Goal: Task Accomplishment & Management: Use online tool/utility

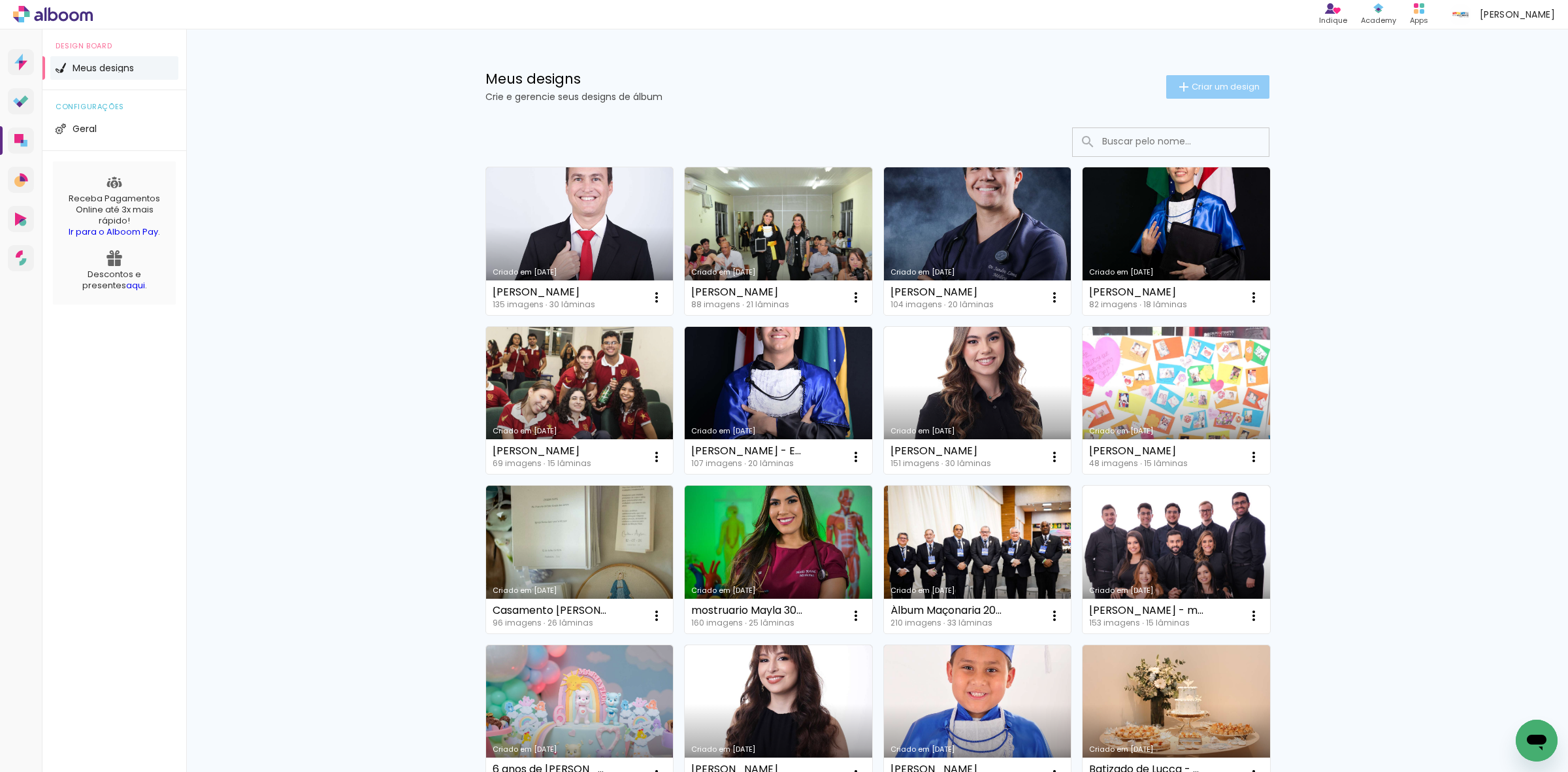
click at [1204, 82] on span "Criar um design" at bounding box center [1225, 86] width 68 height 8
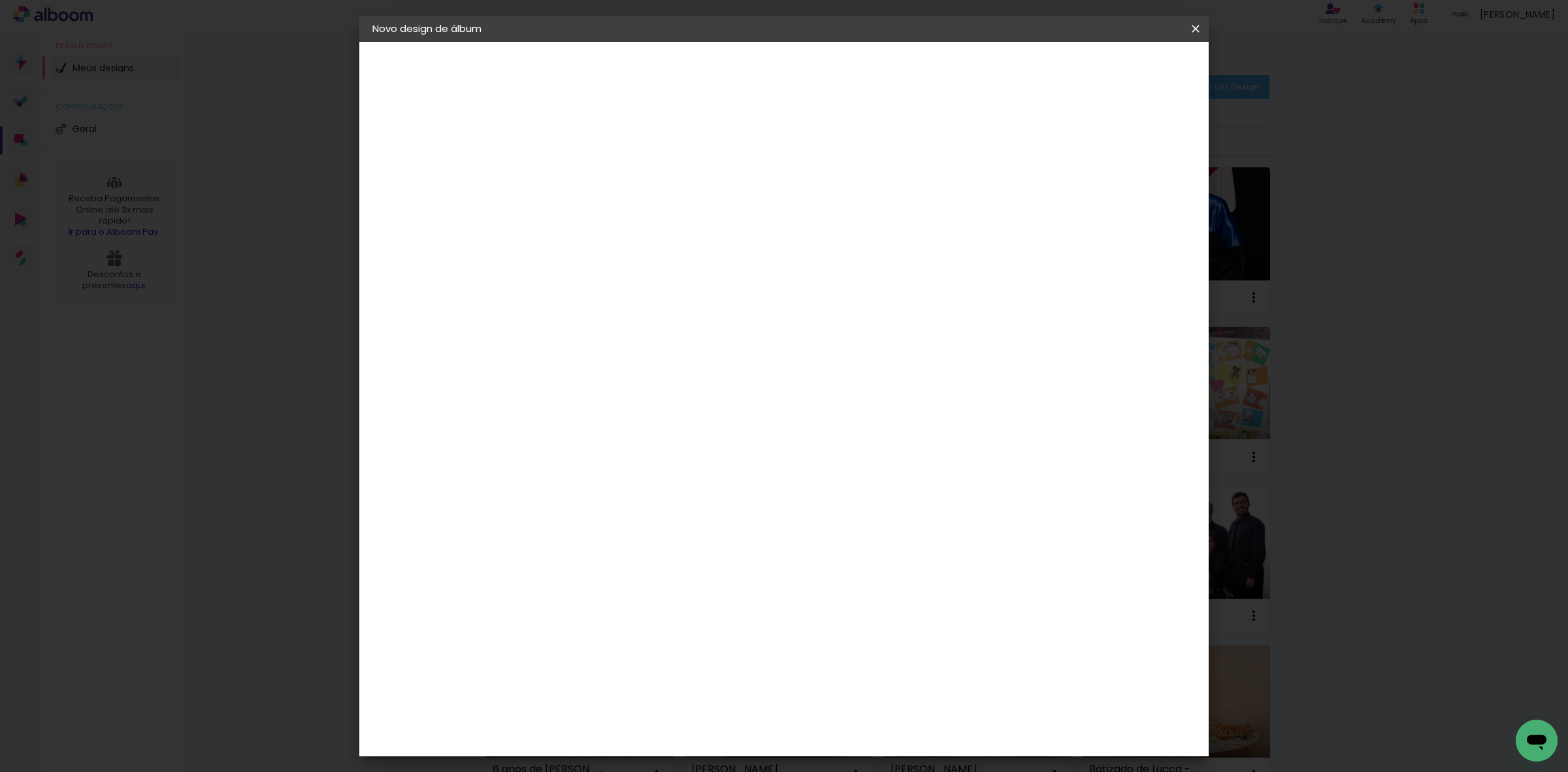
click at [586, 168] on input at bounding box center [586, 176] width 0 height 21
type input "Davi Thibes de Abreu"
type paper-input "Davi Thibes de Abreu"
click at [0, 0] on slot "Avançar" at bounding box center [0, 0] width 0 height 0
click at [0, 0] on slot "Tamanho Livre" at bounding box center [0, 0] width 0 height 0
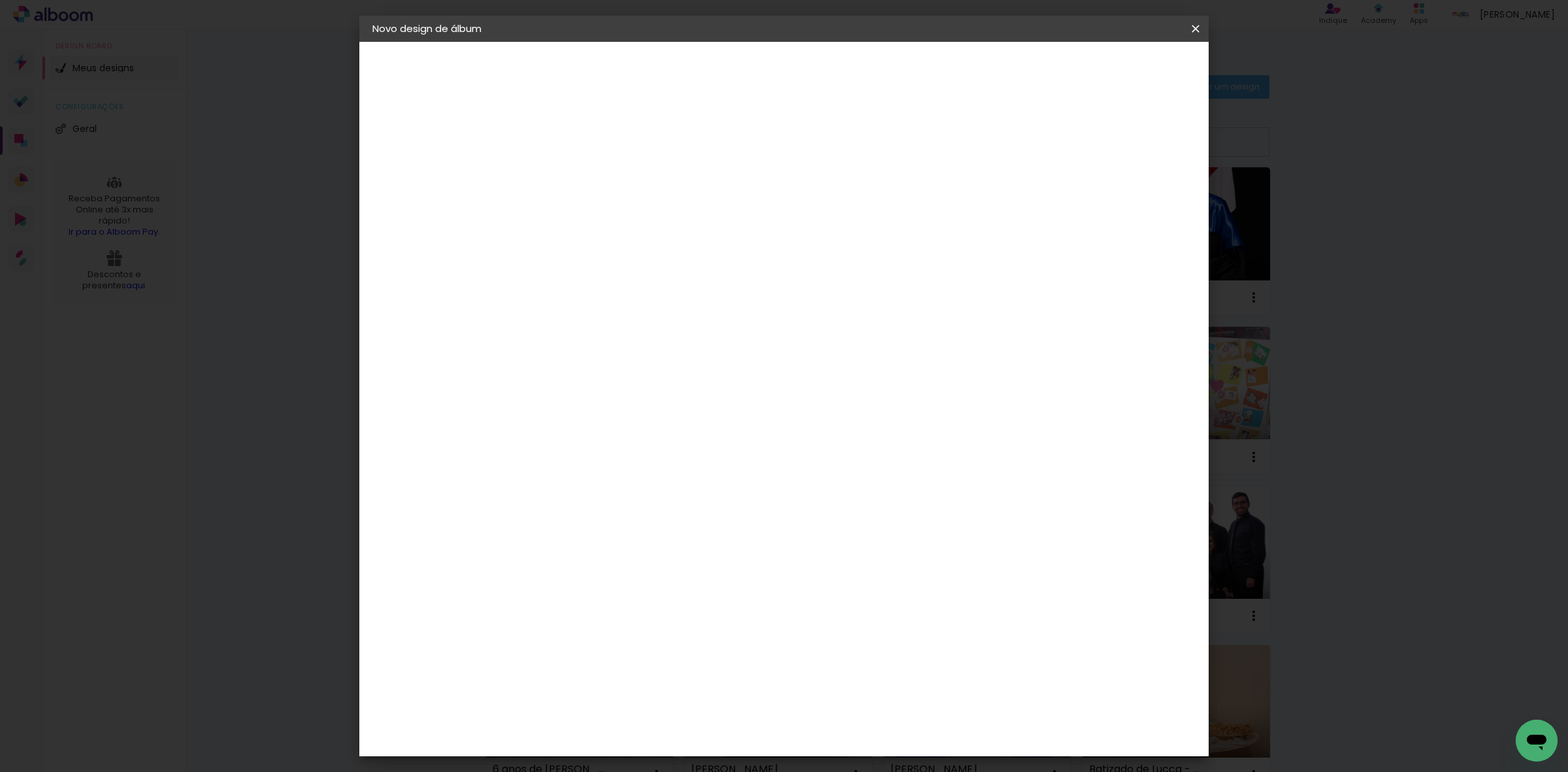
click at [0, 0] on slot "Avançar" at bounding box center [0, 0] width 0 height 0
click at [867, 540] on input "60" at bounding box center [855, 543] width 34 height 20
type input "6"
type input "40"
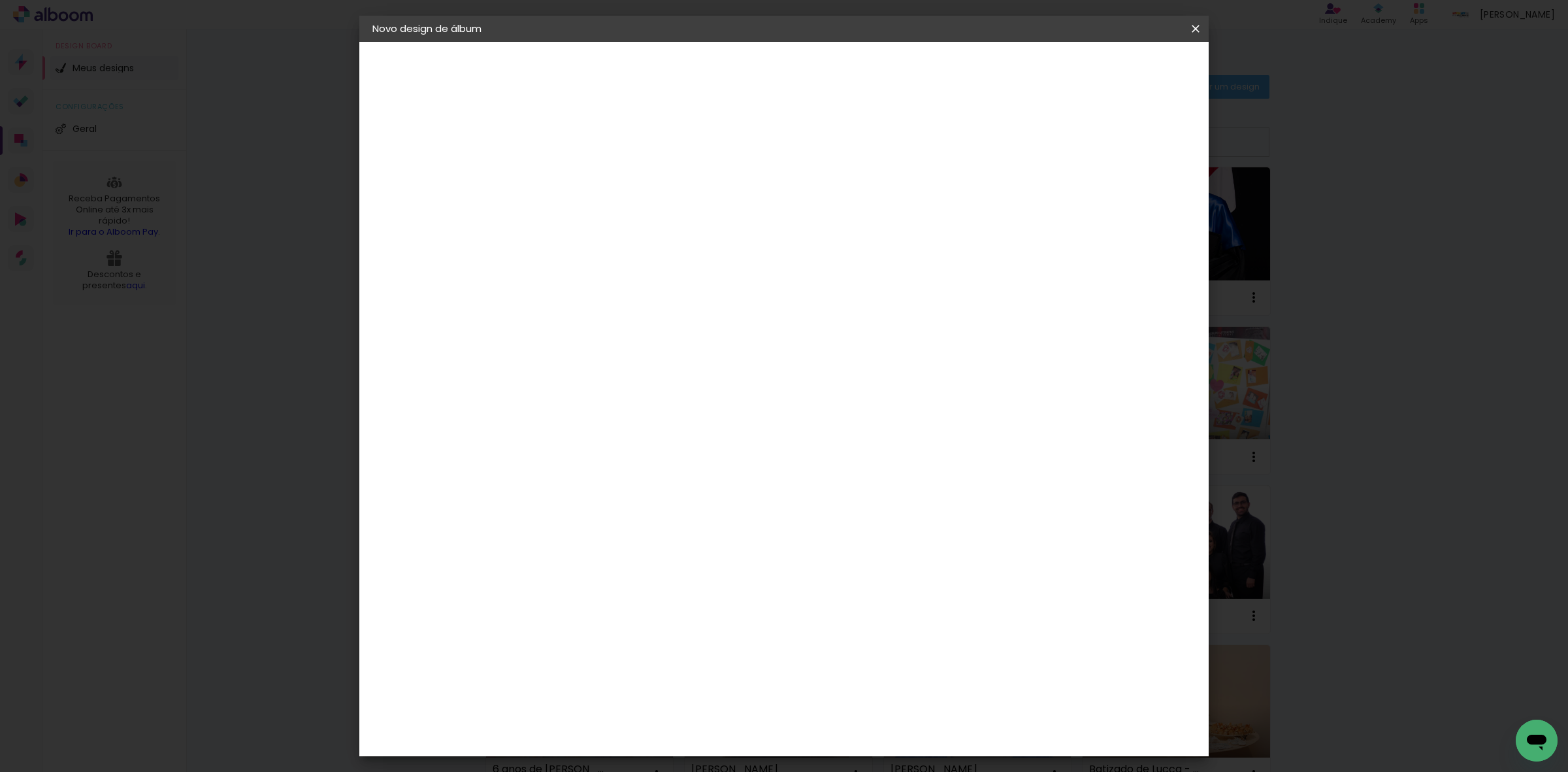
type paper-input "40"
click at [560, 444] on input "30" at bounding box center [545, 447] width 34 height 20
type input "3"
type input "25"
type paper-input "25"
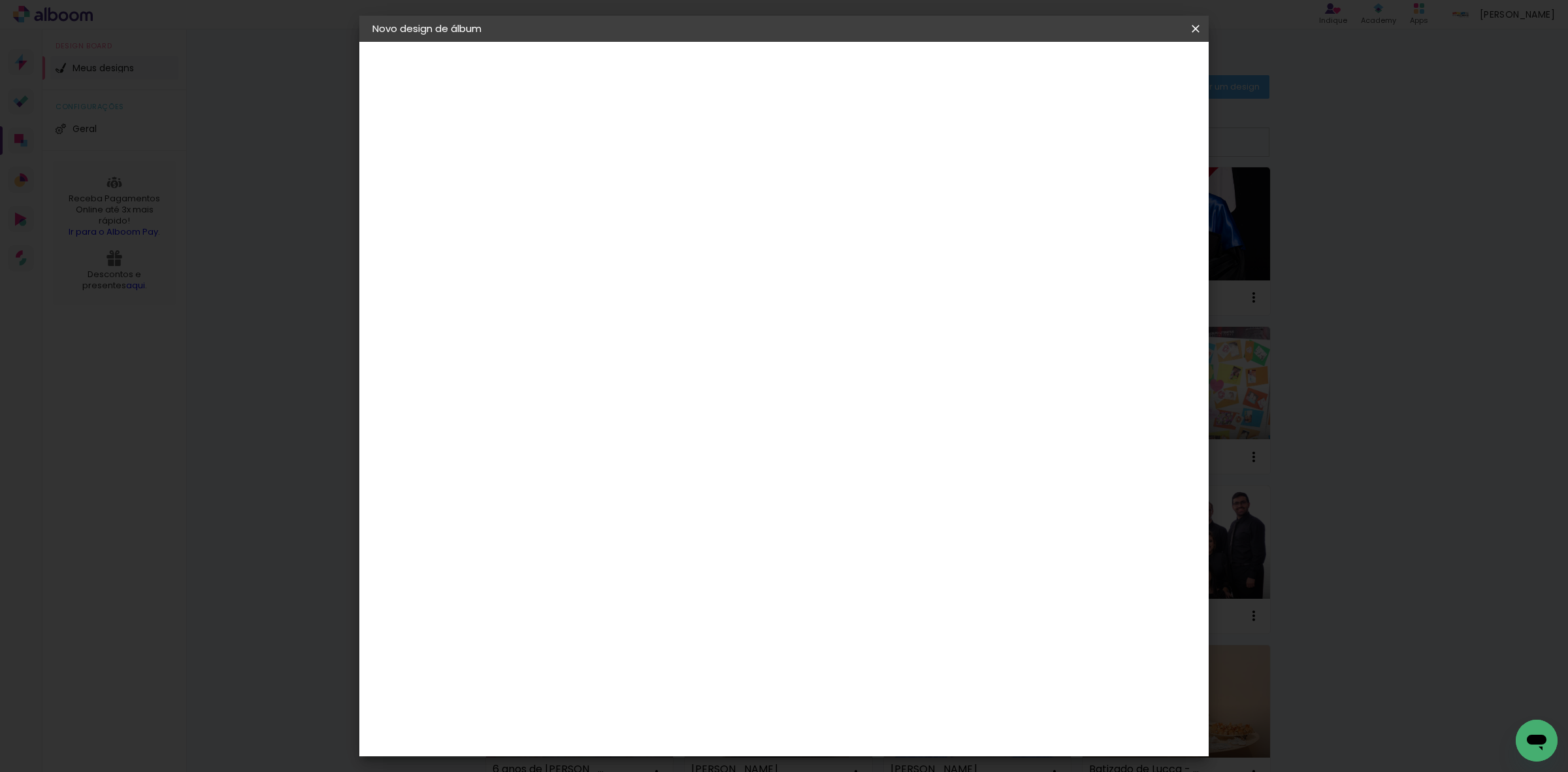
click at [928, 87] on header "Tamanho livre Defina a largura, altura e sangria das lâminas. Voltar Iniciar de…" at bounding box center [837, 75] width 615 height 67
click at [1127, 103] on header "Tamanho livre Defina a largura, altura e sangria das lâminas. Voltar Iniciar de…" at bounding box center [837, 75] width 615 height 67
click at [1111, 73] on span "Iniciar design" at bounding box center [1082, 69] width 60 height 9
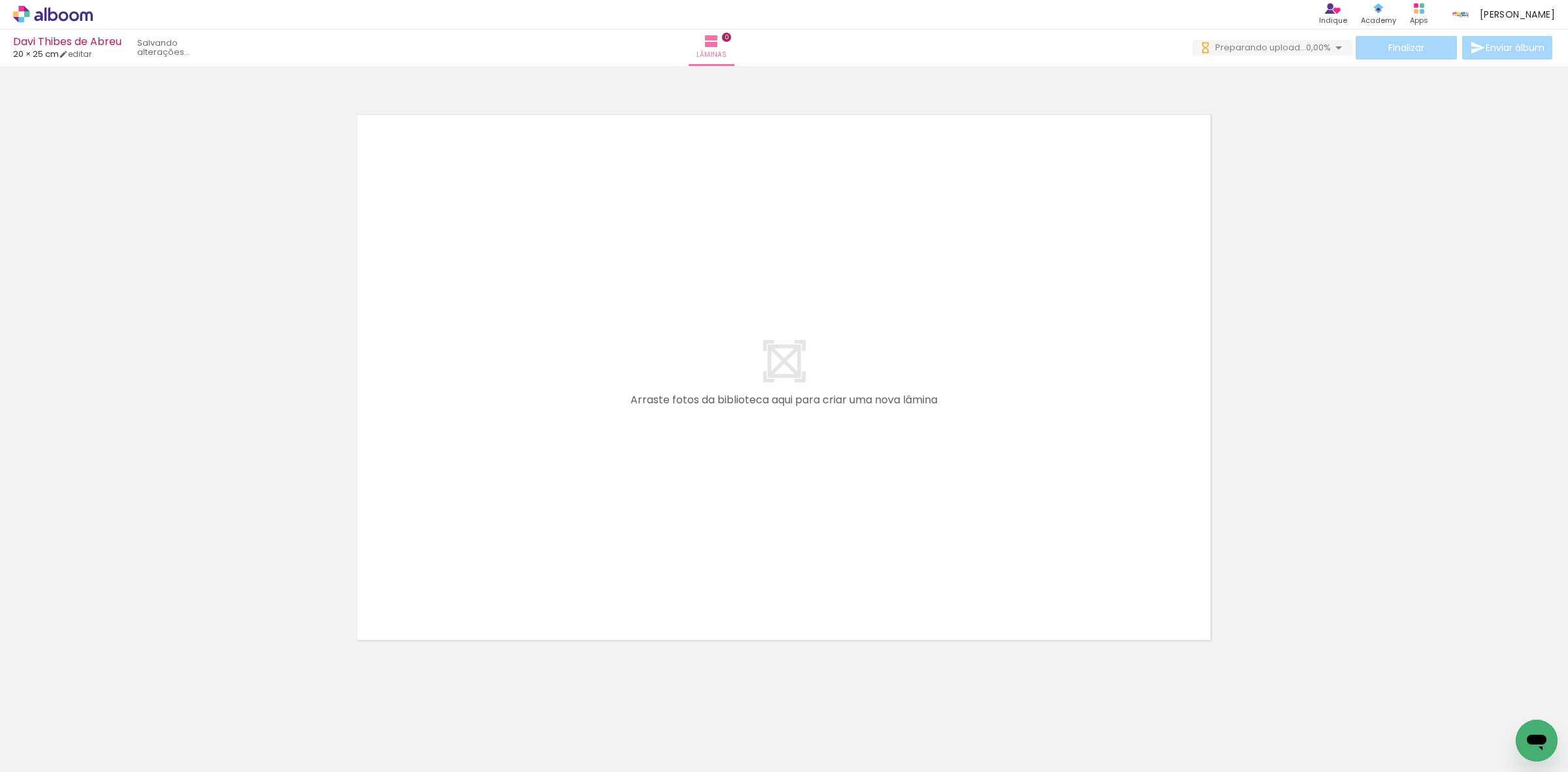
click at [34, 725] on div "Biblioteca 40 fotos Todas as fotos Não utilizadas Adicionar Fotos" at bounding box center [40, 731] width 81 height 65
click at [38, 730] on input "Todas as fotos" at bounding box center [36, 732] width 50 height 11
click at [0, 0] on slot "Não utilizadas" at bounding box center [0, 0] width 0 height 0
type input "Não utilizadas"
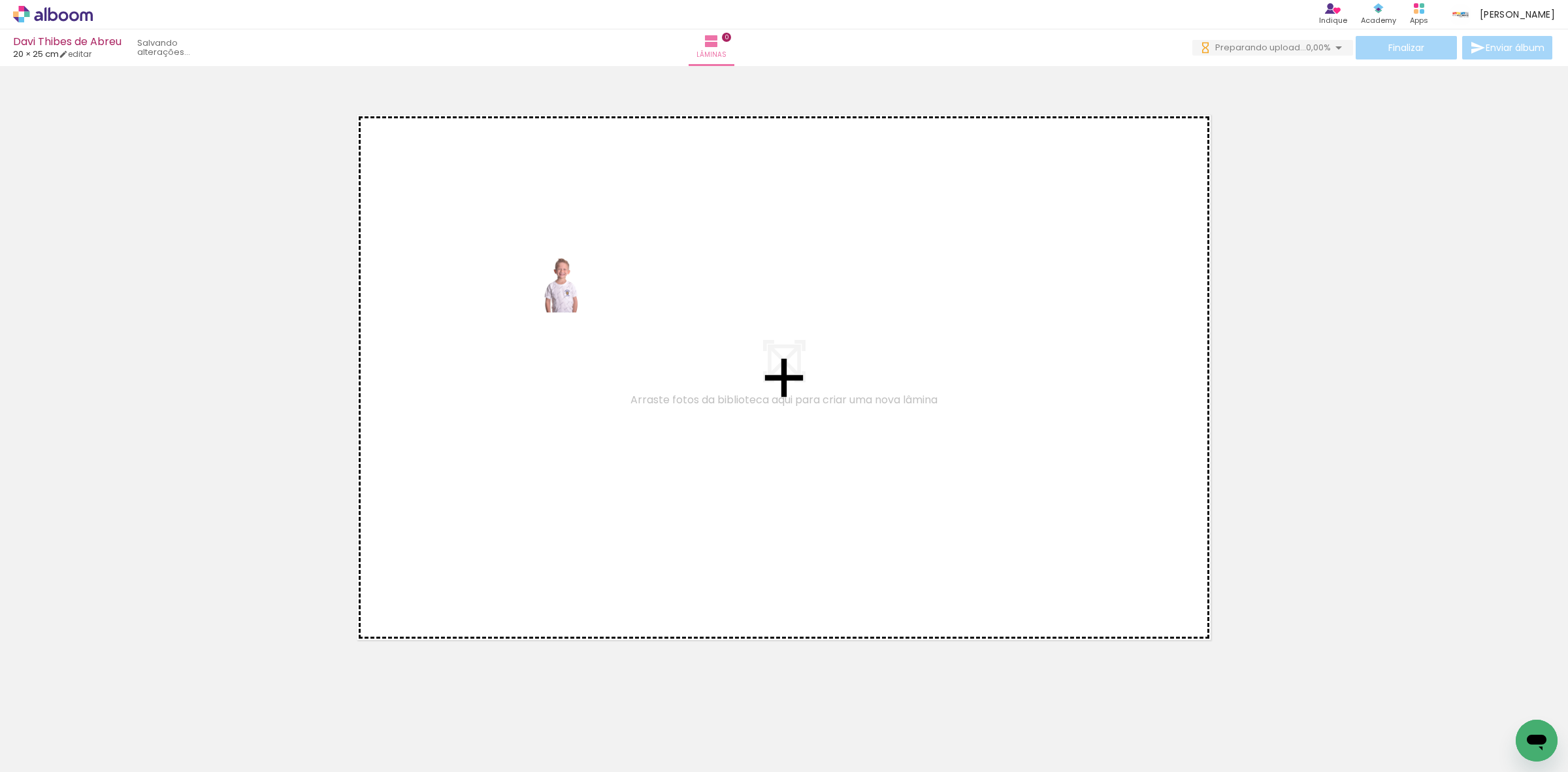
drag, startPoint x: 134, startPoint y: 717, endPoint x: 582, endPoint y: 293, distance: 616.8
click at [582, 293] on quentale-workspace at bounding box center [784, 386] width 1568 height 772
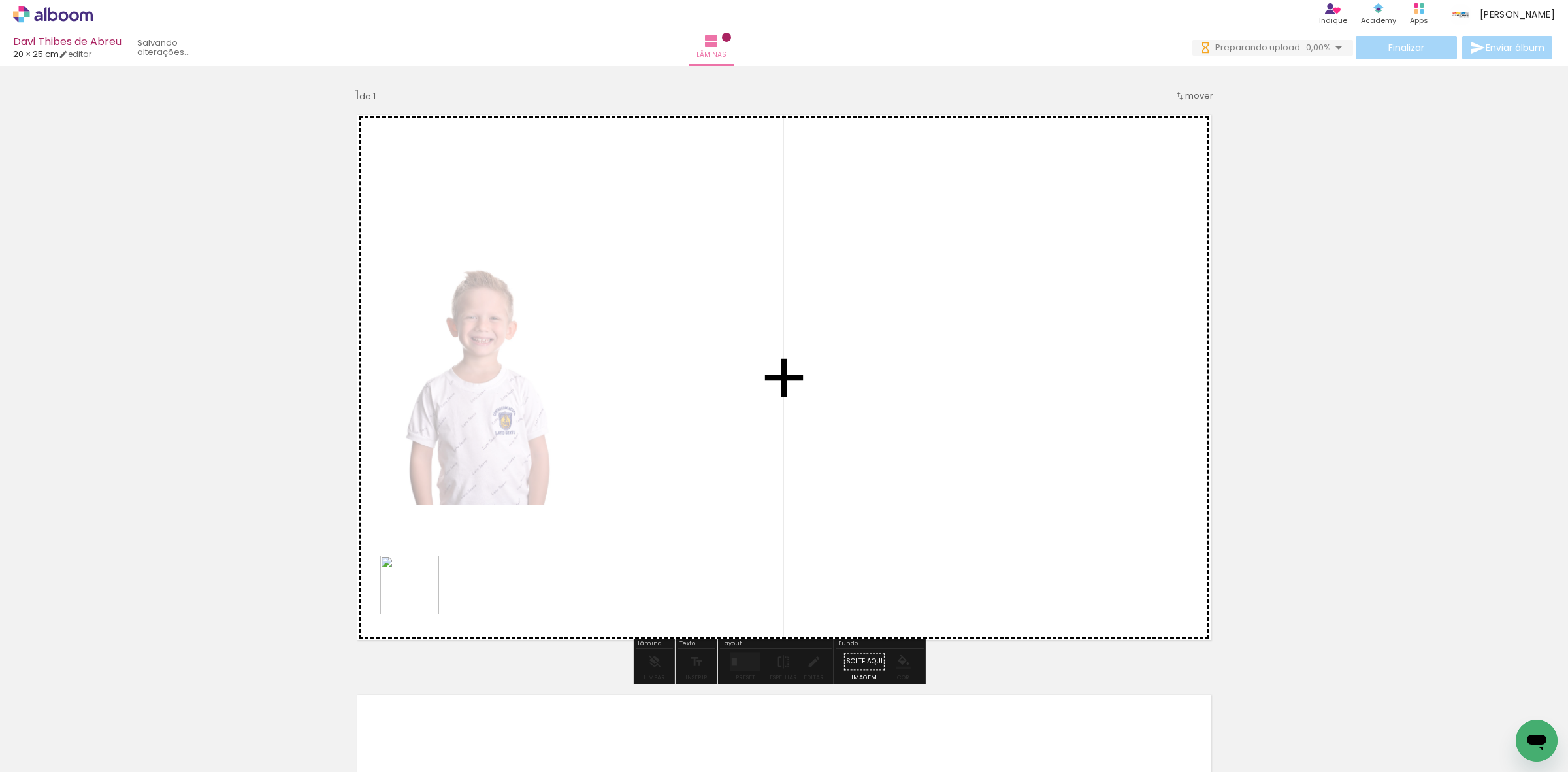
drag, startPoint x: 145, startPoint y: 721, endPoint x: 390, endPoint y: 586, distance: 279.7
click at [753, 439] on quentale-workspace at bounding box center [784, 386] width 1568 height 772
drag, startPoint x: 152, startPoint y: 731, endPoint x: 232, endPoint y: 681, distance: 94.3
click at [591, 556] on quentale-workspace at bounding box center [784, 386] width 1568 height 772
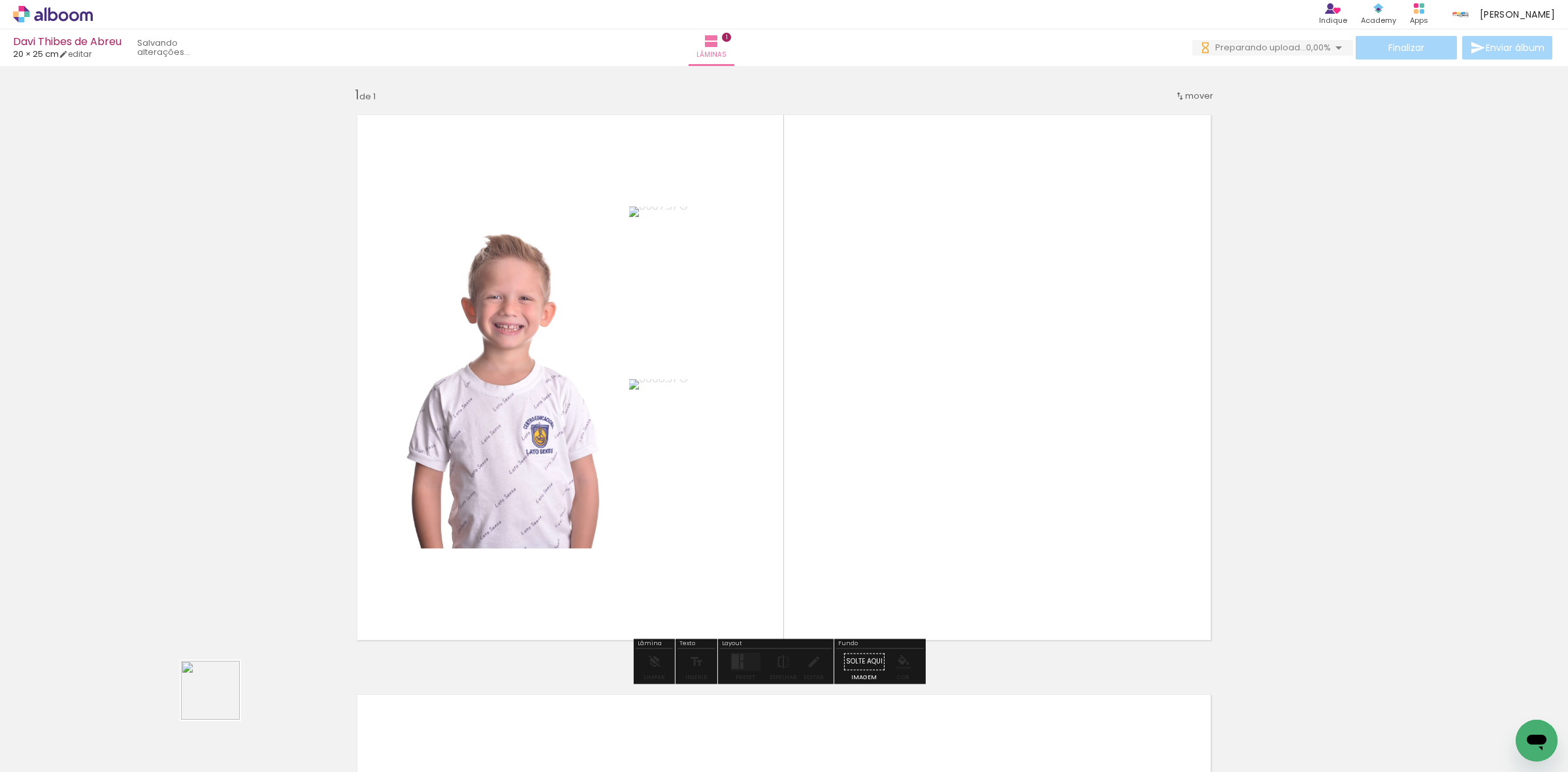
drag, startPoint x: 146, startPoint y: 724, endPoint x: 294, endPoint y: 675, distance: 155.9
click at [633, 513] on quentale-workspace at bounding box center [784, 386] width 1568 height 772
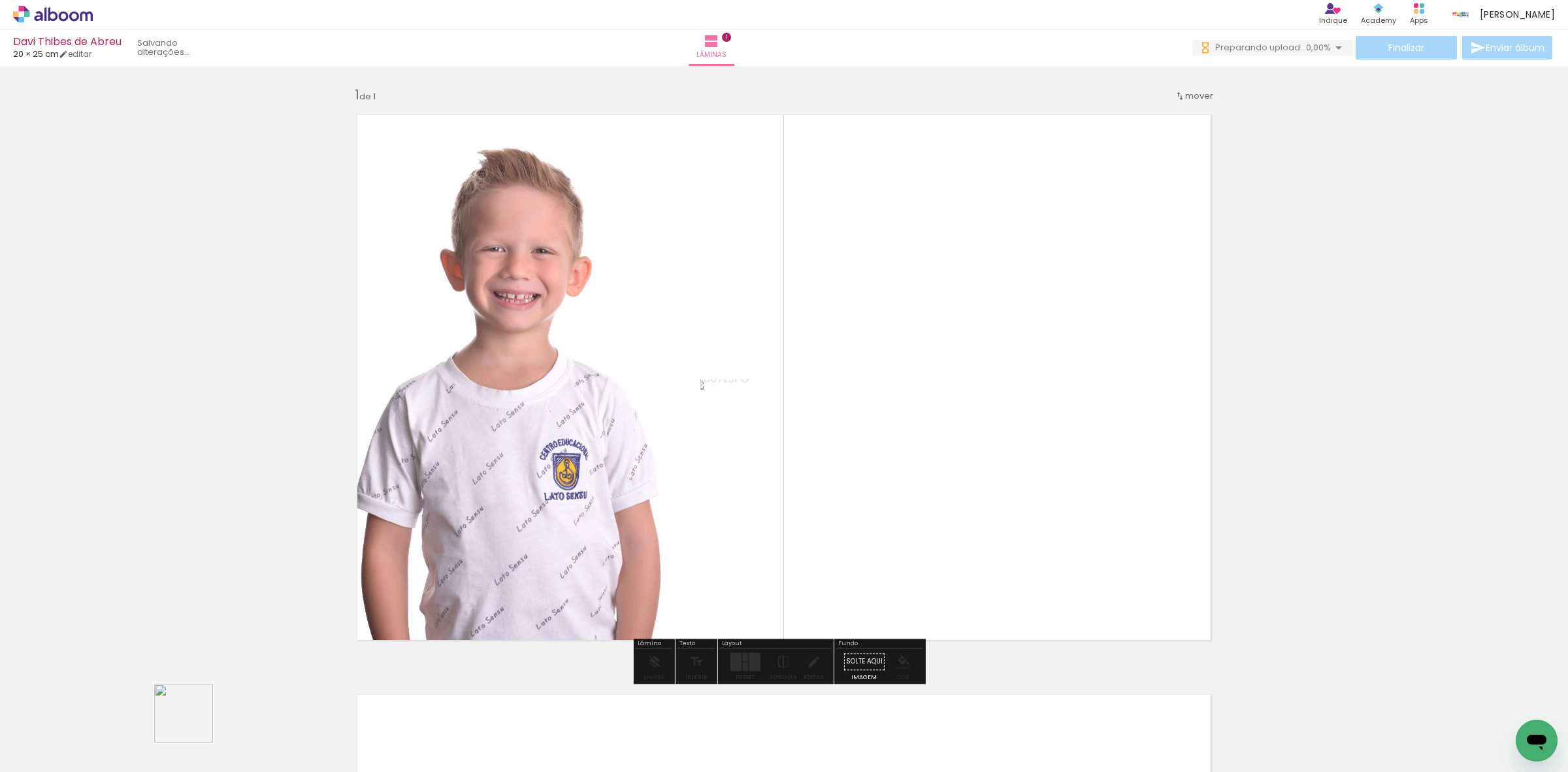
drag, startPoint x: 135, startPoint y: 744, endPoint x: 772, endPoint y: 515, distance: 676.9
click at [769, 515] on quentale-workspace at bounding box center [784, 386] width 1568 height 772
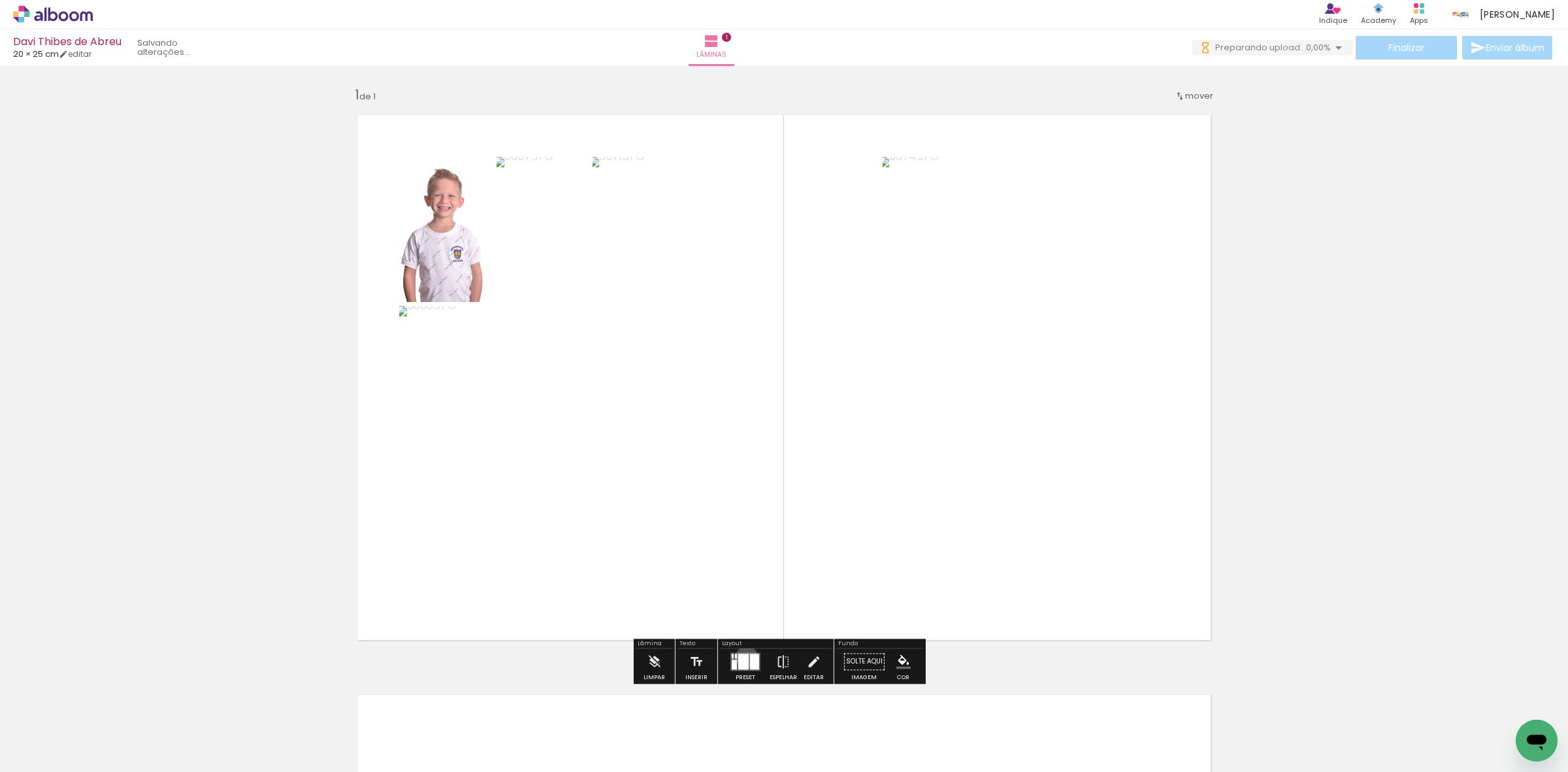
click at [744, 657] on div at bounding box center [743, 661] width 10 height 16
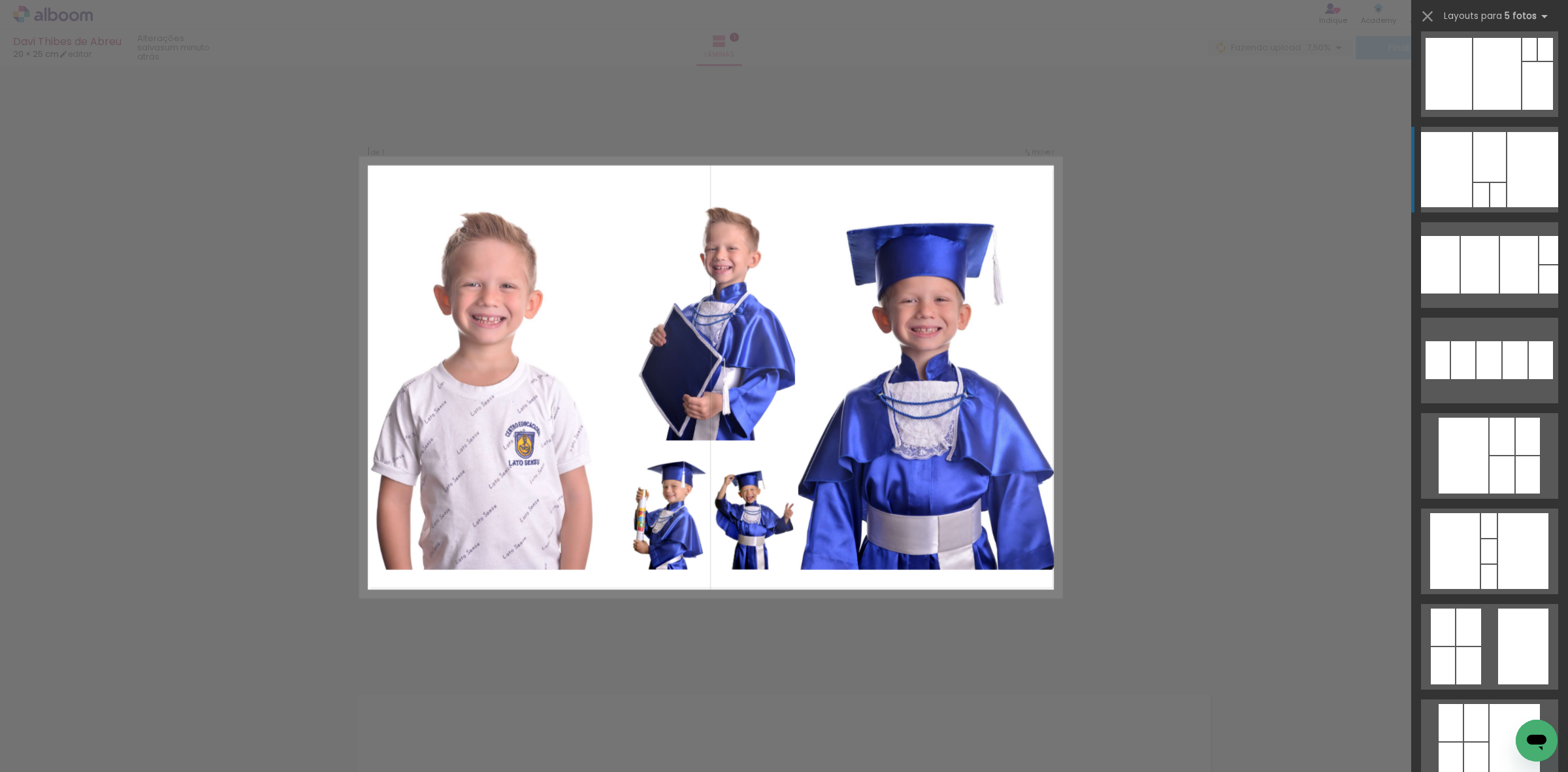
scroll to position [490, 0]
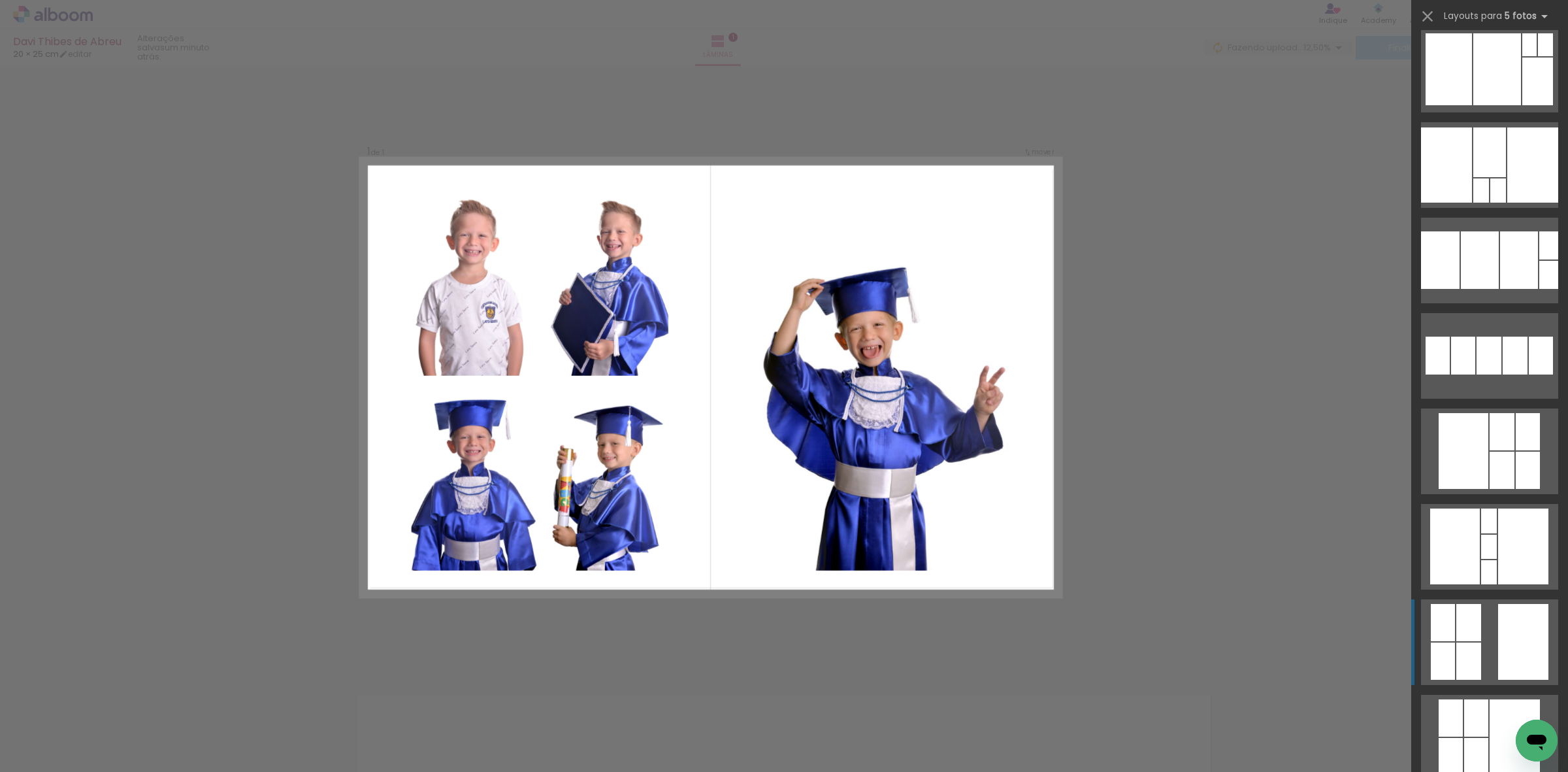
click at [1478, 177] on div at bounding box center [1490, 152] width 33 height 50
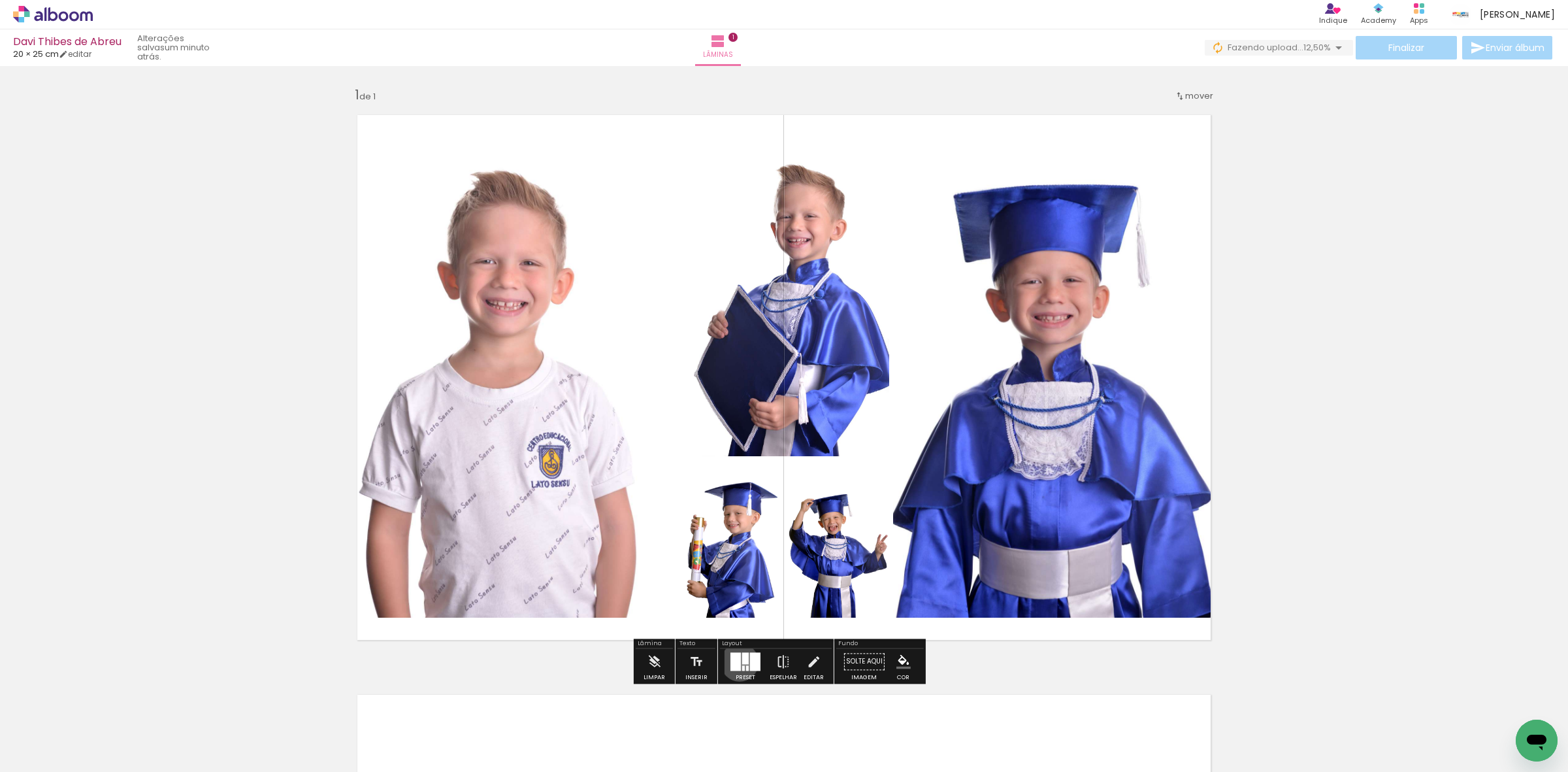
click at [736, 662] on div at bounding box center [735, 661] width 10 height 18
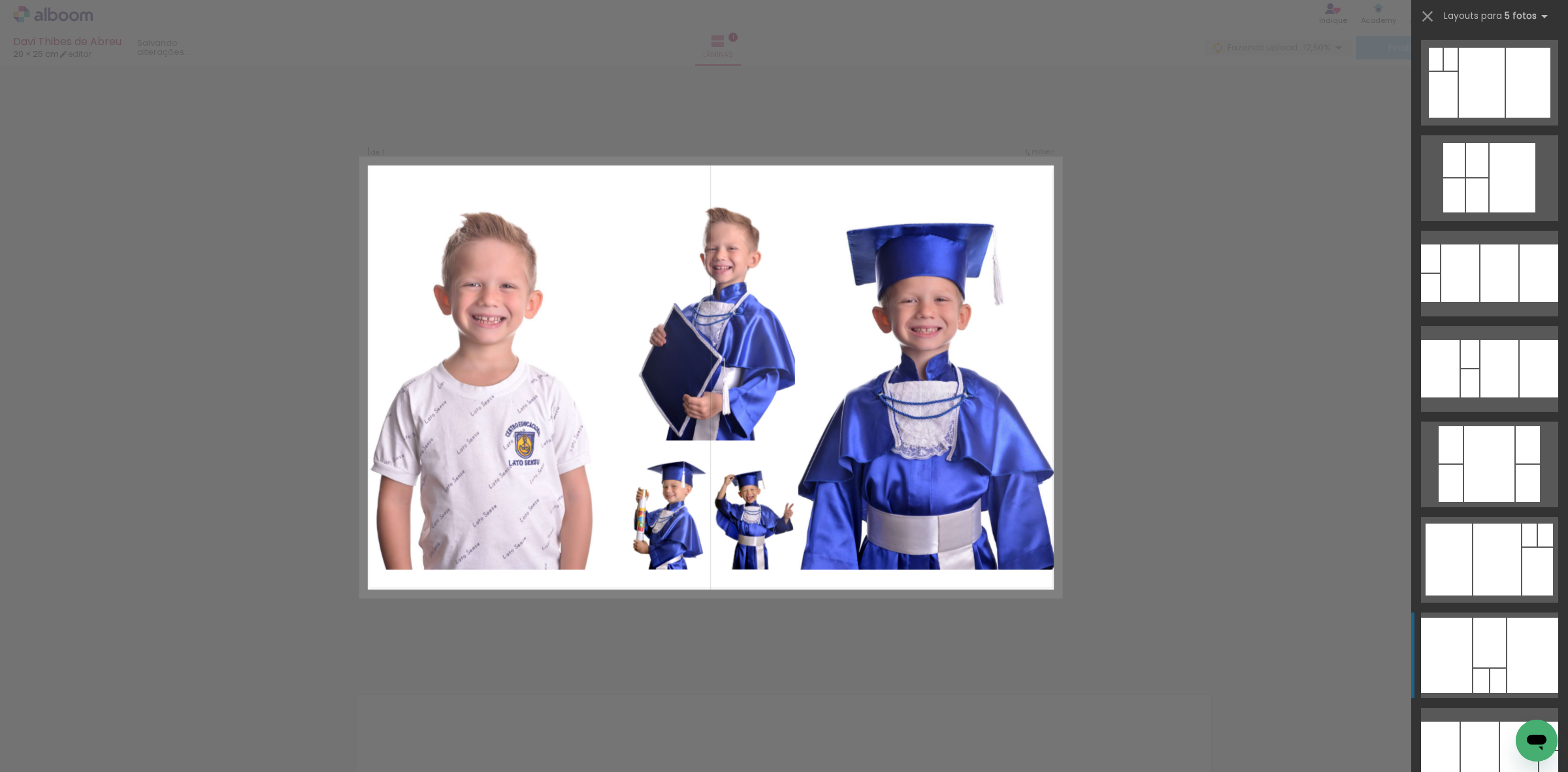
scroll to position [573, 0]
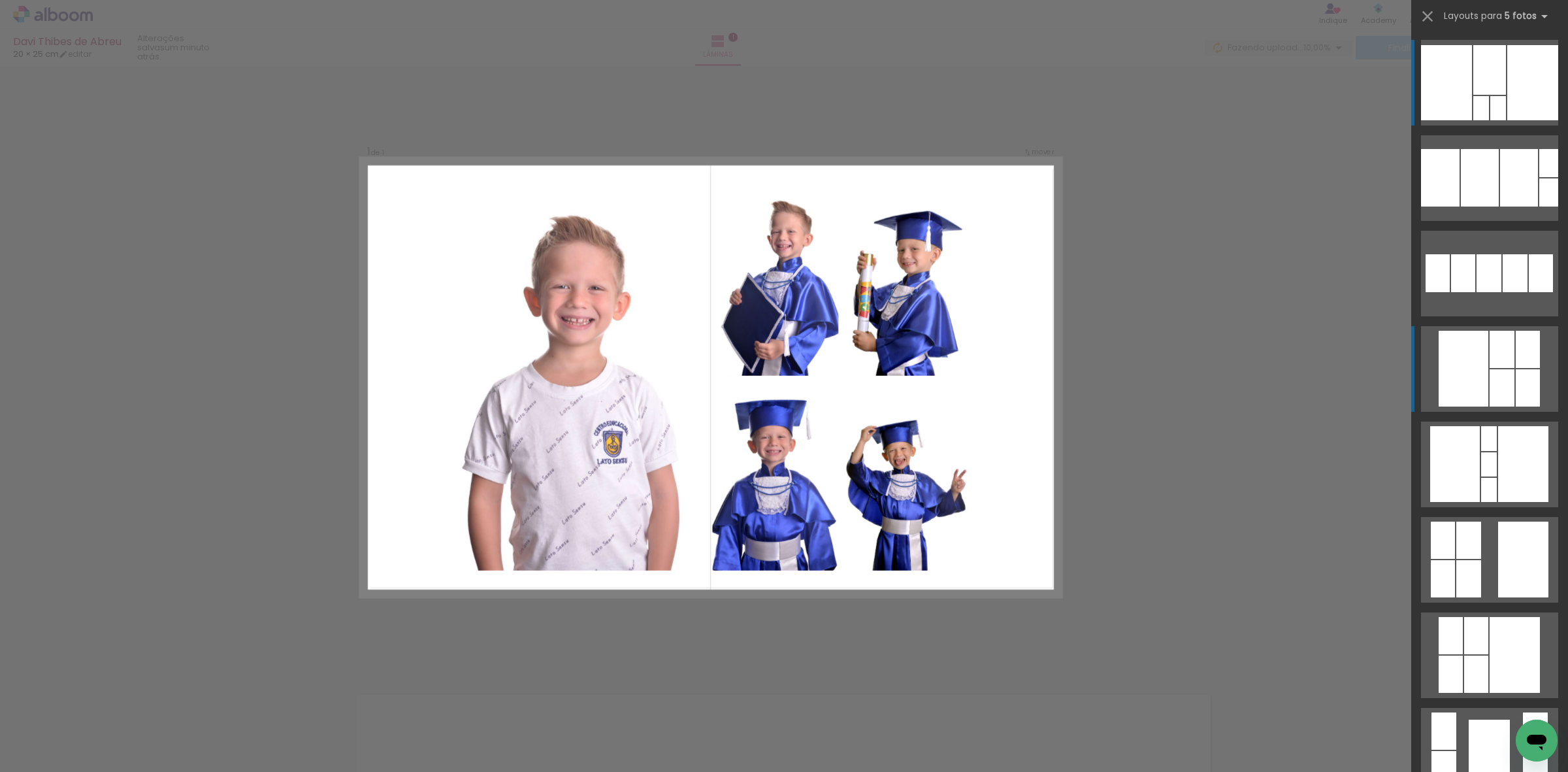
click at [1519, 355] on div at bounding box center [1528, 349] width 24 height 37
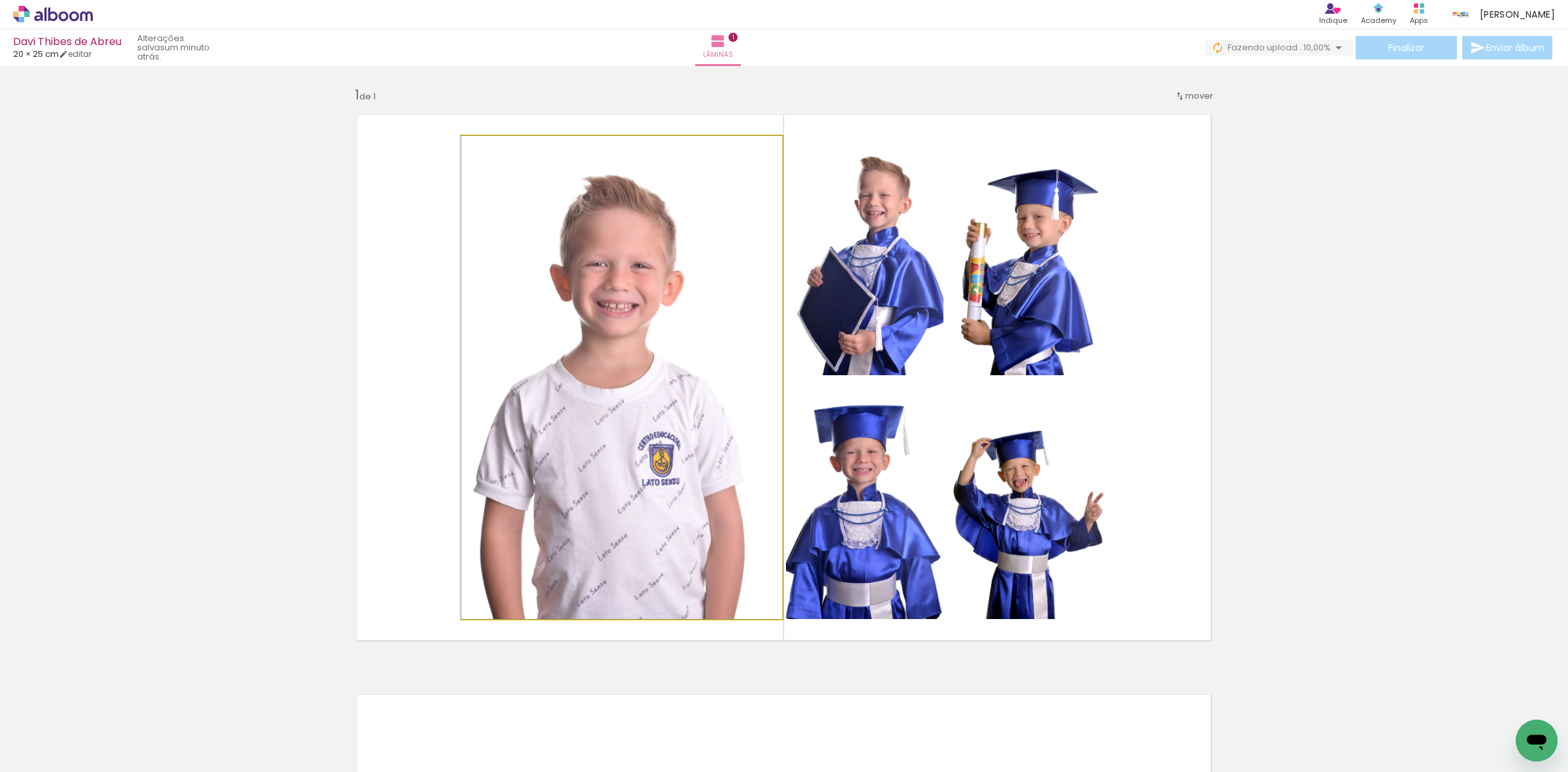
click at [658, 415] on quentale-photo at bounding box center [622, 378] width 320 height 483
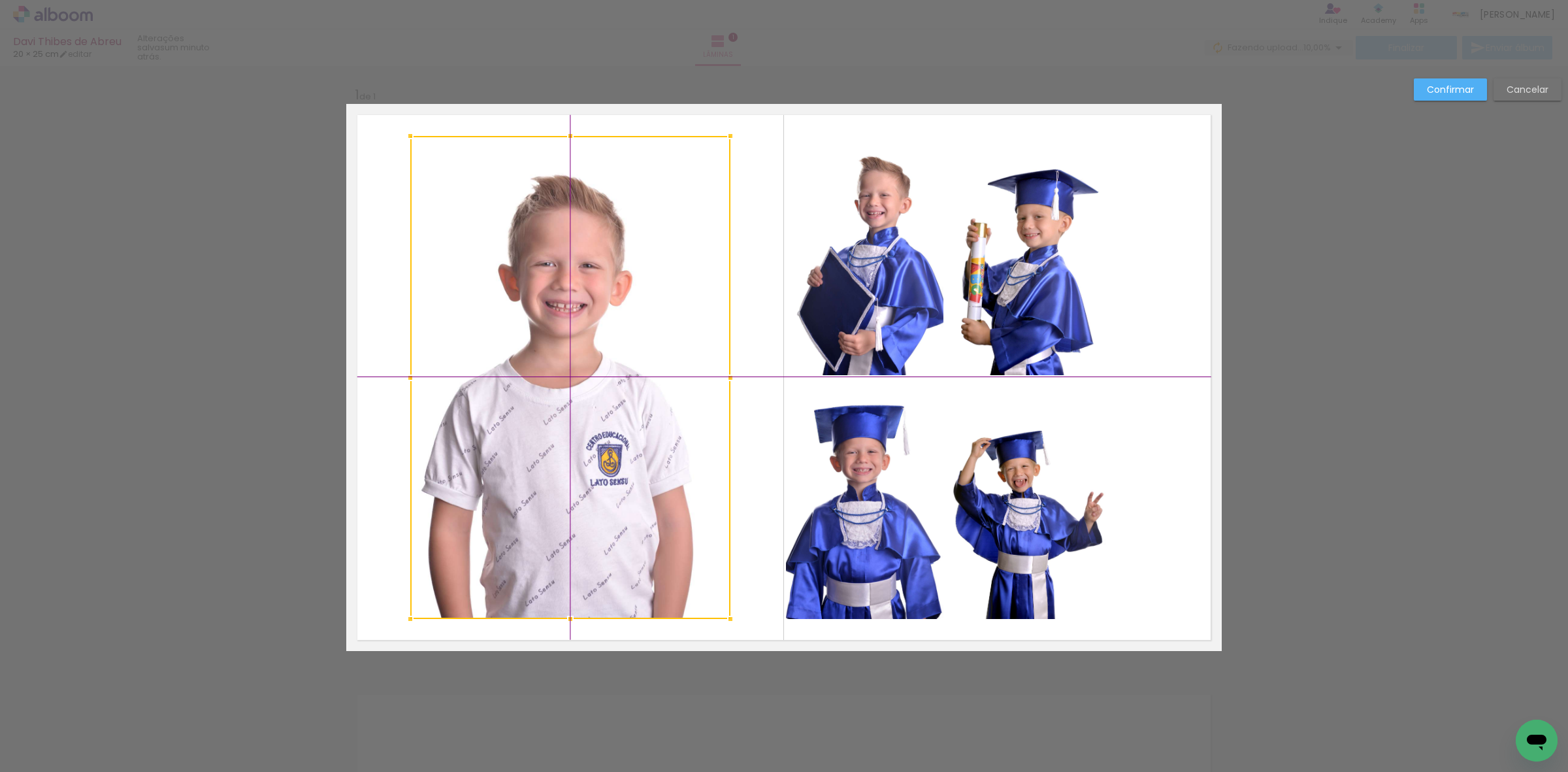
drag, startPoint x: 659, startPoint y: 413, endPoint x: 611, endPoint y: 414, distance: 48.0
click at [611, 414] on div at bounding box center [571, 378] width 320 height 483
click at [891, 286] on quentale-photo at bounding box center [865, 256] width 157 height 240
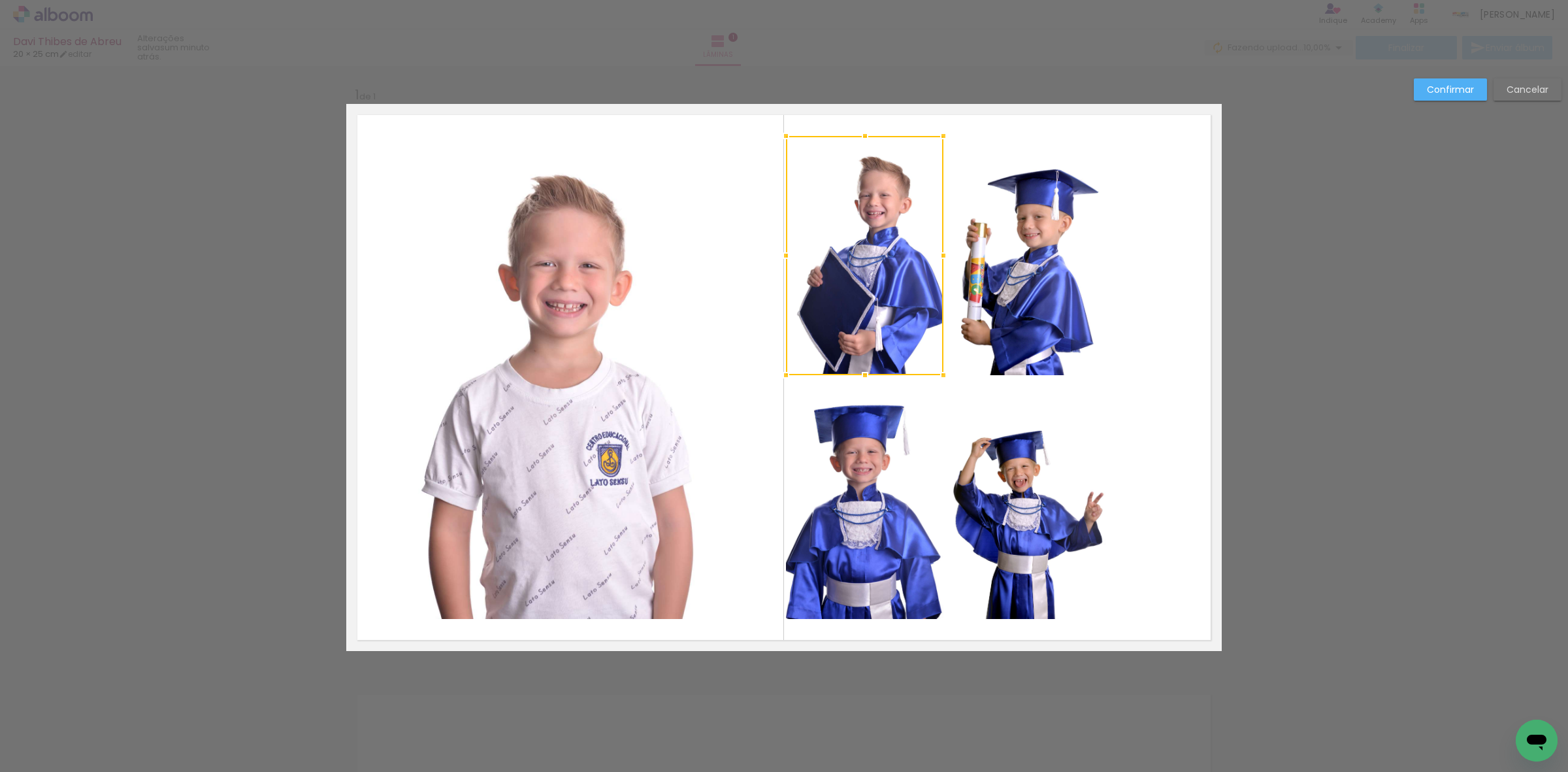
click at [975, 339] on quentale-photo at bounding box center [1027, 256] width 159 height 240
click at [899, 457] on quentale-photo at bounding box center [865, 499] width 157 height 240
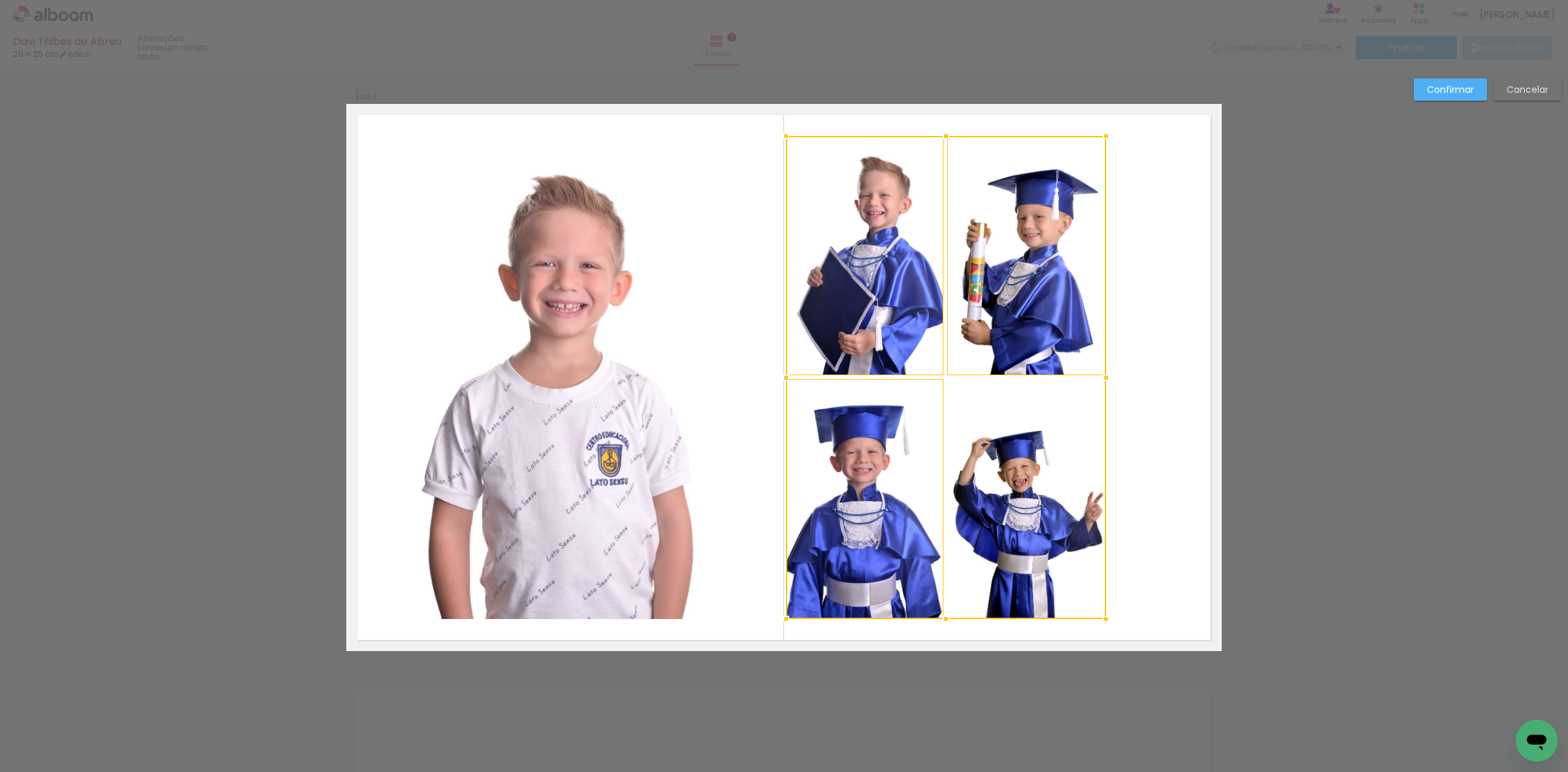
click at [1015, 468] on div at bounding box center [946, 378] width 320 height 483
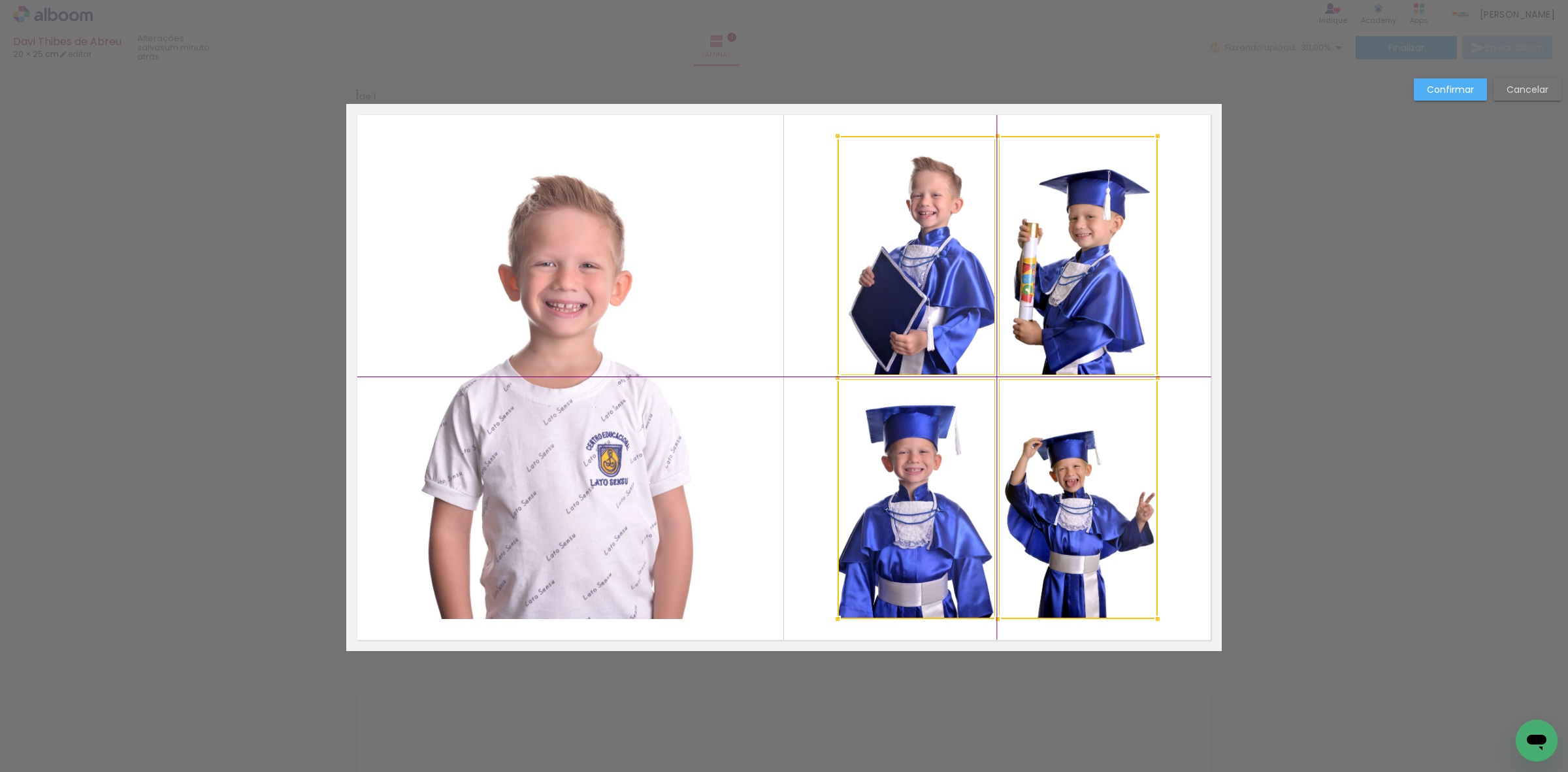
drag, startPoint x: 997, startPoint y: 472, endPoint x: 1043, endPoint y: 461, distance: 47.3
click at [1043, 461] on div at bounding box center [997, 378] width 320 height 483
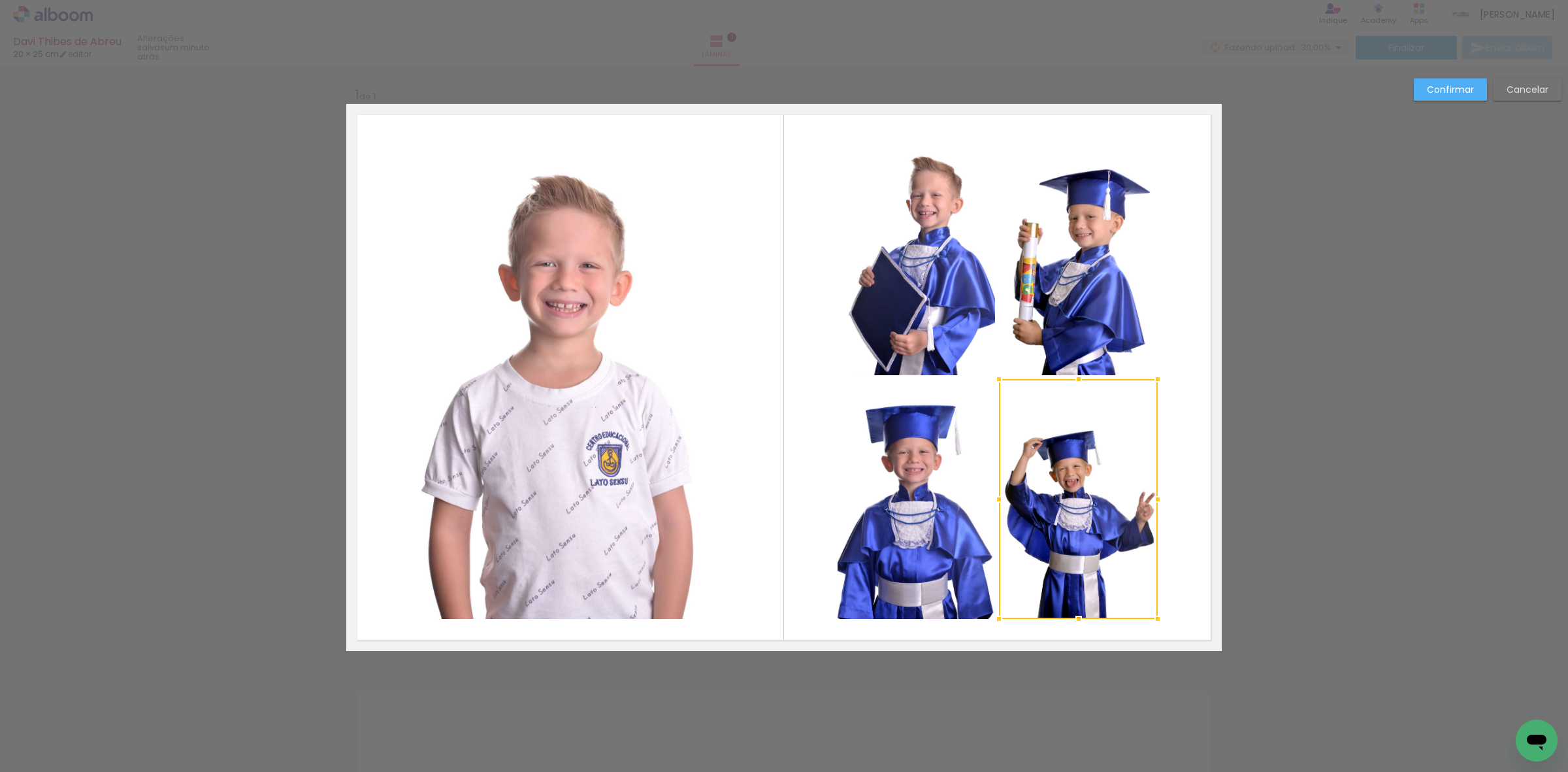
click at [0, 0] on slot "Confirmar" at bounding box center [0, 0] width 0 height 0
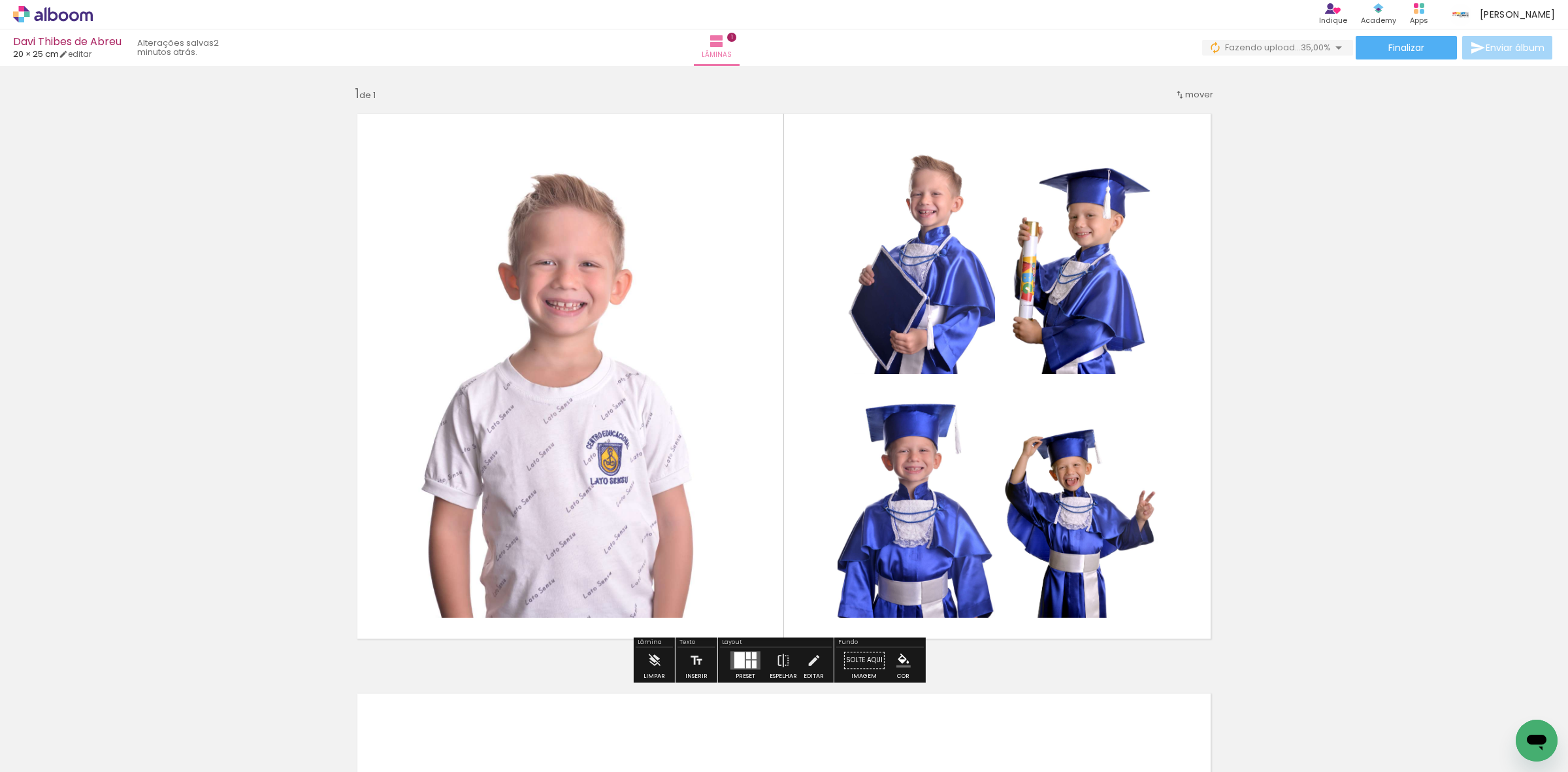
scroll to position [0, 0]
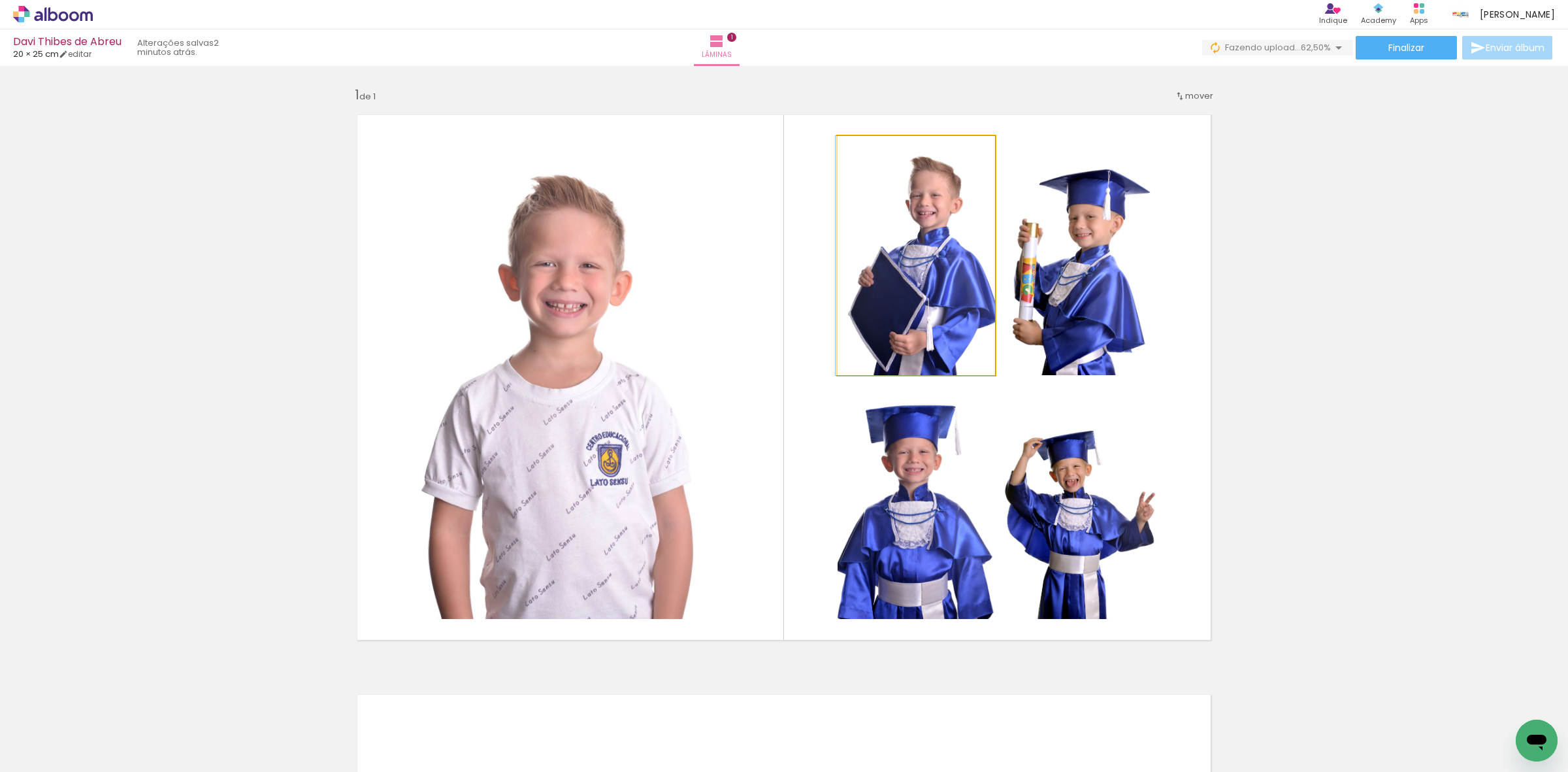
drag, startPoint x: 924, startPoint y: 294, endPoint x: 919, endPoint y: 269, distance: 25.5
click at [919, 269] on quentale-photo at bounding box center [916, 256] width 157 height 240
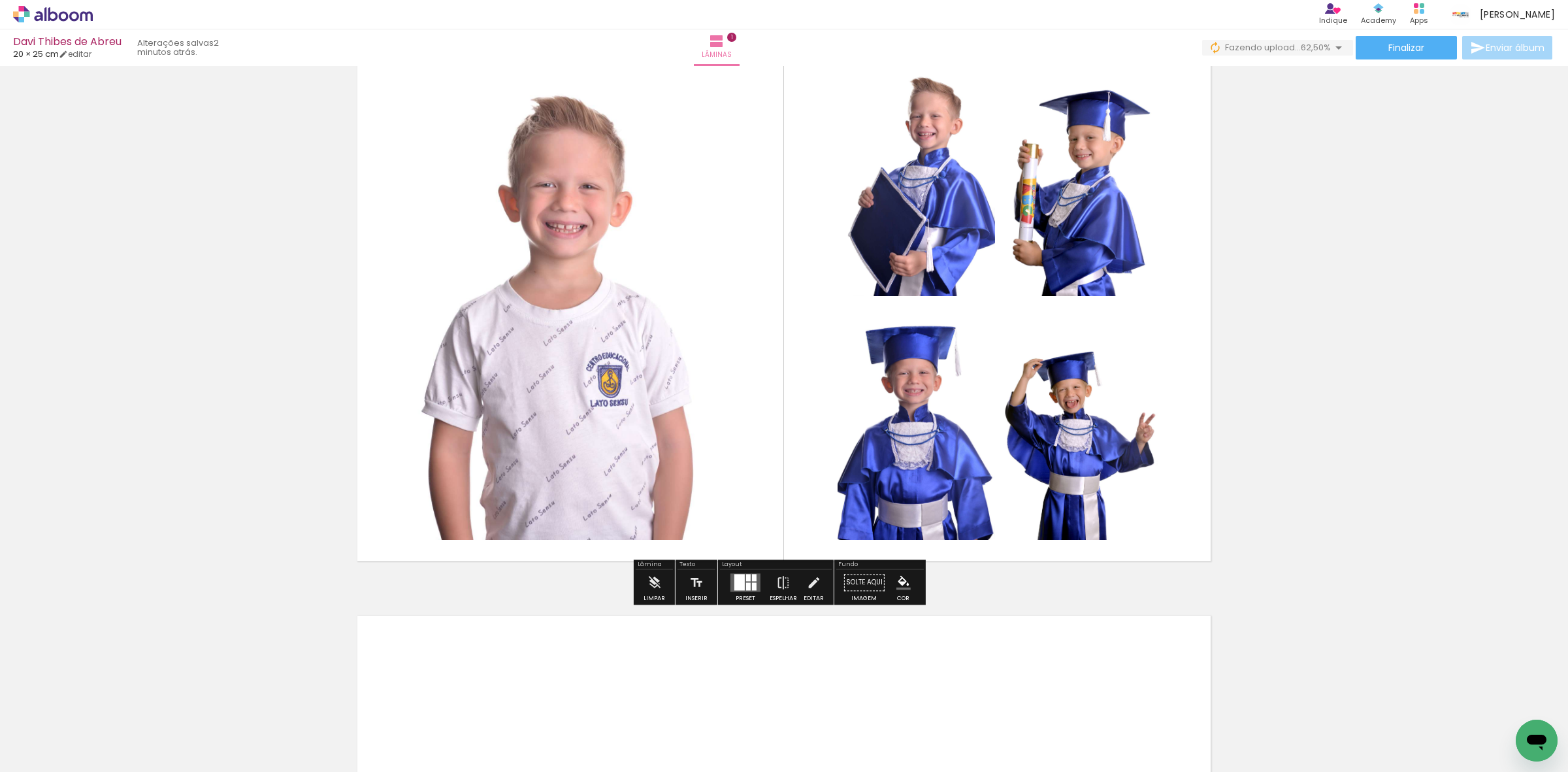
scroll to position [81, 0]
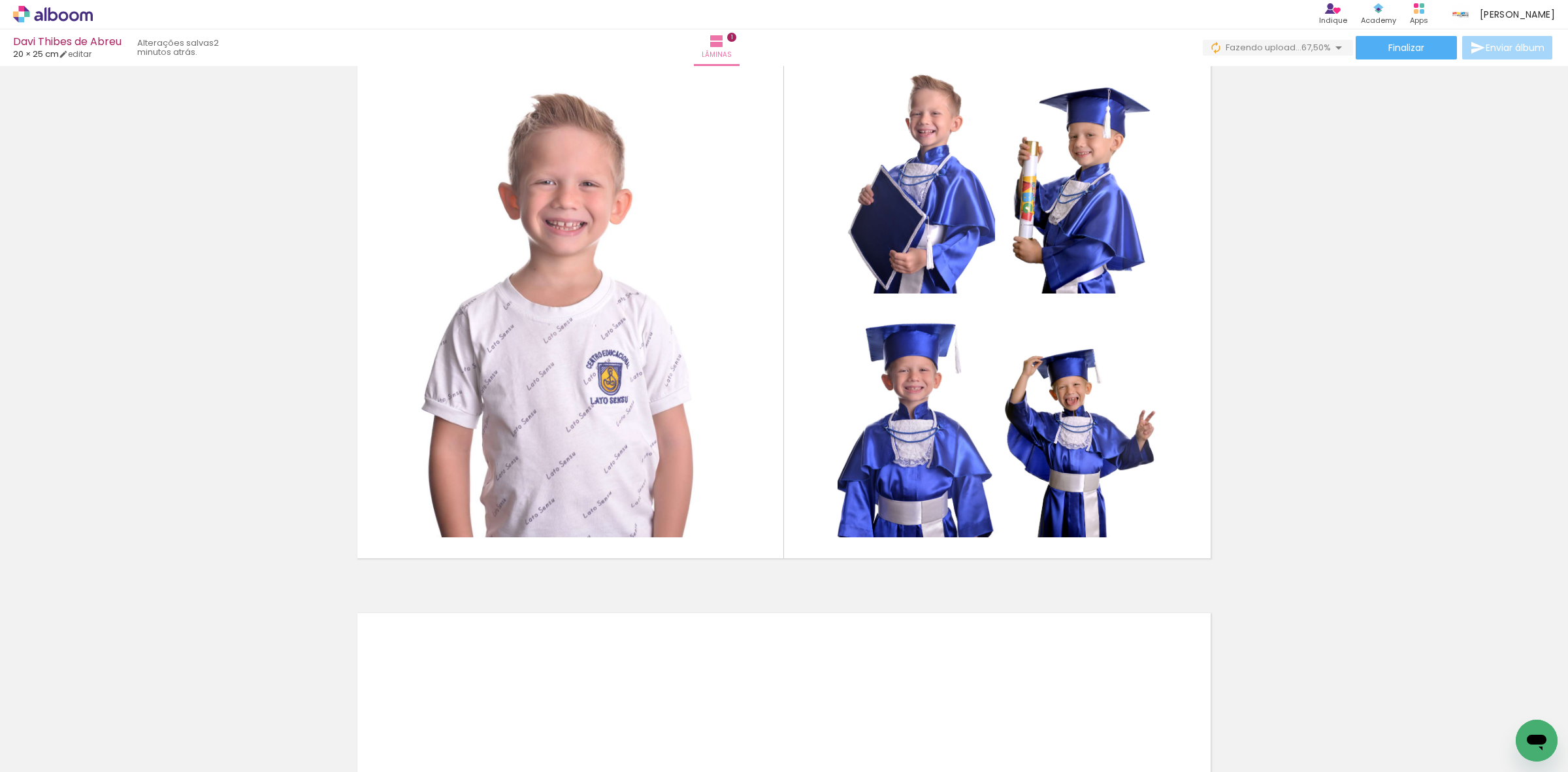
click at [194, 469] on div "Inserir lâmina 1 de 1" at bounding box center [784, 569] width 1568 height 1160
click at [265, 469] on div "Inserir lâmina 1 de 1" at bounding box center [784, 569] width 1568 height 1160
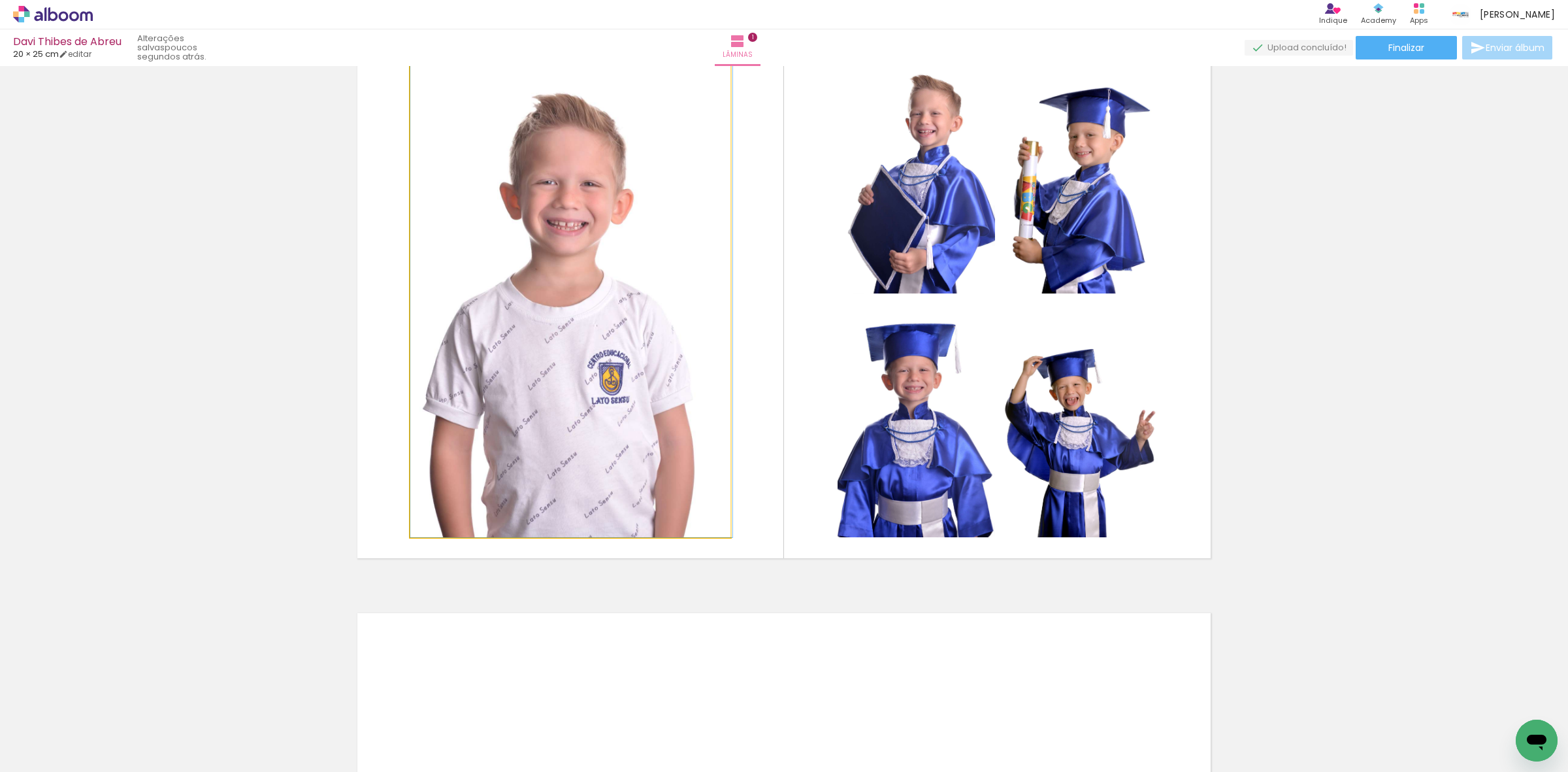
drag, startPoint x: 512, startPoint y: 428, endPoint x: 519, endPoint y: 439, distance: 13.0
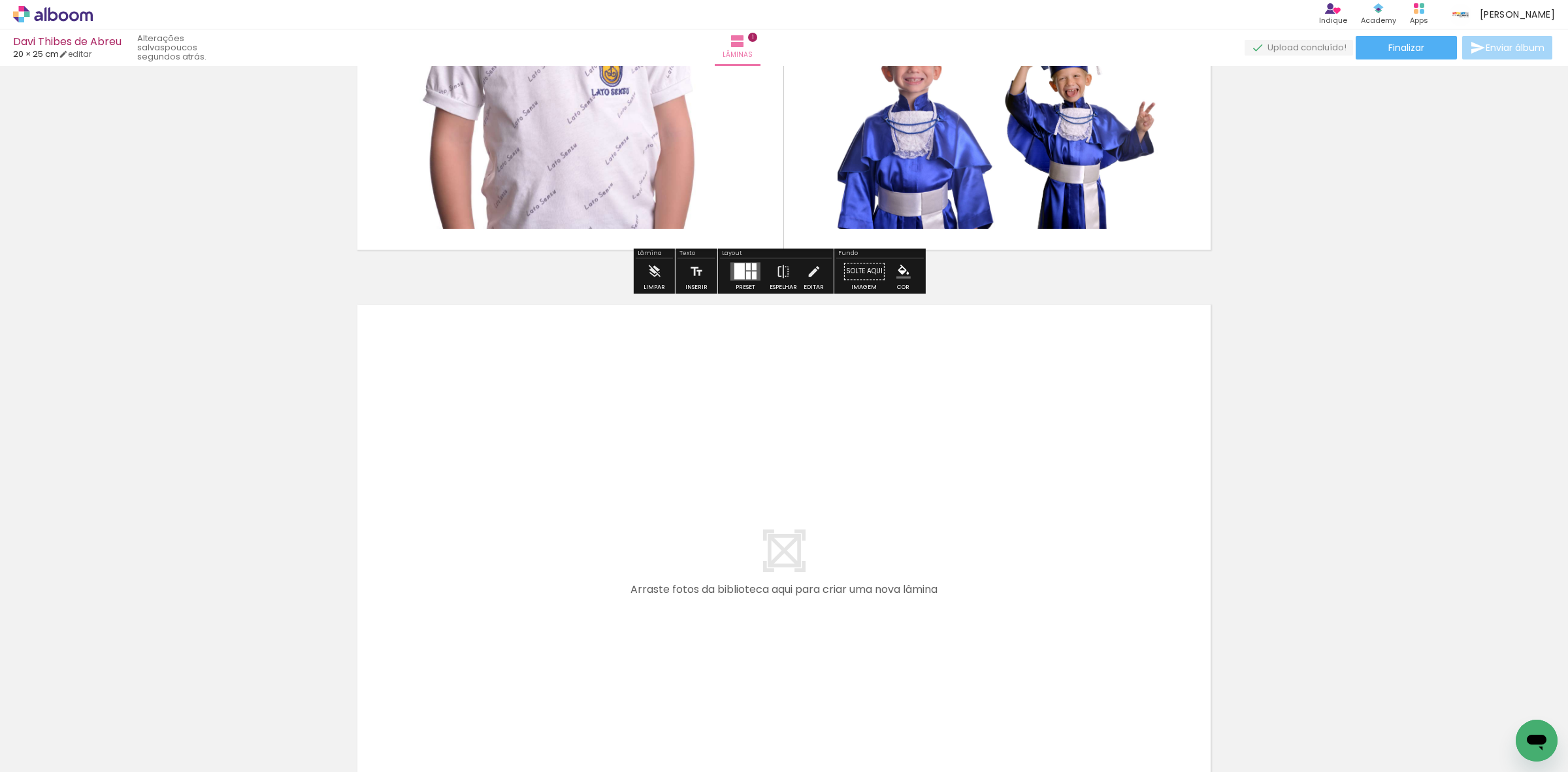
scroll to position [409, 0]
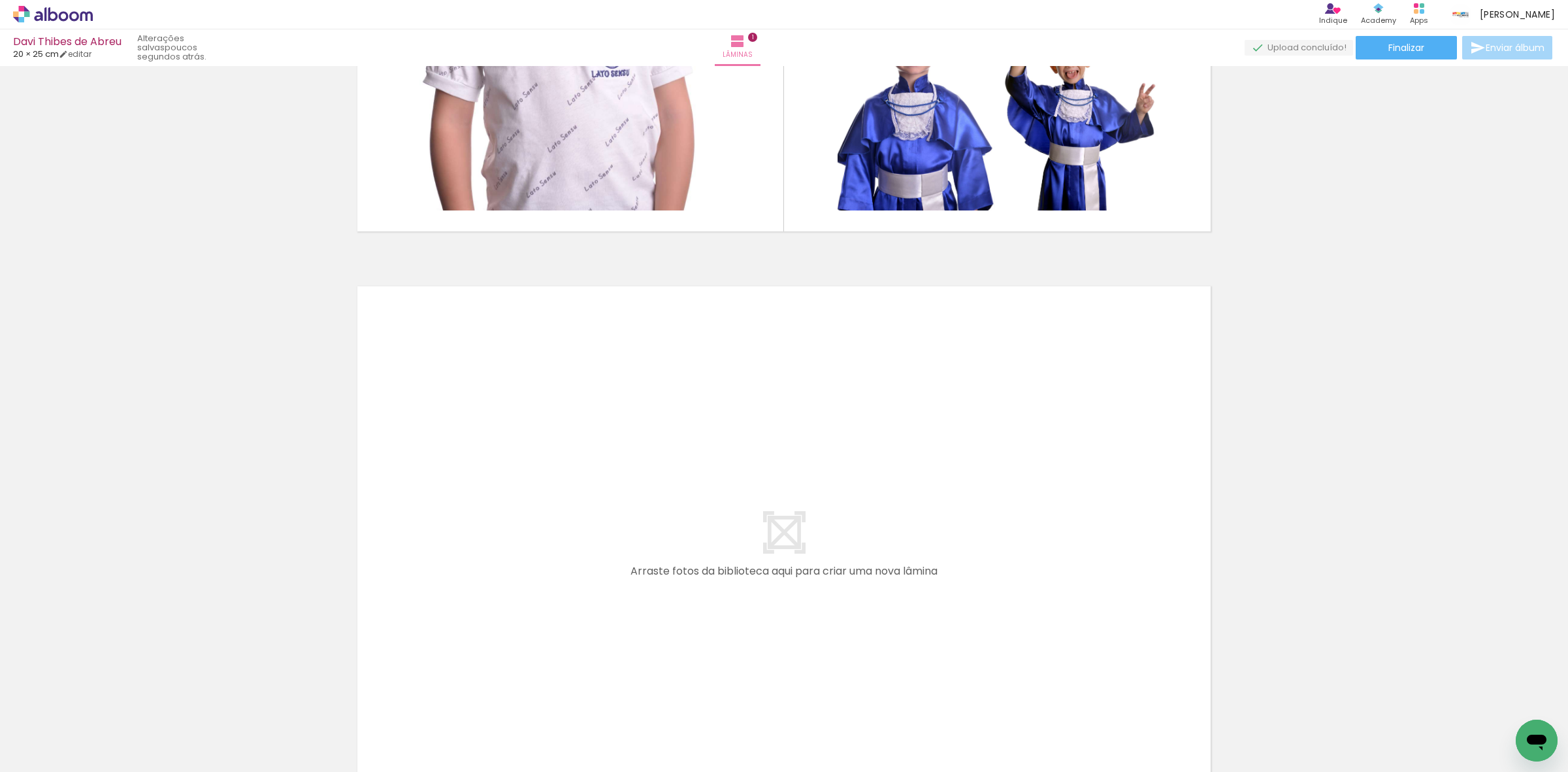
drag, startPoint x: 142, startPoint y: 717, endPoint x: 298, endPoint y: 647, distance: 171.0
click at [472, 546] on quentale-workspace at bounding box center [784, 386] width 1568 height 772
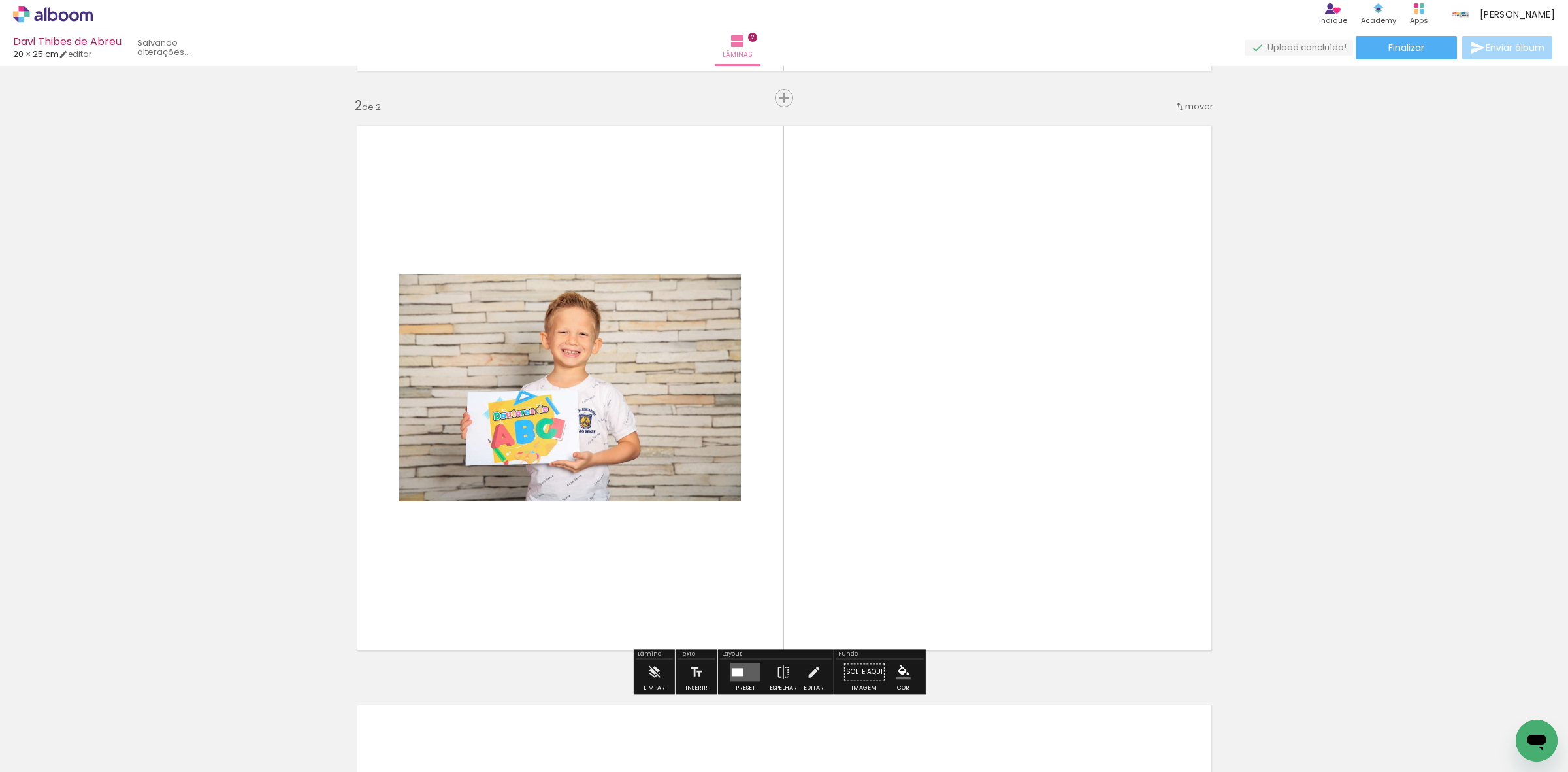
scroll to position [579, 0]
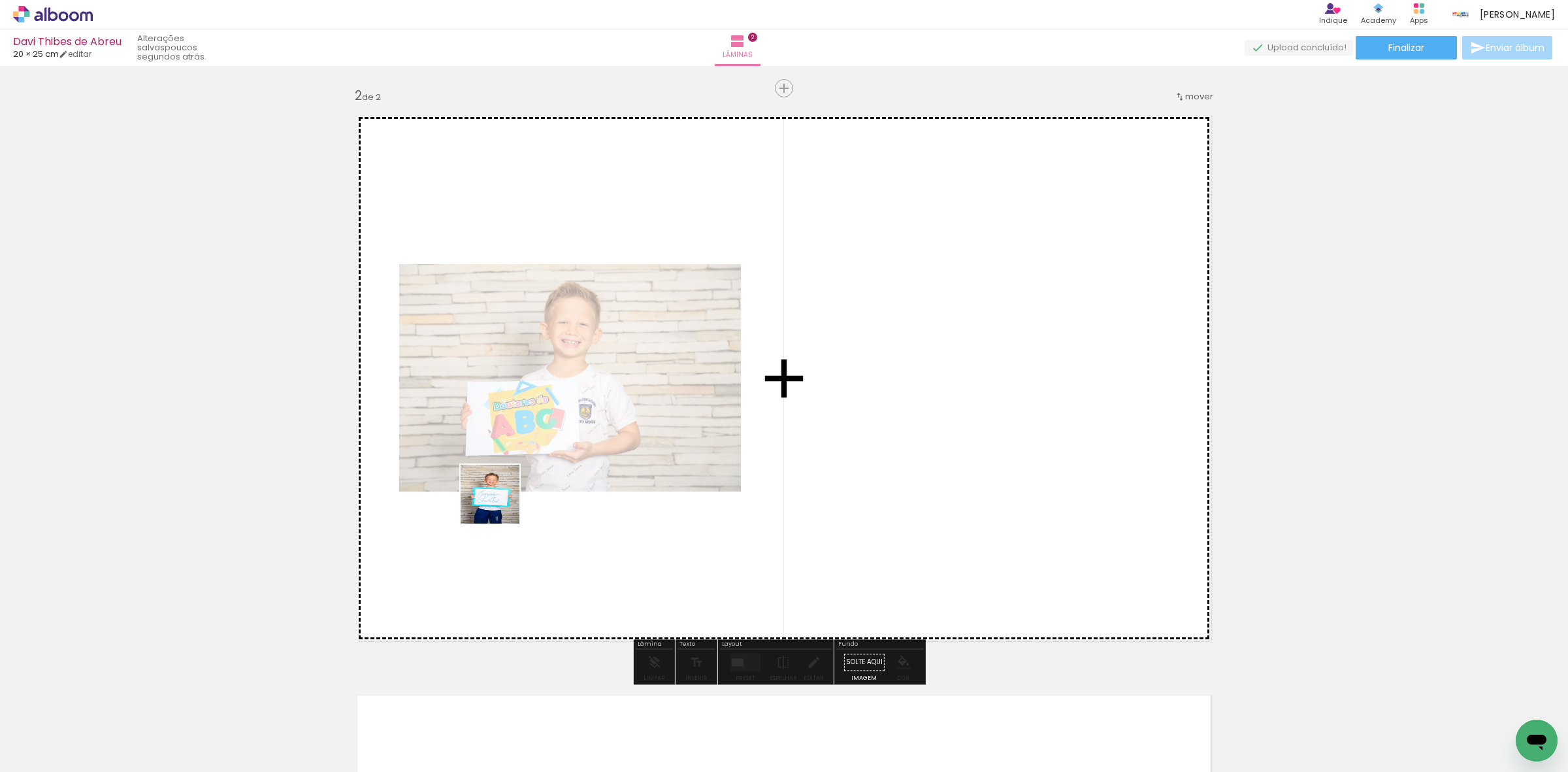
drag, startPoint x: 144, startPoint y: 720, endPoint x: 513, endPoint y: 498, distance: 430.6
click at [513, 498] on quentale-workspace at bounding box center [784, 386] width 1568 height 772
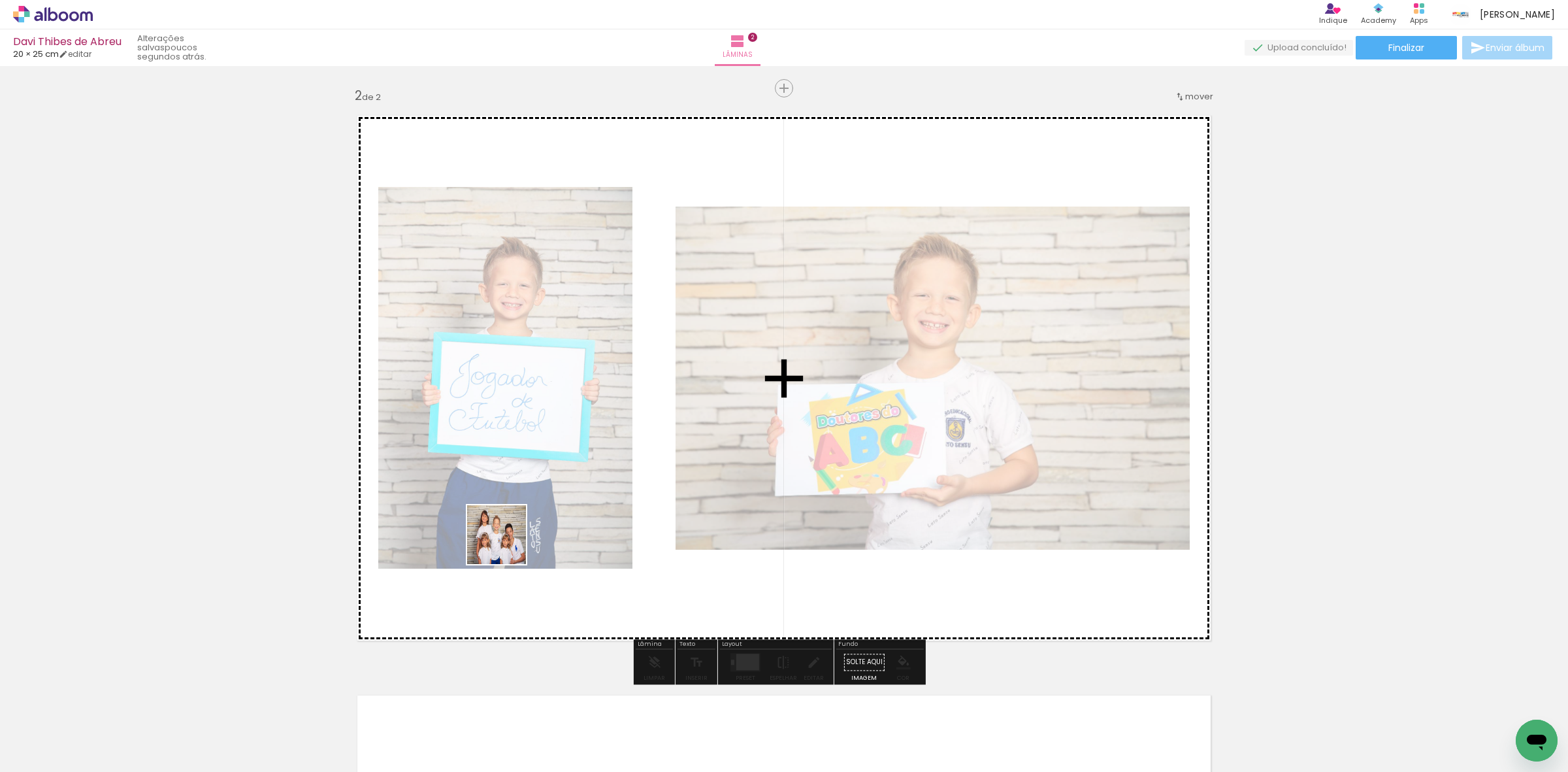
drag, startPoint x: 129, startPoint y: 730, endPoint x: 363, endPoint y: 621, distance: 258.1
click at [530, 531] on quentale-workspace at bounding box center [784, 386] width 1568 height 772
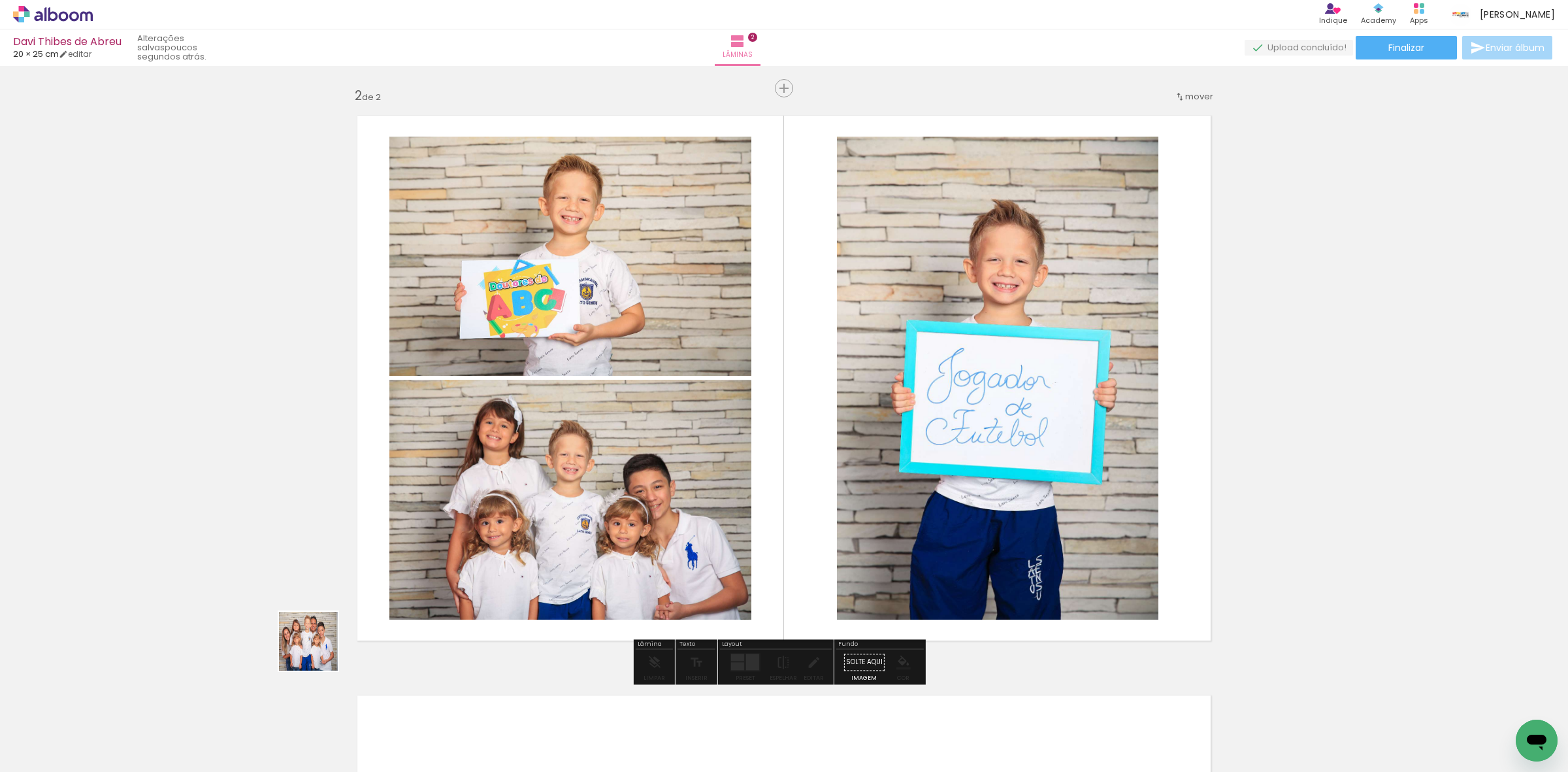
drag, startPoint x: 318, startPoint y: 651, endPoint x: 599, endPoint y: 523, distance: 308.8
click at [500, 564] on quentale-workspace at bounding box center [784, 386] width 1568 height 772
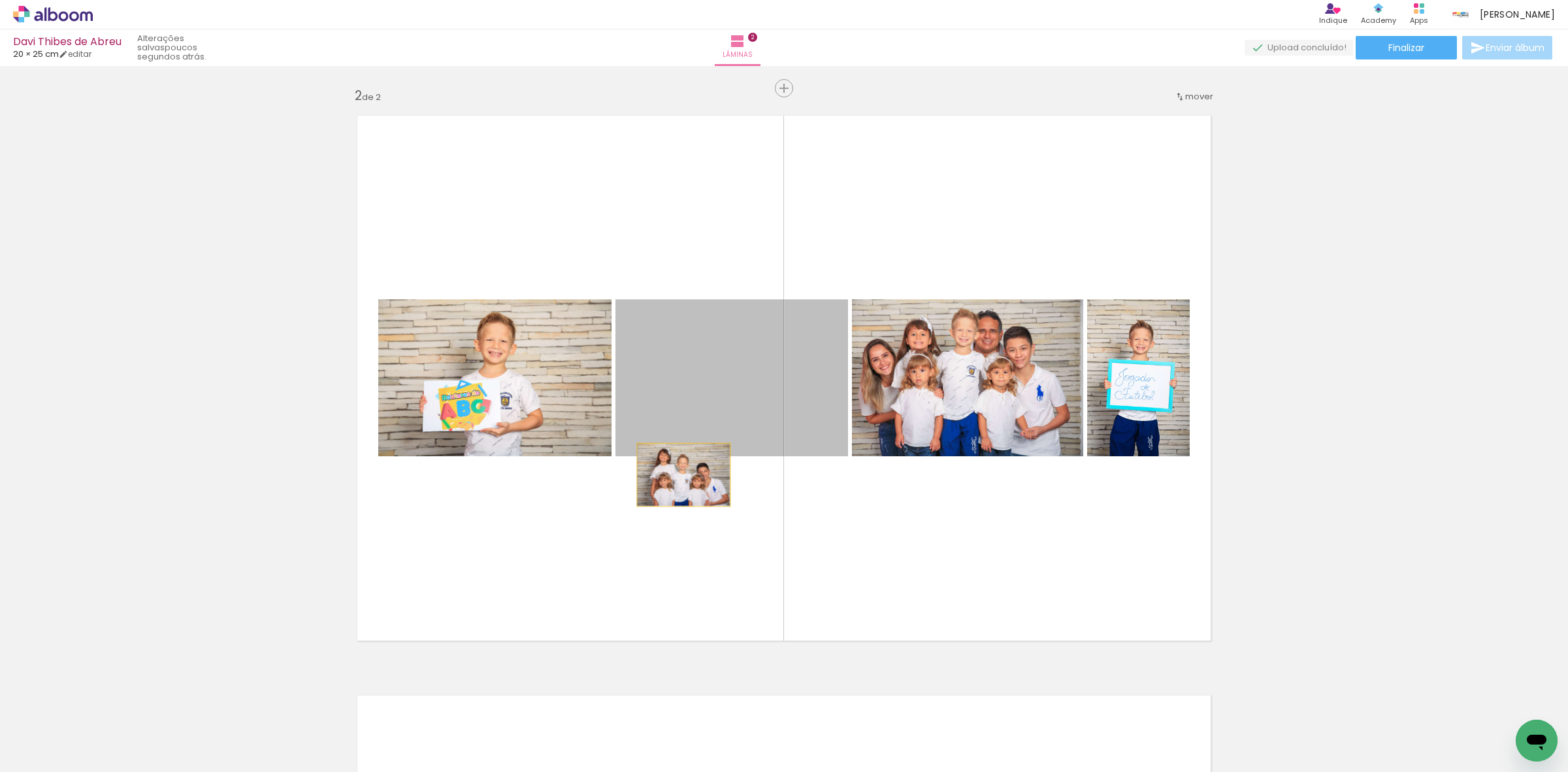
drag, startPoint x: 740, startPoint y: 384, endPoint x: 259, endPoint y: 531, distance: 503.0
click at [260, 533] on div "Inserir lâmina 1 de 2 Inserir lâmina 2 de 2" at bounding box center [784, 361] width 1568 height 1740
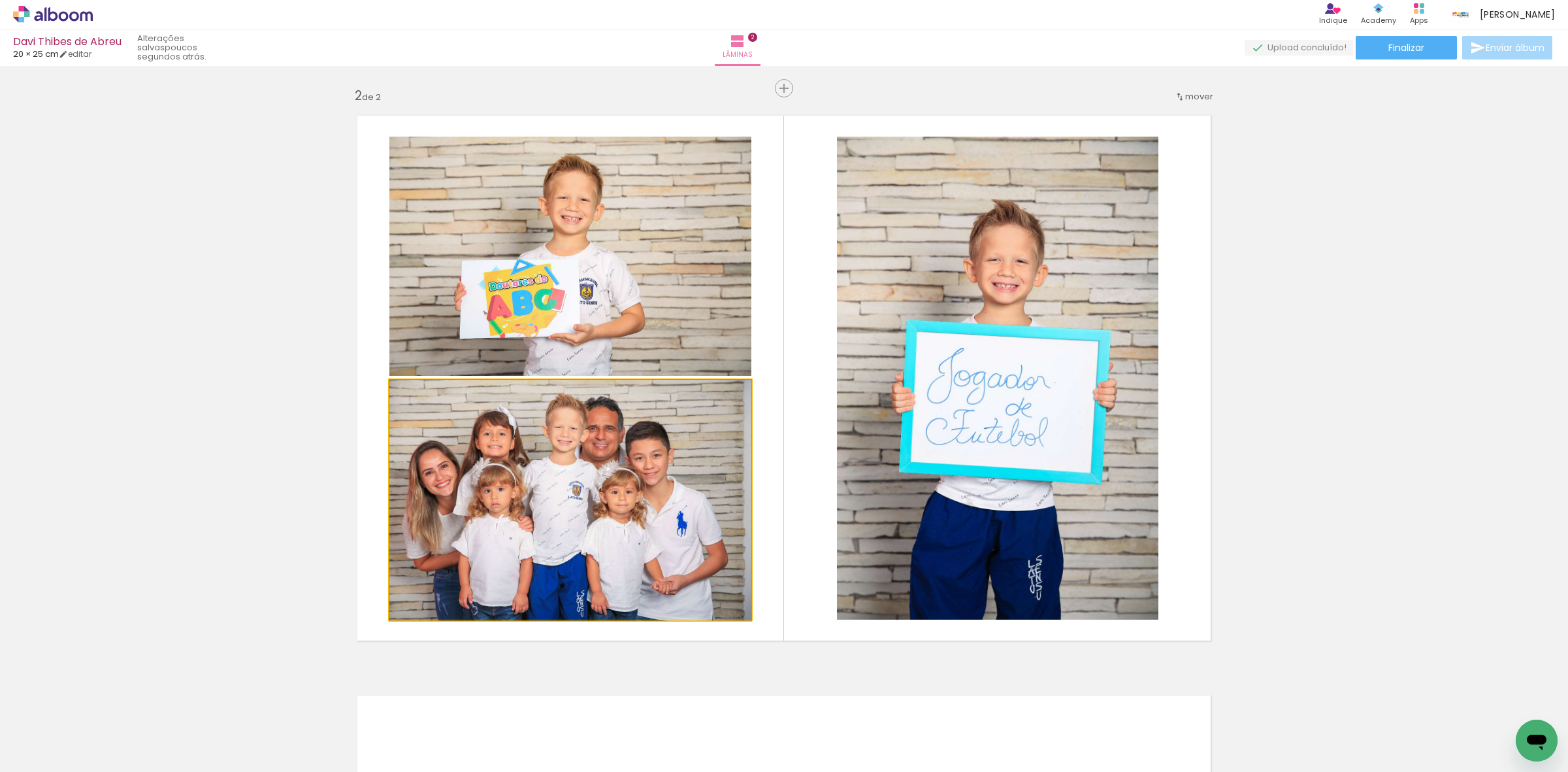
drag, startPoint x: 578, startPoint y: 474, endPoint x: 213, endPoint y: 490, distance: 365.4
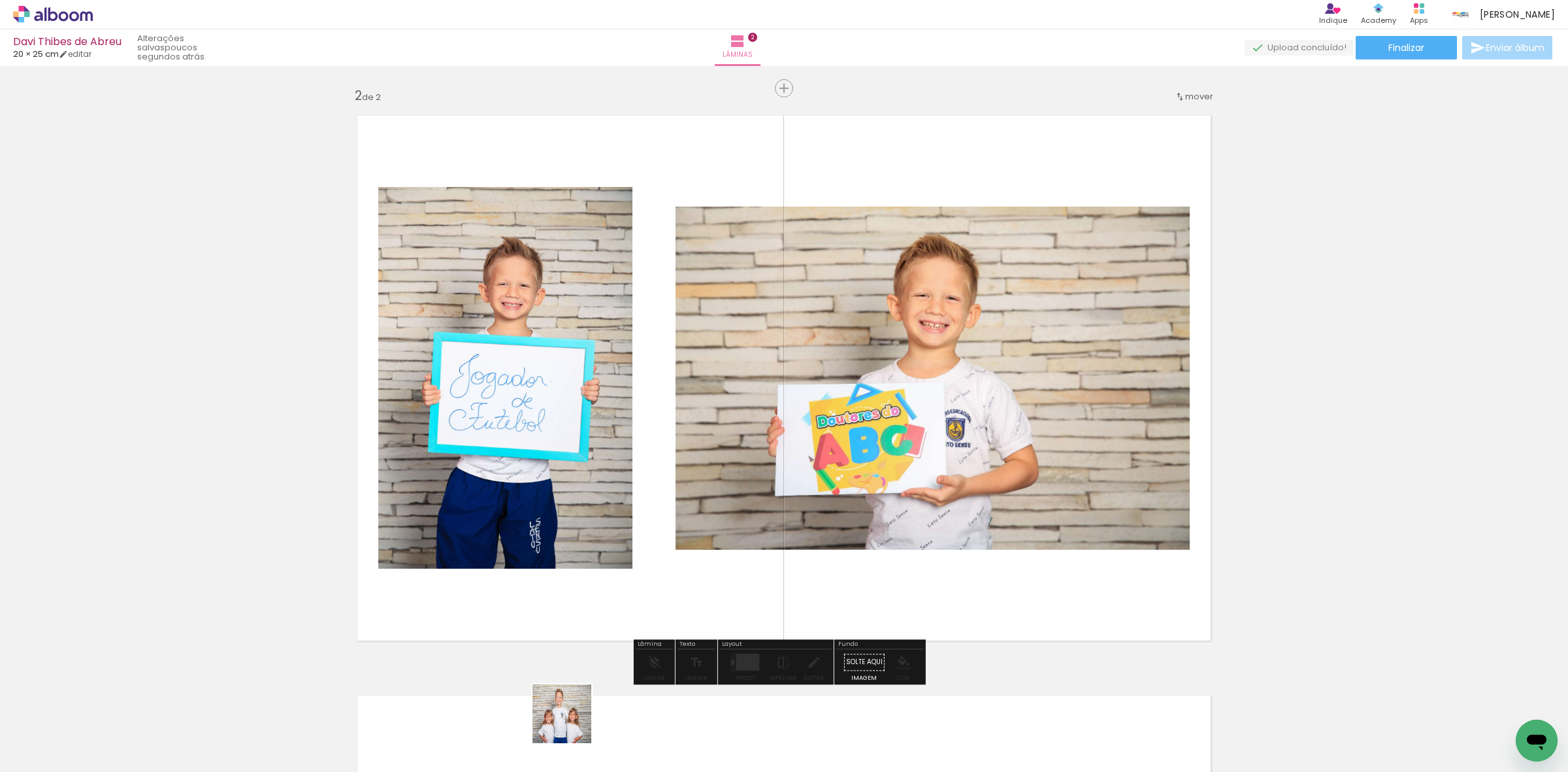
drag, startPoint x: 566, startPoint y: 736, endPoint x: 655, endPoint y: 559, distance: 198.1
click at [655, 559] on quentale-workspace at bounding box center [784, 386] width 1568 height 772
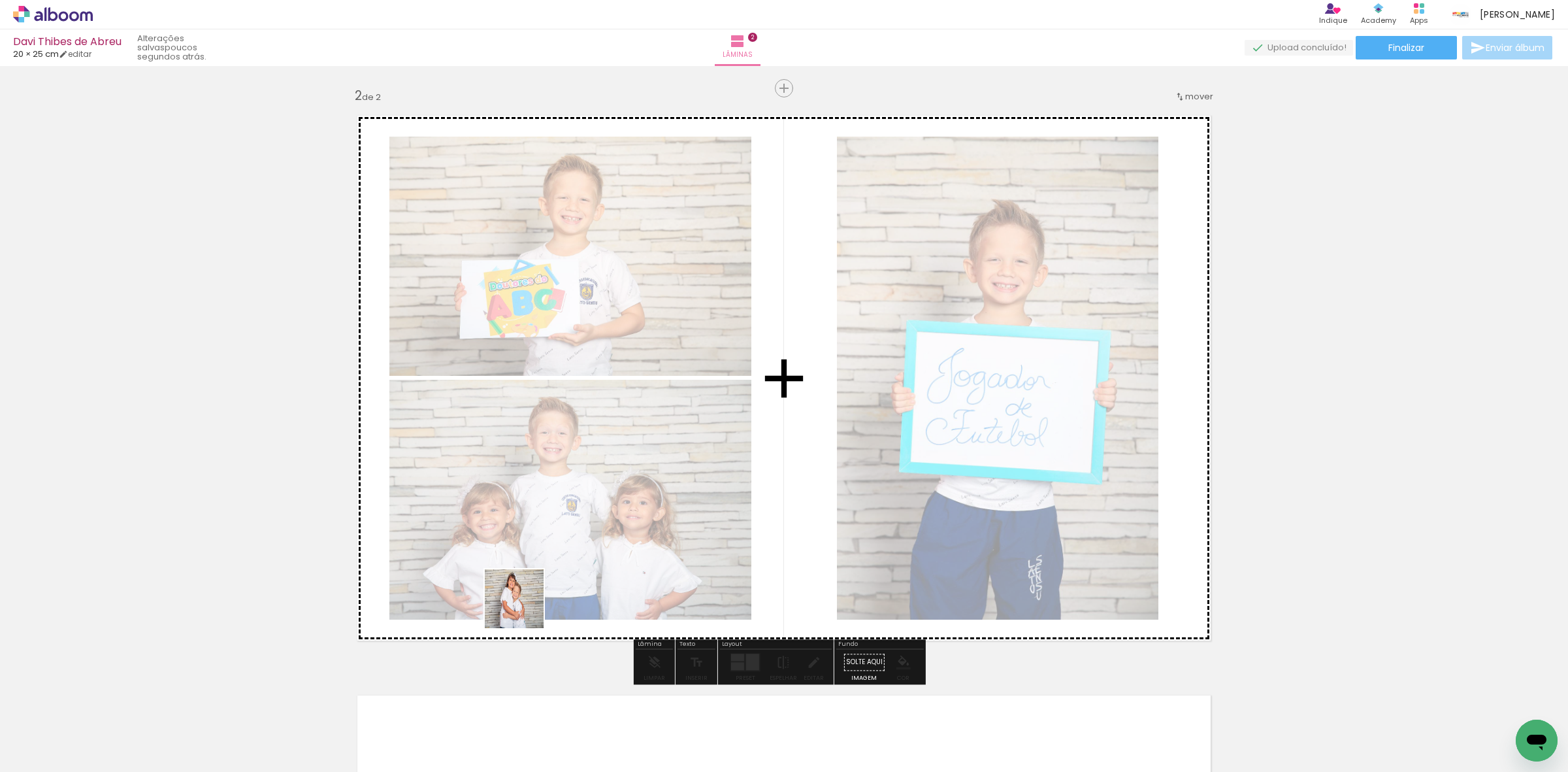
drag, startPoint x: 497, startPoint y: 733, endPoint x: 547, endPoint y: 577, distance: 163.8
click at [547, 577] on quentale-workspace at bounding box center [784, 386] width 1568 height 772
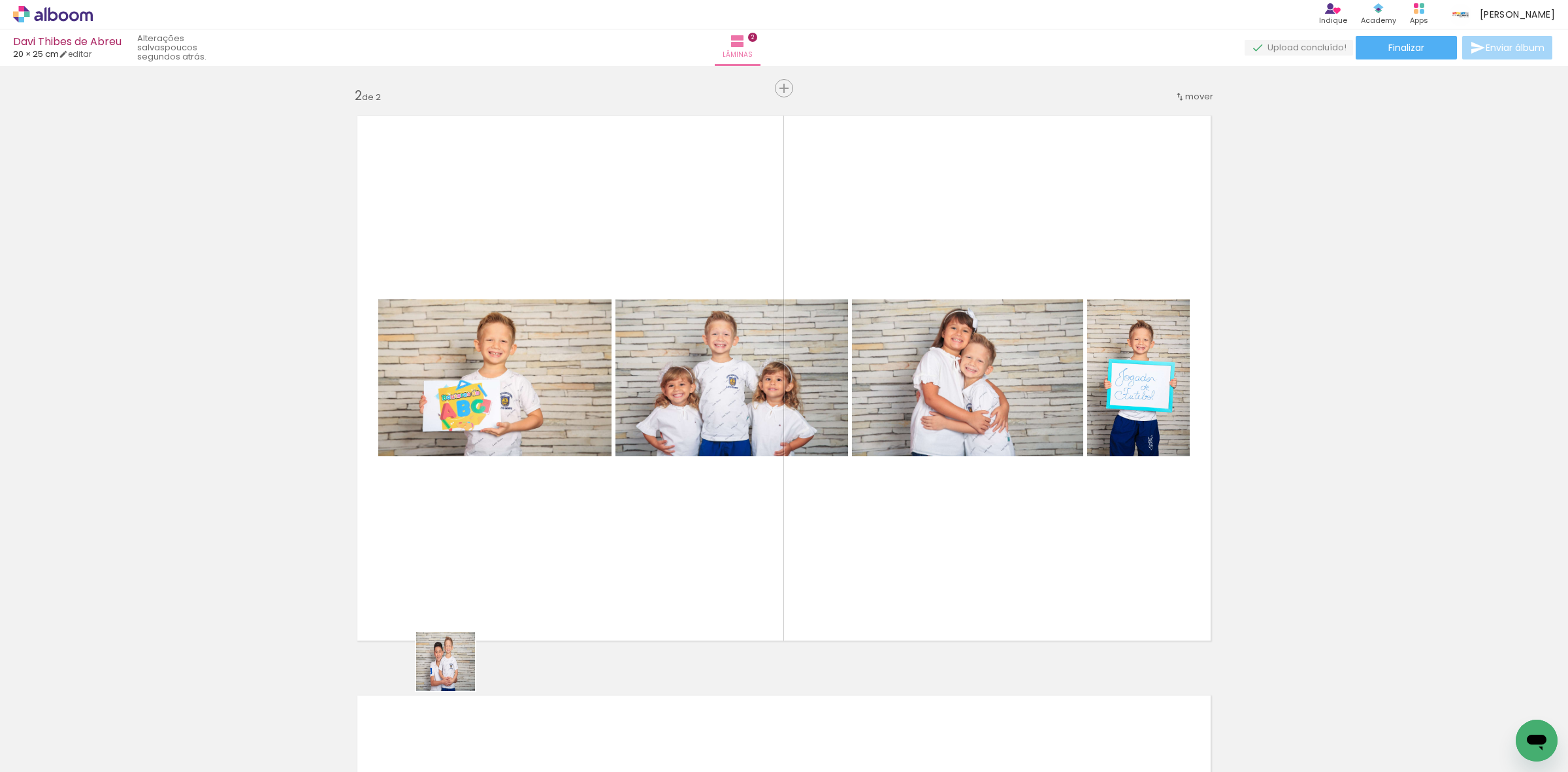
drag, startPoint x: 423, startPoint y: 726, endPoint x: 588, endPoint y: 519, distance: 264.7
click at [586, 515] on quentale-workspace at bounding box center [784, 386] width 1568 height 772
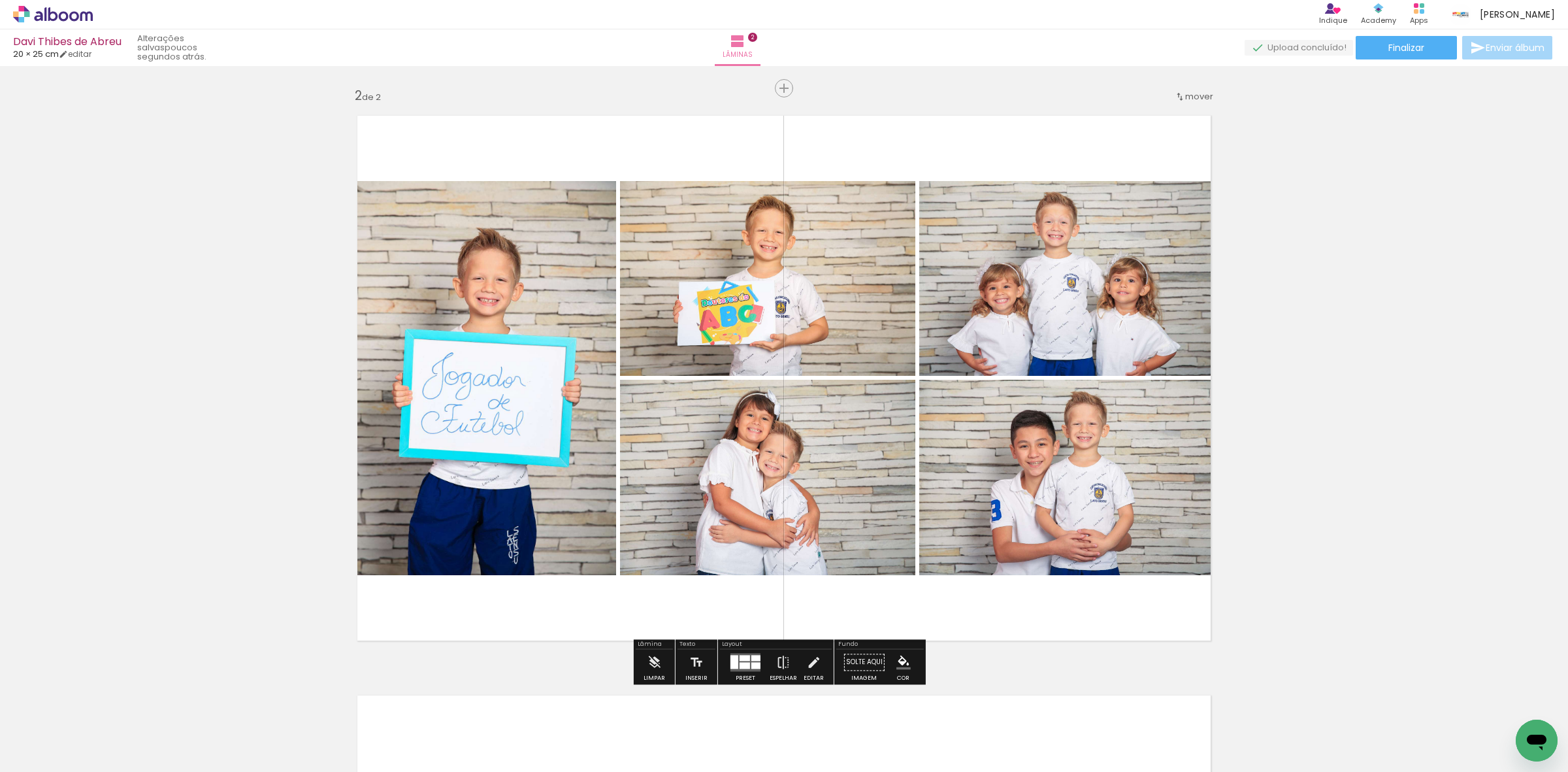
click at [743, 658] on div at bounding box center [744, 658] width 10 height 6
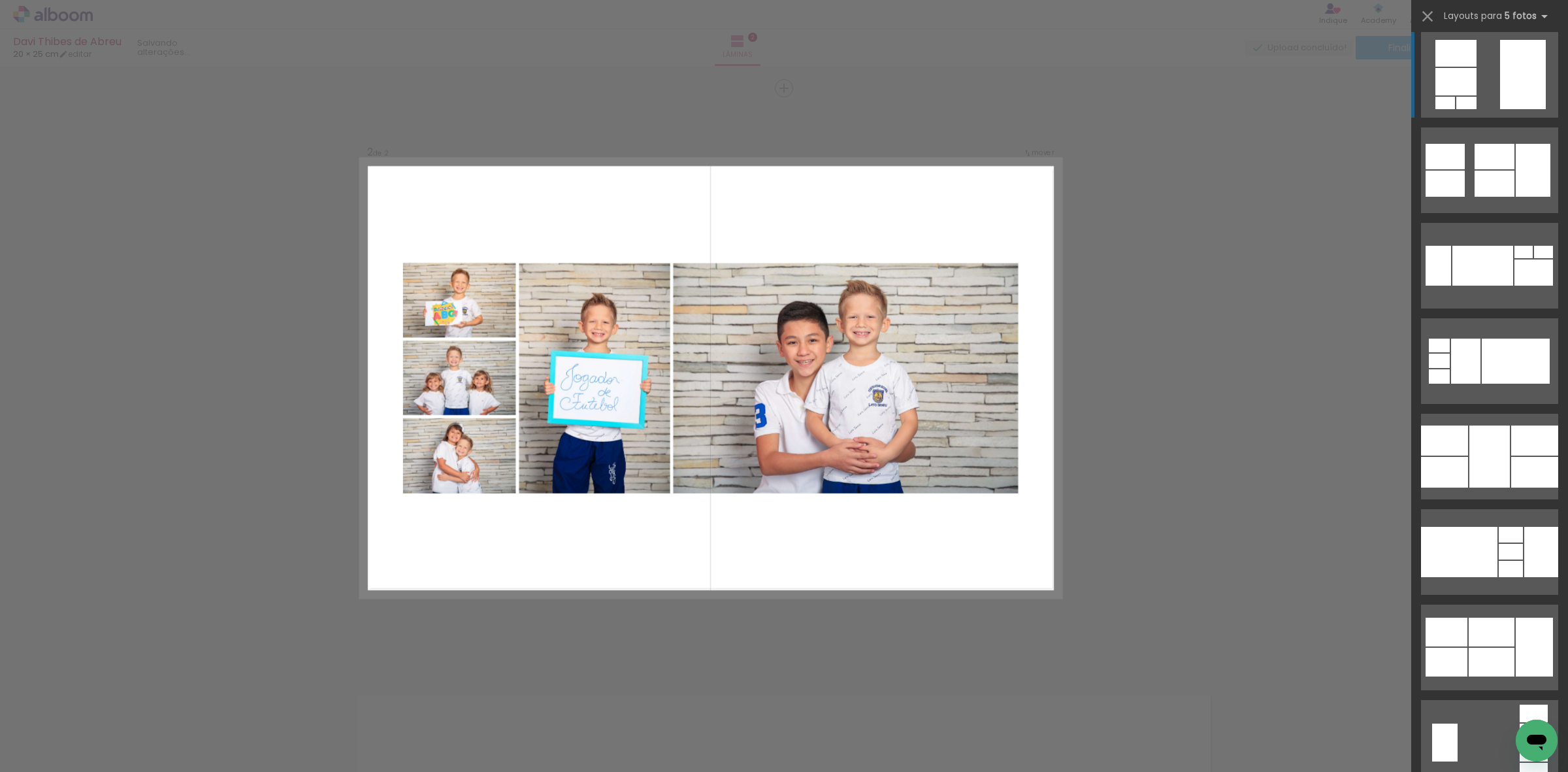
scroll to position [899, 0]
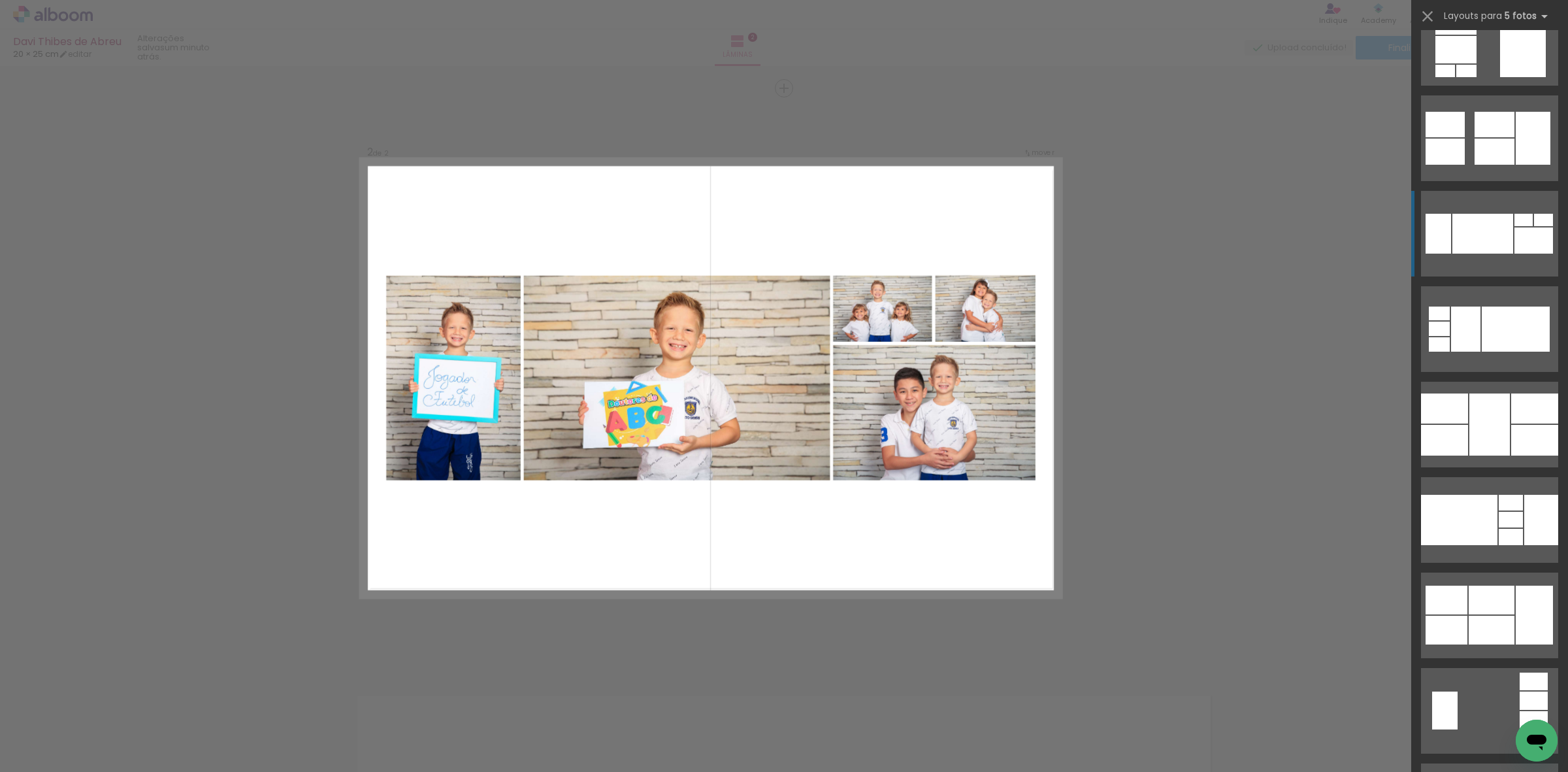
click at [1516, 197] on quentale-layouter at bounding box center [1489, 233] width 138 height 86
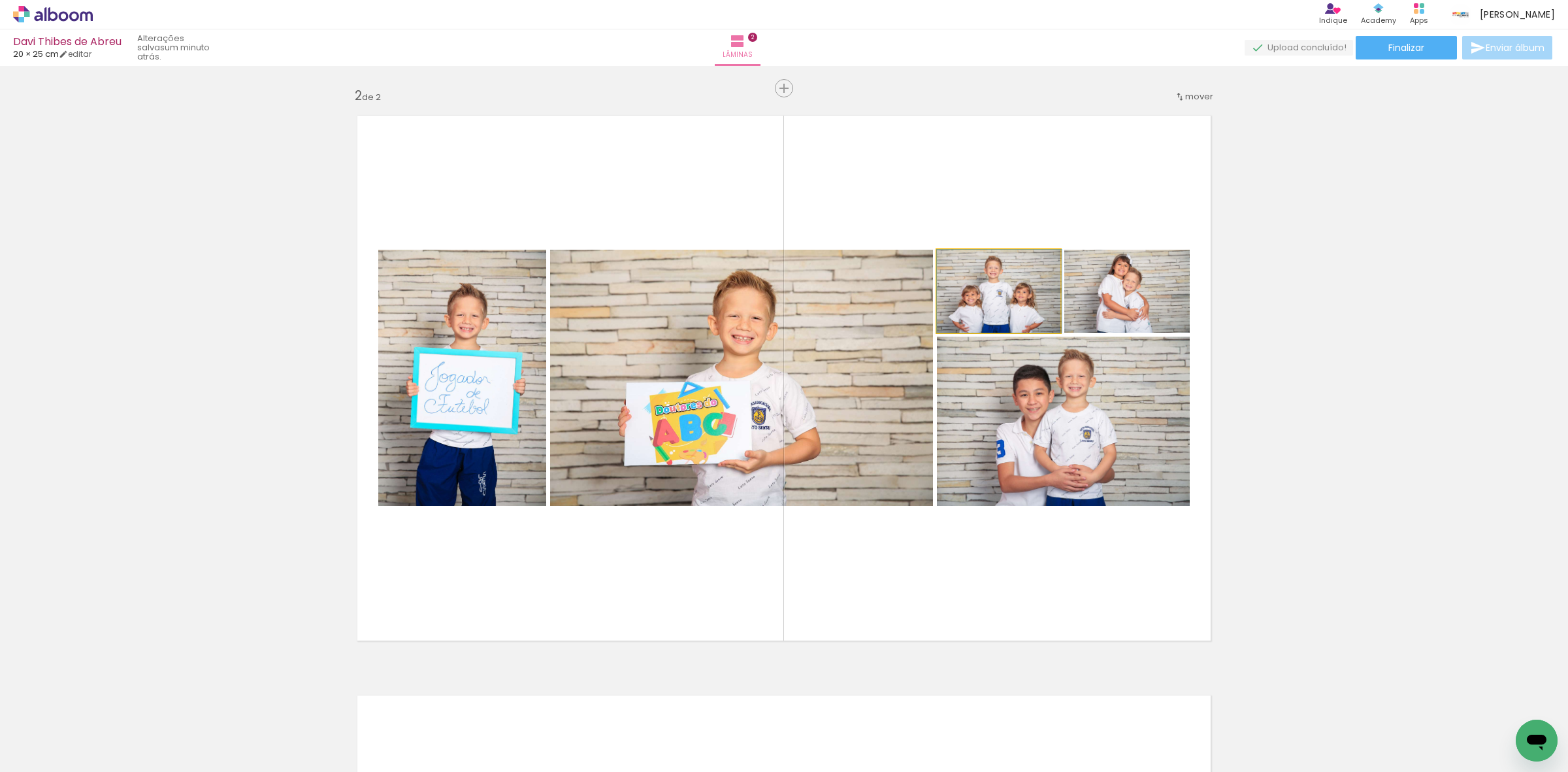
drag, startPoint x: 999, startPoint y: 305, endPoint x: 996, endPoint y: 292, distance: 13.3
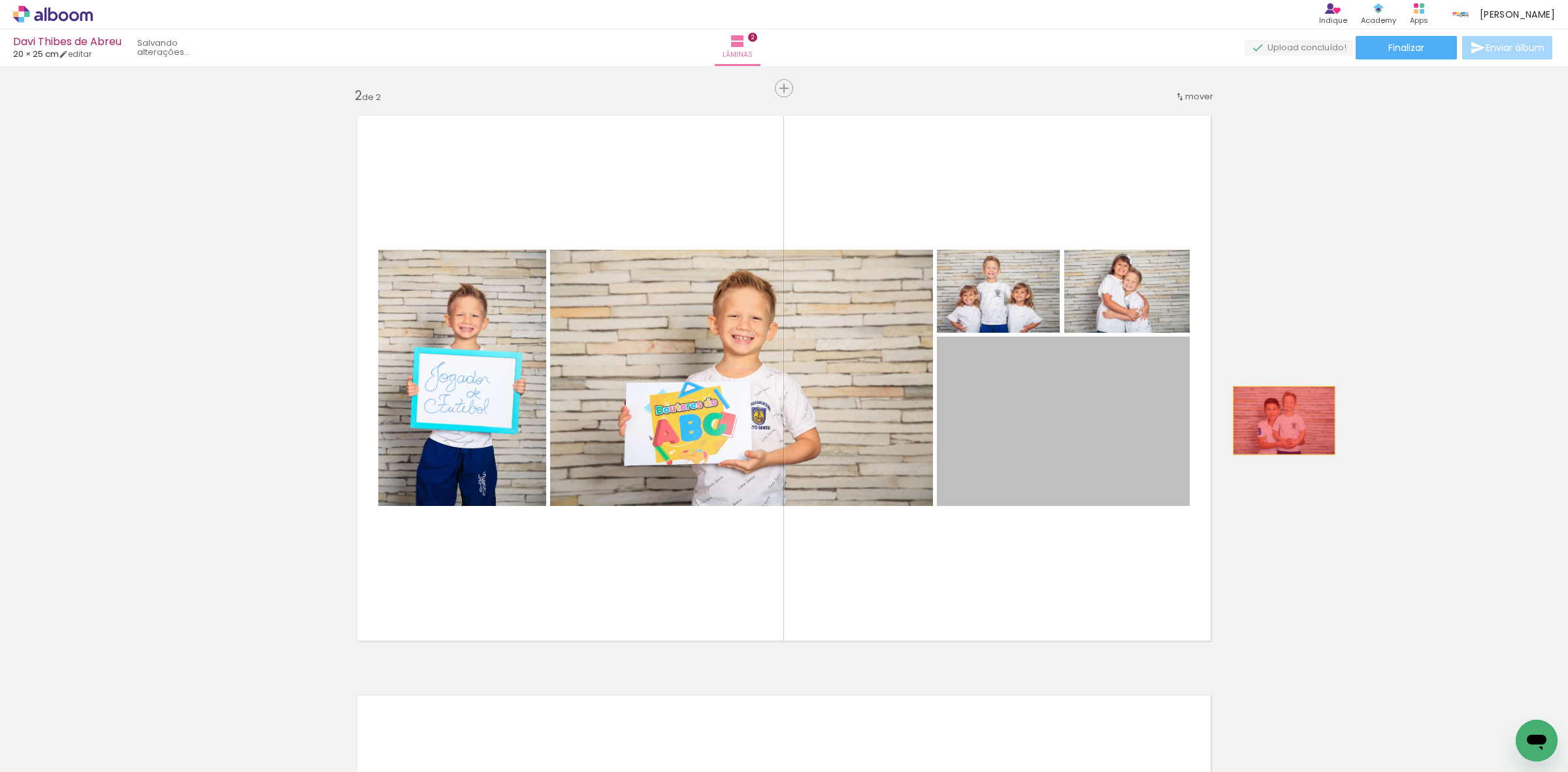
drag, startPoint x: 1043, startPoint y: 419, endPoint x: 1343, endPoint y: 420, distance: 300.0
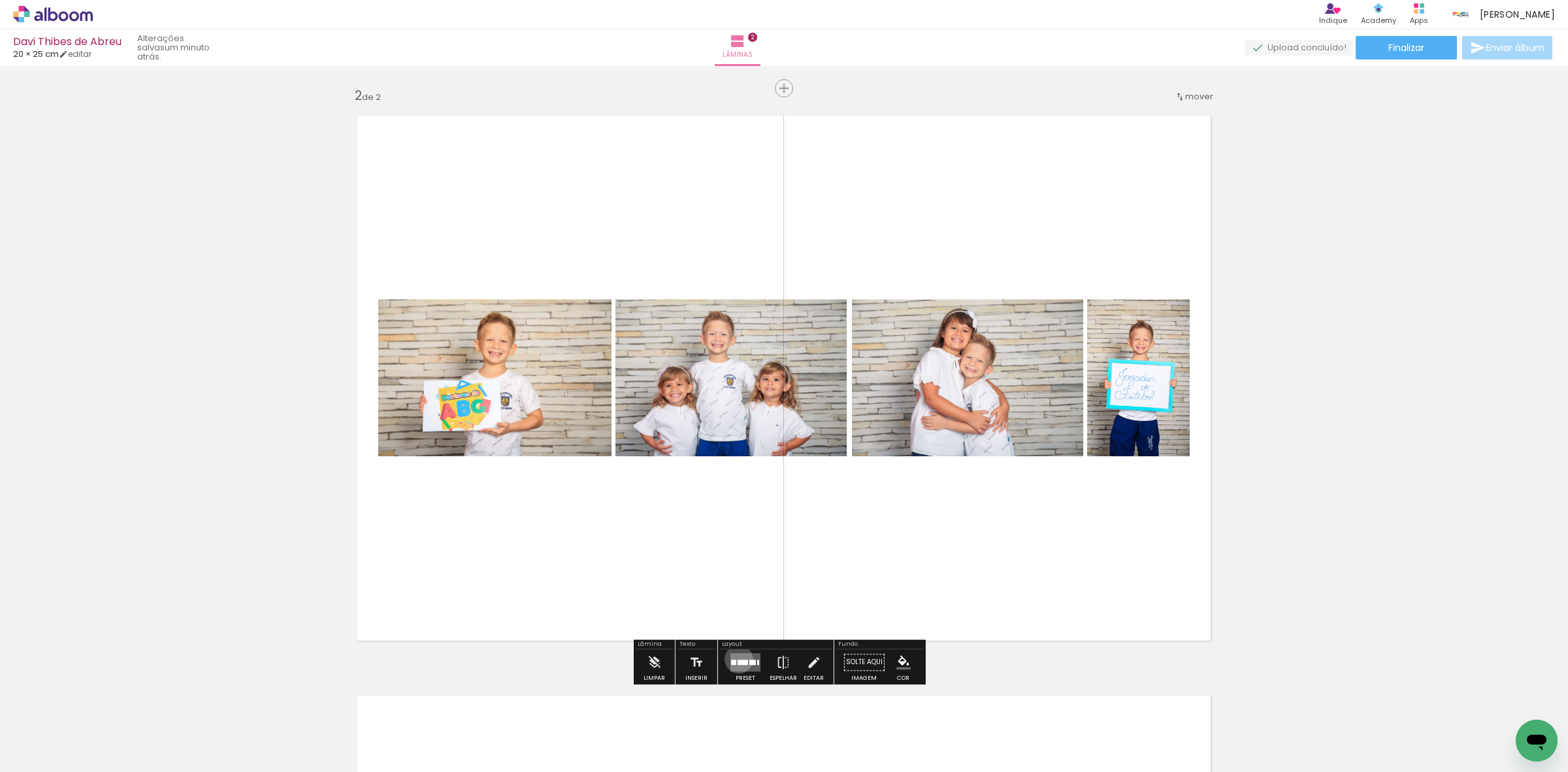
drag, startPoint x: 735, startPoint y: 659, endPoint x: 765, endPoint y: 645, distance: 33.1
click at [737, 660] on div at bounding box center [742, 662] width 10 height 5
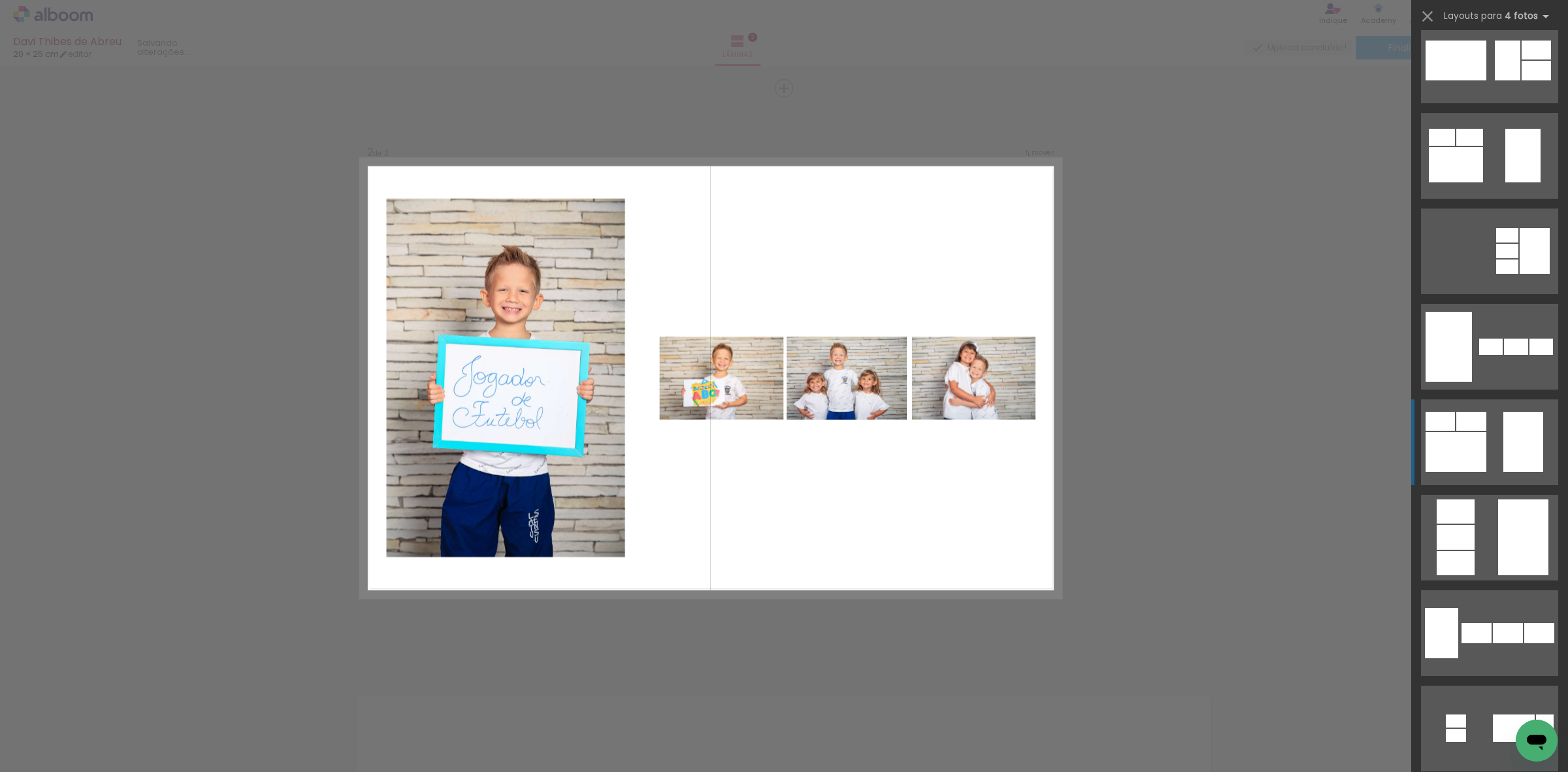
scroll to position [326, 0]
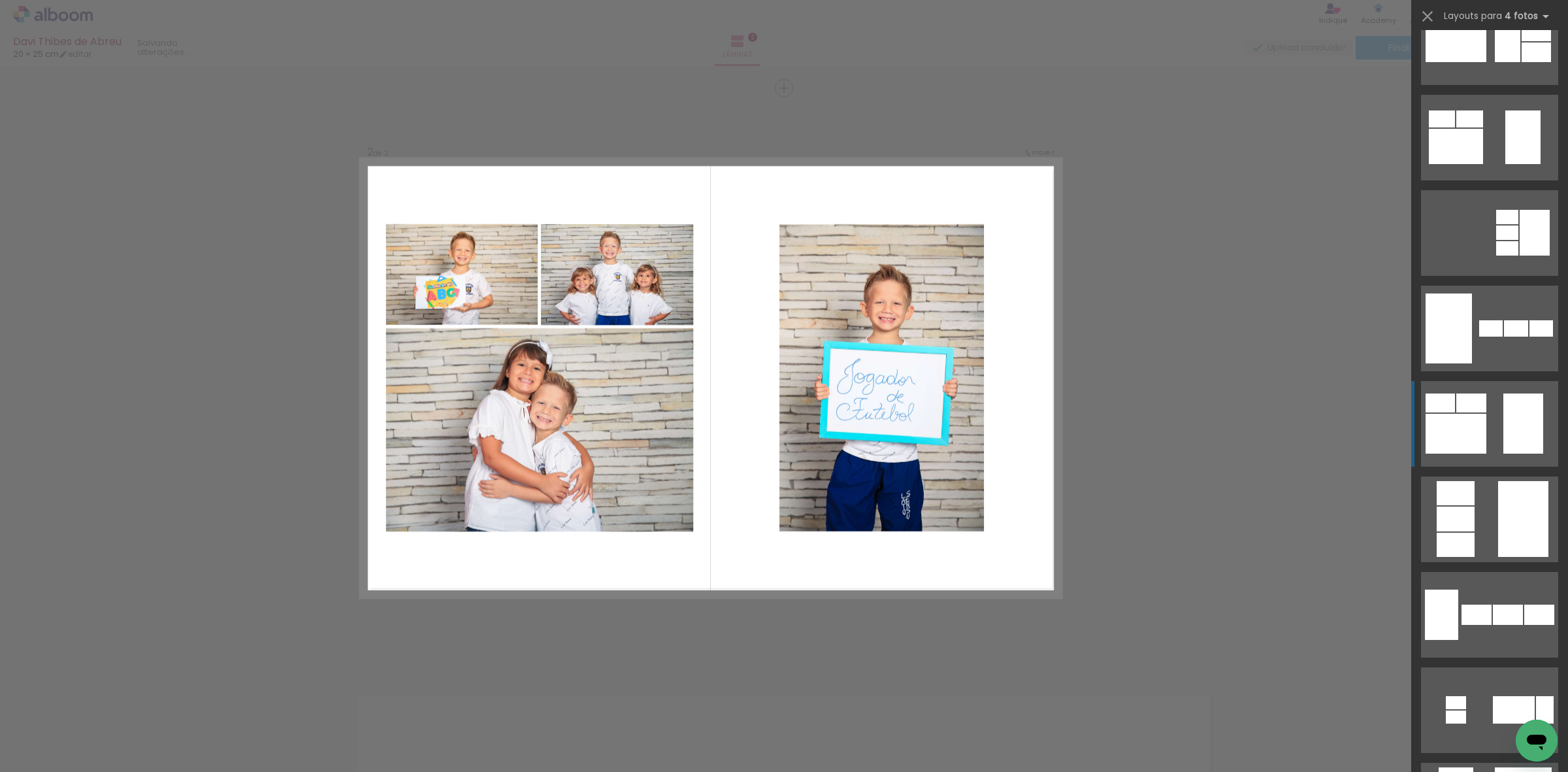
click at [1491, 417] on quentale-layouter at bounding box center [1489, 424] width 138 height 86
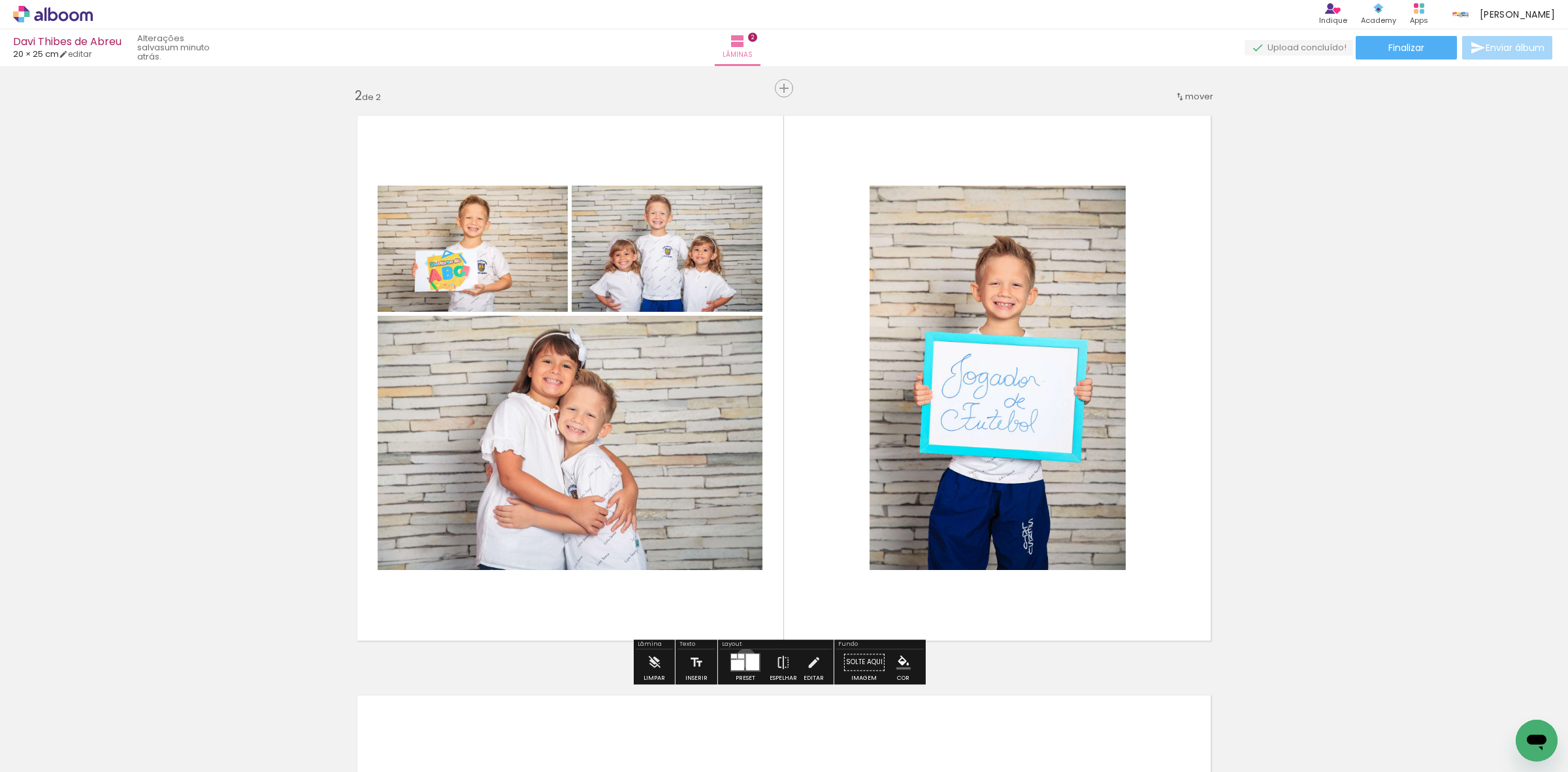
click at [746, 658] on div at bounding box center [753, 662] width 13 height 16
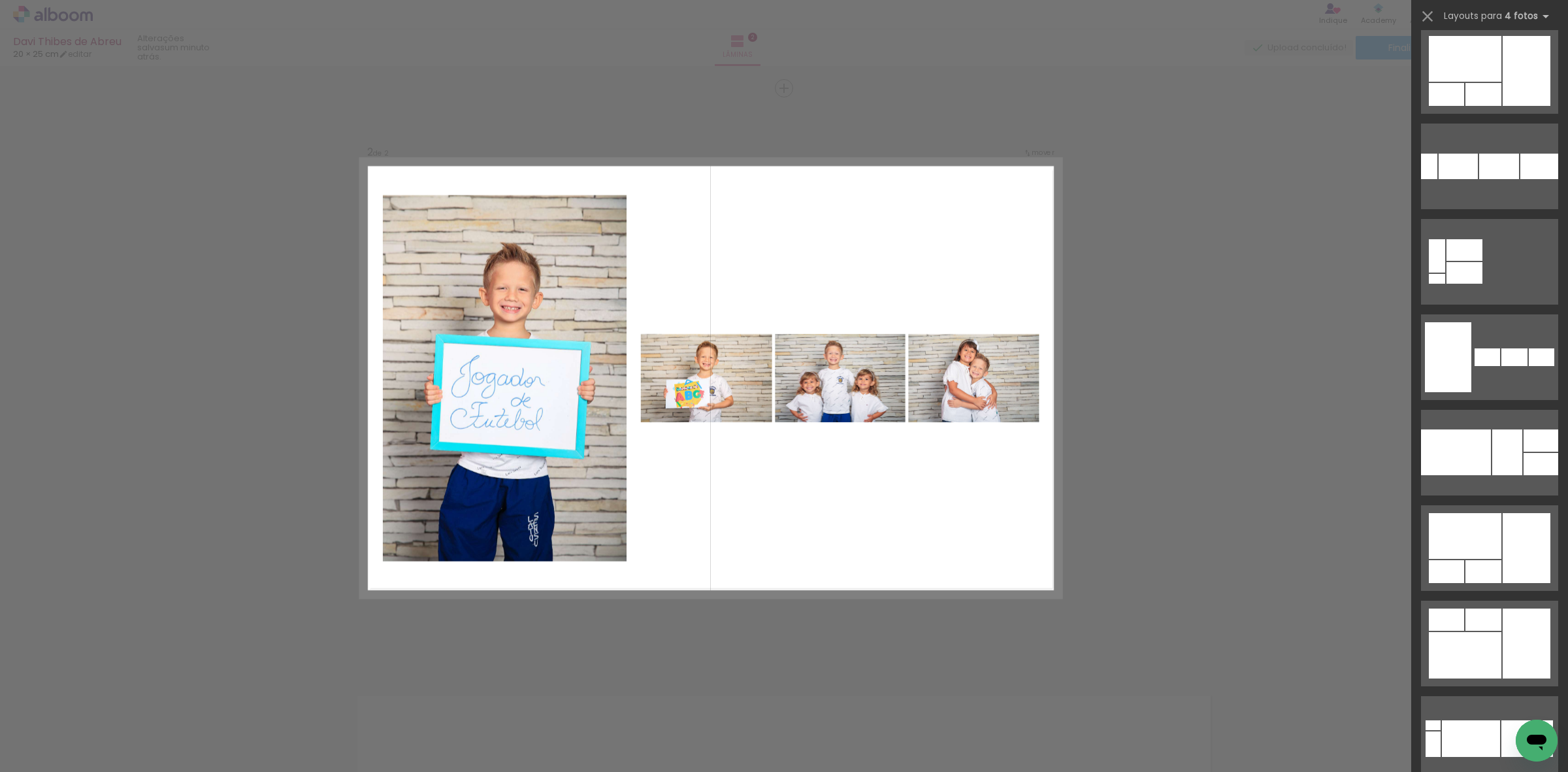
scroll to position [1158, 0]
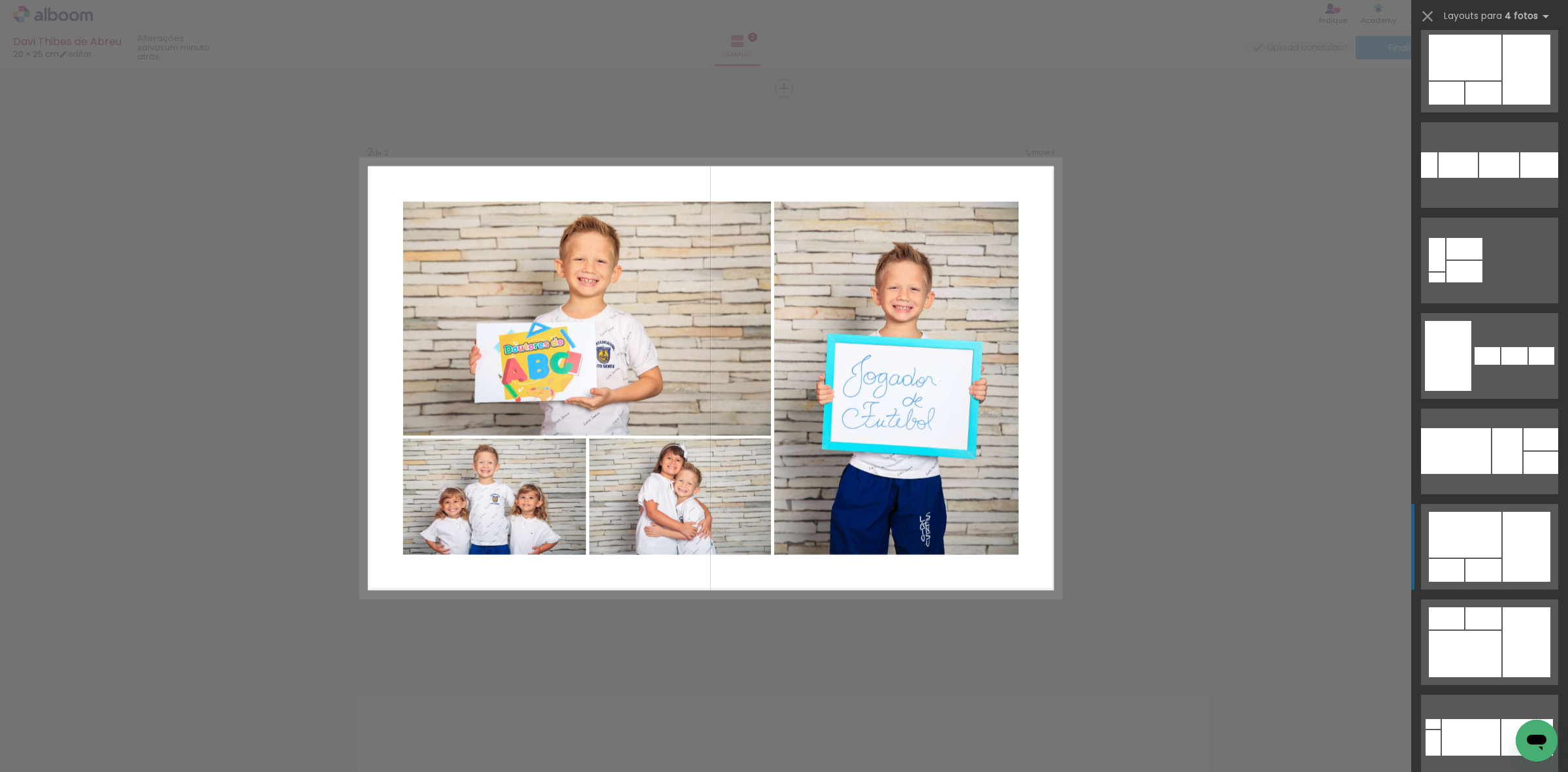
click at [1476, 545] on div at bounding box center [1465, 535] width 73 height 46
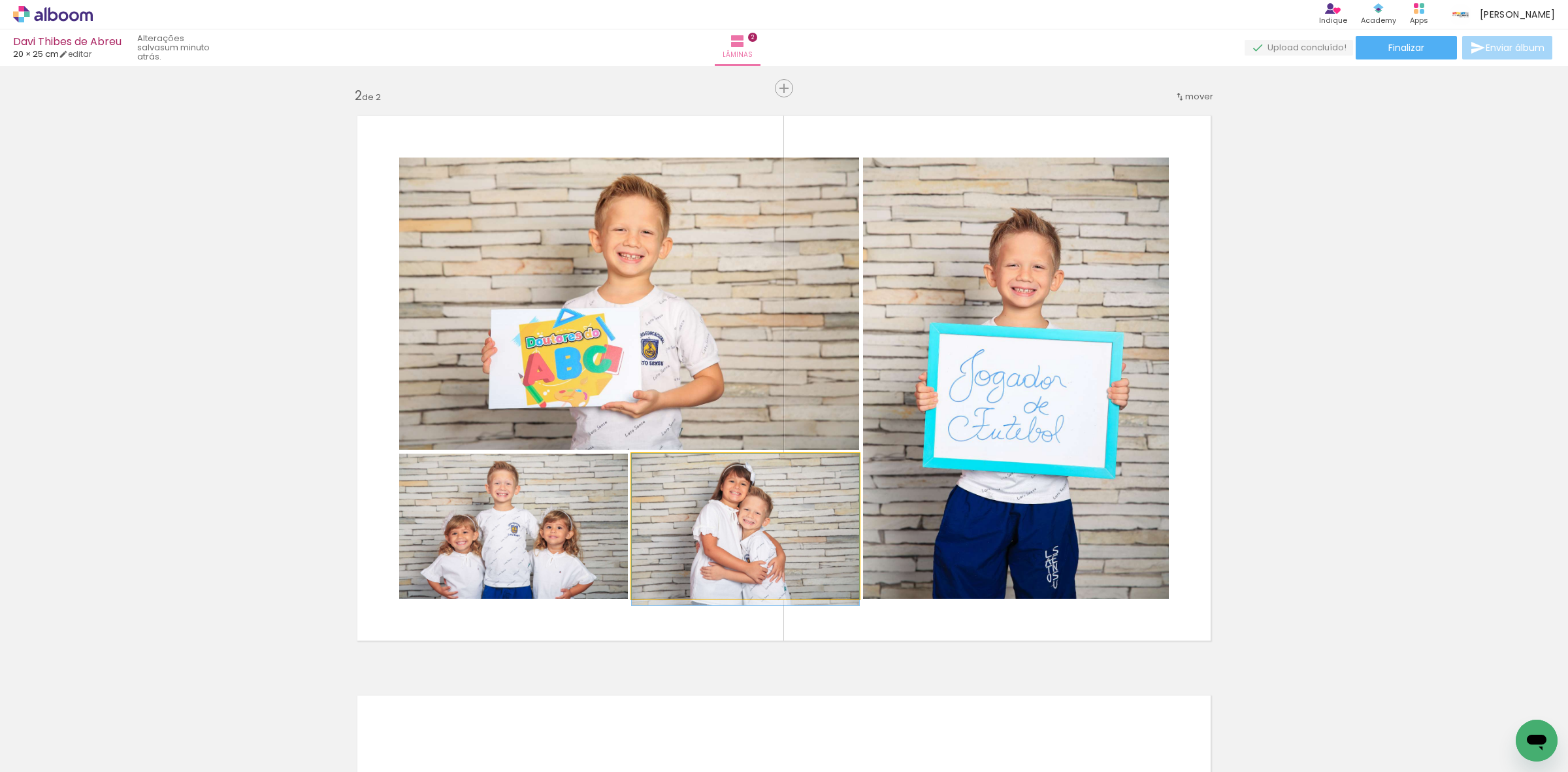
drag, startPoint x: 703, startPoint y: 558, endPoint x: 642, endPoint y: 562, distance: 61.1
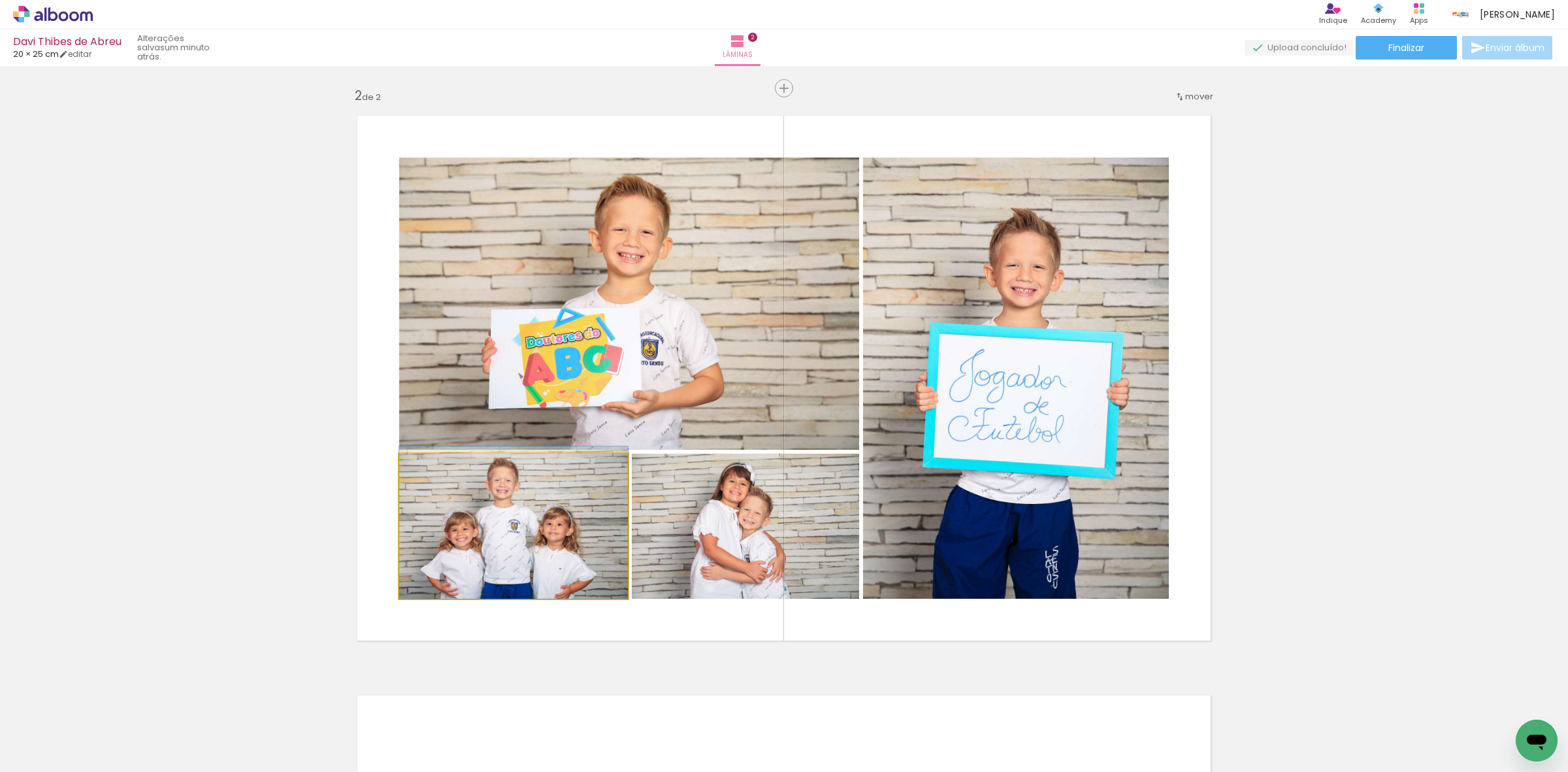
drag, startPoint x: 518, startPoint y: 545, endPoint x: 518, endPoint y: 537, distance: 8.0
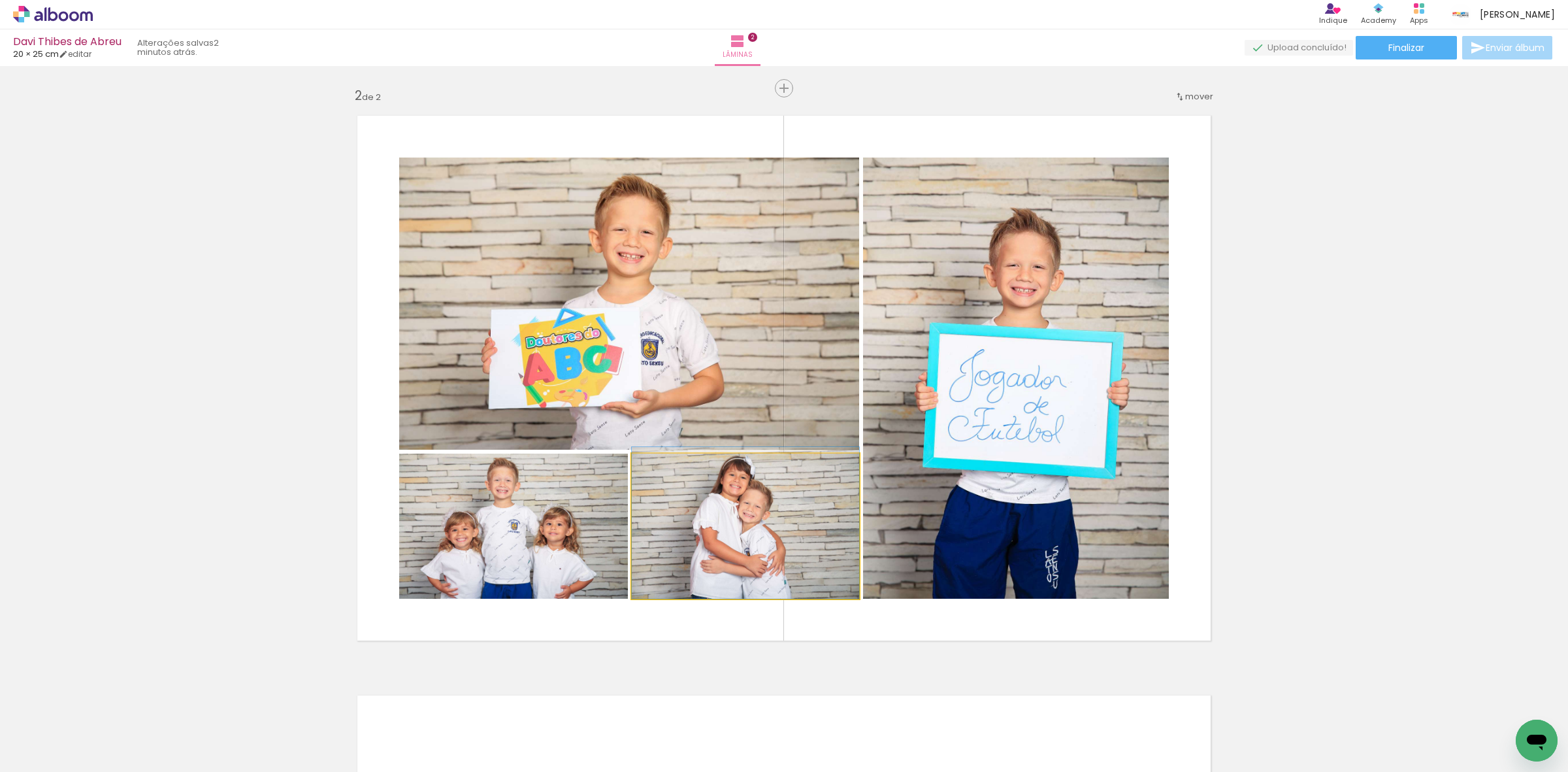
drag, startPoint x: 731, startPoint y: 530, endPoint x: 733, endPoint y: 522, distance: 8.2
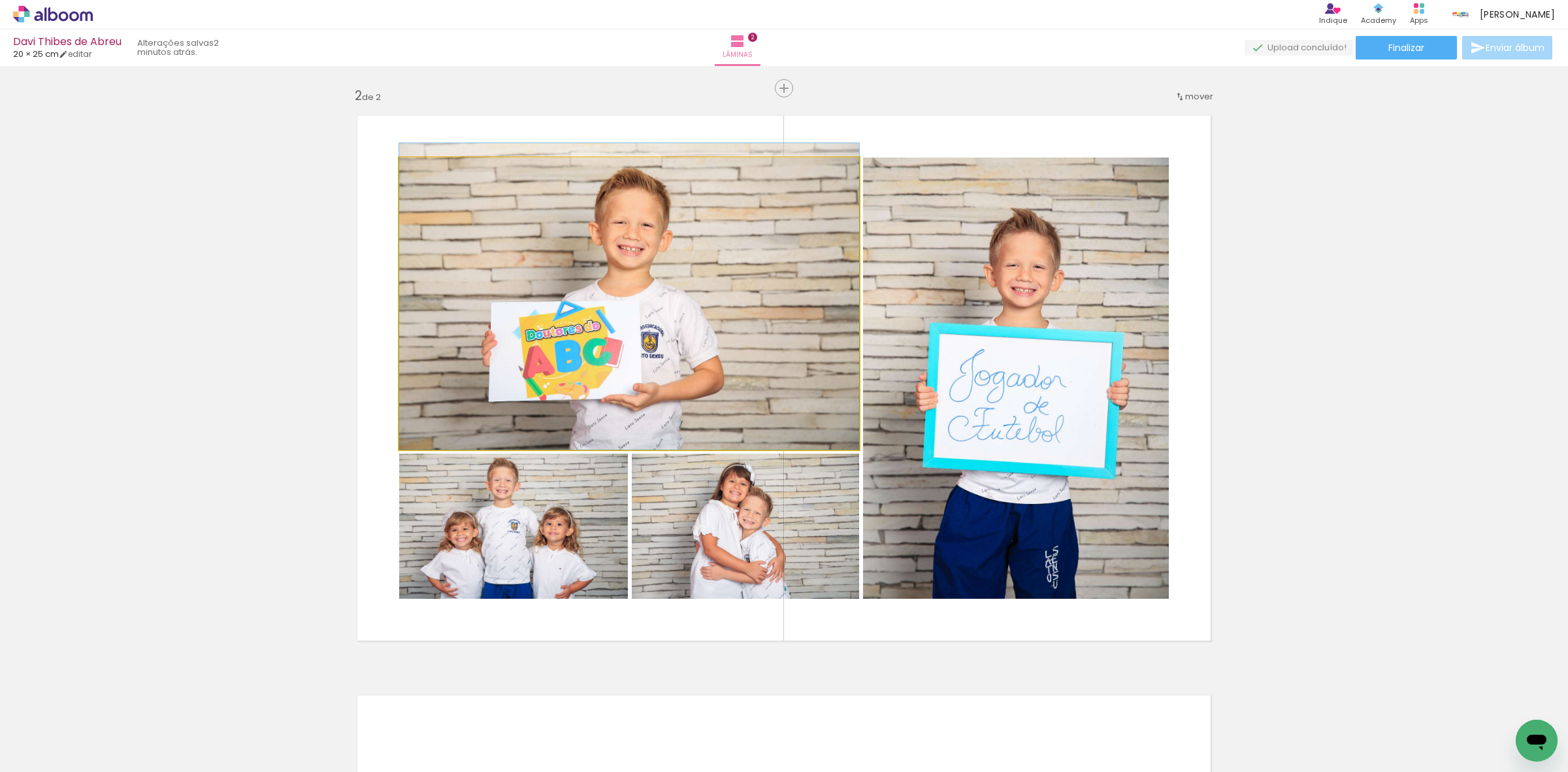
drag, startPoint x: 709, startPoint y: 406, endPoint x: 707, endPoint y: 373, distance: 33.1
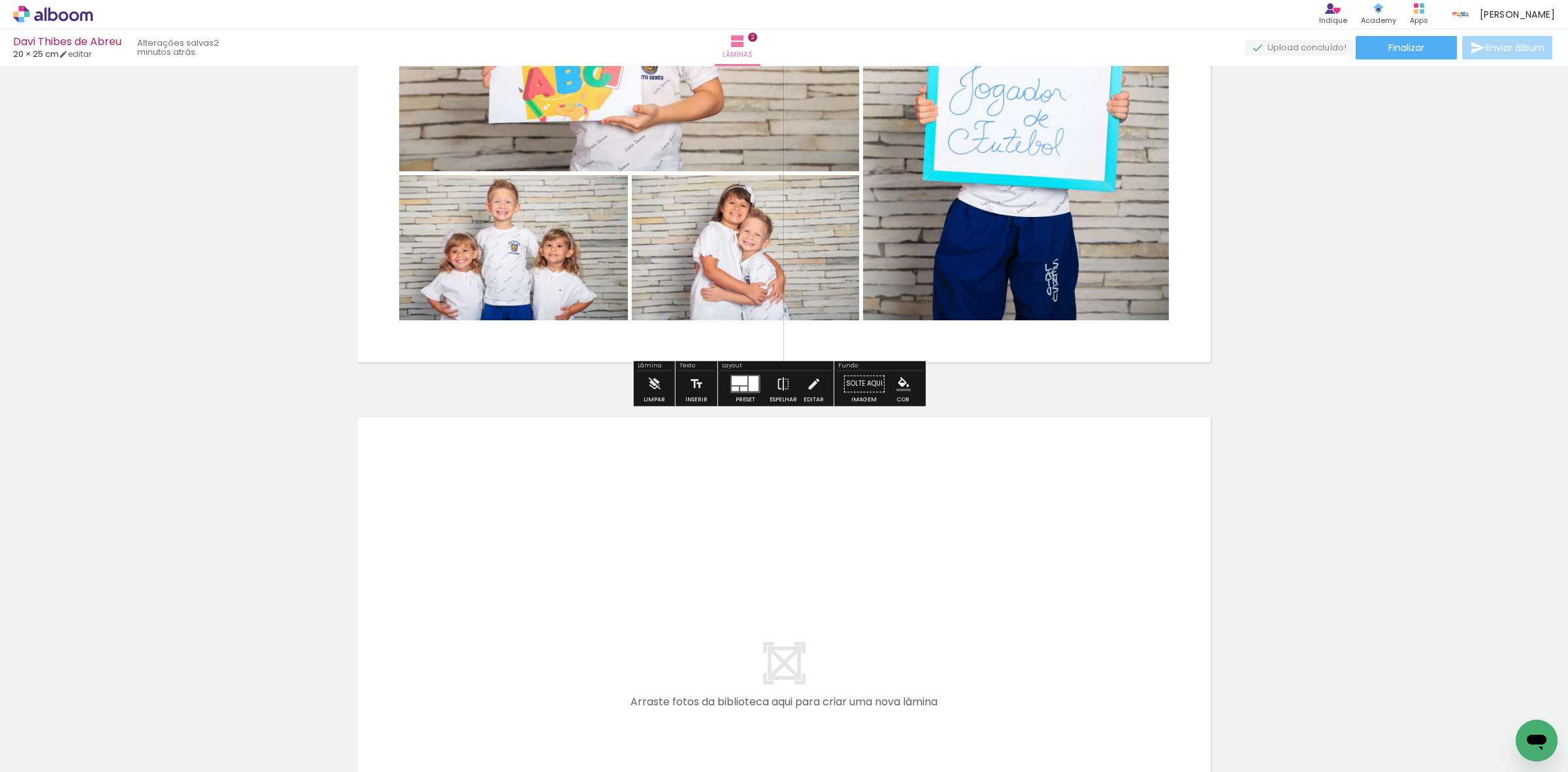
scroll to position [906, 0]
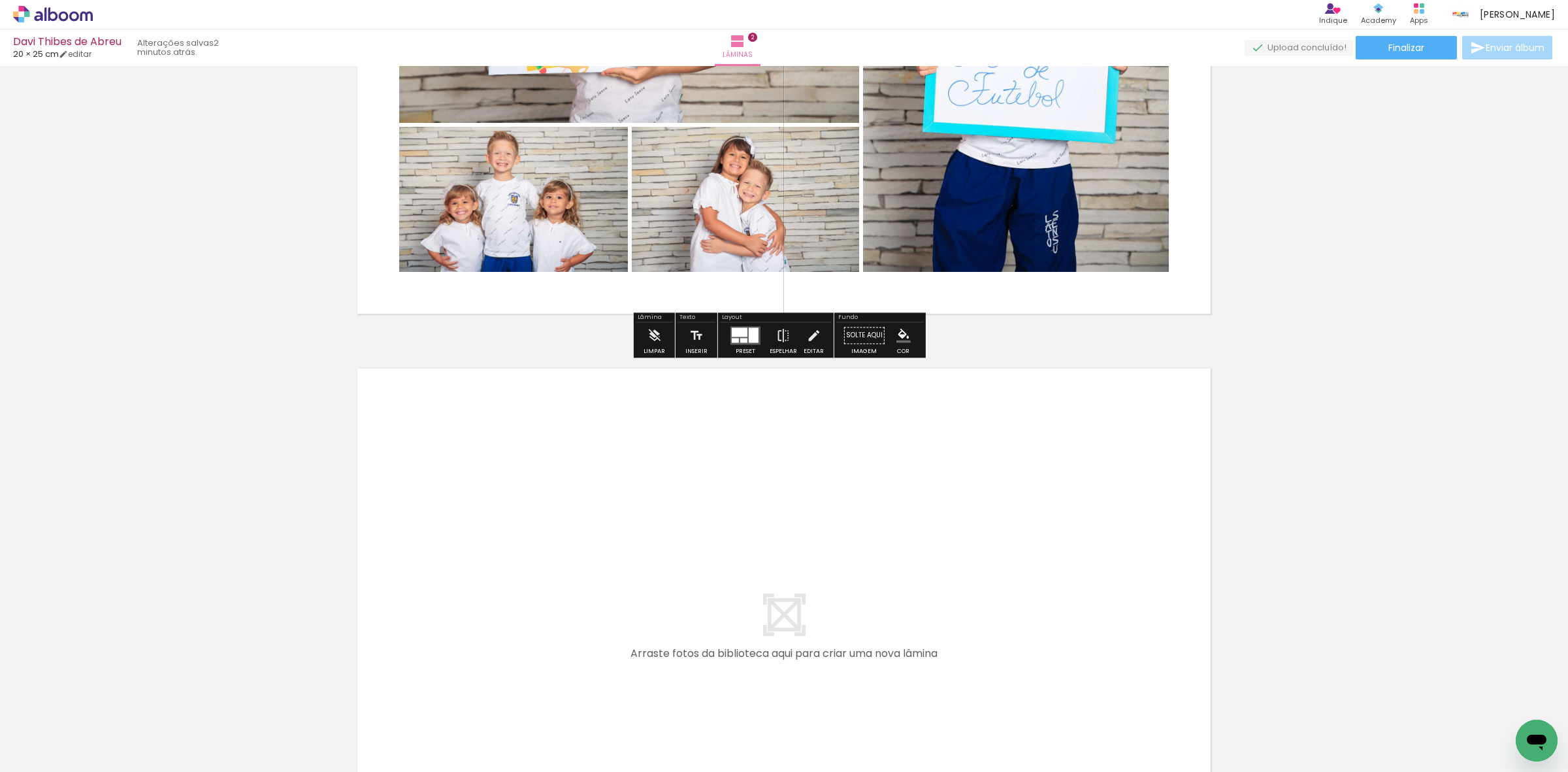
drag, startPoint x: 406, startPoint y: 588, endPoint x: 608, endPoint y: 485, distance: 226.7
click at [608, 485] on quentale-workspace at bounding box center [784, 386] width 1568 height 772
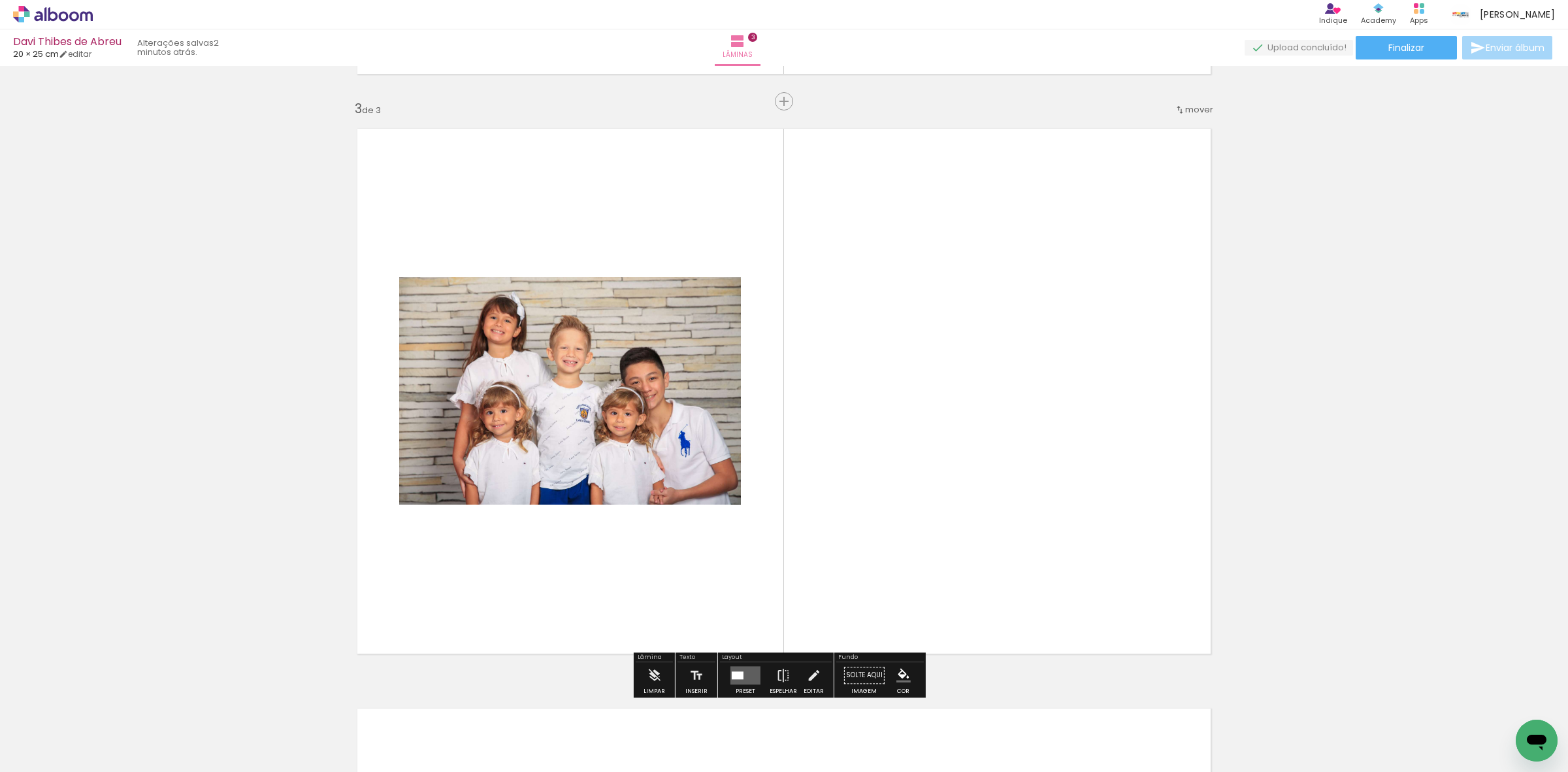
scroll to position [1158, 0]
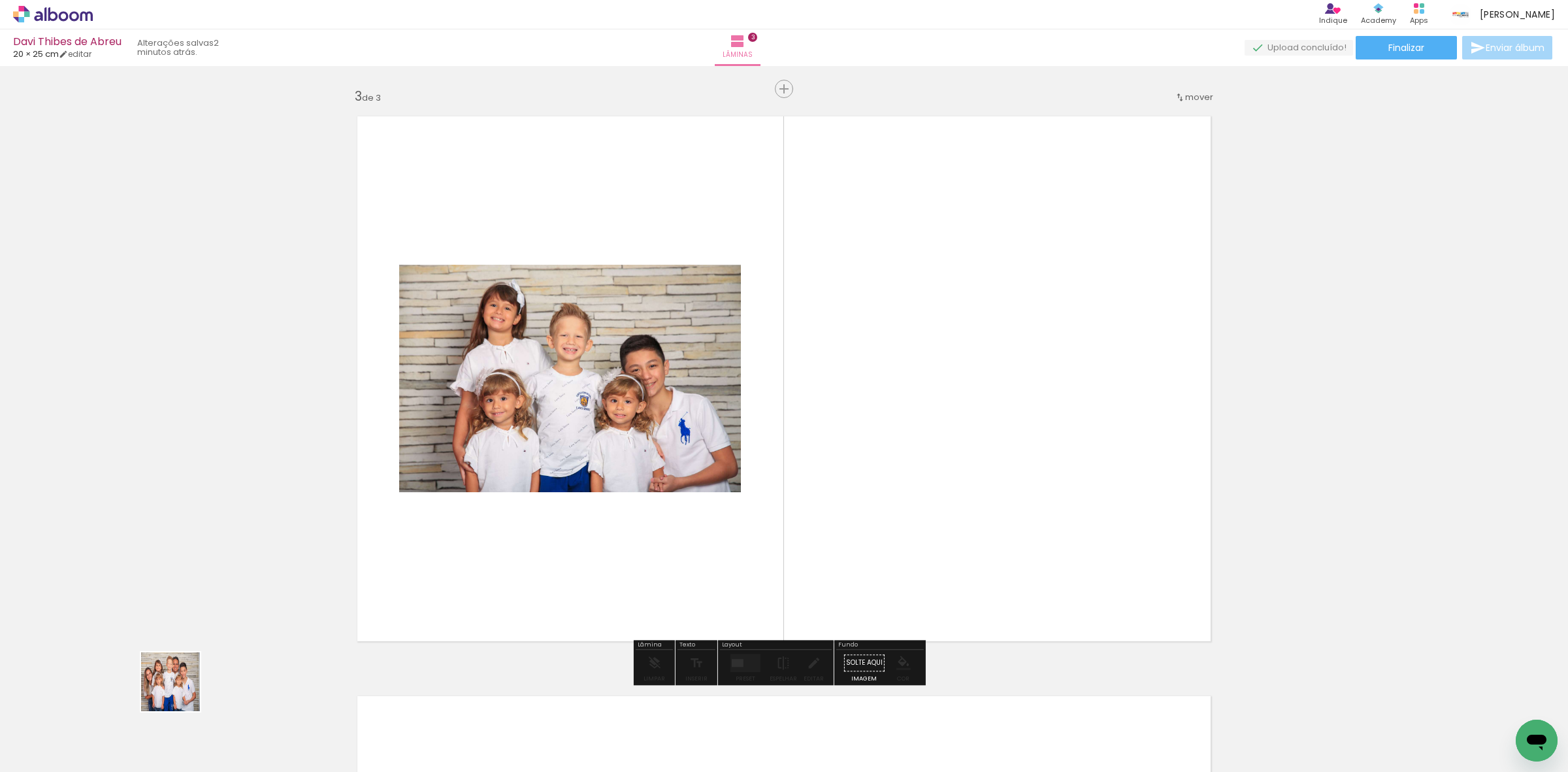
drag, startPoint x: 181, startPoint y: 691, endPoint x: 202, endPoint y: 680, distance: 23.7
click at [429, 530] on quentale-workspace at bounding box center [784, 386] width 1568 height 772
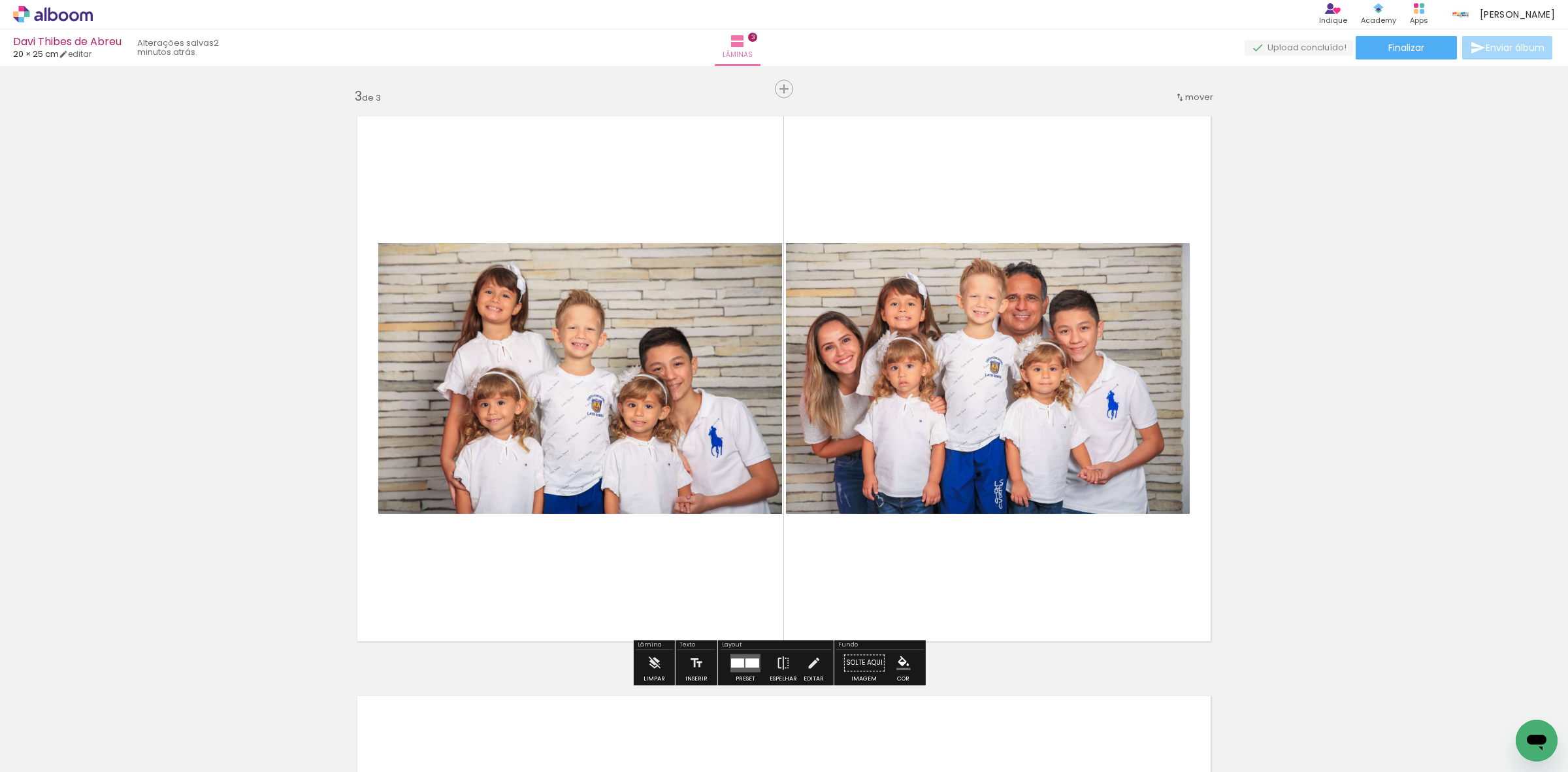
drag, startPoint x: 138, startPoint y: 720, endPoint x: 464, endPoint y: 548, distance: 368.6
click at [464, 548] on quentale-workspace at bounding box center [784, 386] width 1568 height 772
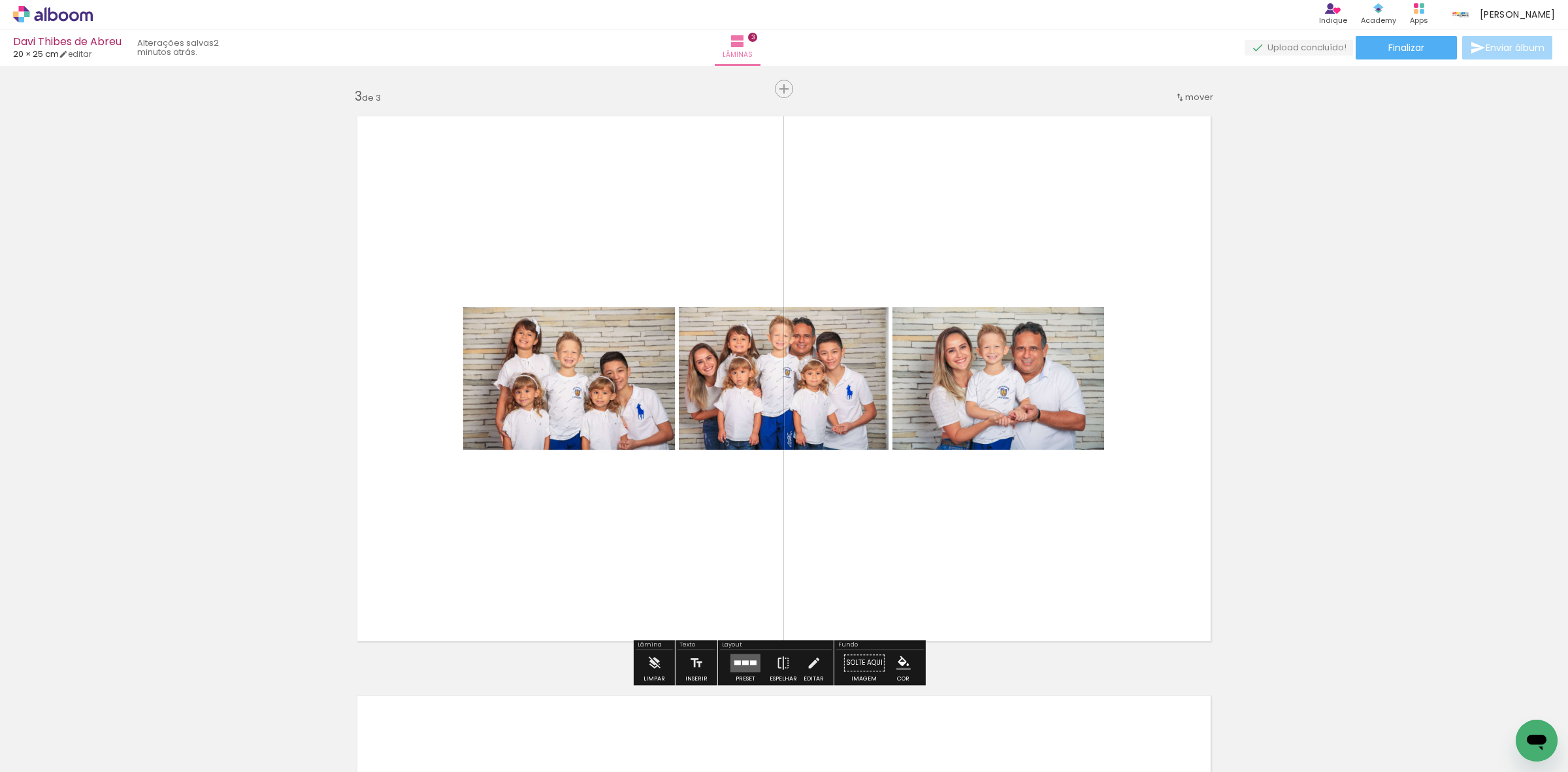
drag, startPoint x: 112, startPoint y: 734, endPoint x: 533, endPoint y: 491, distance: 486.1
click at [611, 440] on quentale-workspace at bounding box center [784, 386] width 1568 height 772
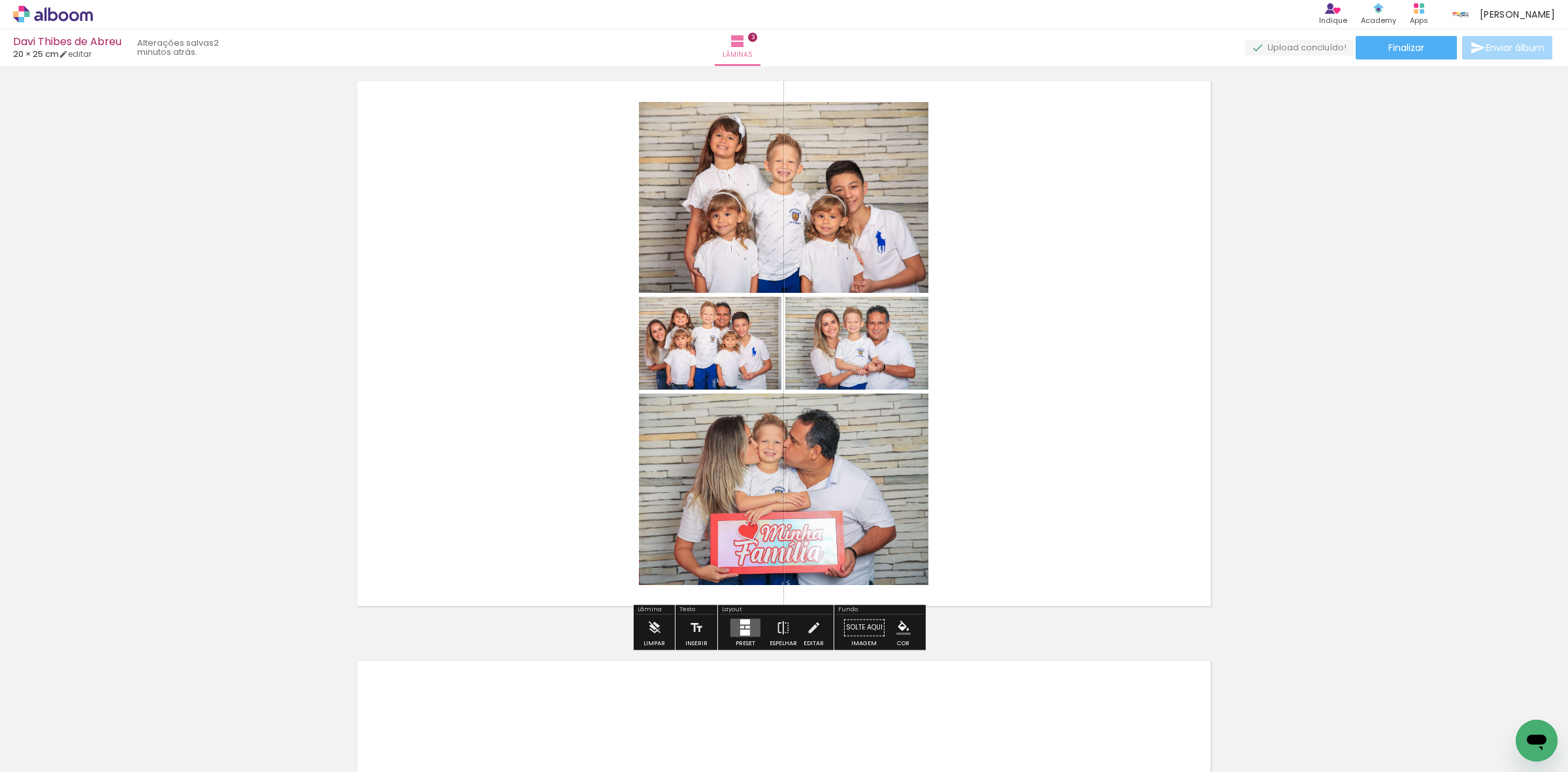
scroll to position [1240, 0]
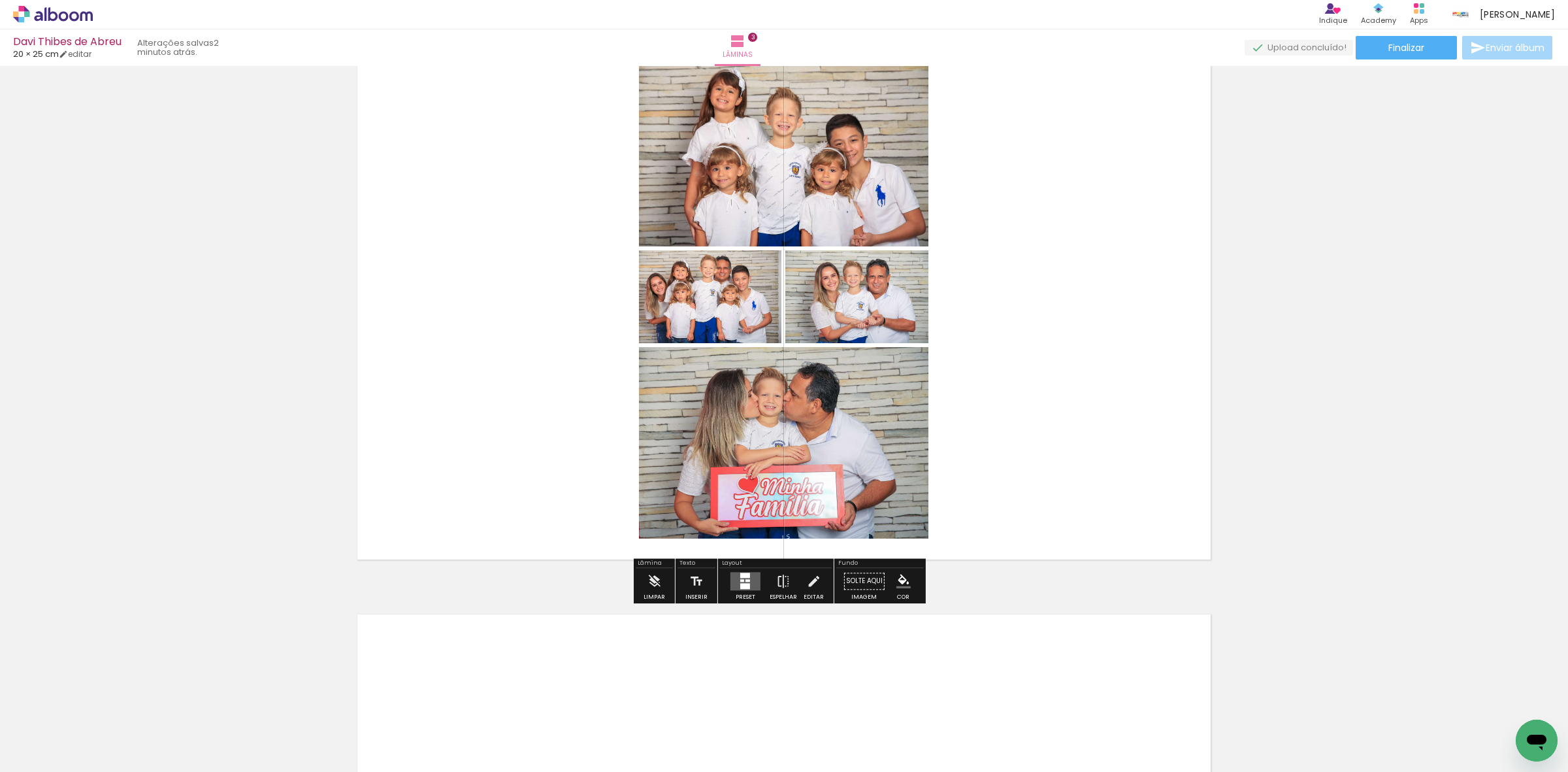
click at [740, 576] on div at bounding box center [745, 576] width 10 height 5
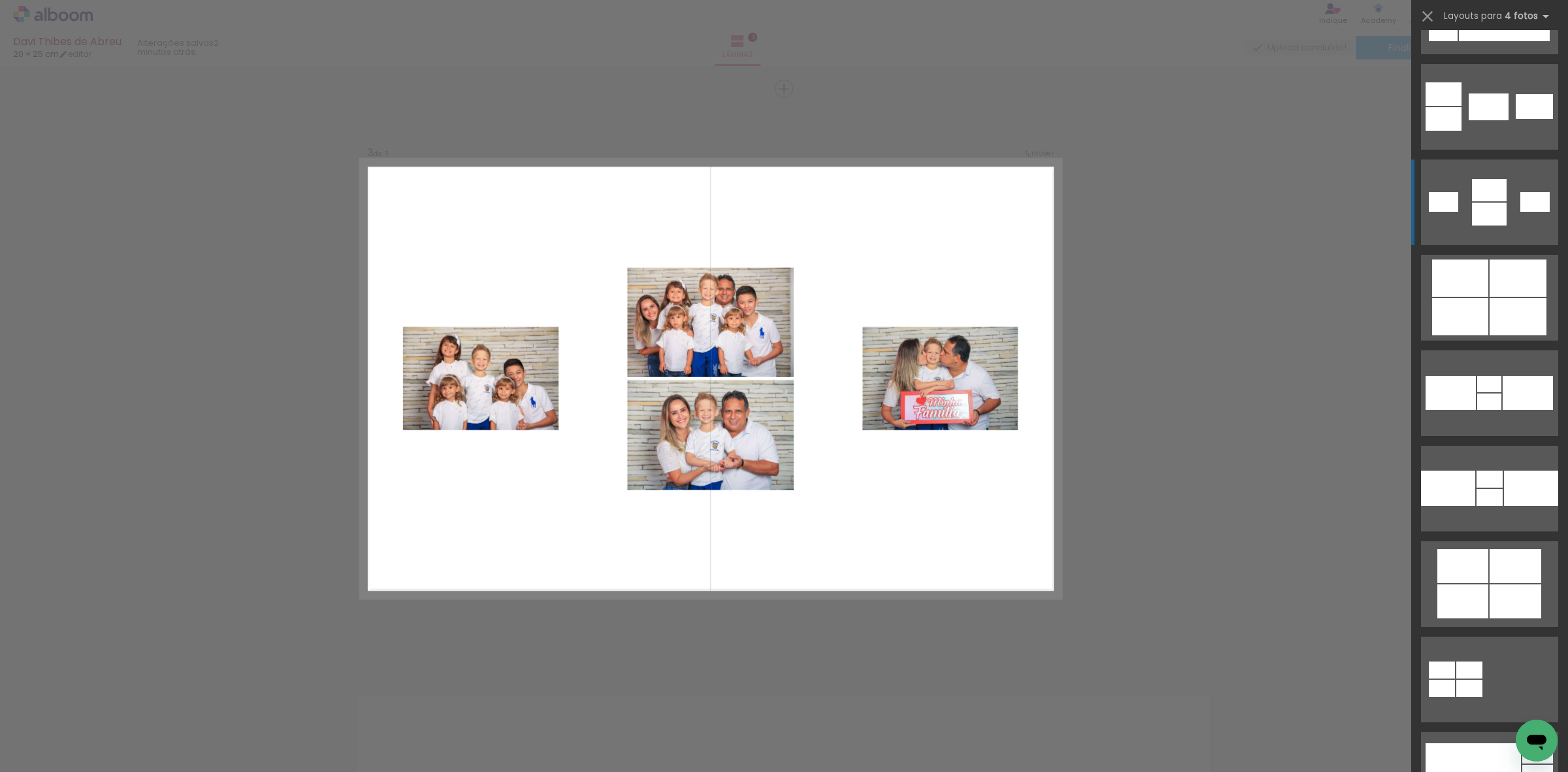
scroll to position [2778, 0]
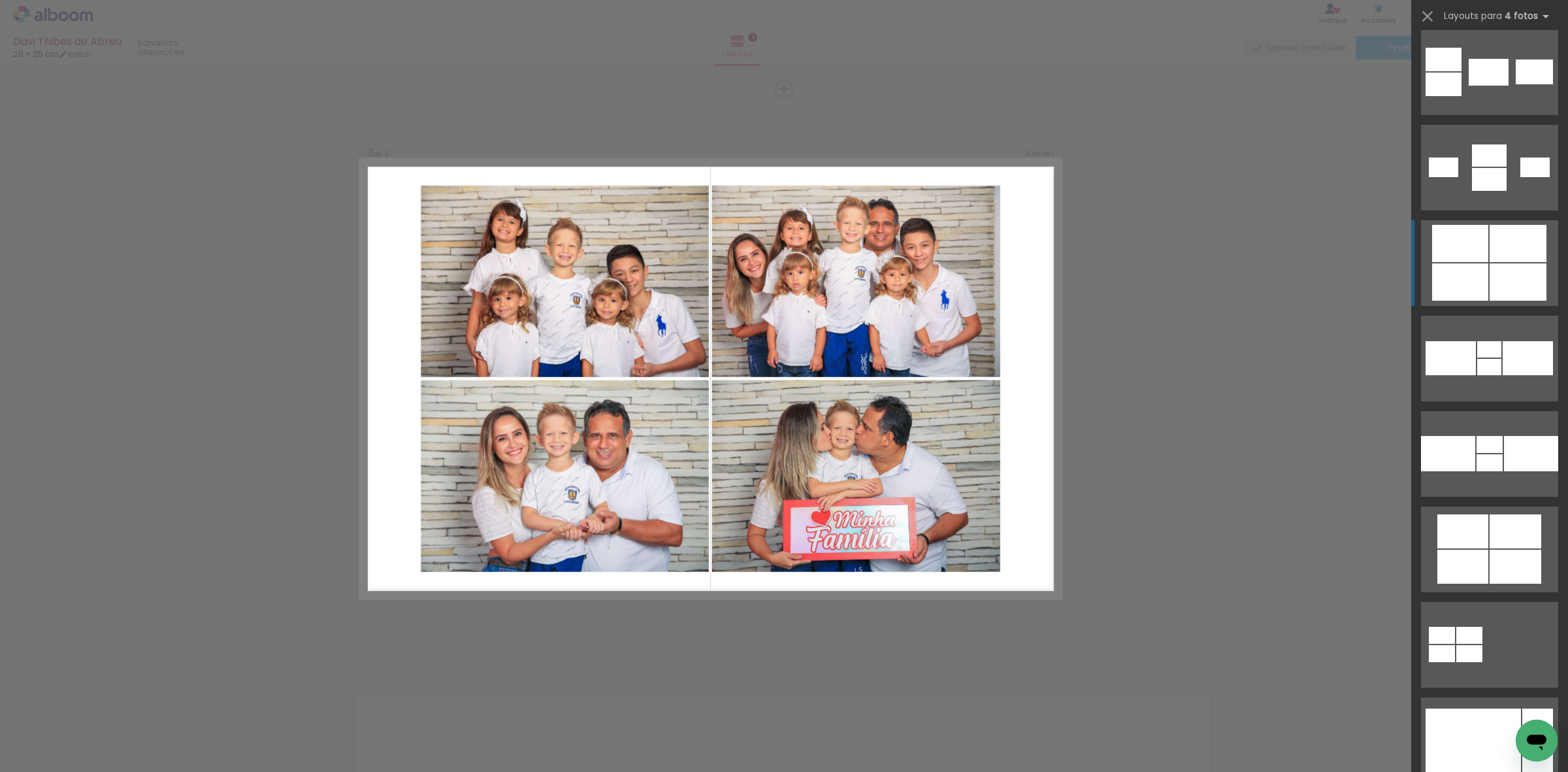
click at [1489, 290] on div at bounding box center [1517, 282] width 57 height 37
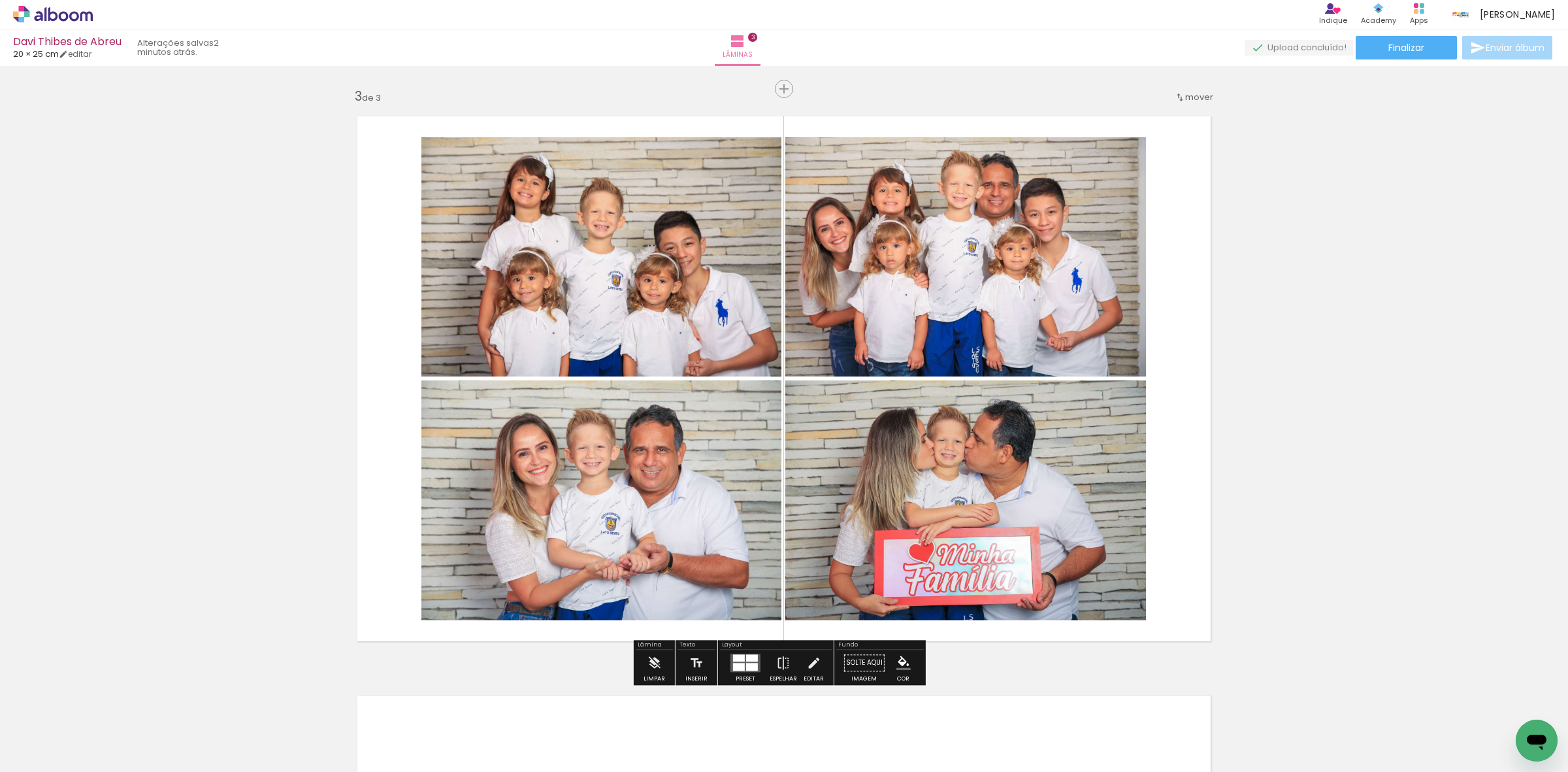
click at [895, 267] on quentale-photo at bounding box center [965, 257] width 361 height 240
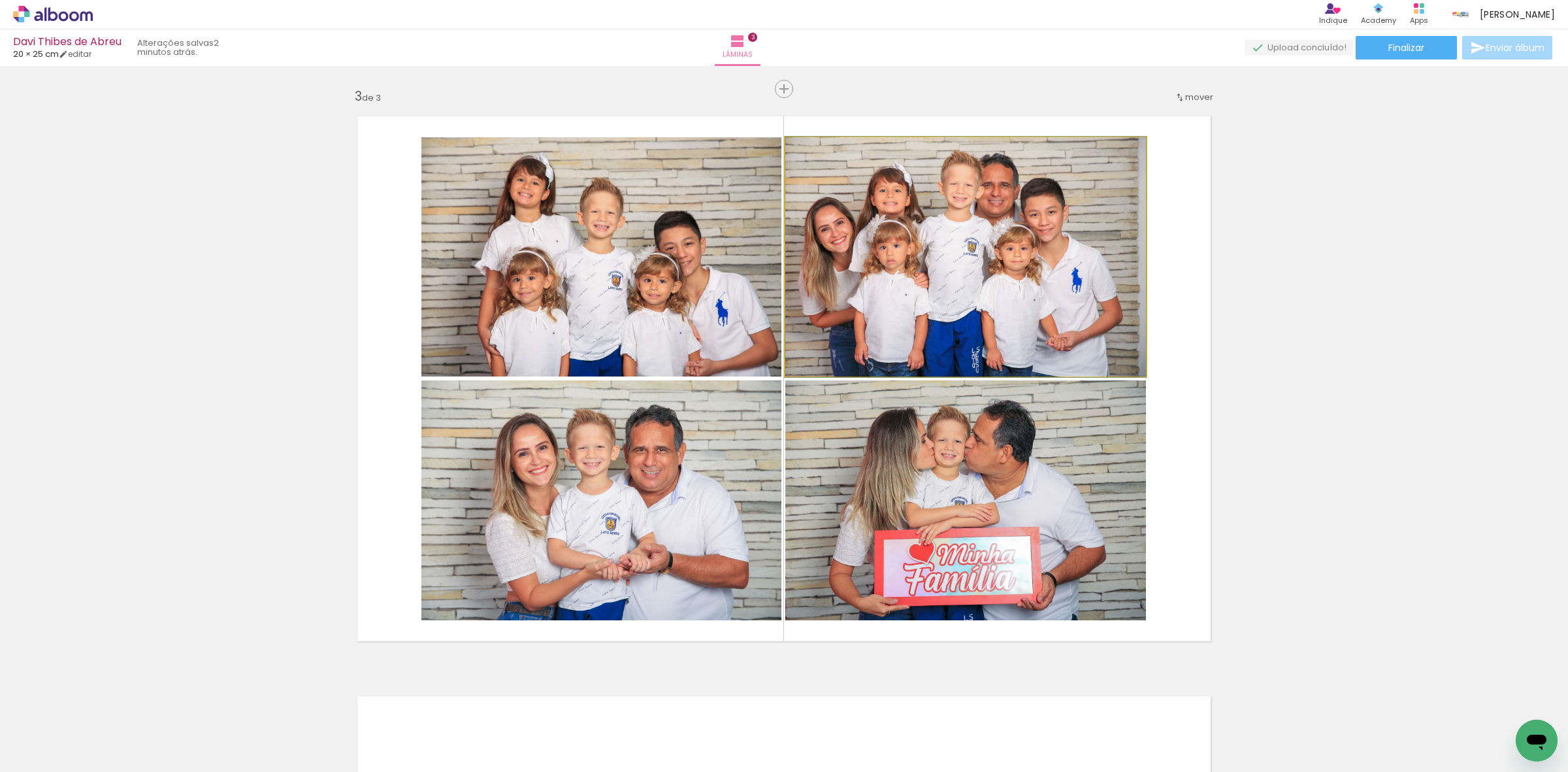
click at [895, 267] on quentale-photo at bounding box center [965, 257] width 361 height 240
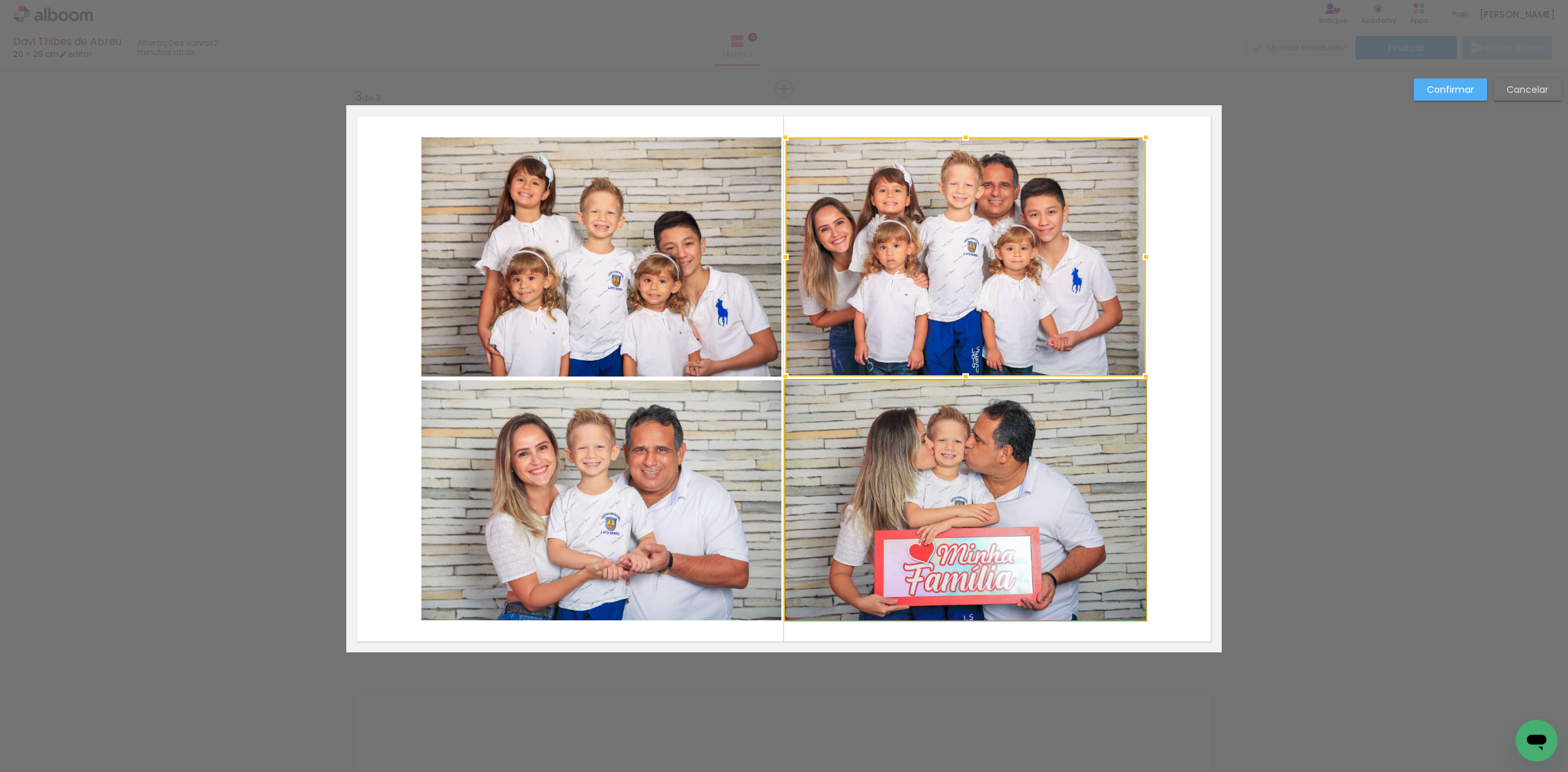
click at [891, 495] on quentale-photo at bounding box center [965, 500] width 361 height 240
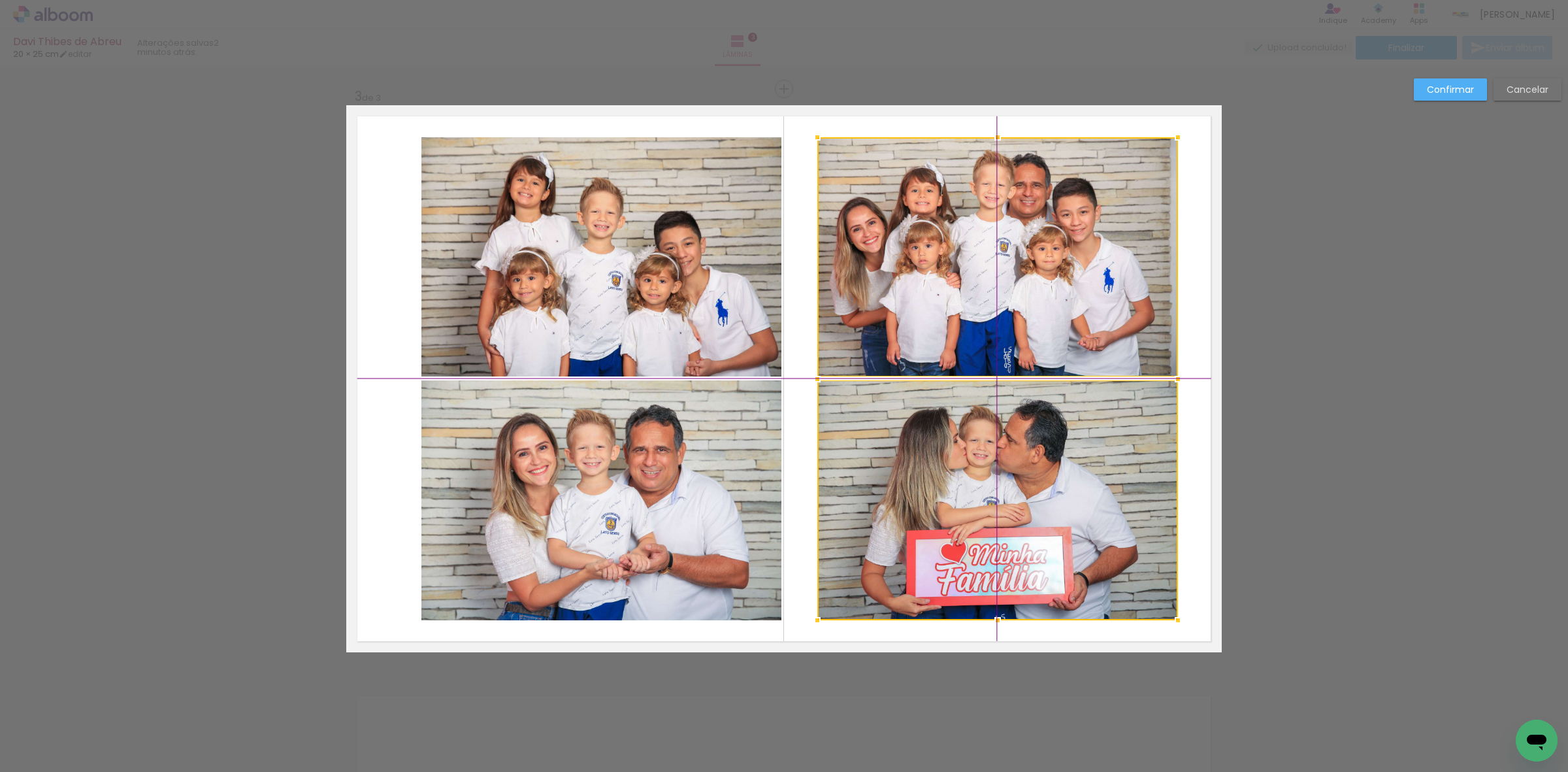
drag, startPoint x: 900, startPoint y: 491, endPoint x: 928, endPoint y: 481, distance: 29.7
click at [928, 481] on div at bounding box center [997, 379] width 361 height 483
click at [584, 301] on quentale-photo at bounding box center [601, 257] width 360 height 240
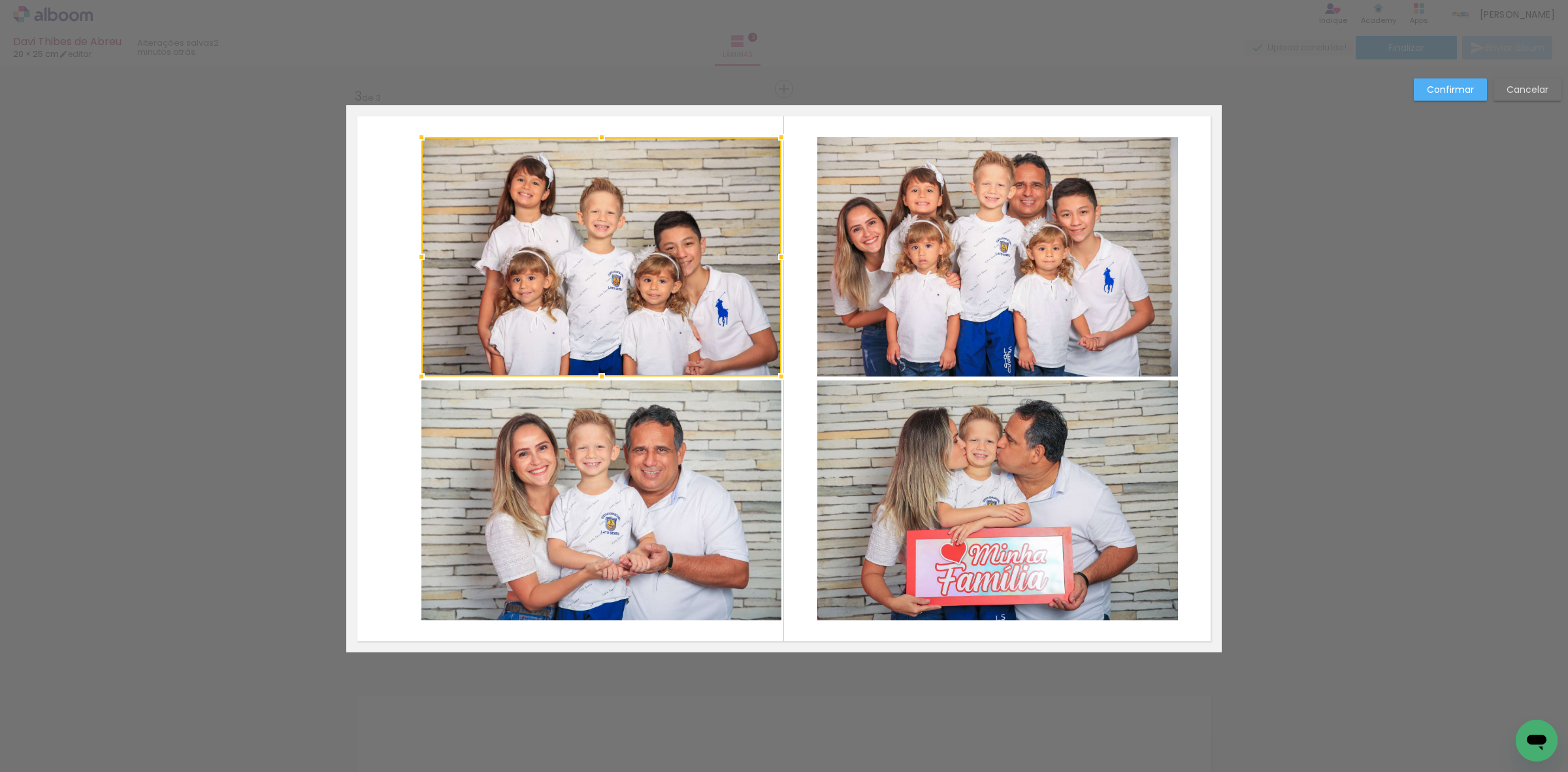
click at [608, 440] on quentale-photo at bounding box center [601, 500] width 360 height 240
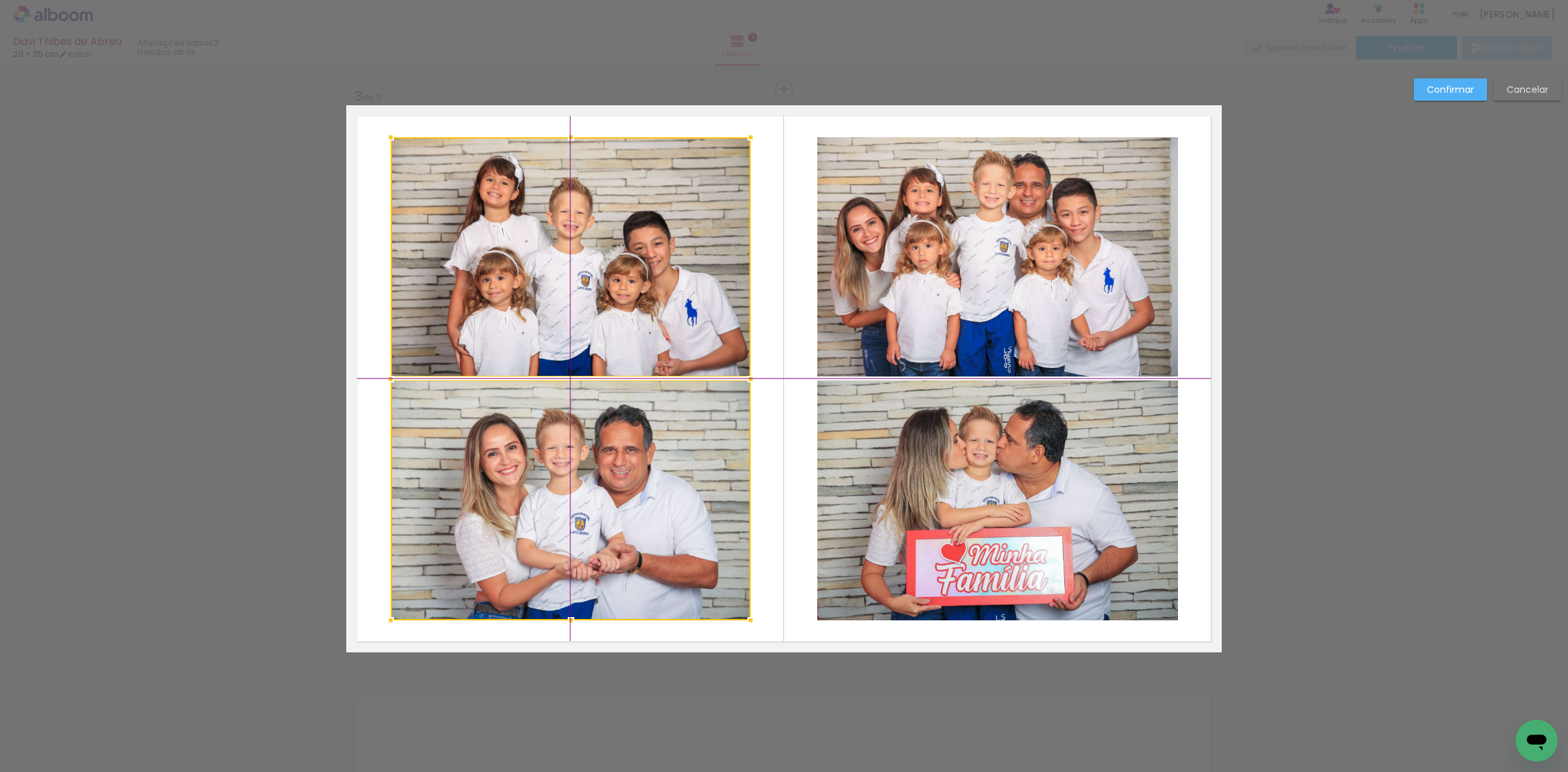
drag, startPoint x: 631, startPoint y: 453, endPoint x: 571, endPoint y: 443, distance: 60.8
click at [571, 443] on div at bounding box center [571, 379] width 360 height 483
click at [0, 0] on slot "Confirmar" at bounding box center [0, 0] width 0 height 0
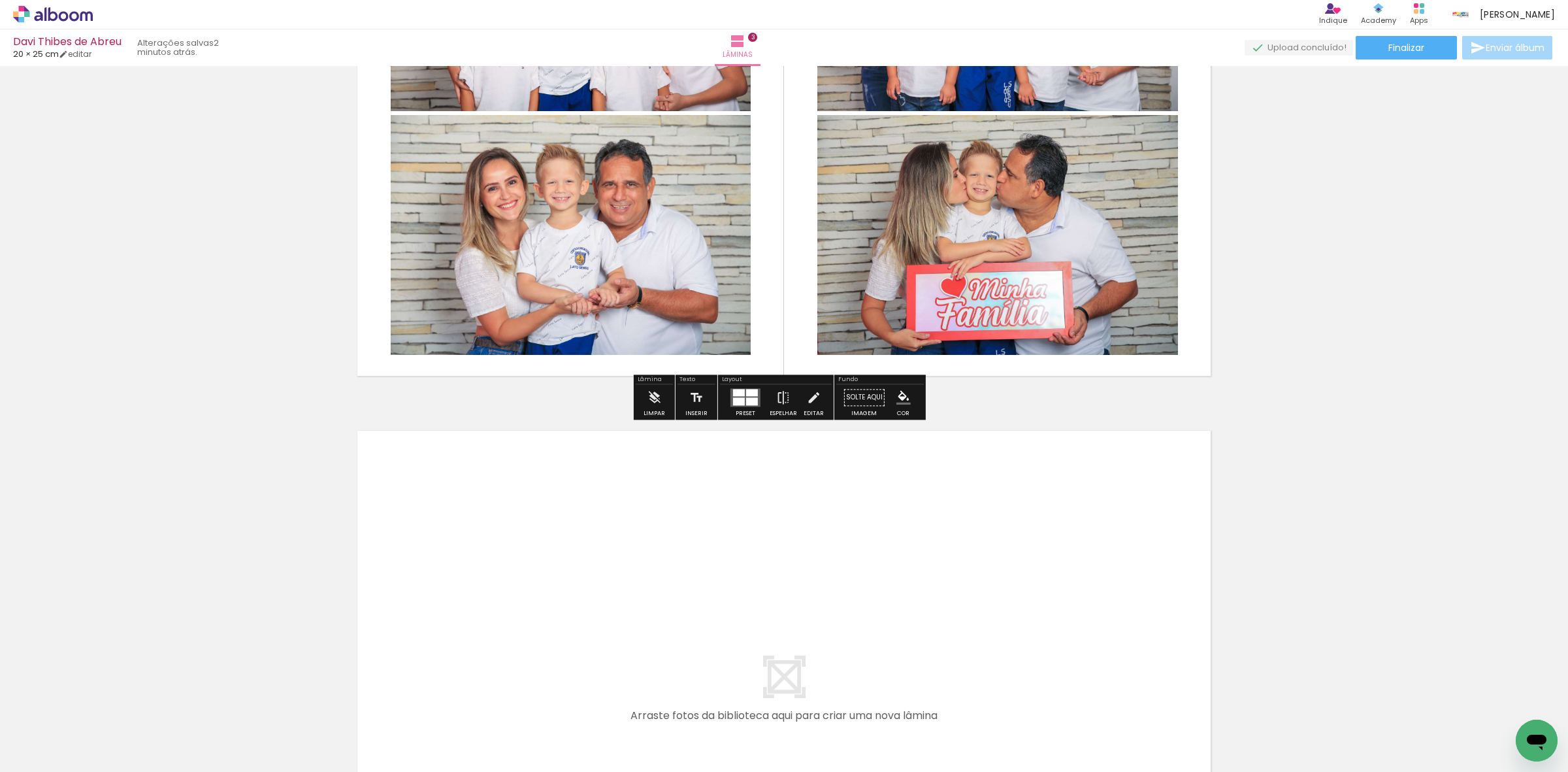
scroll to position [1567, 0]
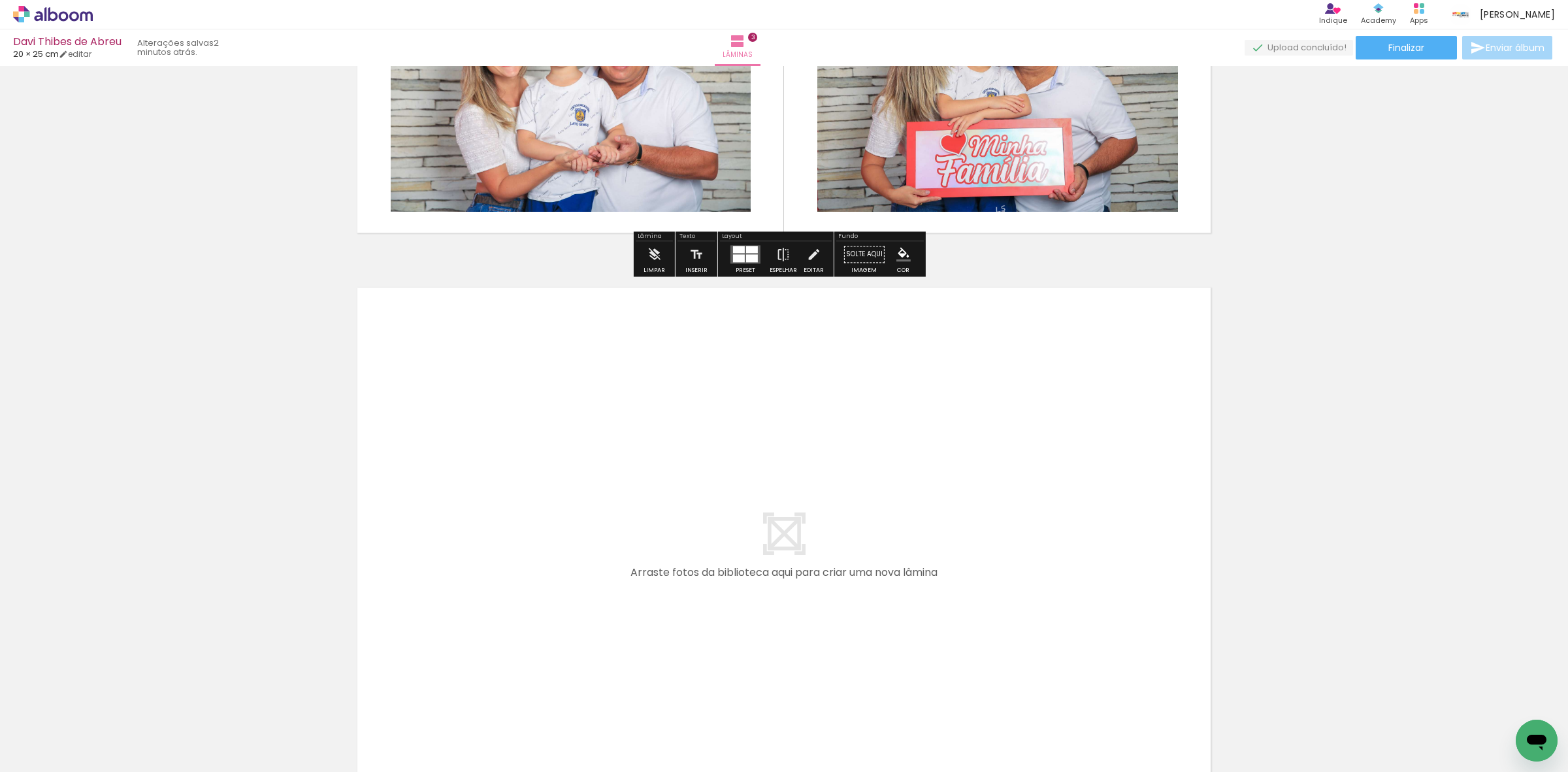
drag, startPoint x: 208, startPoint y: 733, endPoint x: 257, endPoint y: 697, distance: 60.8
click at [465, 457] on quentale-workspace at bounding box center [784, 386] width 1568 height 772
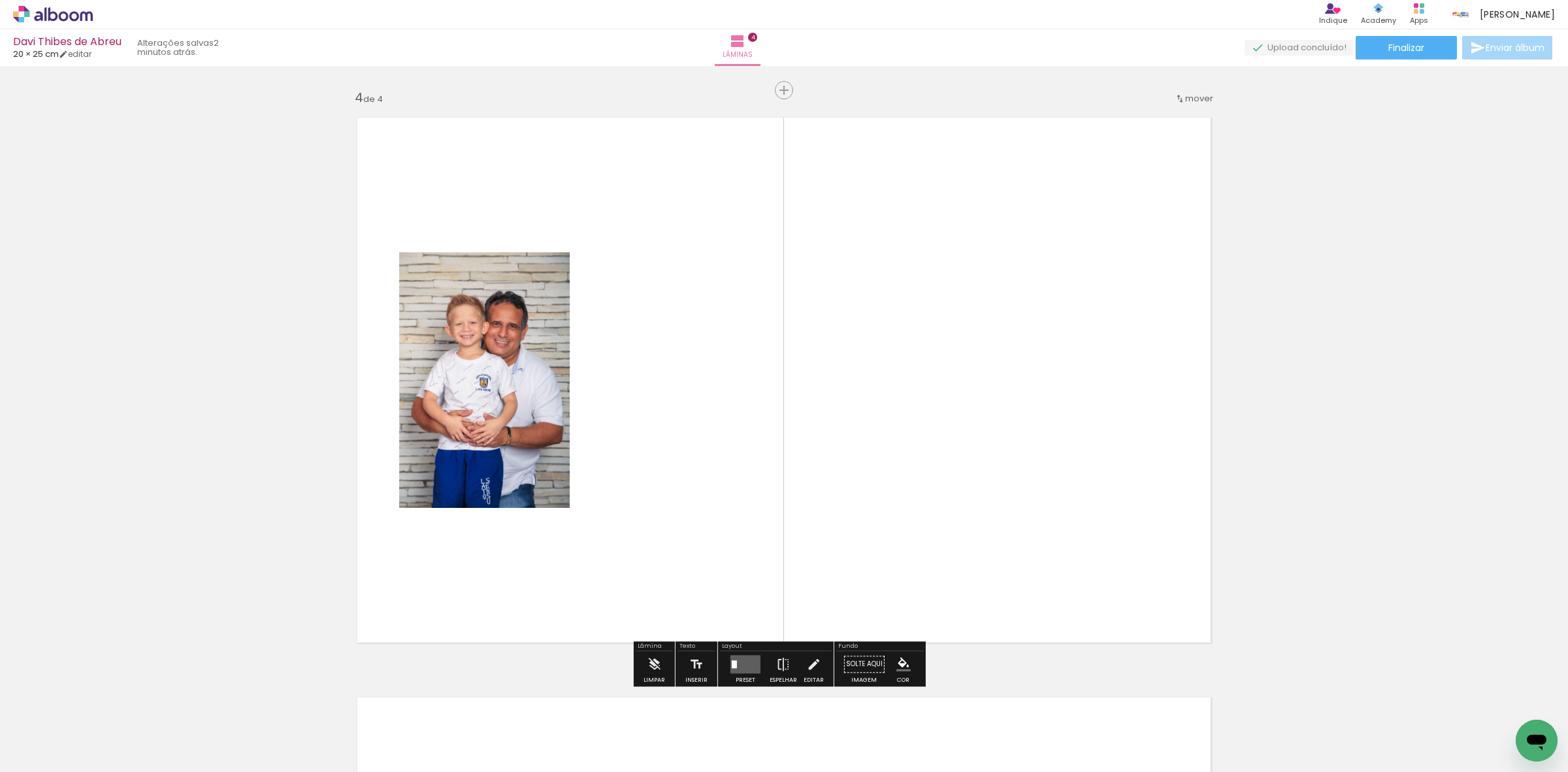
scroll to position [1738, 0]
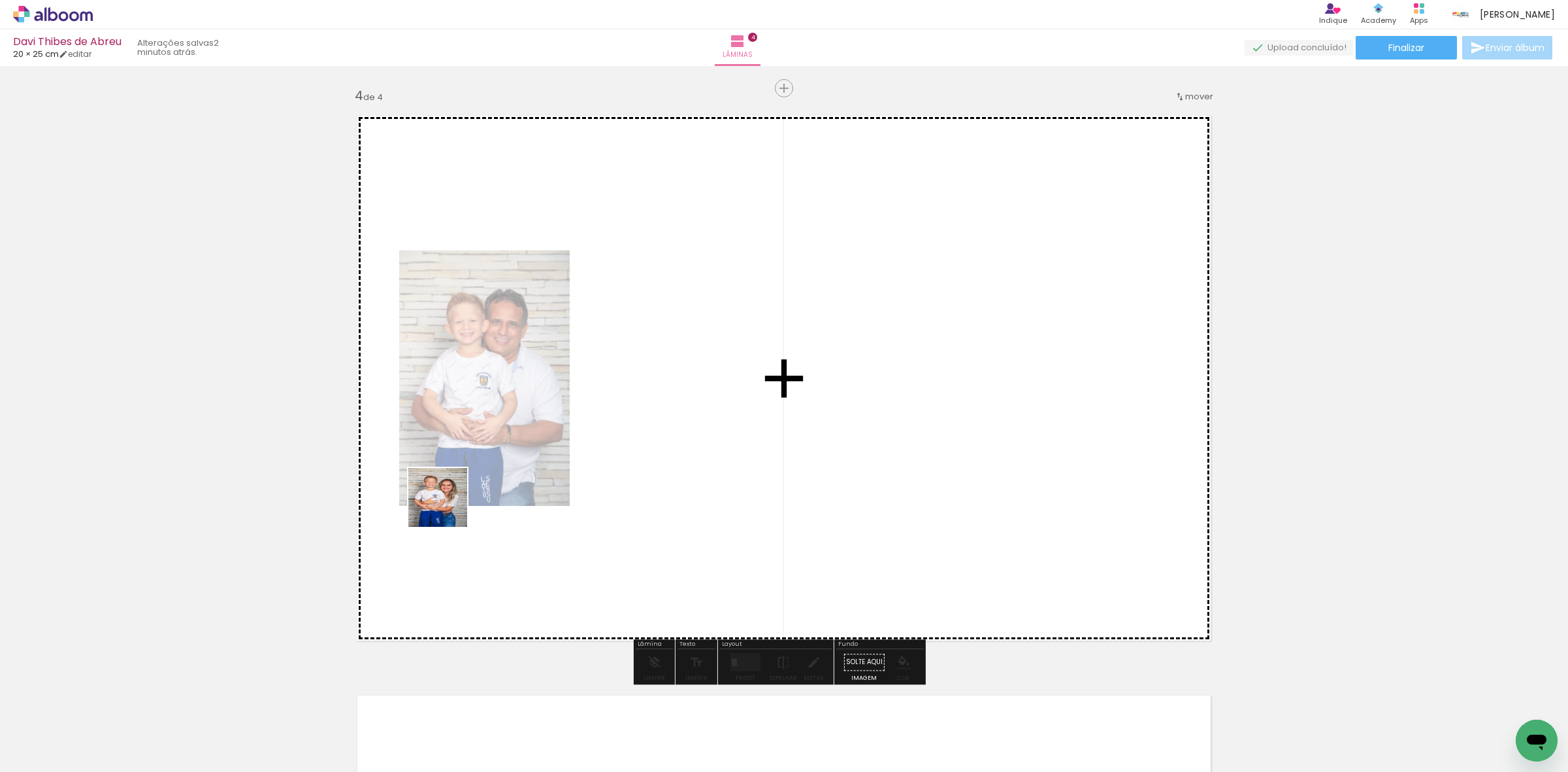
drag, startPoint x: 194, startPoint y: 726, endPoint x: 263, endPoint y: 593, distance: 149.8
click at [456, 492] on quentale-workspace at bounding box center [784, 386] width 1568 height 772
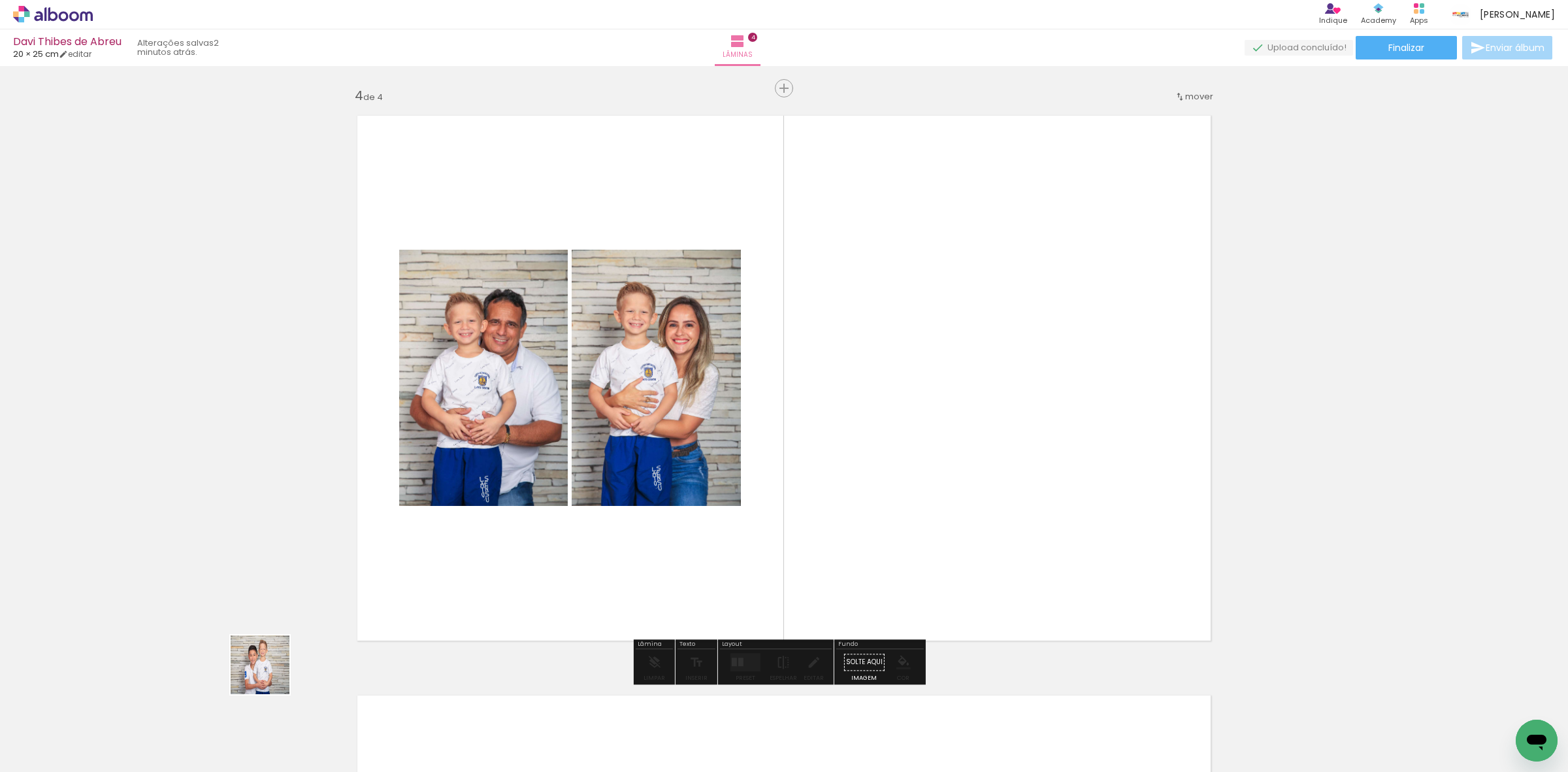
drag, startPoint x: 149, startPoint y: 717, endPoint x: 777, endPoint y: 488, distance: 668.4
click at [776, 488] on quentale-workspace at bounding box center [784, 386] width 1568 height 772
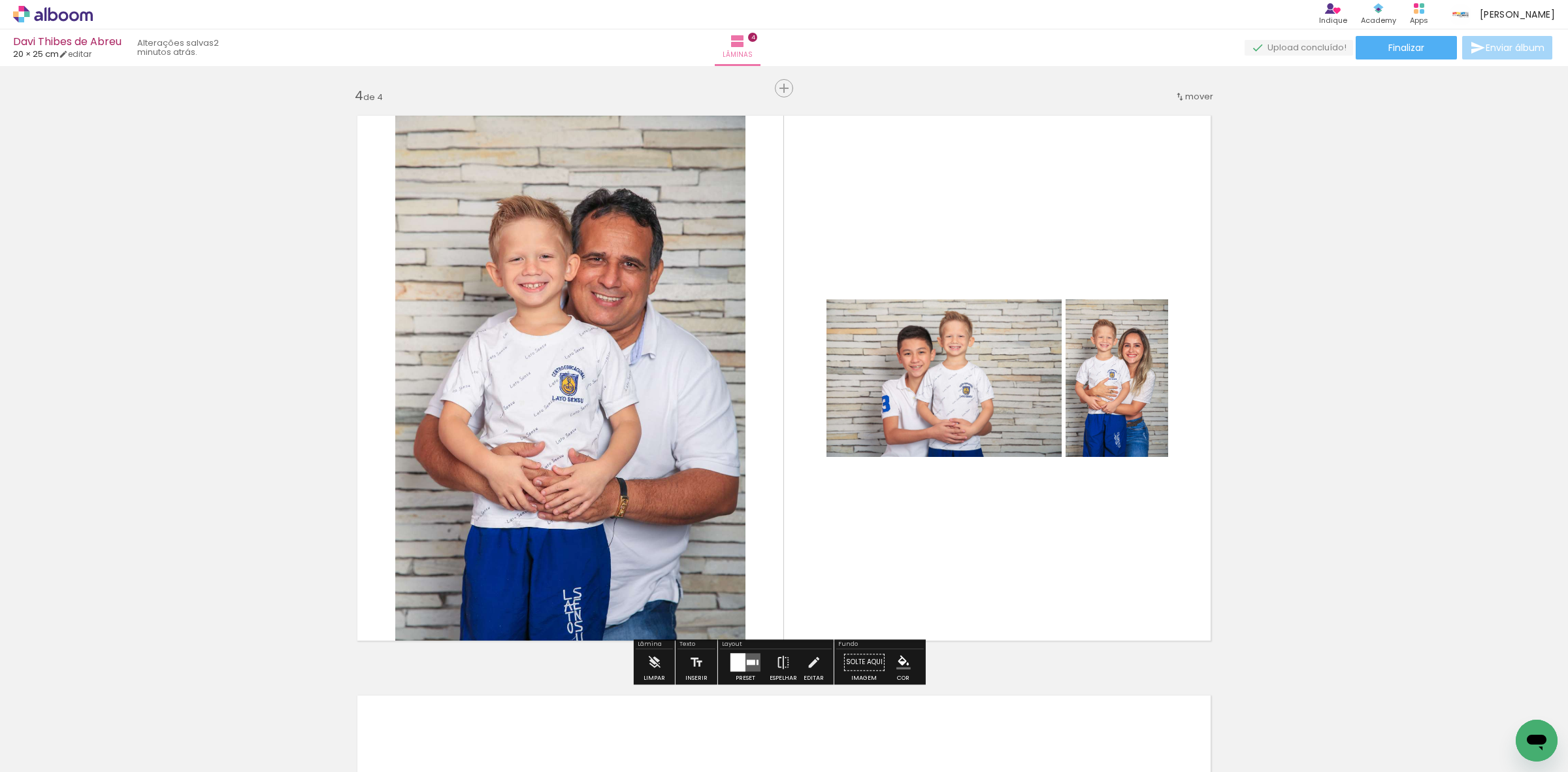
click at [742, 657] on div at bounding box center [738, 662] width 15 height 18
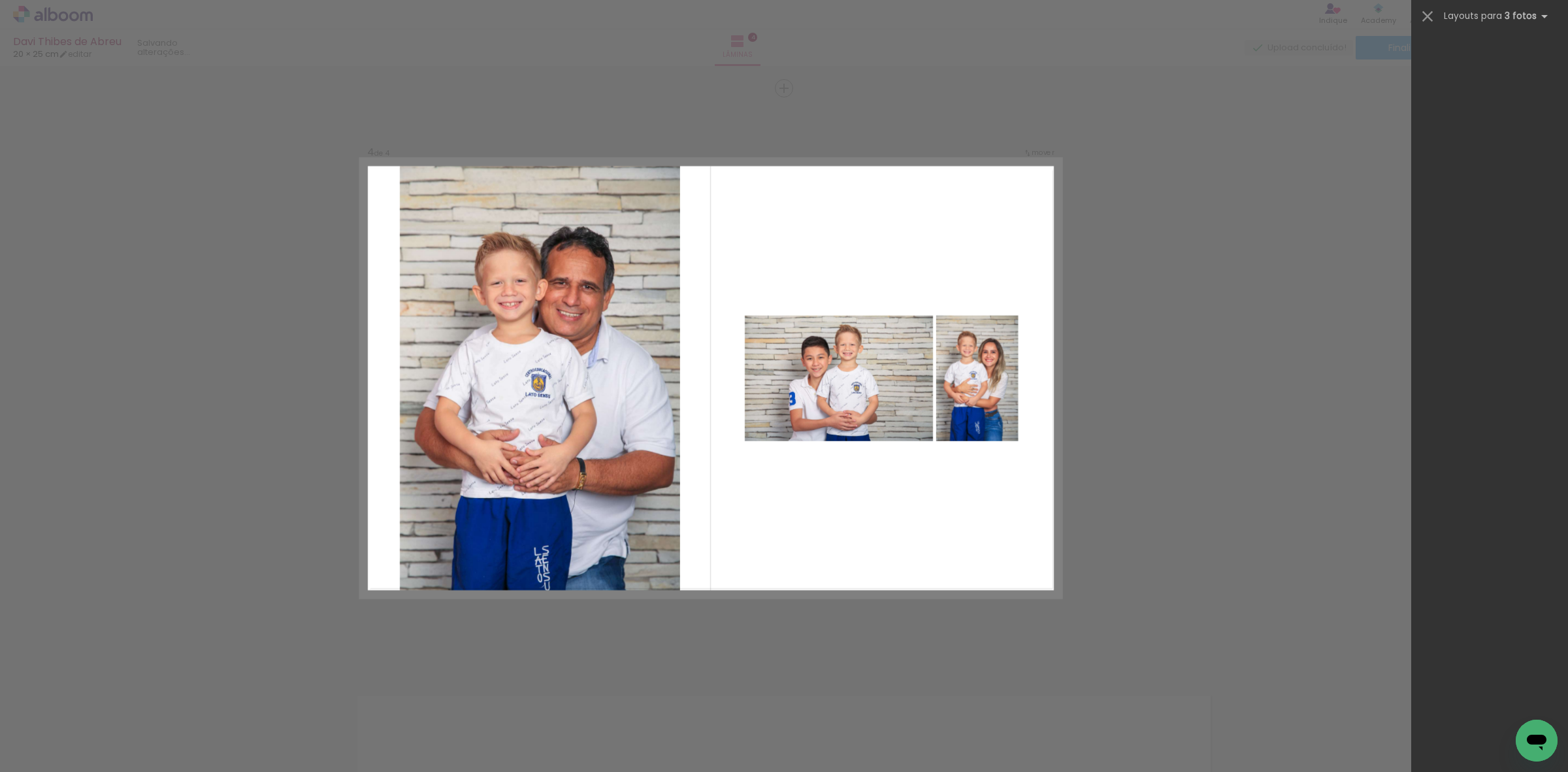
scroll to position [0, 0]
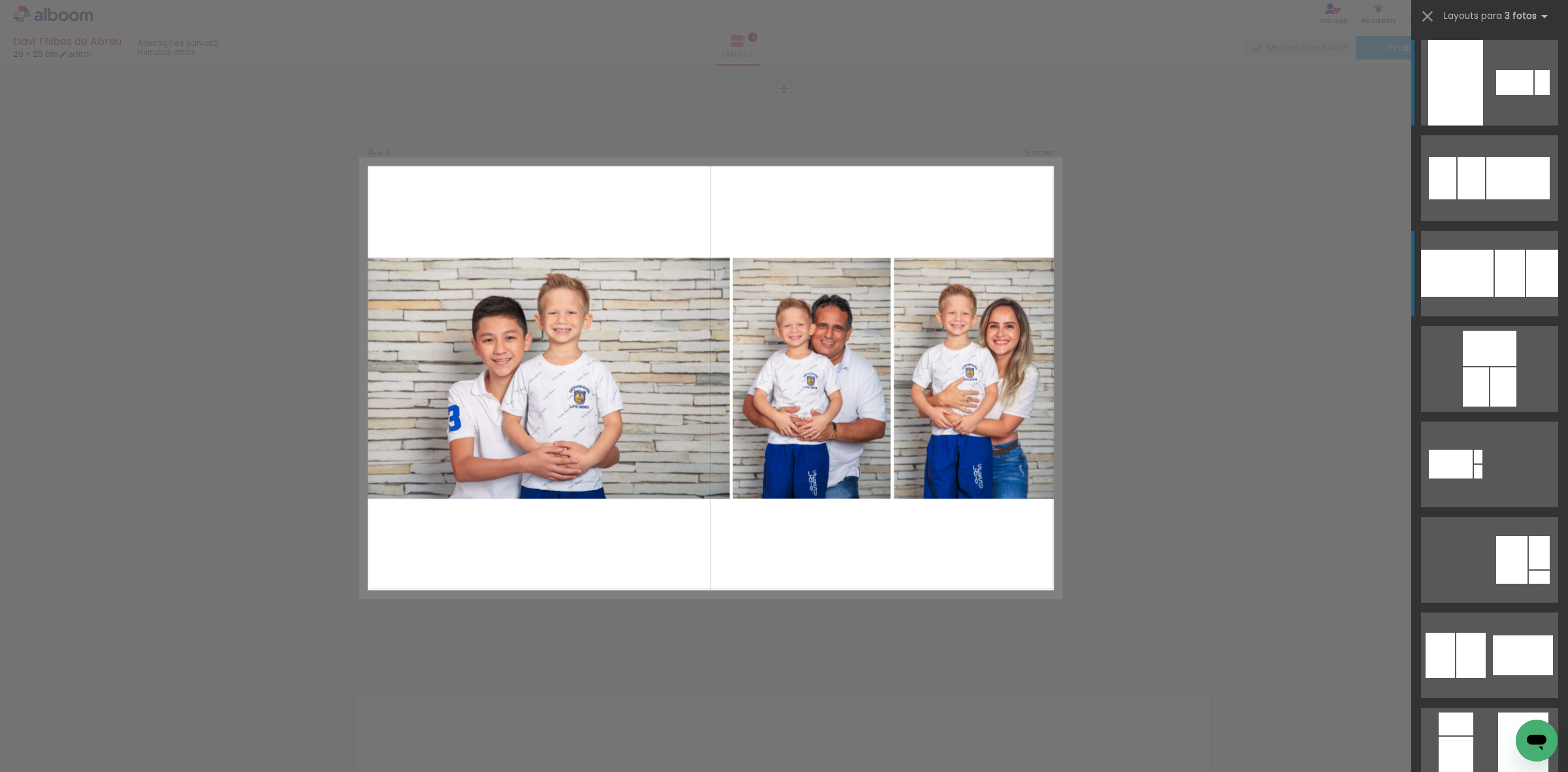
click at [1507, 259] on div at bounding box center [1510, 273] width 30 height 47
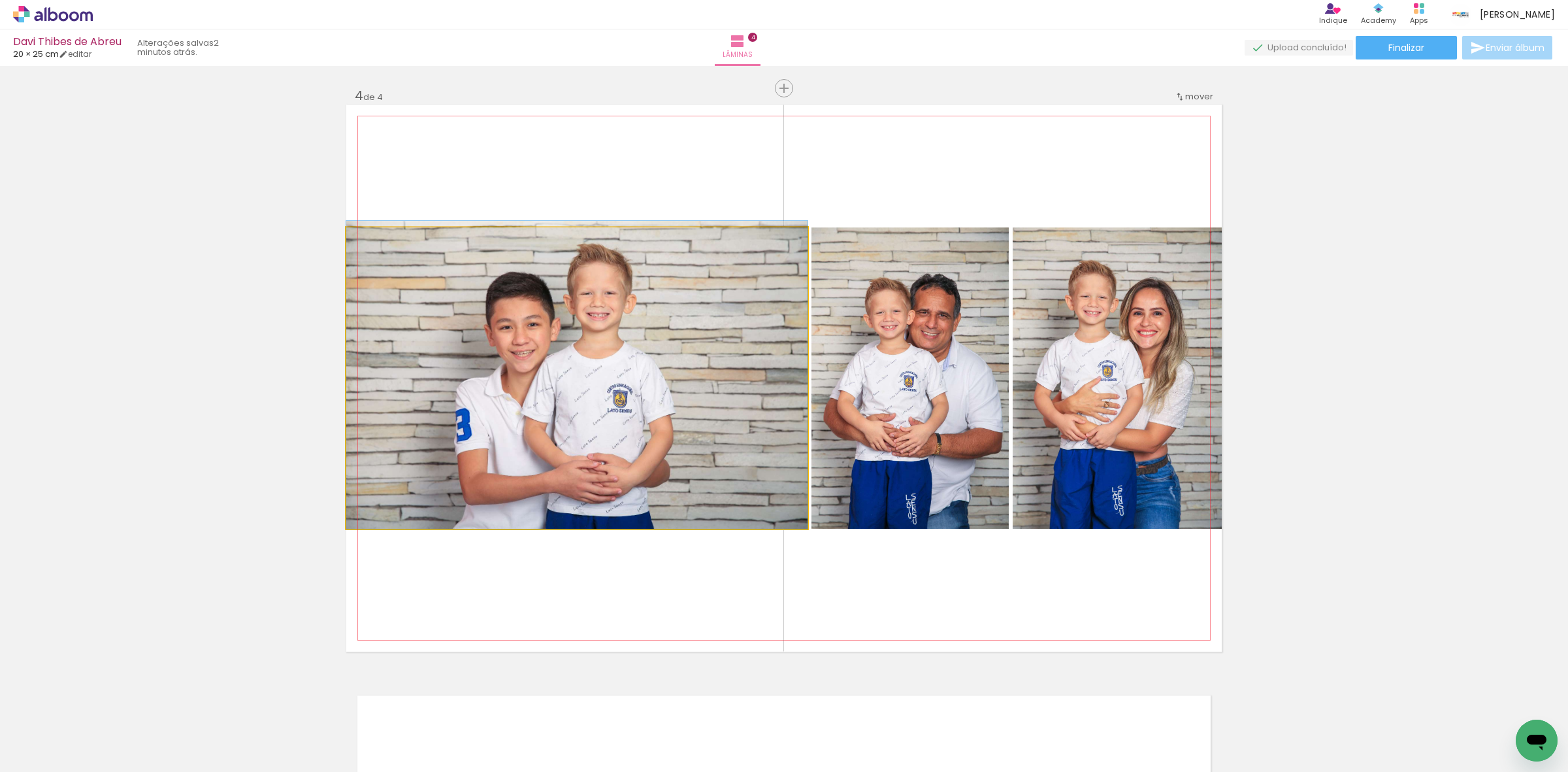
drag, startPoint x: 686, startPoint y: 441, endPoint x: 680, endPoint y: 418, distance: 23.8
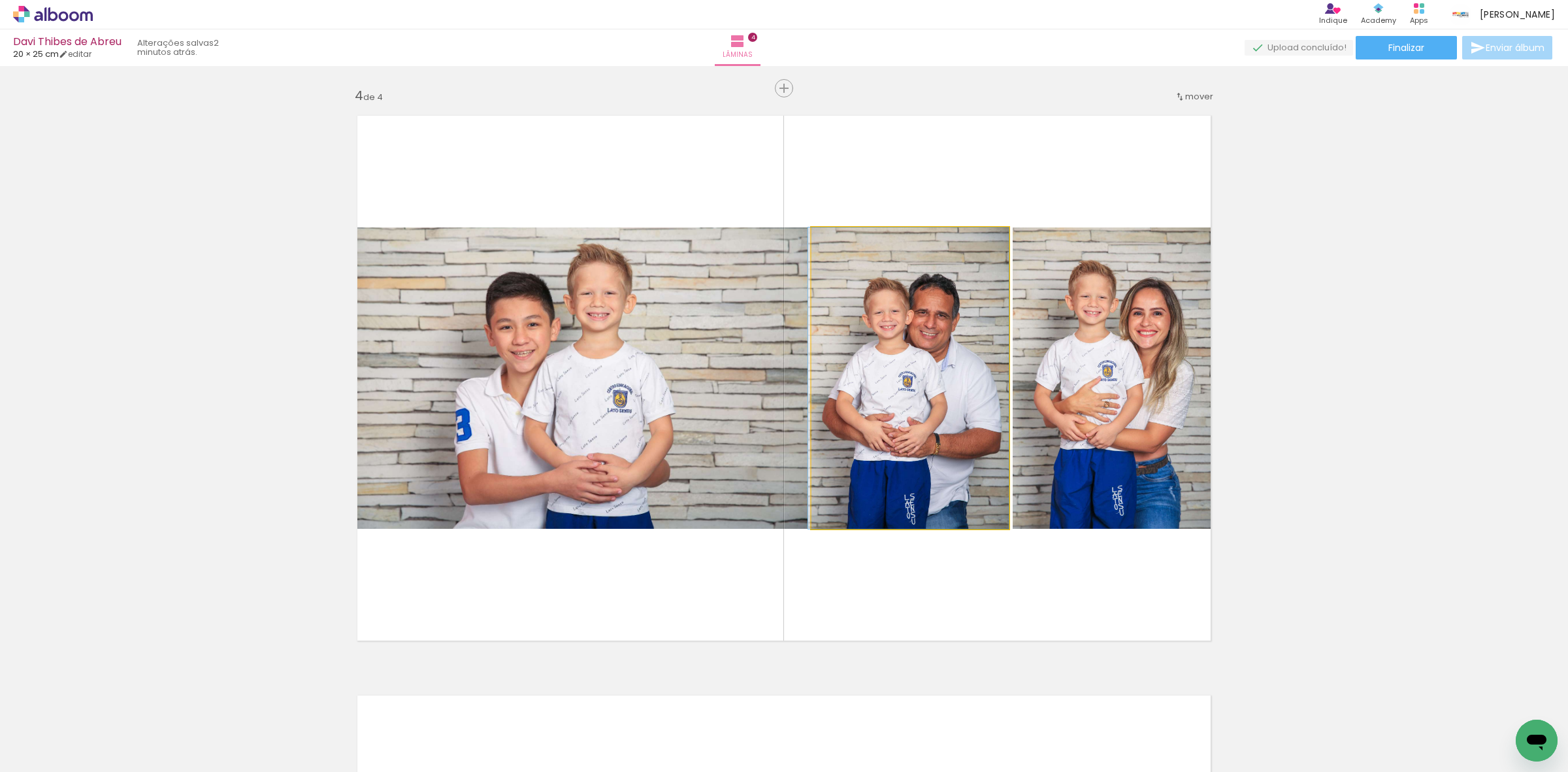
drag, startPoint x: 870, startPoint y: 393, endPoint x: 863, endPoint y: 347, distance: 46.5
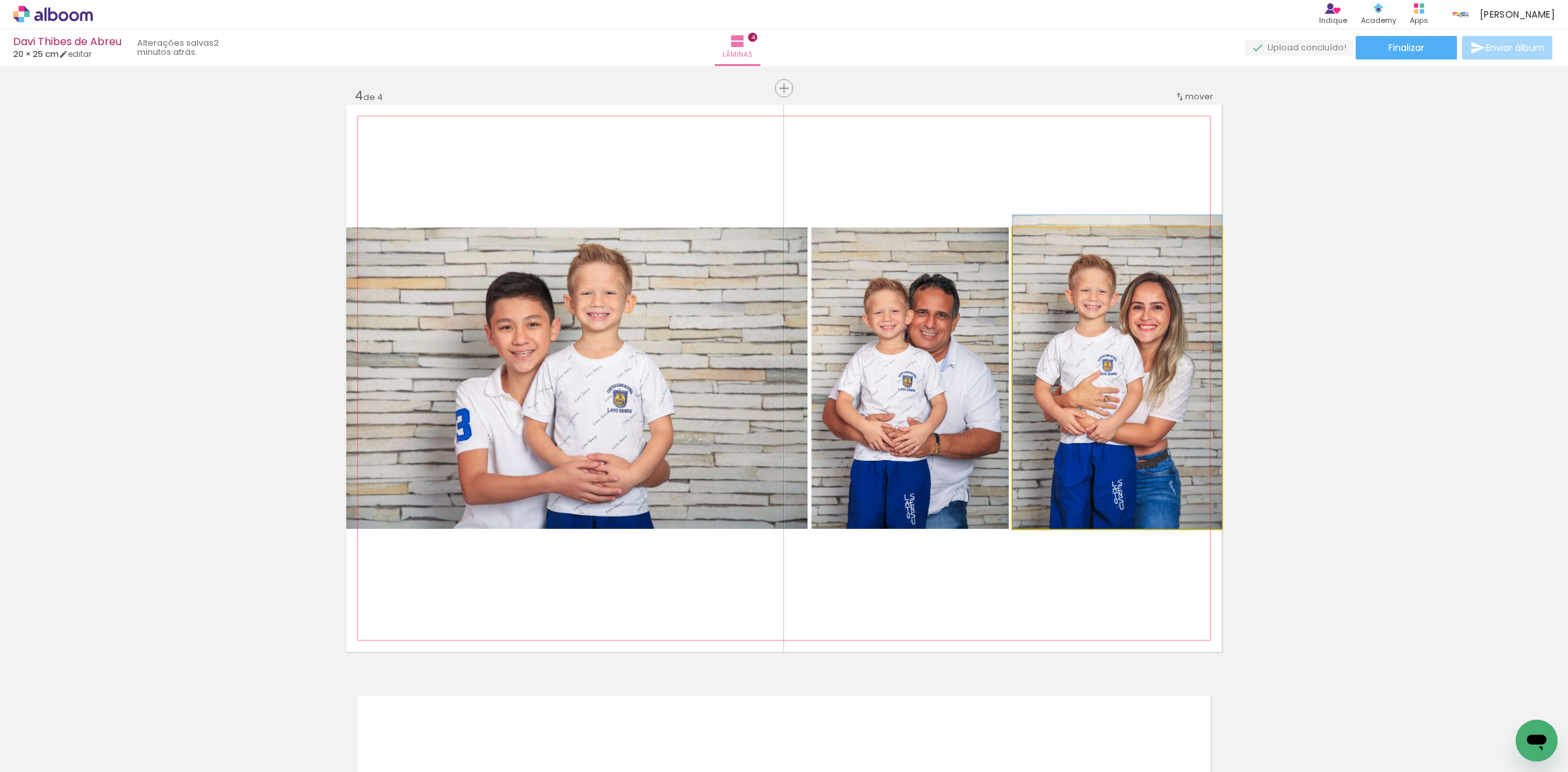
drag, startPoint x: 1075, startPoint y: 347, endPoint x: 1066, endPoint y: 342, distance: 10.3
drag, startPoint x: 1052, startPoint y: 316, endPoint x: 1046, endPoint y: 300, distance: 17.1
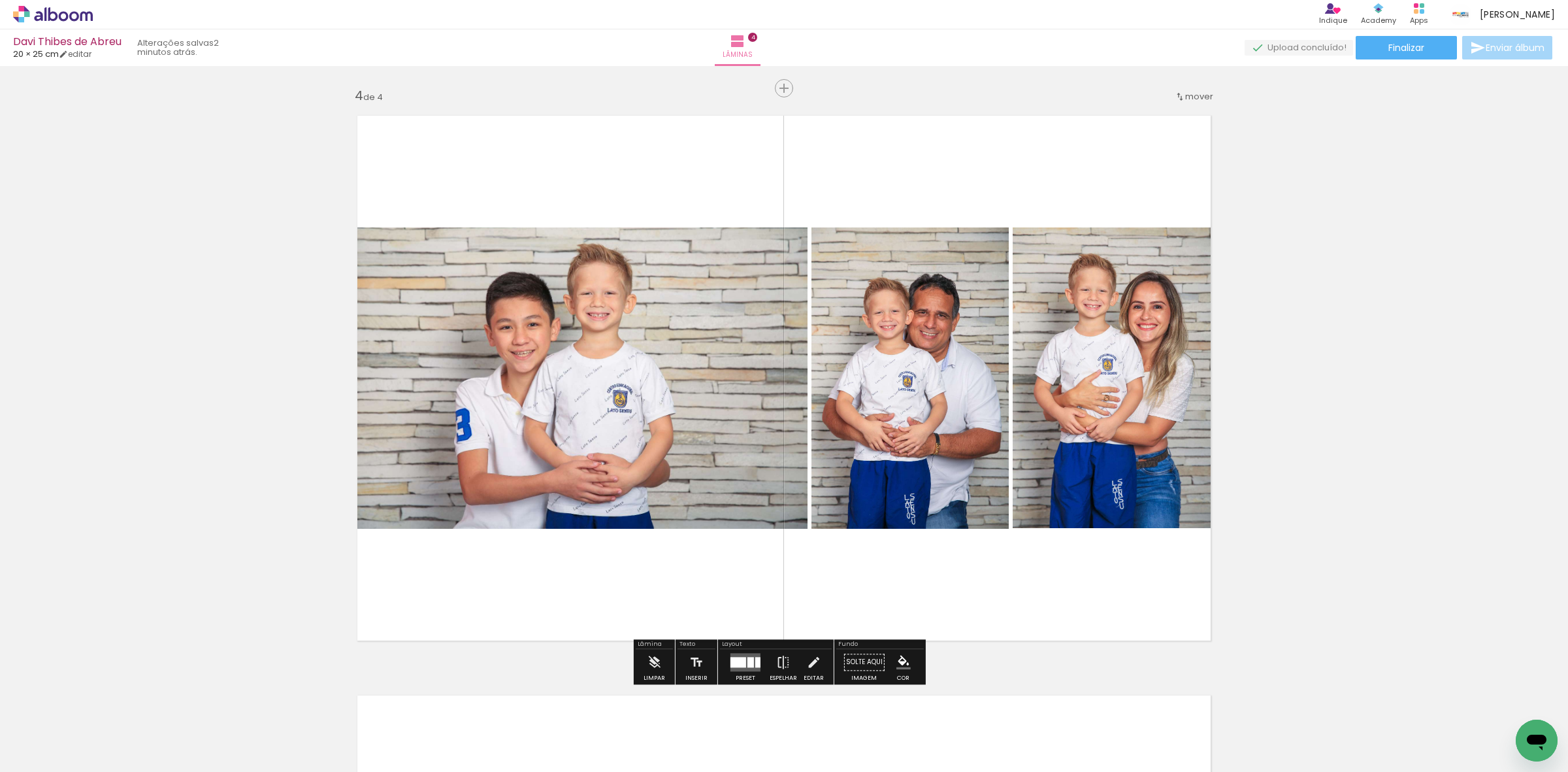
click at [1145, 361] on quentale-photo at bounding box center [1117, 378] width 209 height 301
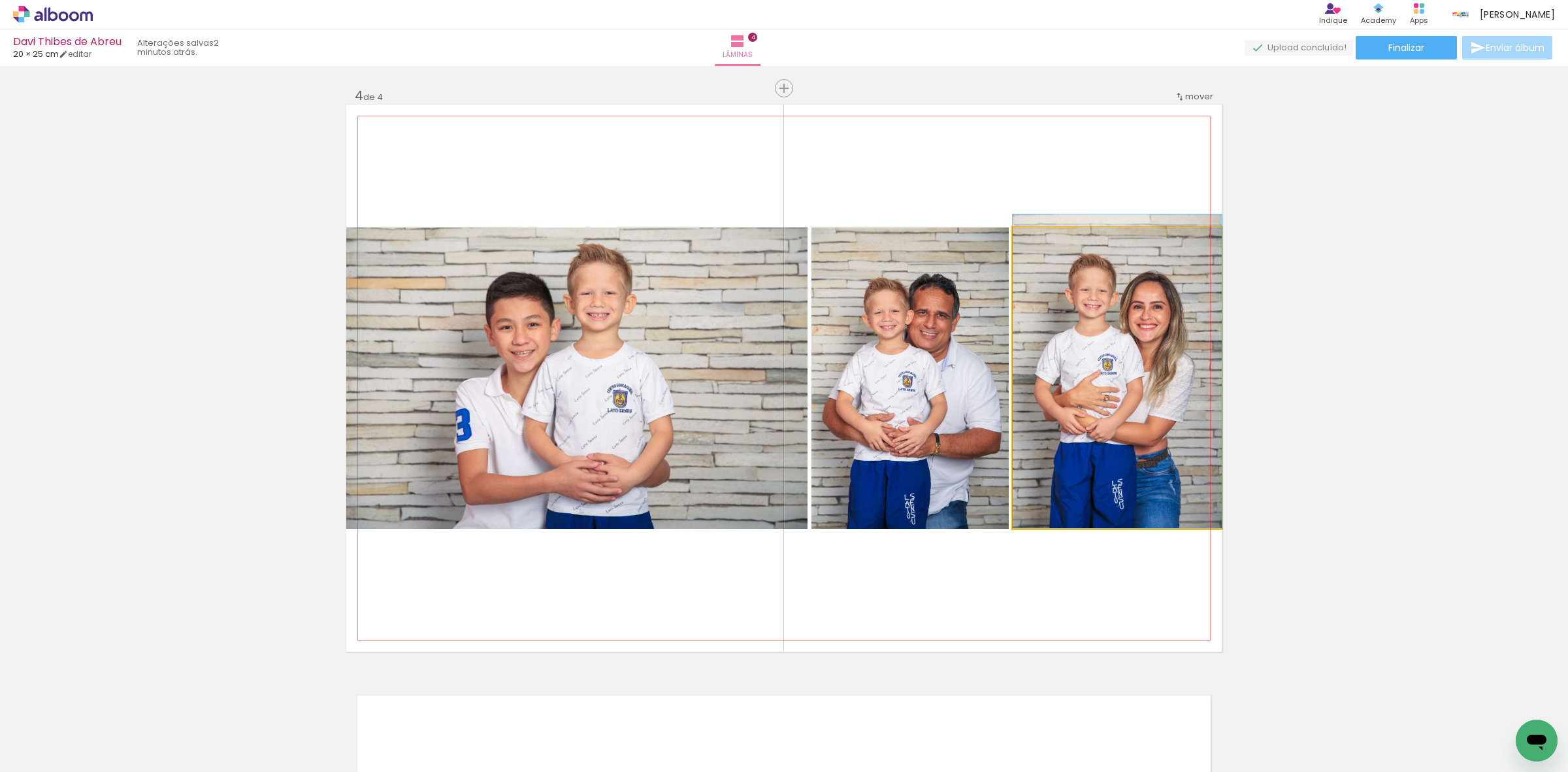
click at [1145, 361] on quentale-photo at bounding box center [1117, 378] width 209 height 301
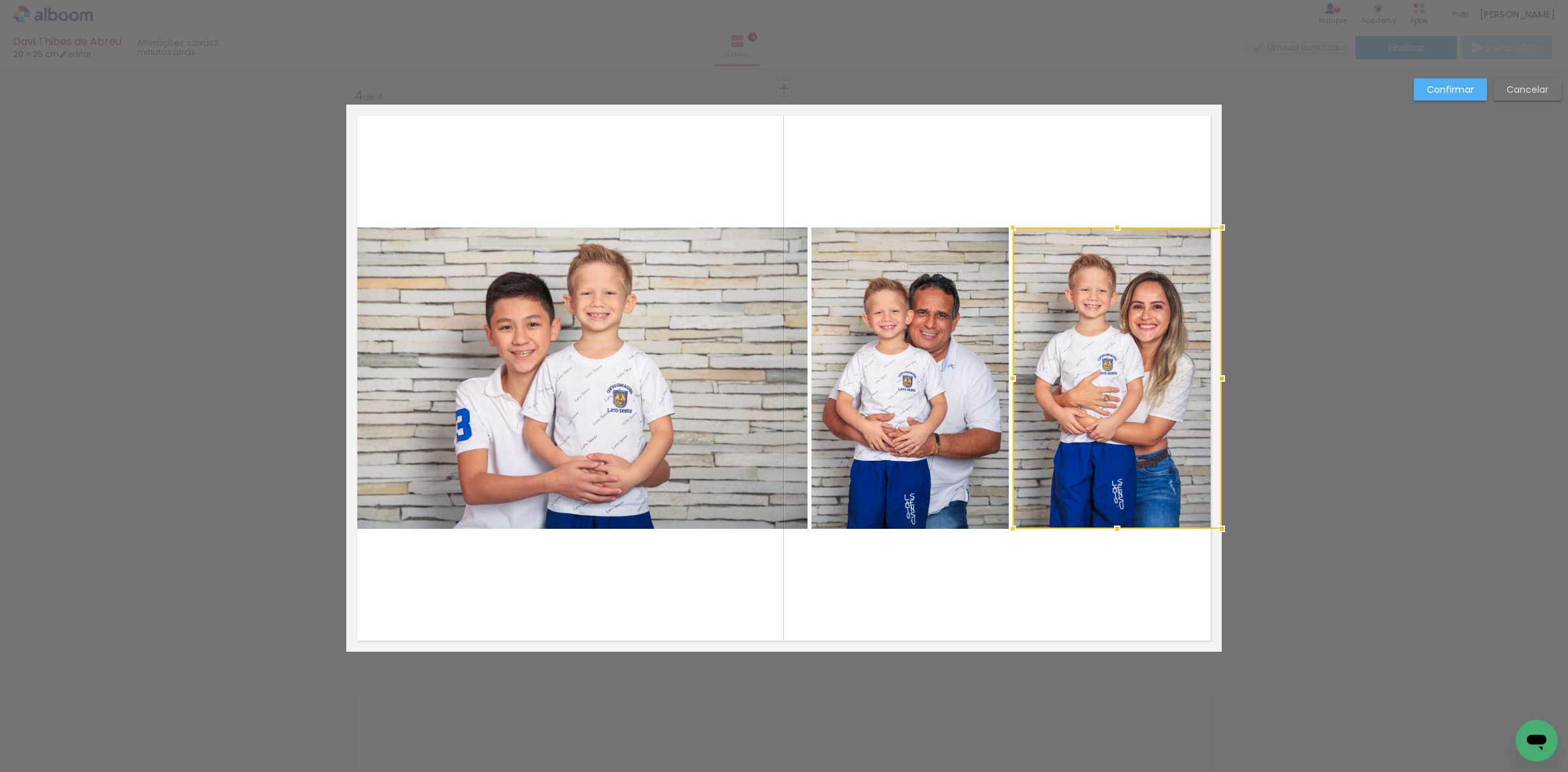
click at [915, 358] on quentale-photo at bounding box center [910, 378] width 197 height 301
click at [722, 376] on quentale-photo at bounding box center [577, 378] width 461 height 301
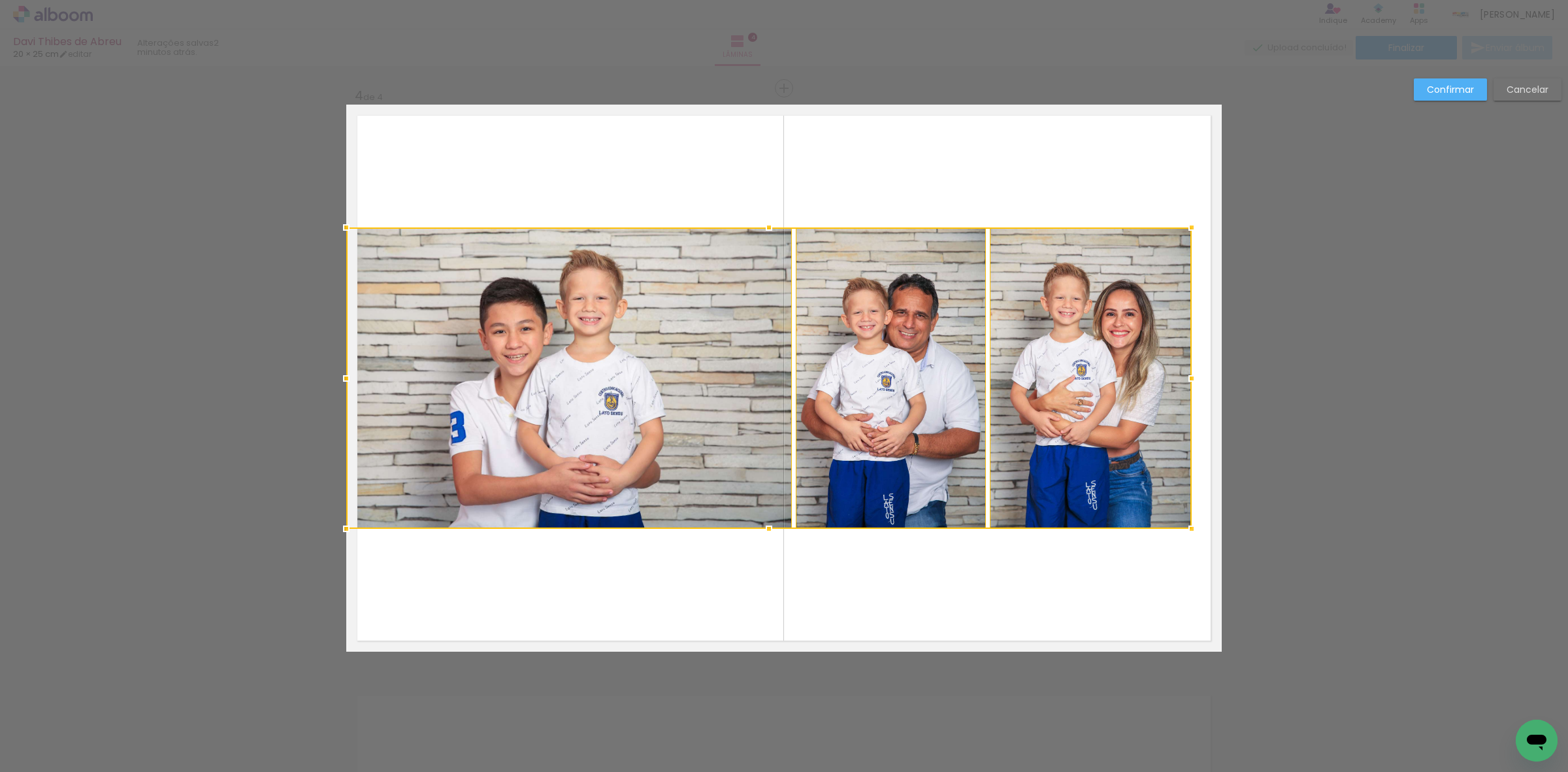
click at [1210, 370] on album-spread "4 de 4" at bounding box center [784, 378] width 876 height 547
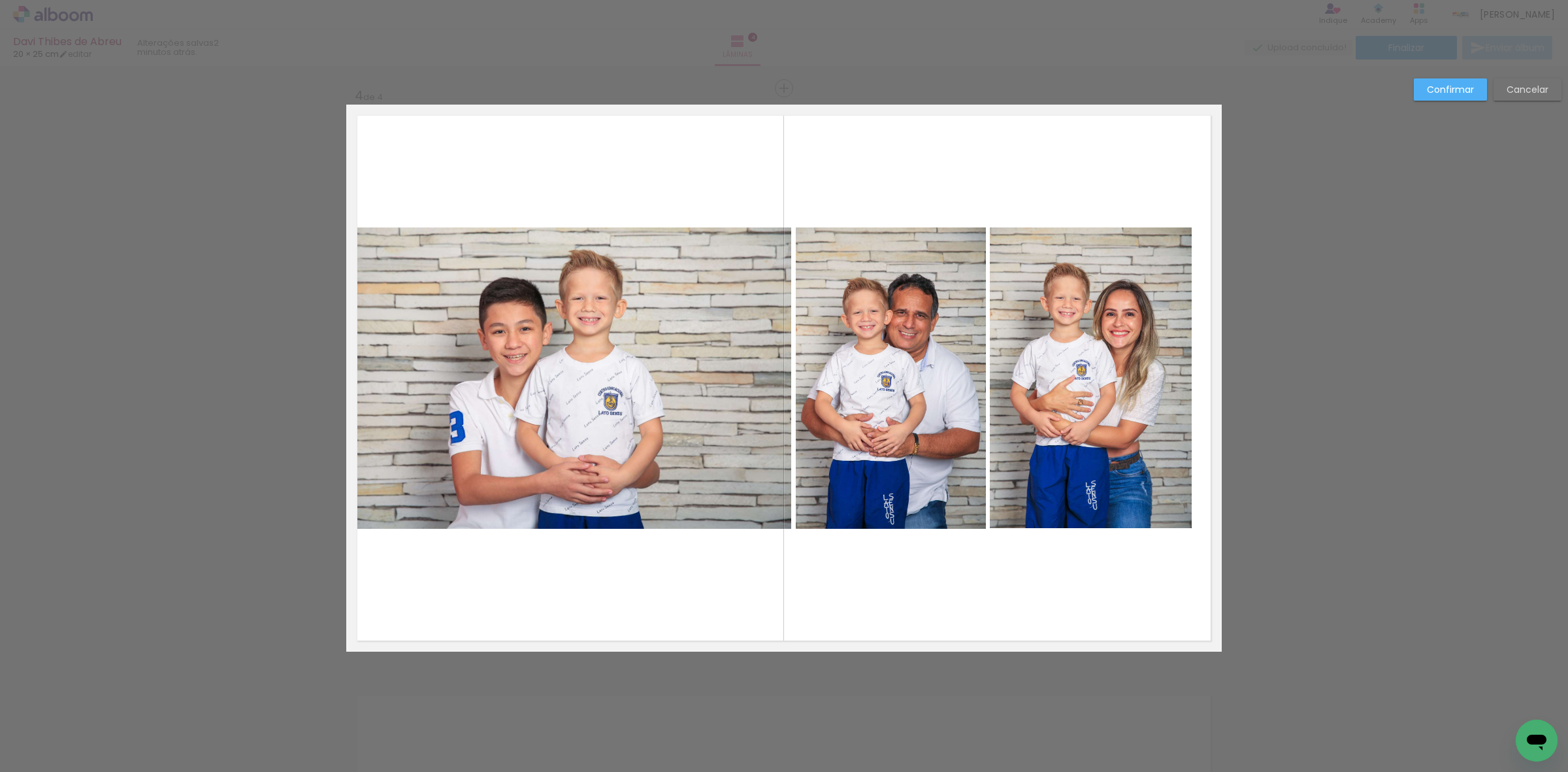
click at [1069, 371] on quentale-photo at bounding box center [1090, 378] width 202 height 301
click at [911, 368] on quentale-photo at bounding box center [891, 378] width 190 height 301
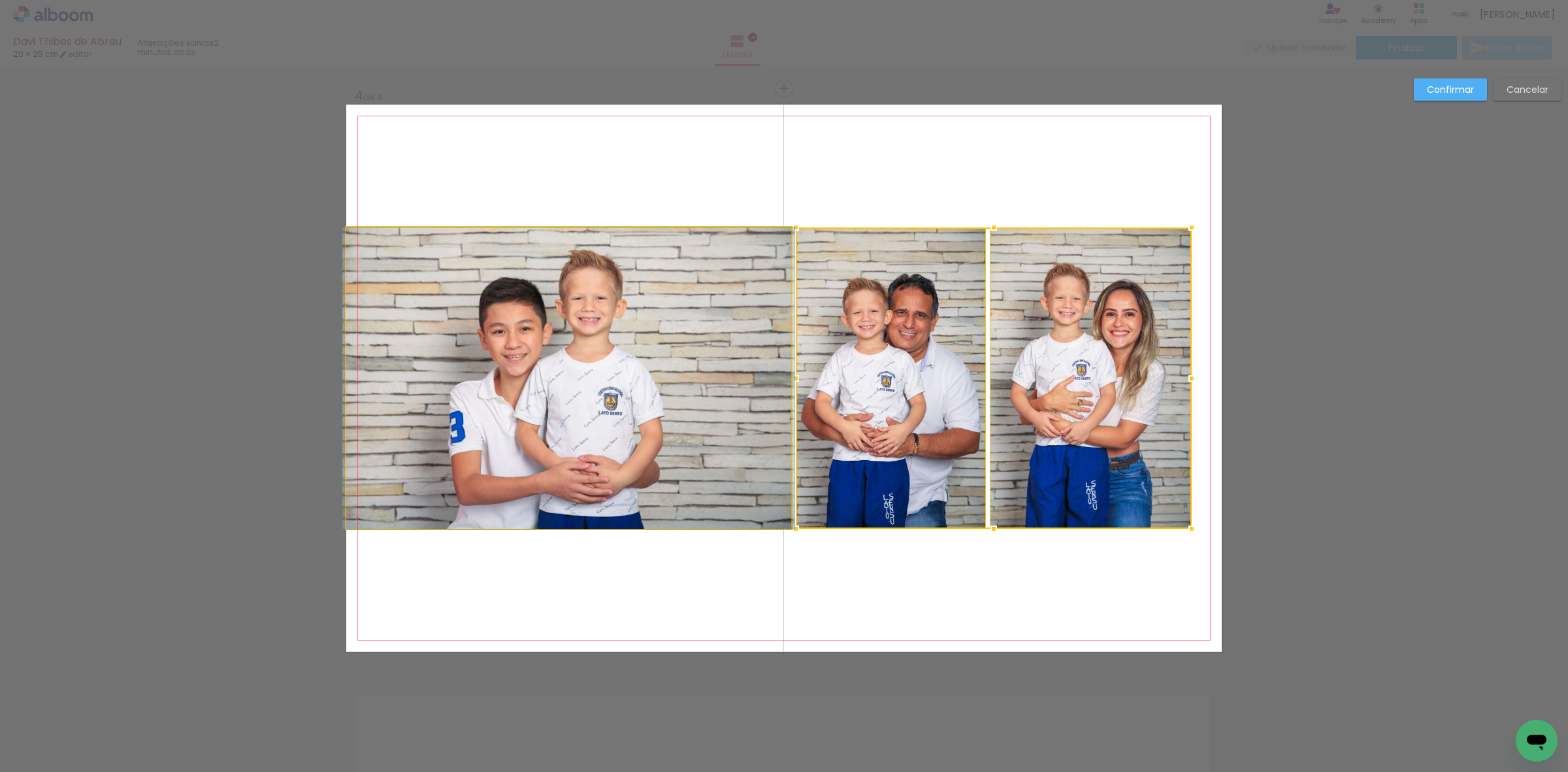
click at [707, 368] on quentale-photo at bounding box center [569, 378] width 445 height 301
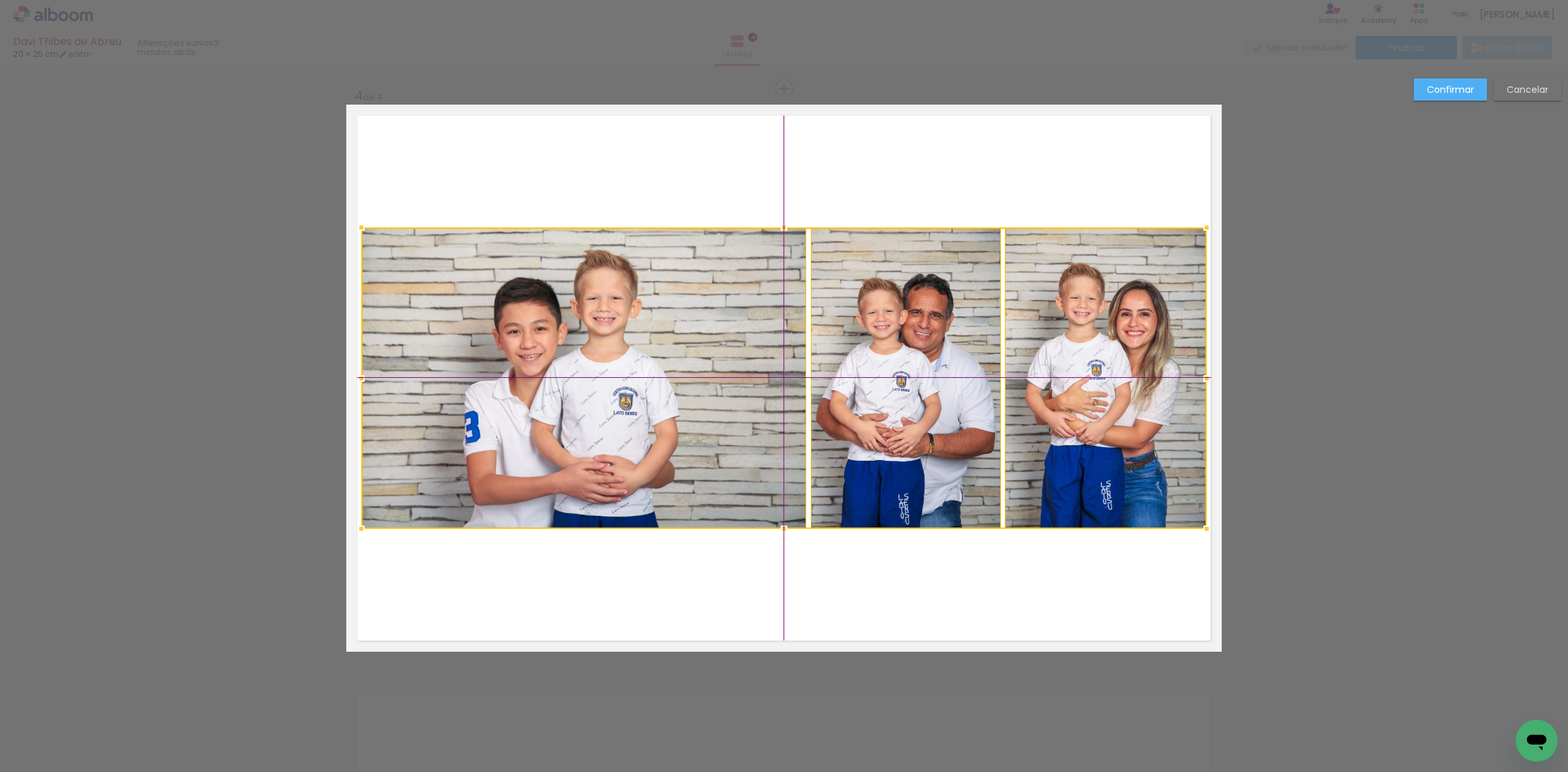
drag, startPoint x: 706, startPoint y: 372, endPoint x: 717, endPoint y: 370, distance: 11.2
click at [717, 370] on div at bounding box center [784, 378] width 846 height 301
click at [0, 0] on slot "Confirmar" at bounding box center [0, 0] width 0 height 0
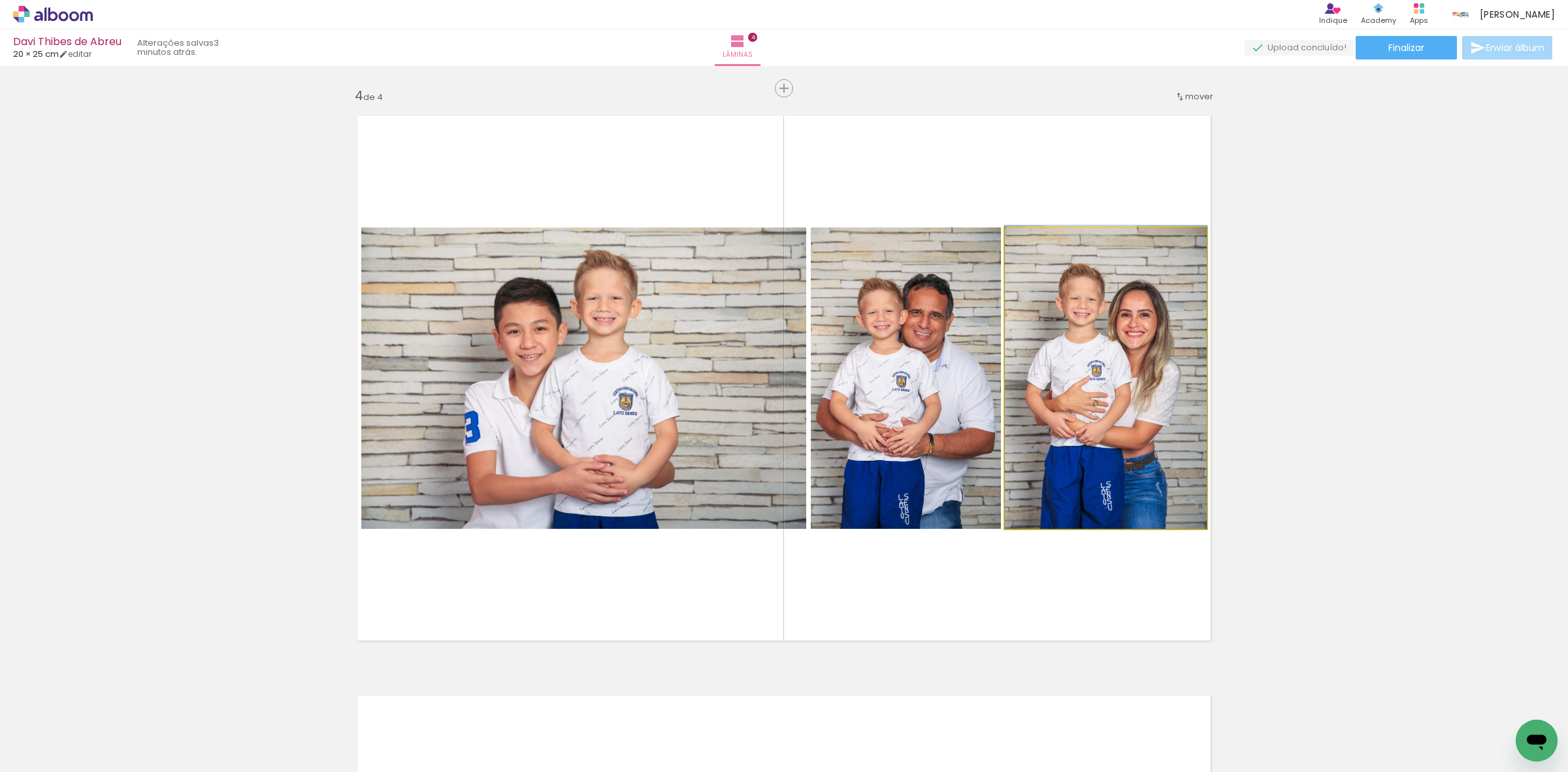
drag, startPoint x: 1070, startPoint y: 407, endPoint x: 1073, endPoint y: 394, distance: 13.3
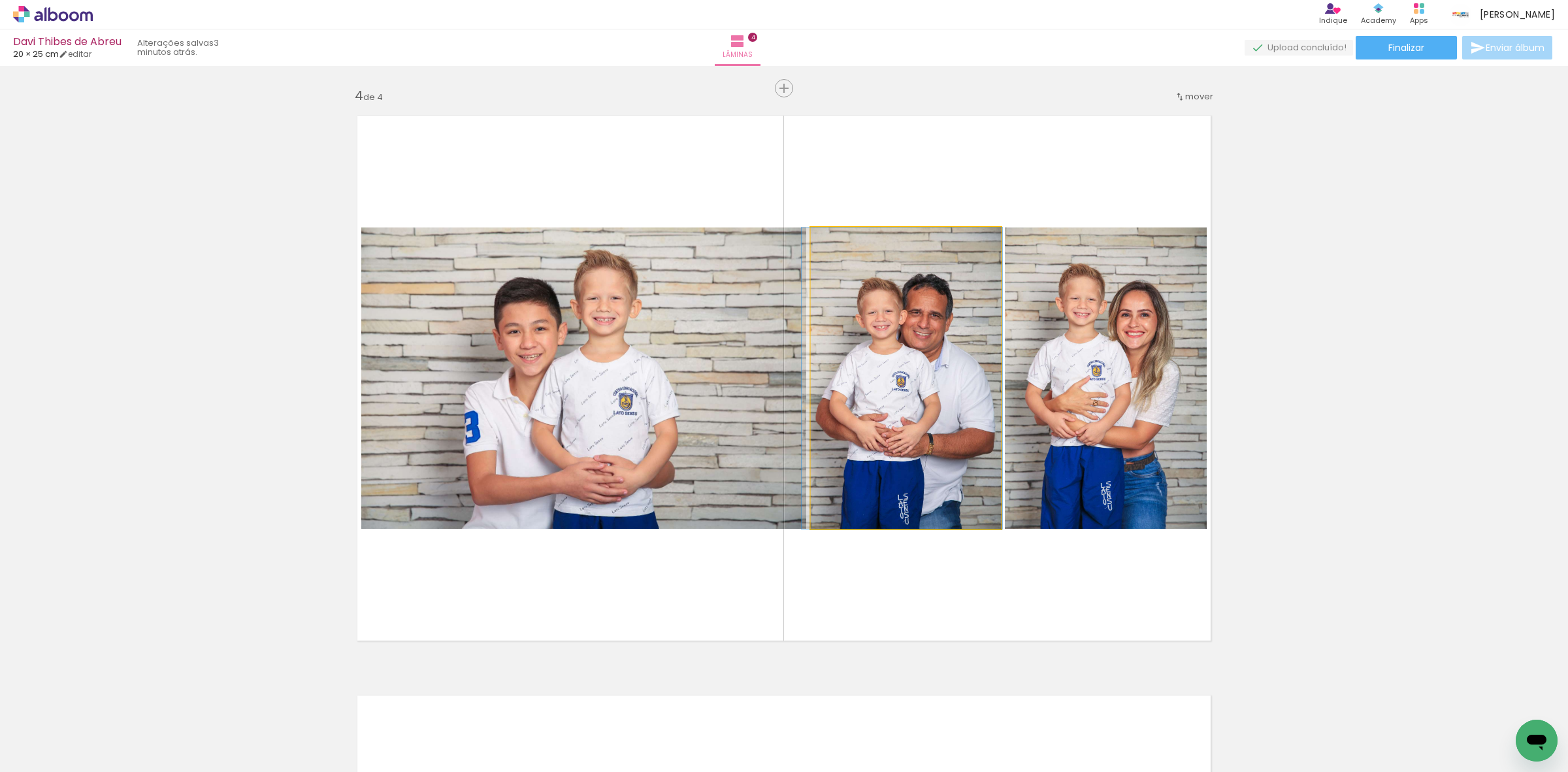
drag, startPoint x: 902, startPoint y: 383, endPoint x: 902, endPoint y: 373, distance: 10.0
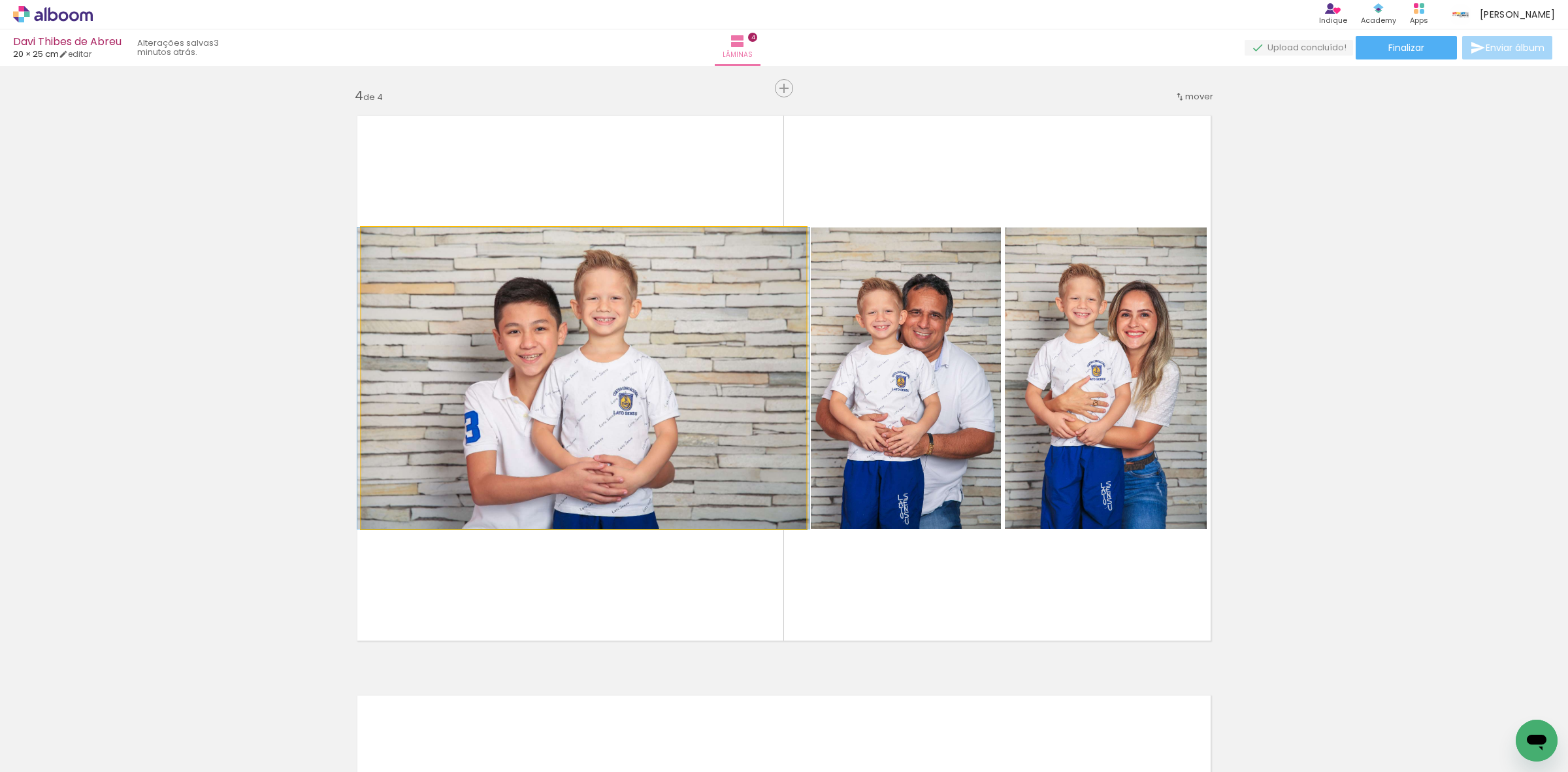
click at [663, 399] on quentale-photo at bounding box center [584, 378] width 445 height 301
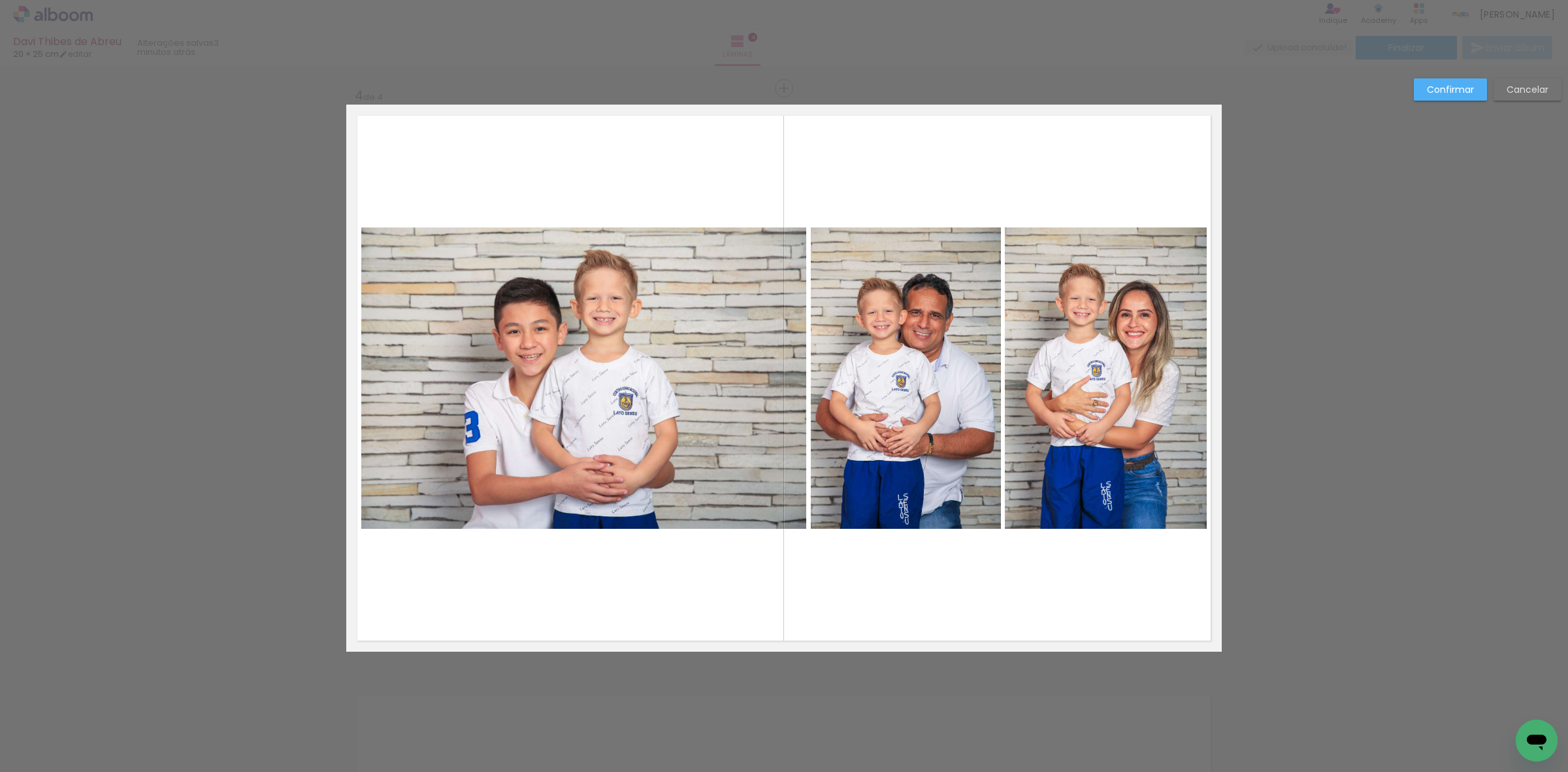
click at [712, 384] on quentale-photo at bounding box center [584, 378] width 445 height 301
click at [851, 356] on quentale-photo at bounding box center [906, 378] width 190 height 301
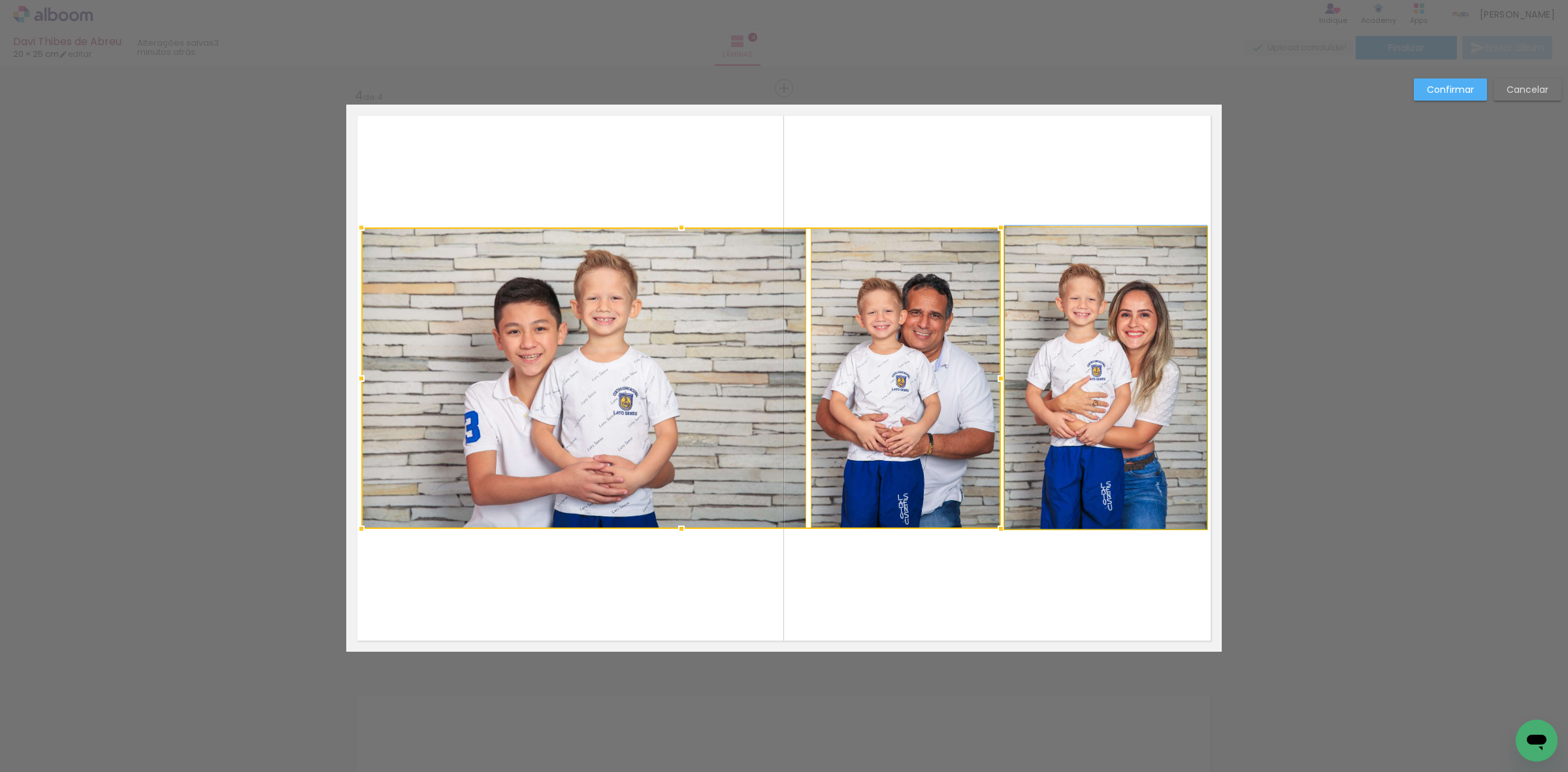
click at [1086, 350] on quentale-photo at bounding box center [1106, 378] width 202 height 301
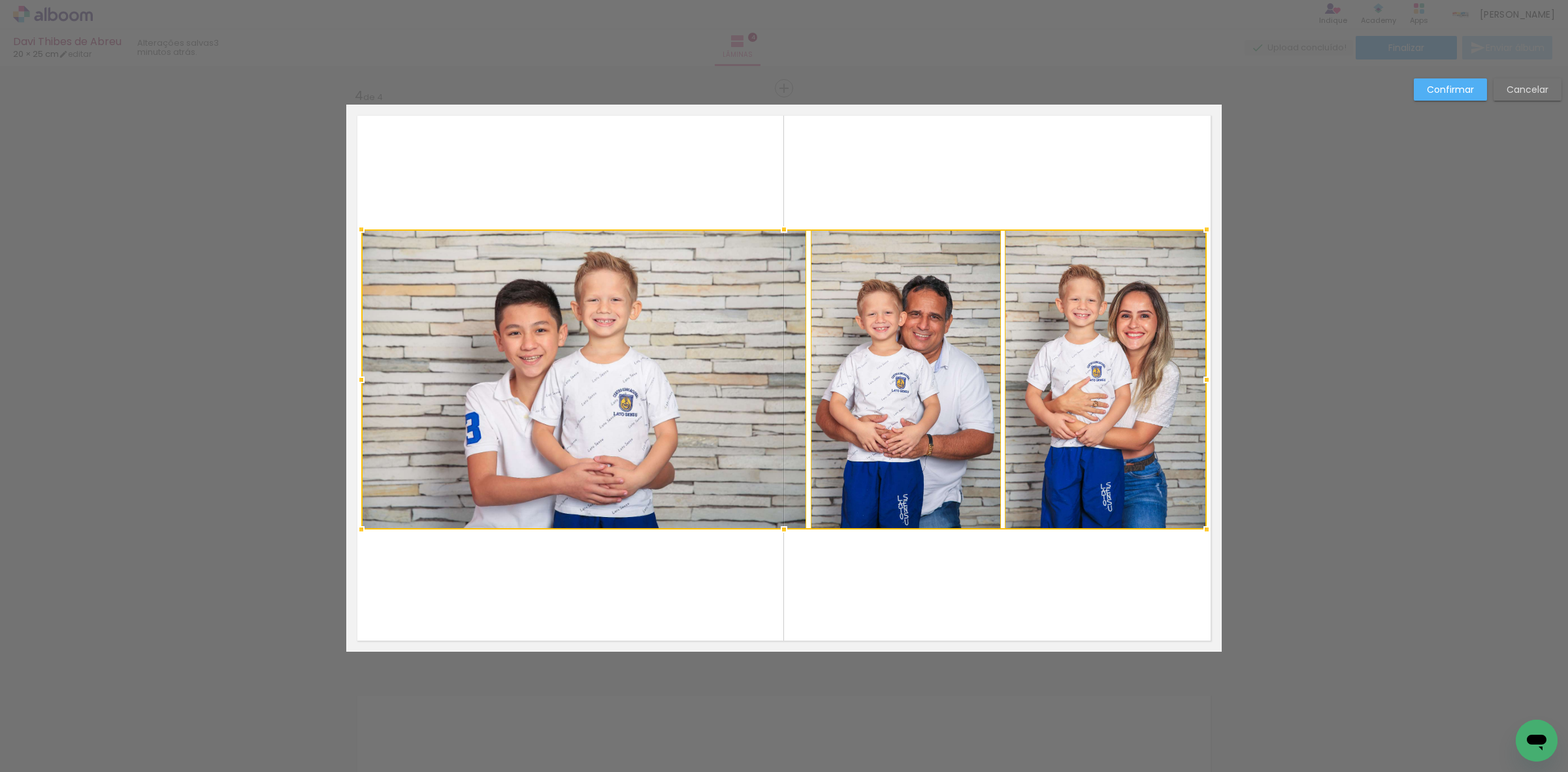
click at [775, 235] on div at bounding box center [784, 229] width 26 height 26
click at [649, 300] on div at bounding box center [584, 379] width 445 height 300
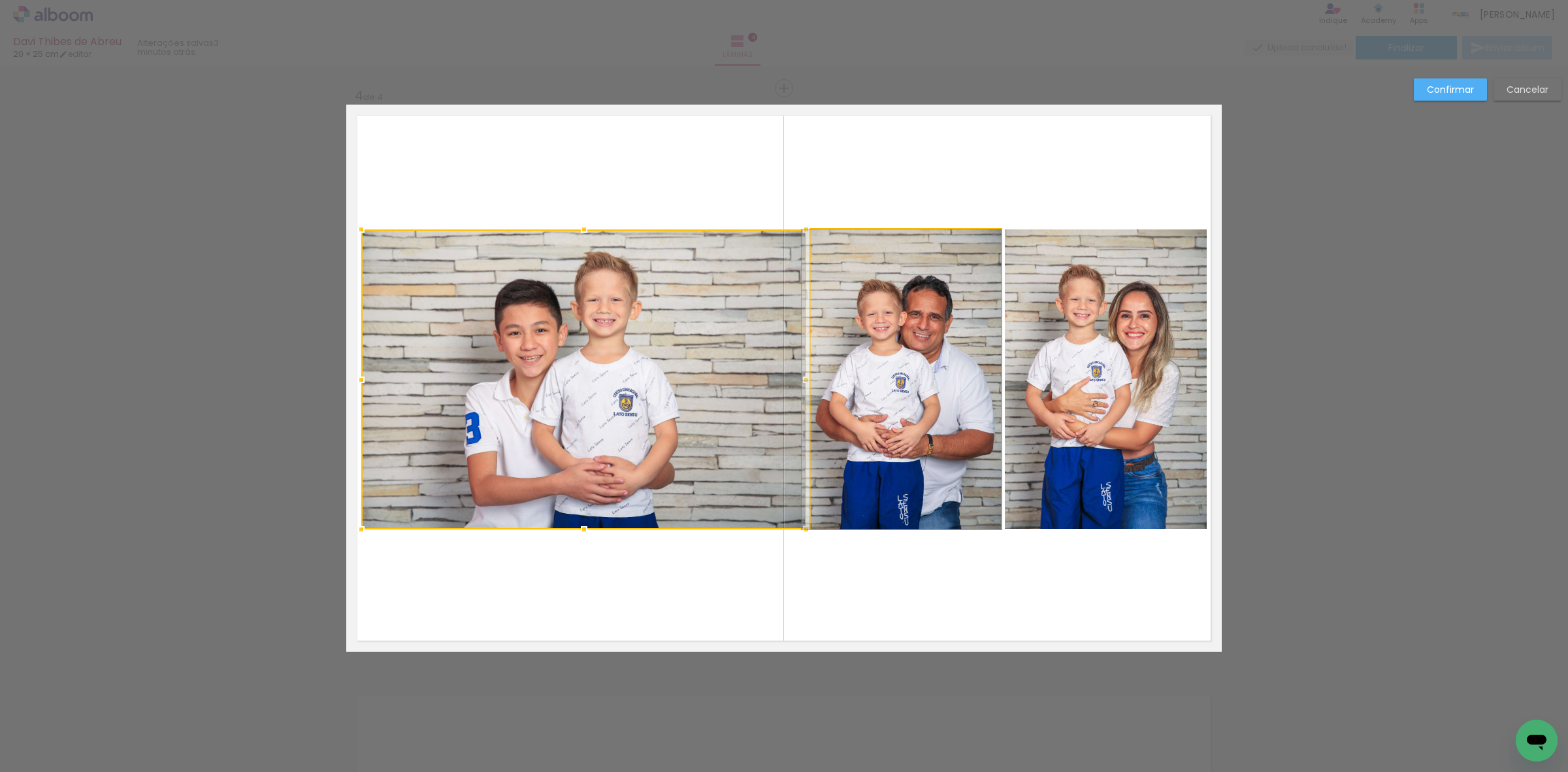
click at [817, 300] on quentale-photo at bounding box center [906, 379] width 190 height 300
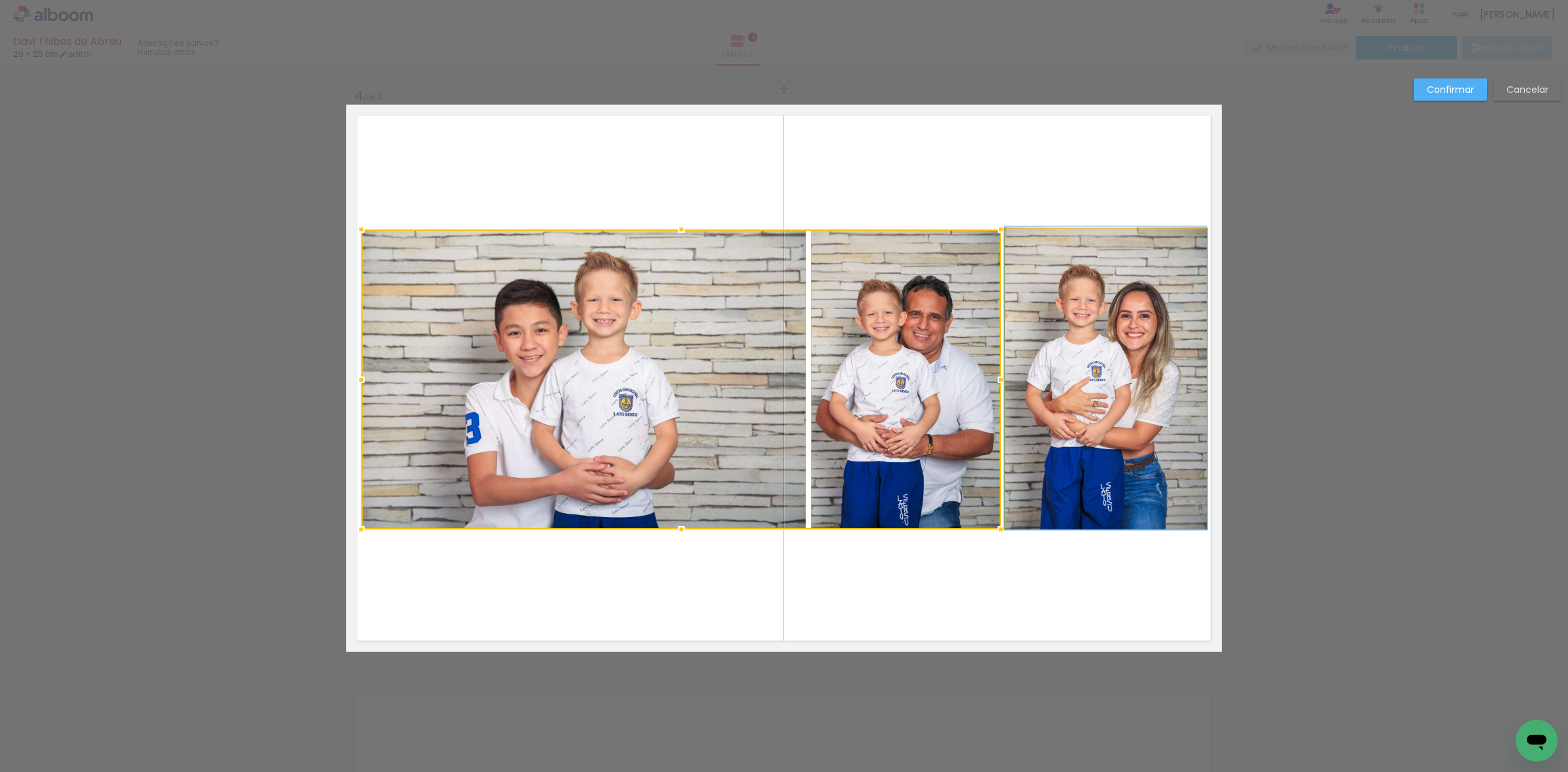
click at [1047, 305] on quentale-photo at bounding box center [1106, 379] width 202 height 300
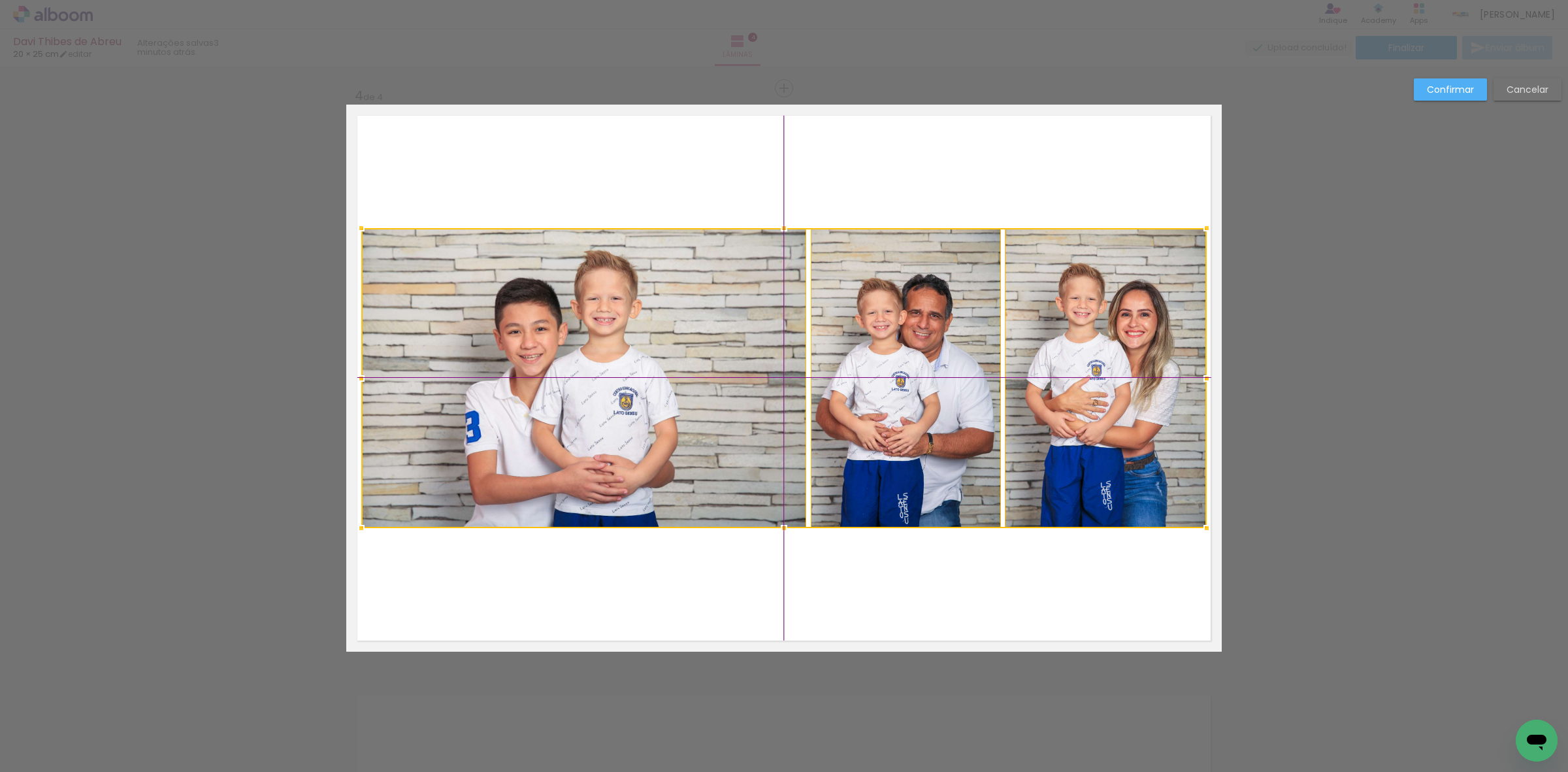
click at [893, 413] on div at bounding box center [784, 378] width 846 height 300
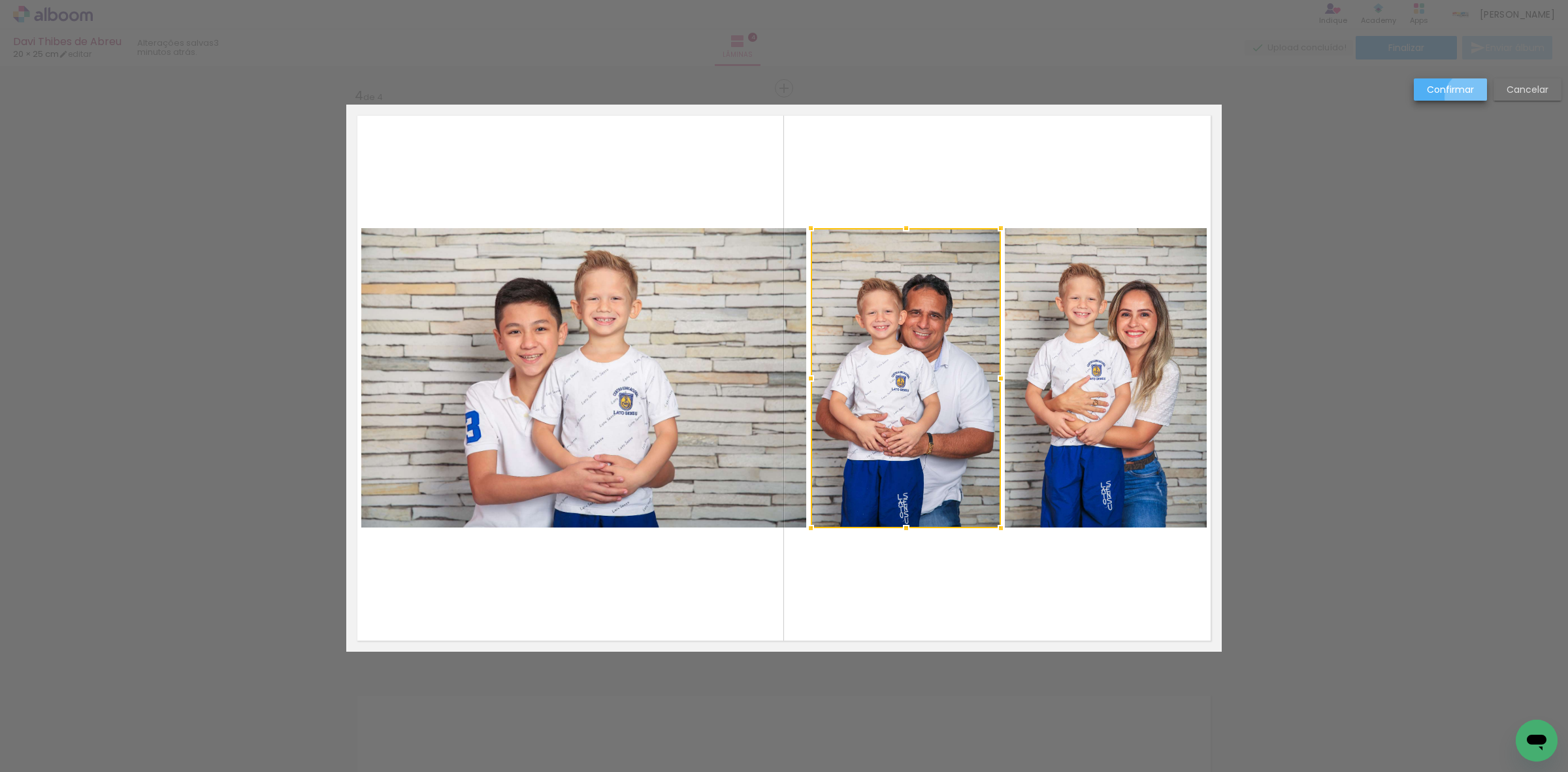
click at [1472, 98] on paper-button "Confirmar" at bounding box center [1450, 90] width 73 height 22
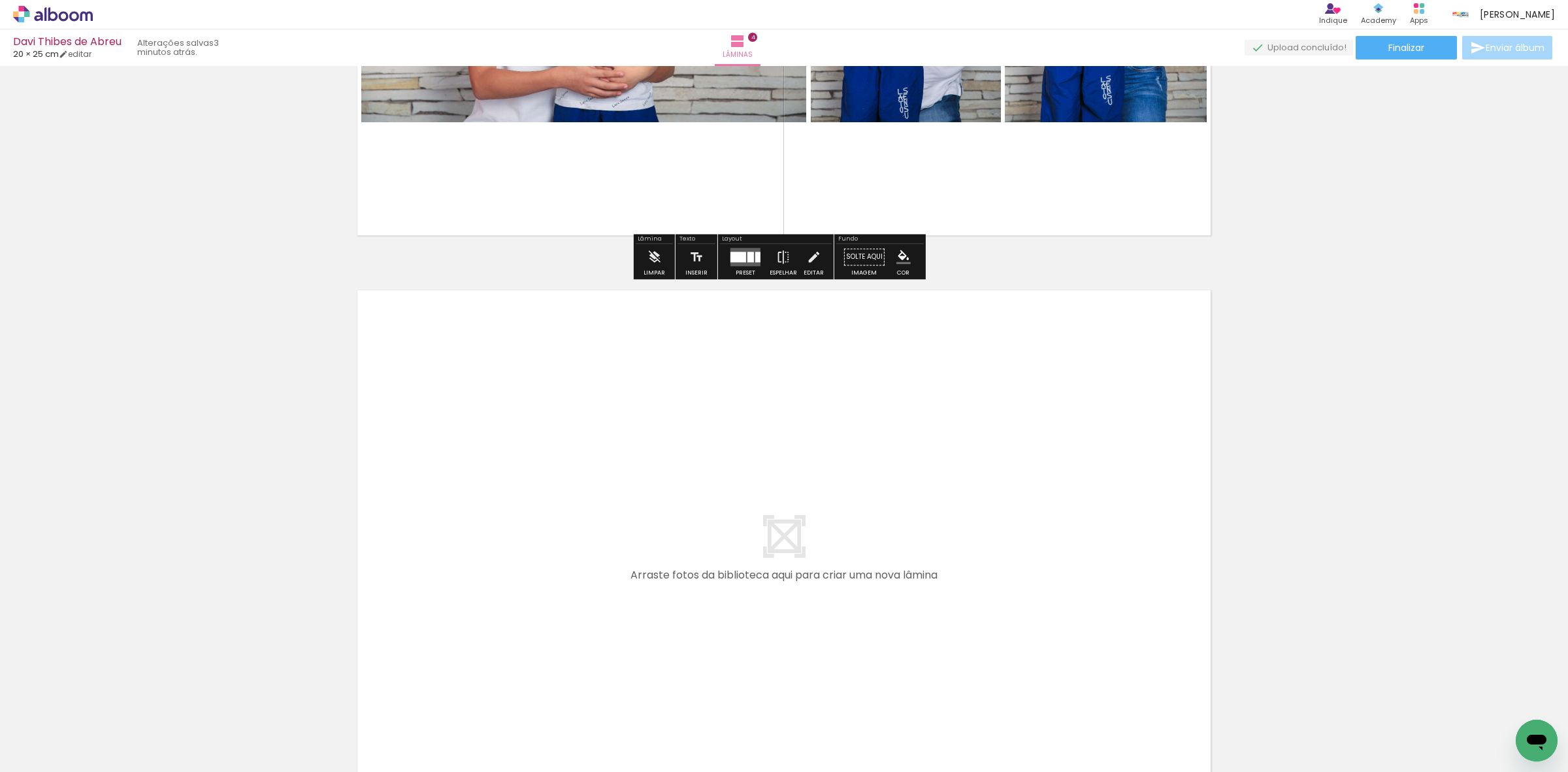
scroll to position [2147, 0]
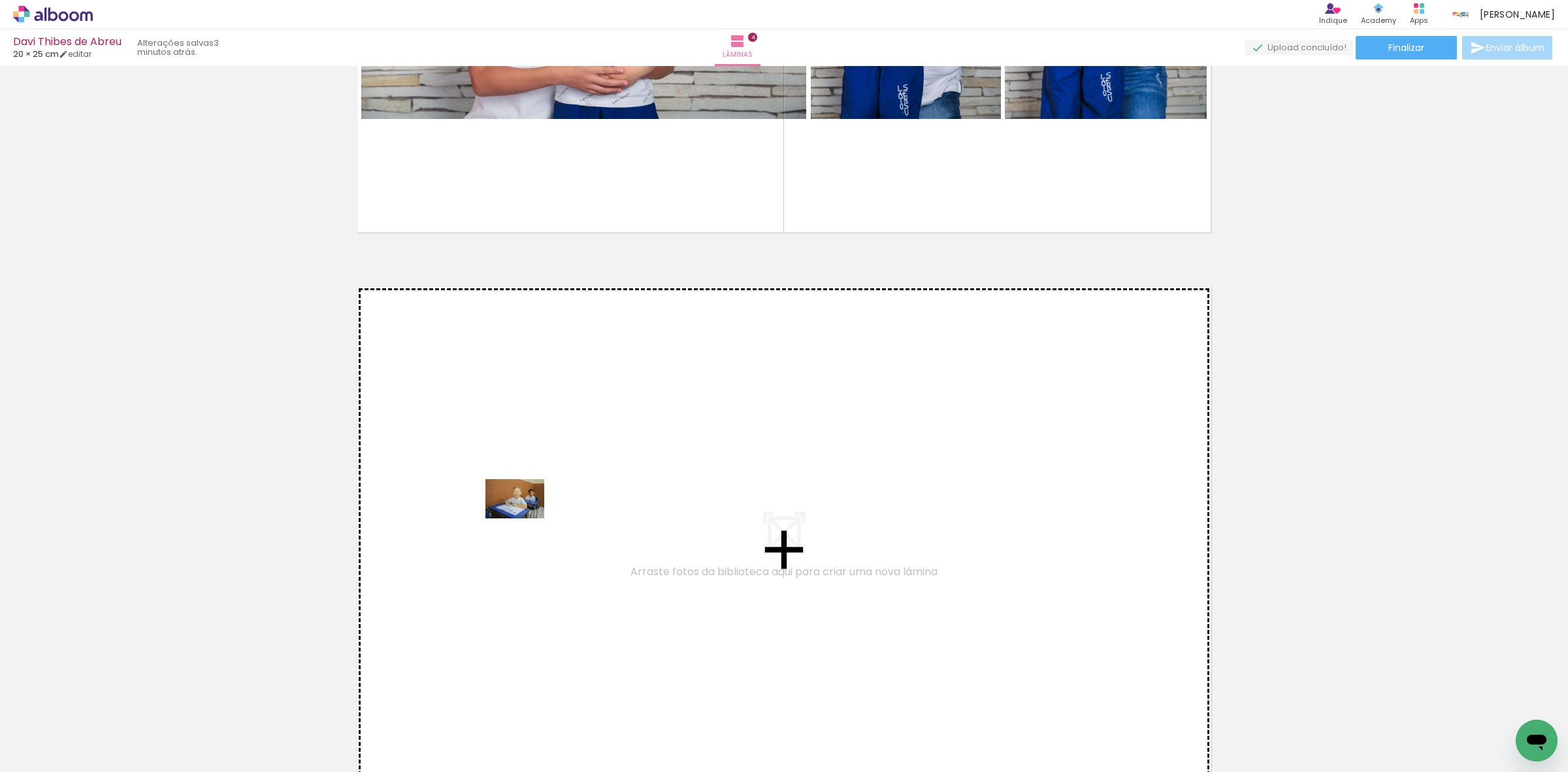
drag, startPoint x: 129, startPoint y: 733, endPoint x: 525, endPoint y: 518, distance: 450.6
click at [525, 518] on quentale-workspace at bounding box center [784, 386] width 1568 height 772
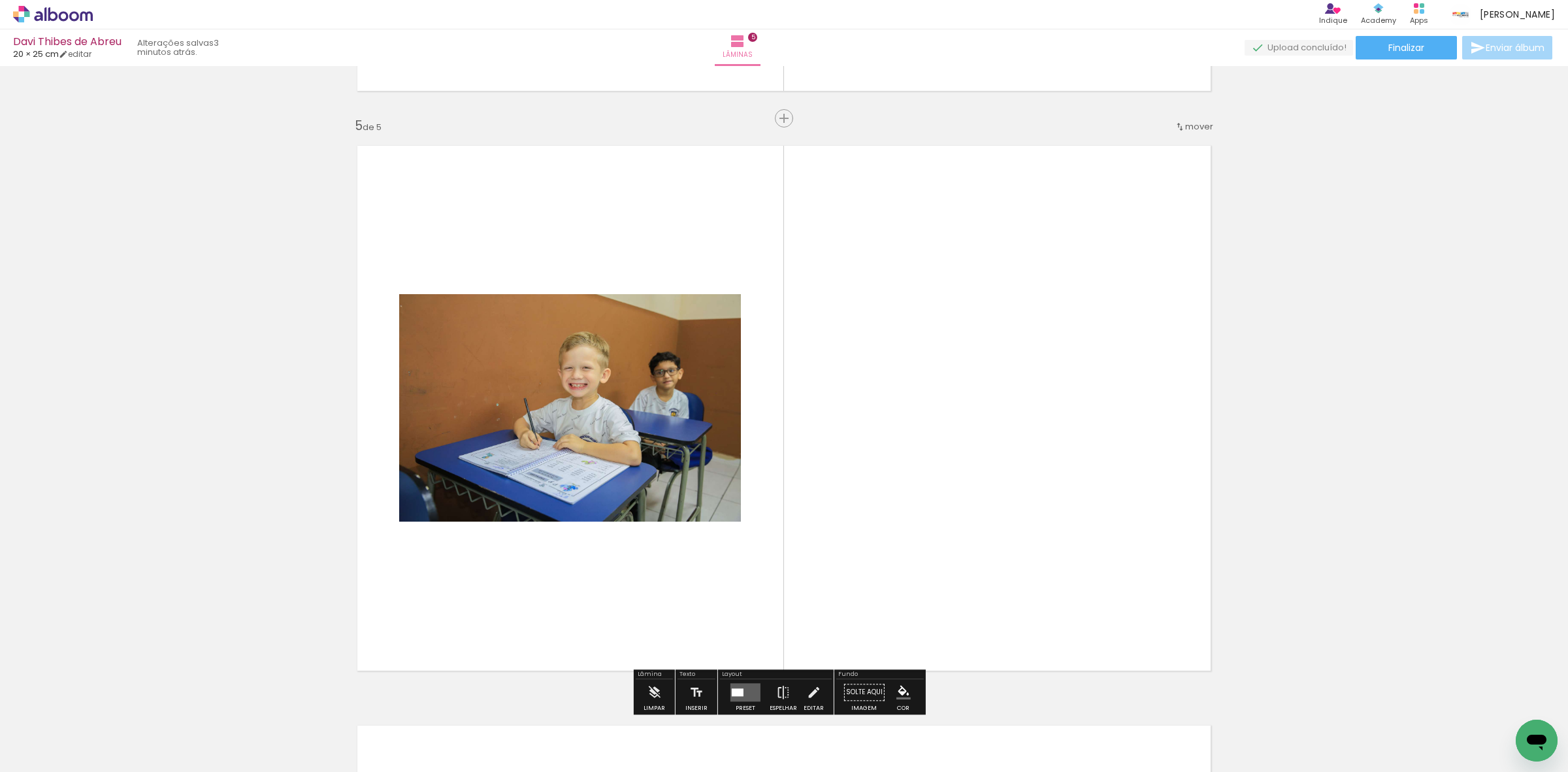
scroll to position [2317, 0]
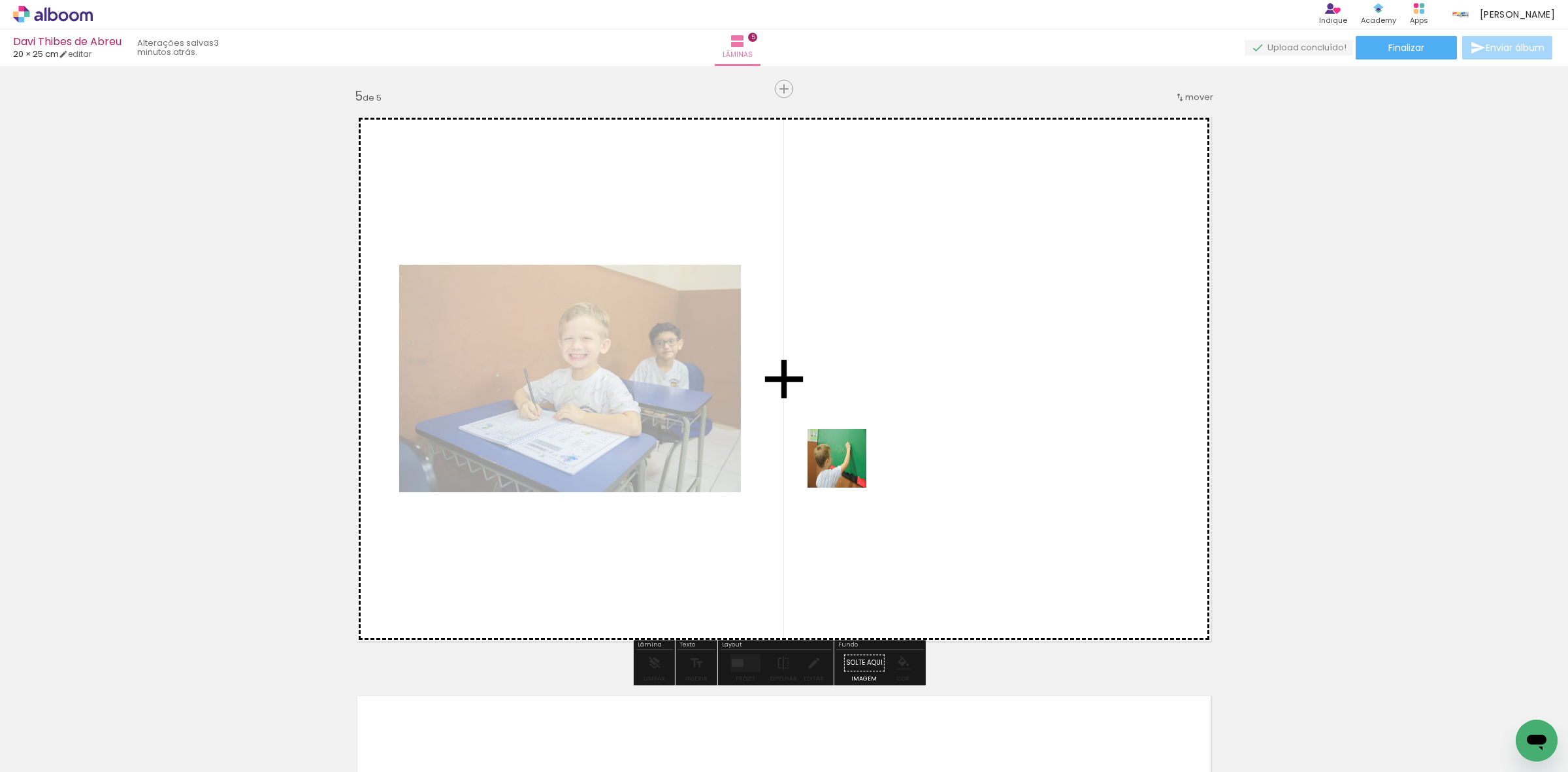
drag, startPoint x: 144, startPoint y: 719, endPoint x: 958, endPoint y: 424, distance: 865.8
click at [958, 424] on quentale-workspace at bounding box center [784, 386] width 1568 height 772
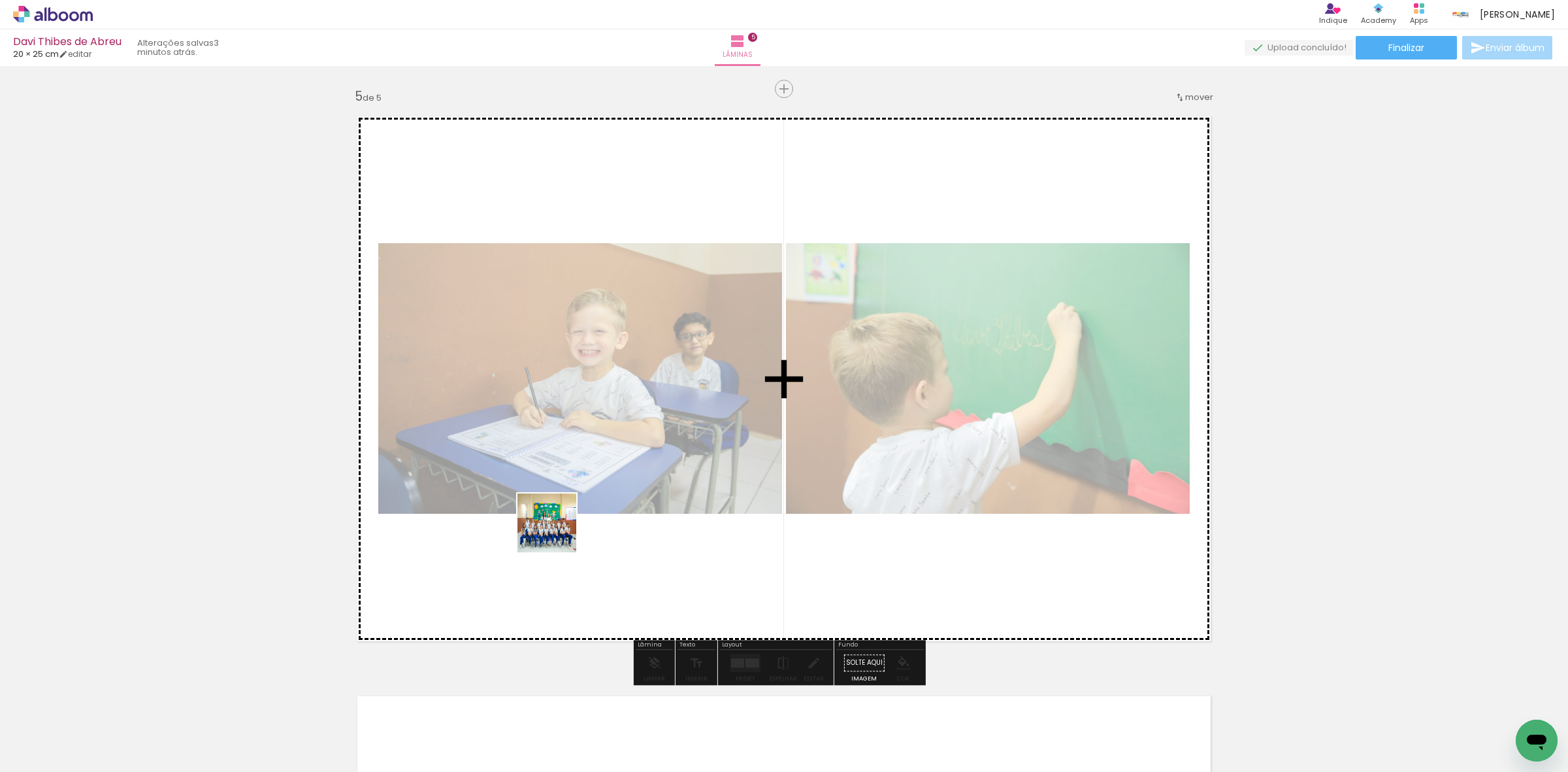
drag, startPoint x: 145, startPoint y: 722, endPoint x: 269, endPoint y: 638, distance: 149.8
click at [559, 530] on quentale-workspace at bounding box center [784, 386] width 1568 height 772
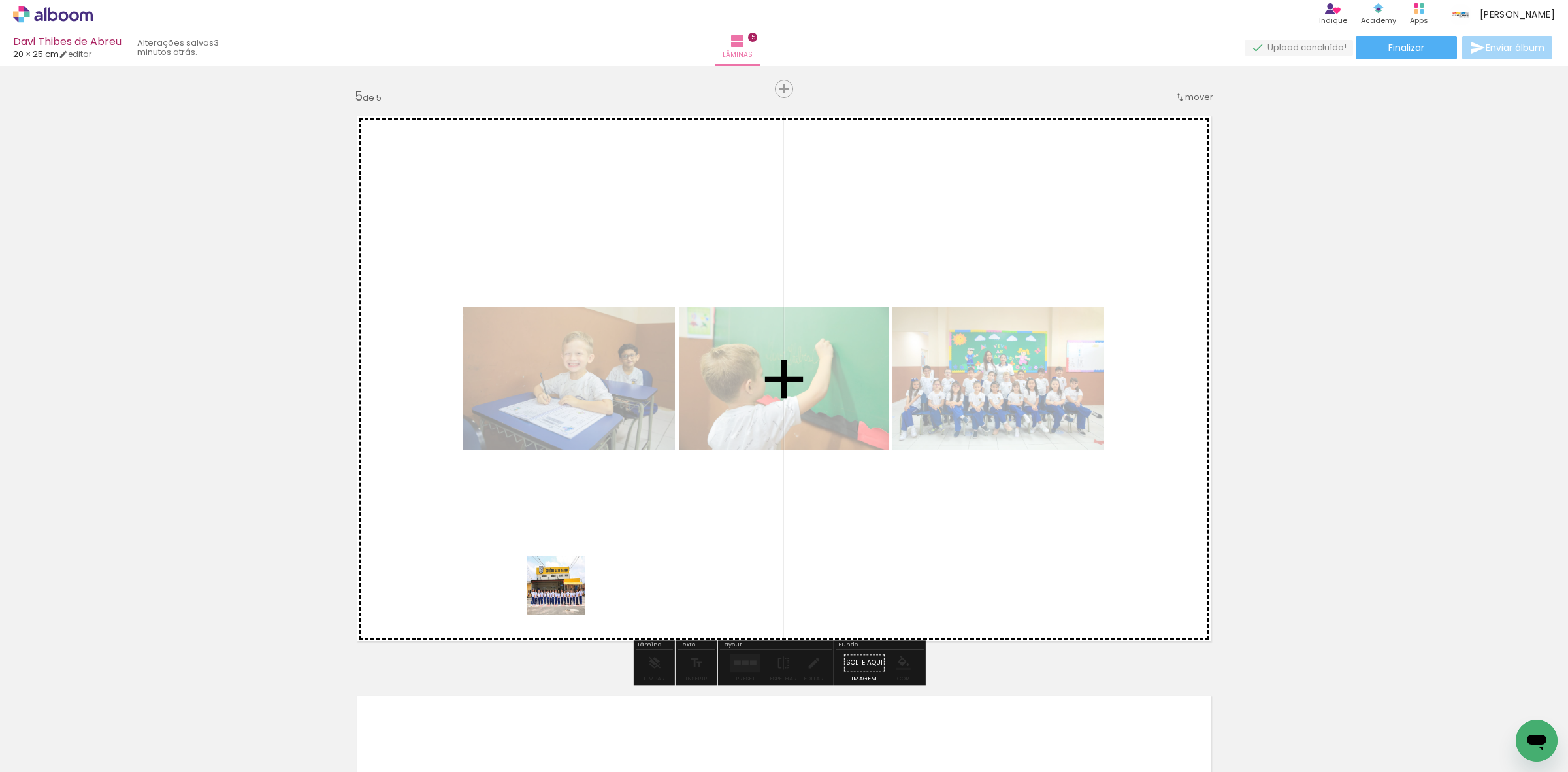
drag, startPoint x: 147, startPoint y: 727, endPoint x: 732, endPoint y: 550, distance: 611.2
click at [732, 550] on quentale-workspace at bounding box center [784, 386] width 1568 height 772
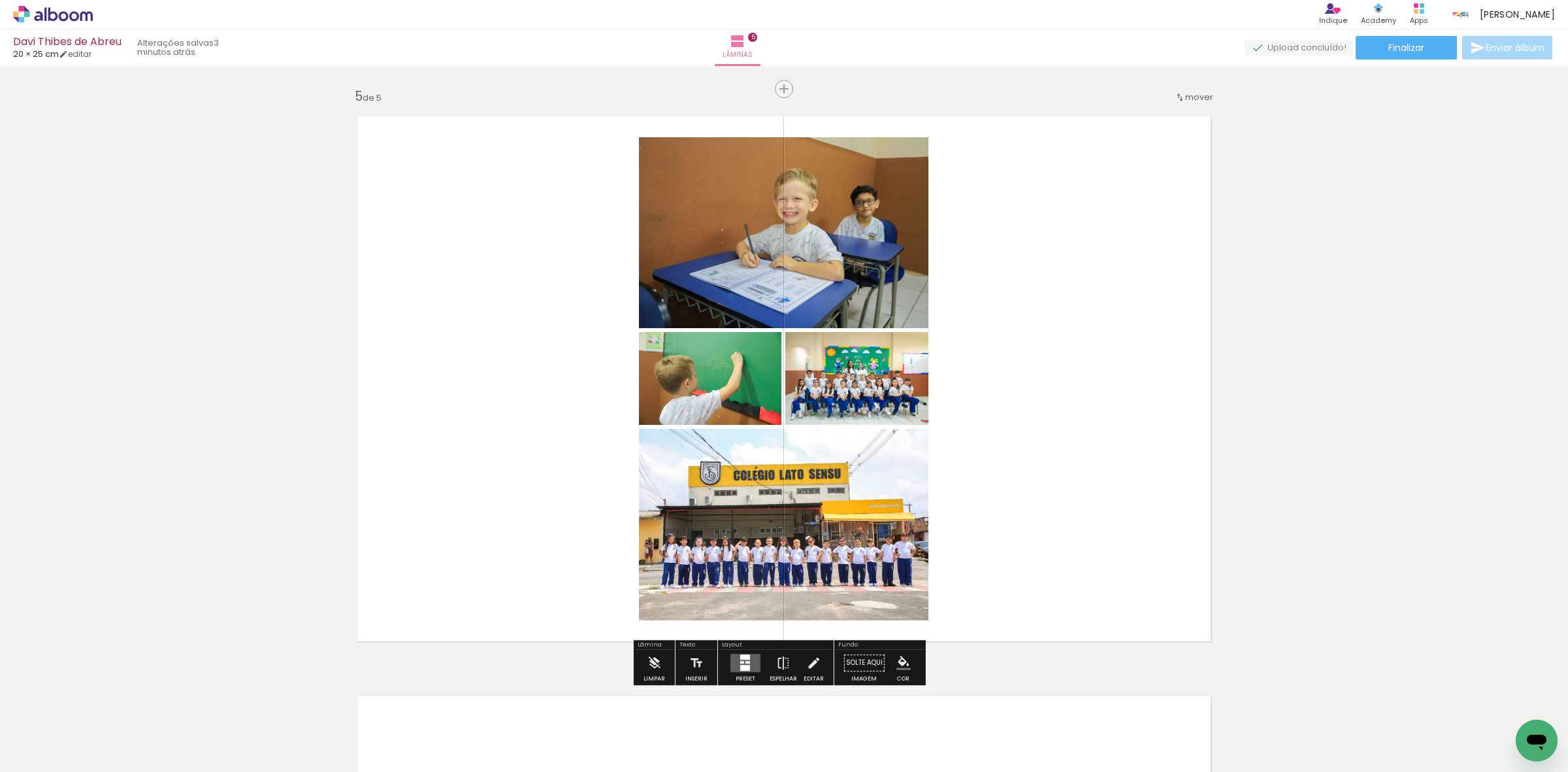
click at [744, 665] on div at bounding box center [745, 667] width 10 height 6
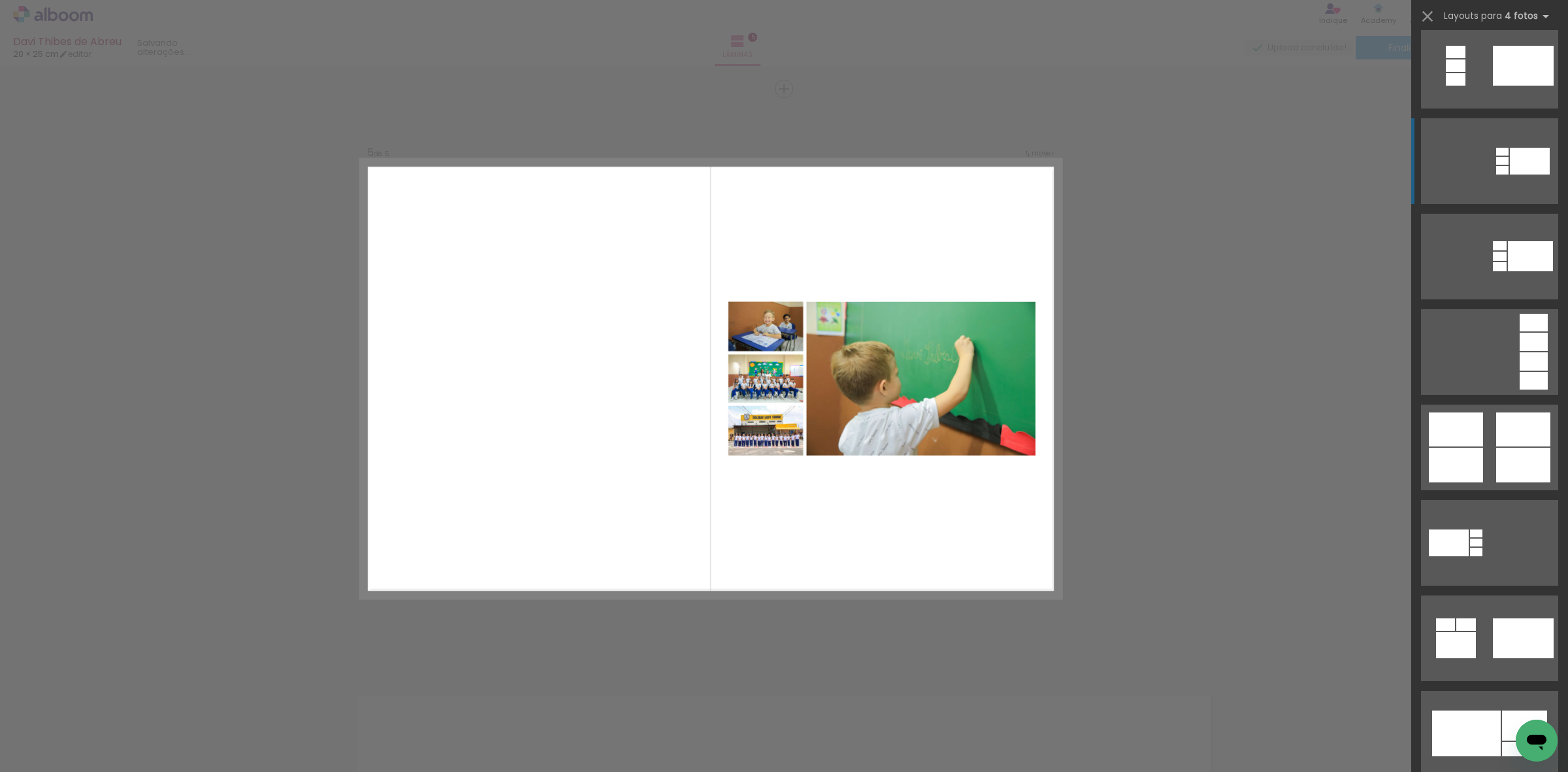
scroll to position [409, 0]
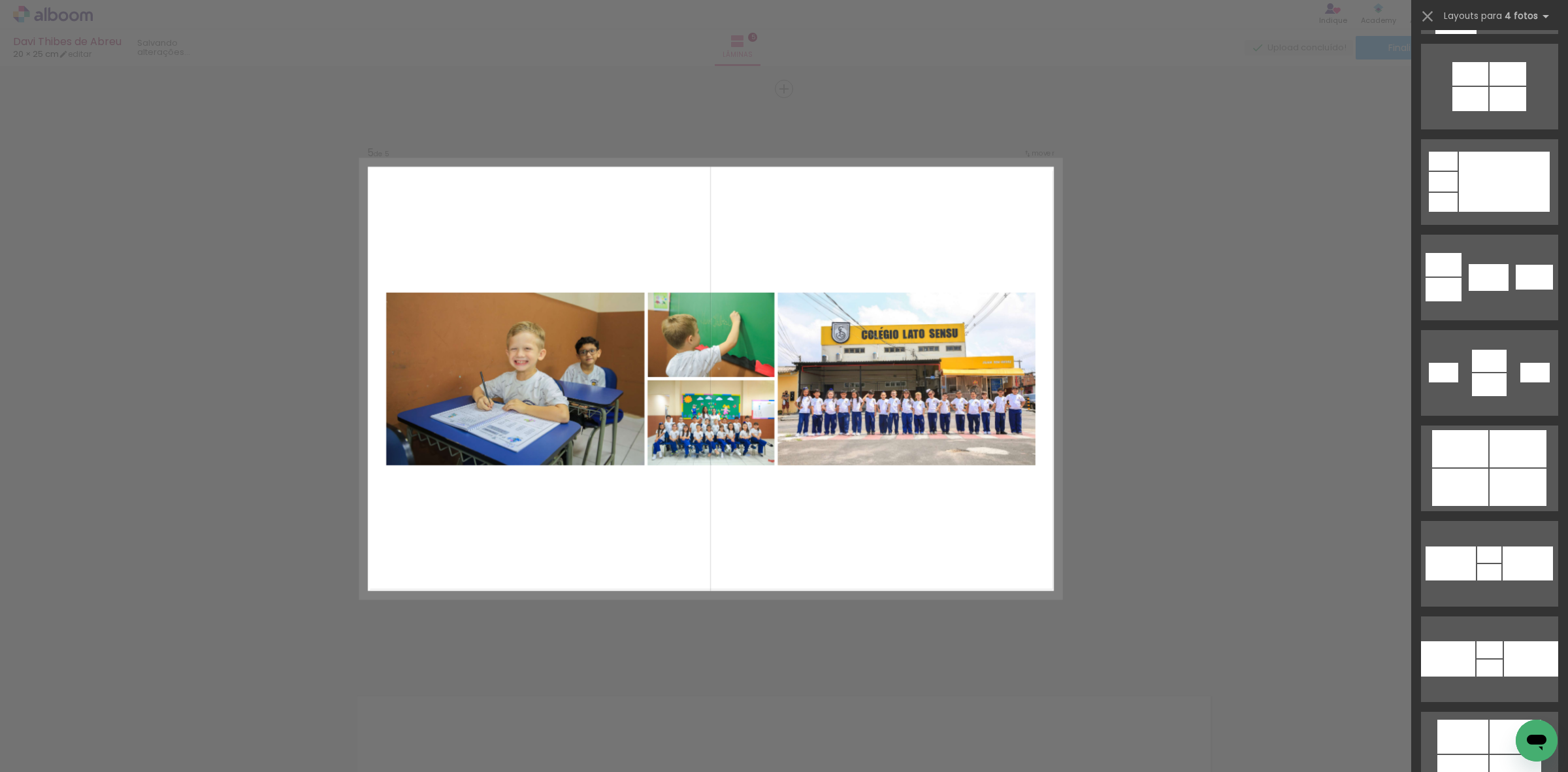
scroll to position [2696, 0]
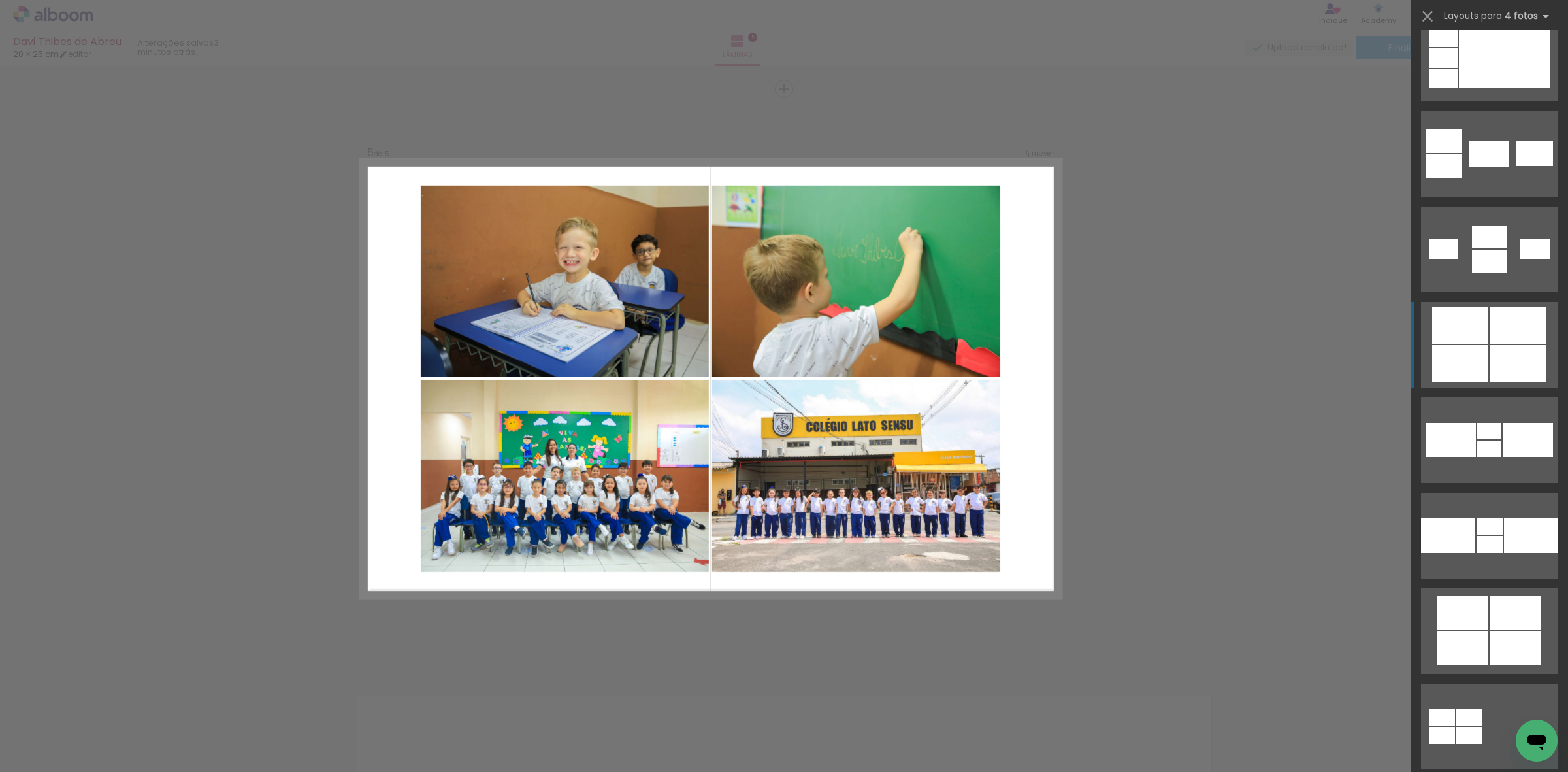
click at [1491, 337] on div at bounding box center [1517, 325] width 57 height 37
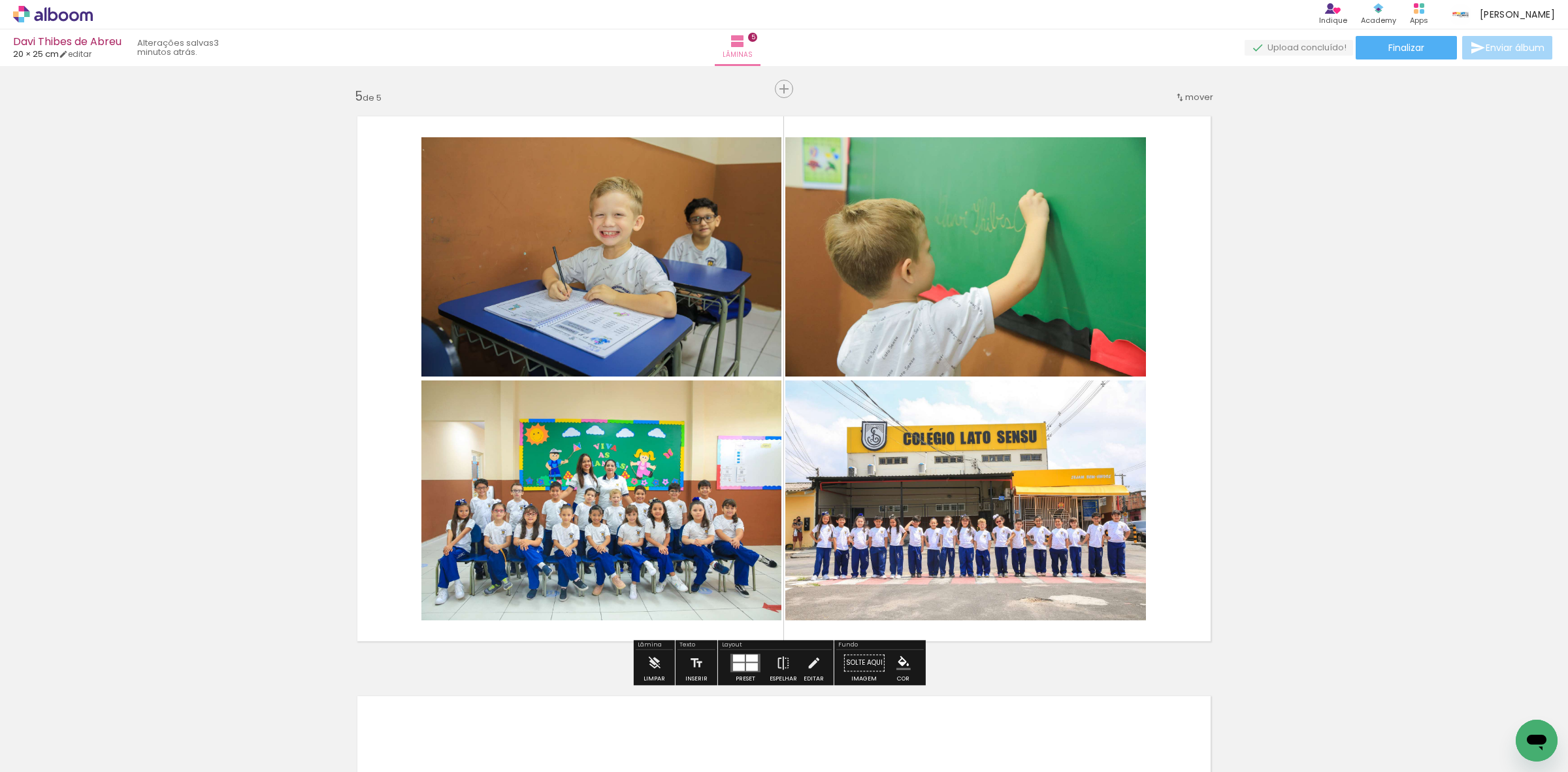
click at [909, 283] on quentale-photo at bounding box center [965, 257] width 361 height 240
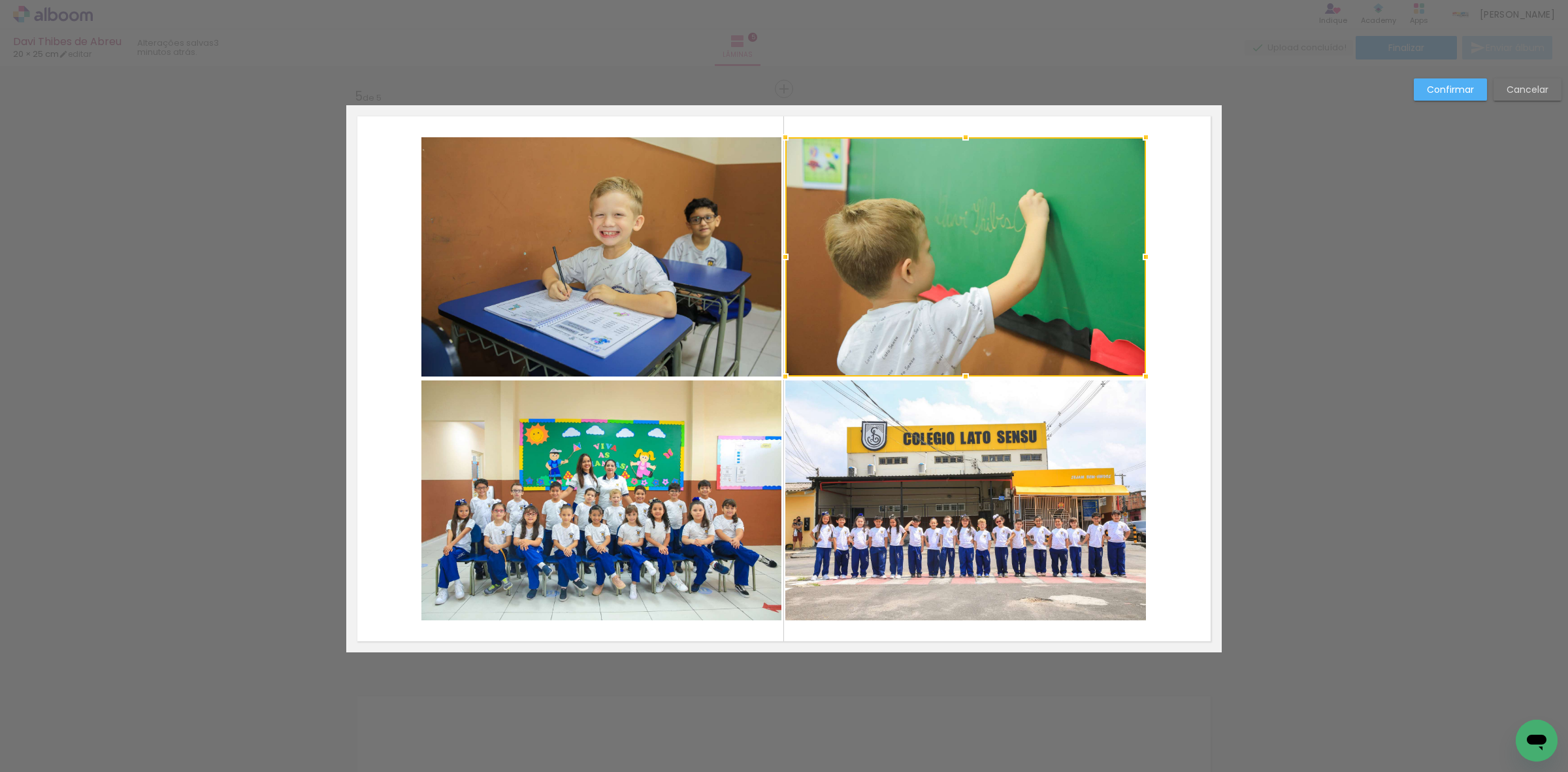
click at [961, 456] on quentale-photo at bounding box center [965, 500] width 361 height 240
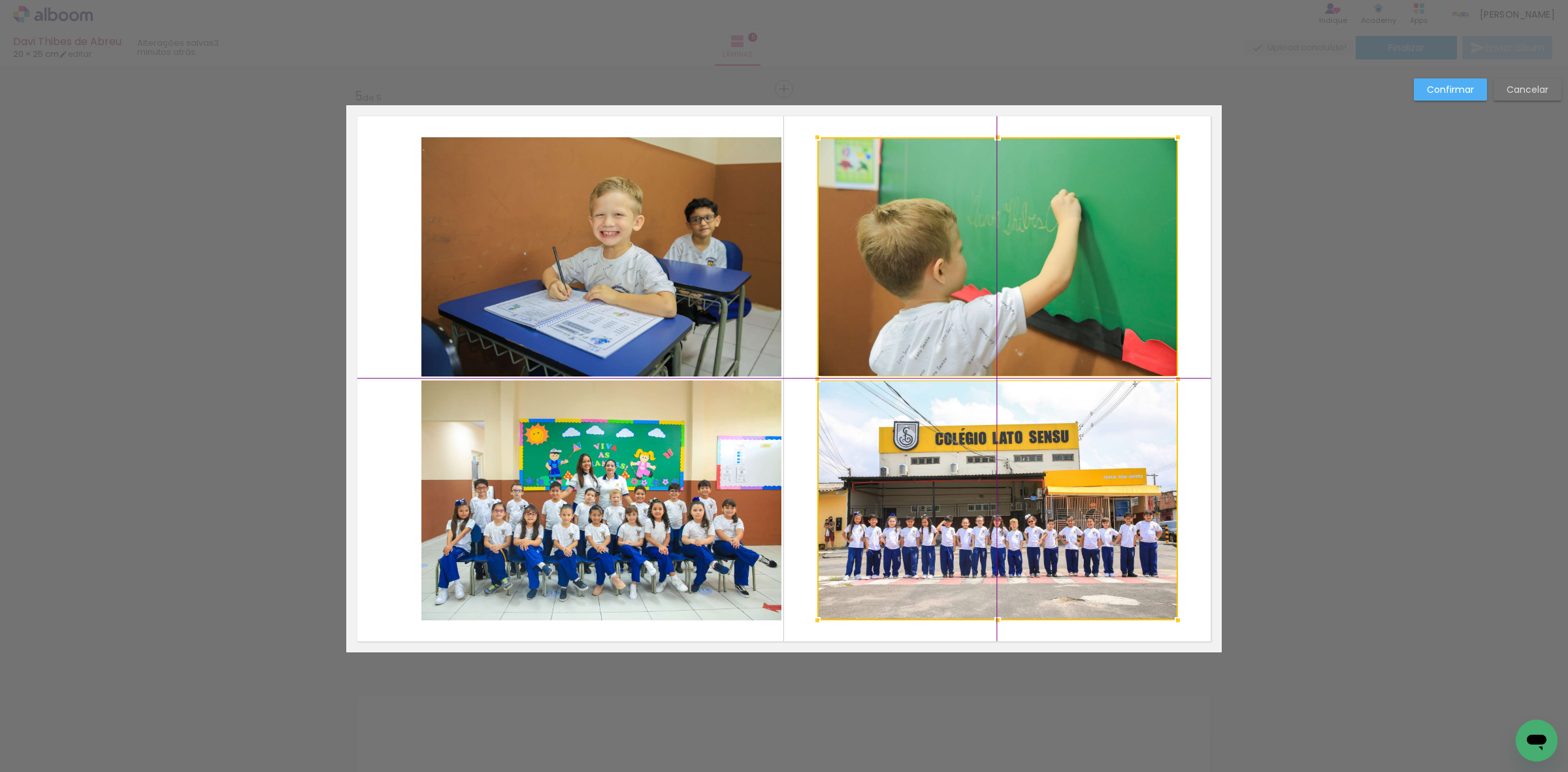
drag, startPoint x: 951, startPoint y: 484, endPoint x: 978, endPoint y: 478, distance: 27.7
click at [978, 478] on div at bounding box center [997, 379] width 361 height 483
click at [652, 322] on quentale-photo at bounding box center [601, 257] width 360 height 240
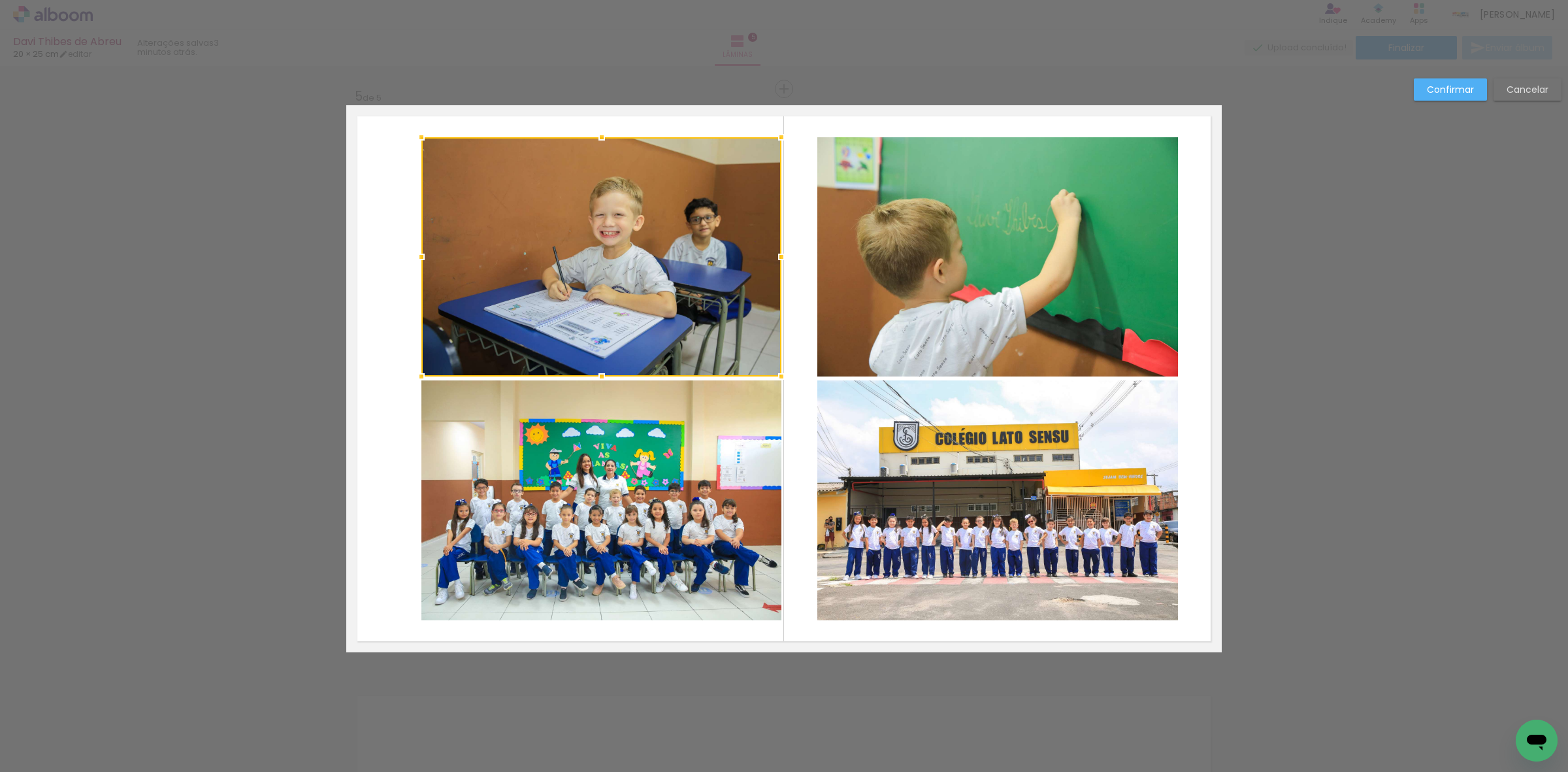
click at [642, 422] on quentale-photo at bounding box center [601, 500] width 360 height 240
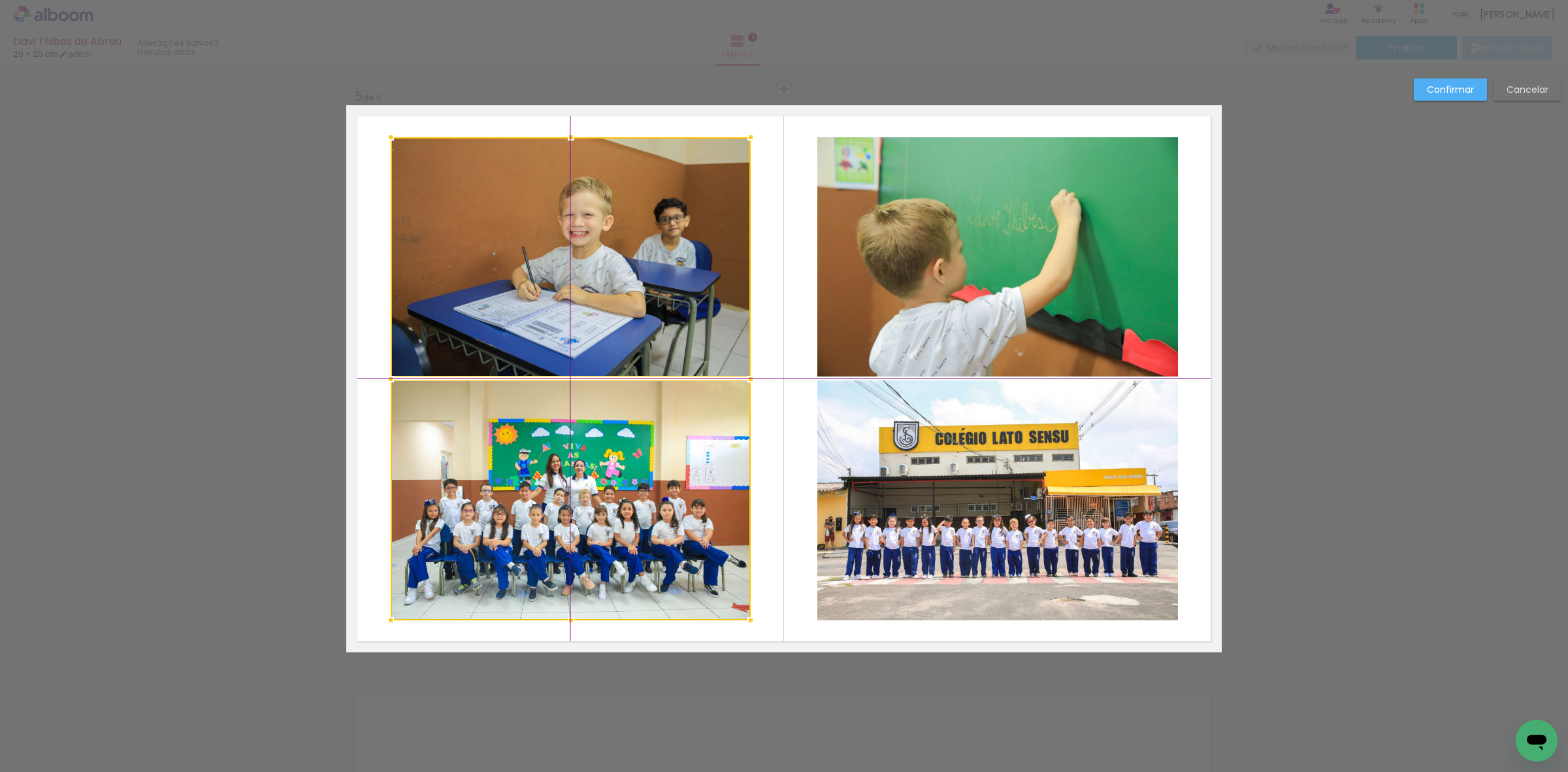
drag, startPoint x: 674, startPoint y: 424, endPoint x: 640, endPoint y: 422, distance: 34.1
click at [640, 422] on div at bounding box center [571, 379] width 360 height 483
click at [0, 0] on slot "Confirmar" at bounding box center [0, 0] width 0 height 0
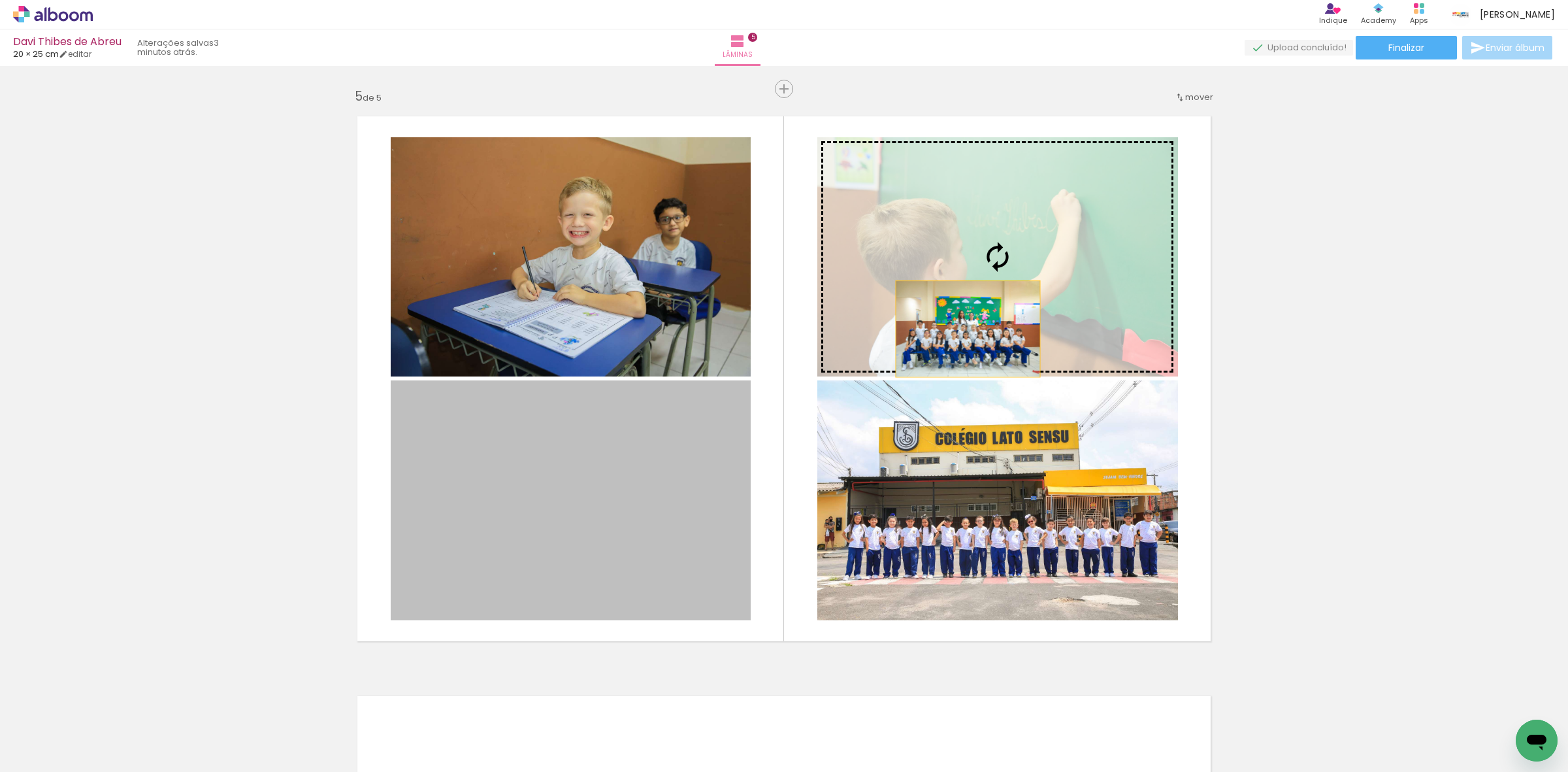
drag, startPoint x: 699, startPoint y: 498, endPoint x: 1005, endPoint y: 298, distance: 365.6
click at [0, 0] on slot at bounding box center [0, 0] width 0 height 0
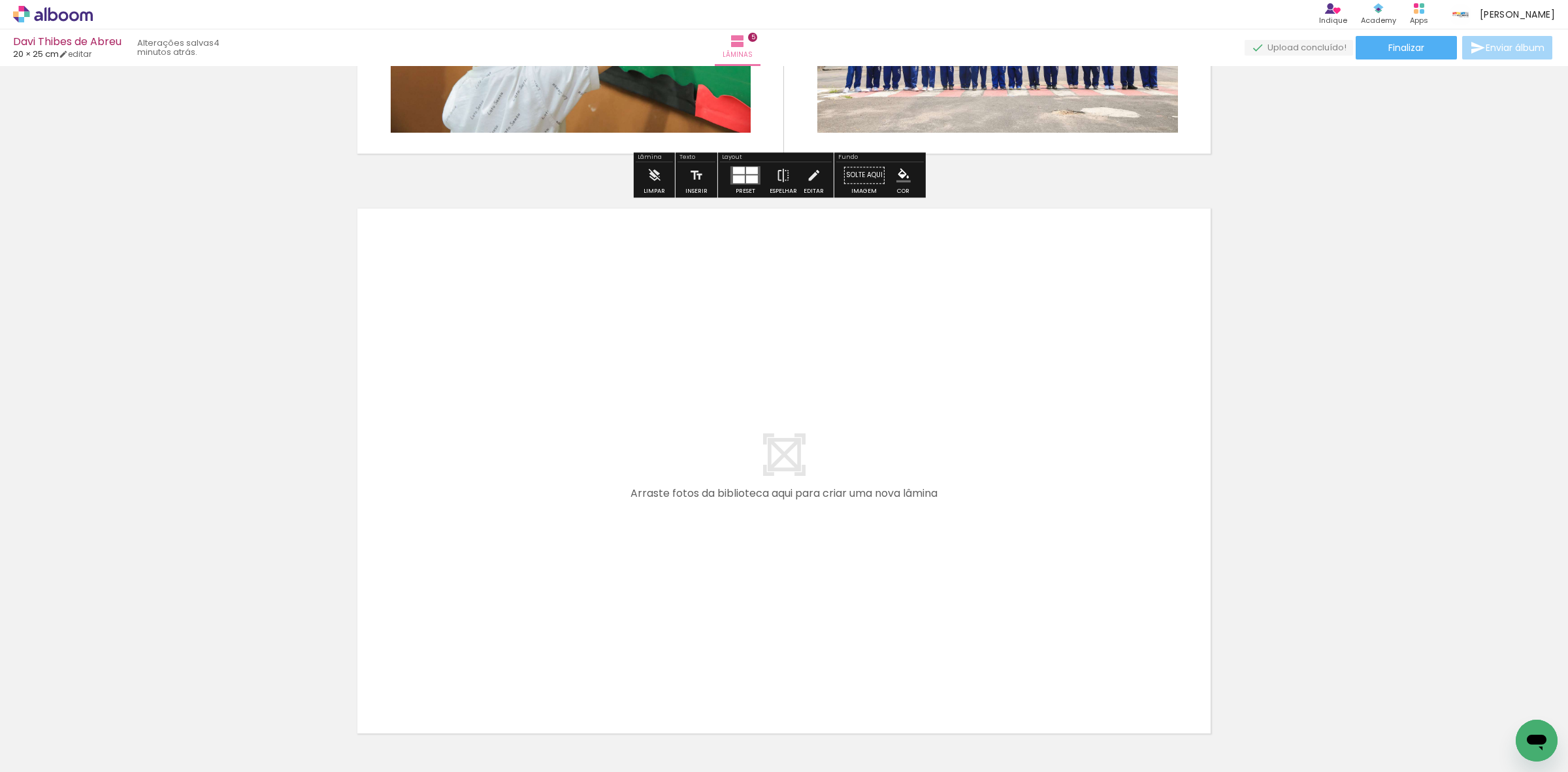
scroll to position [2808, 0]
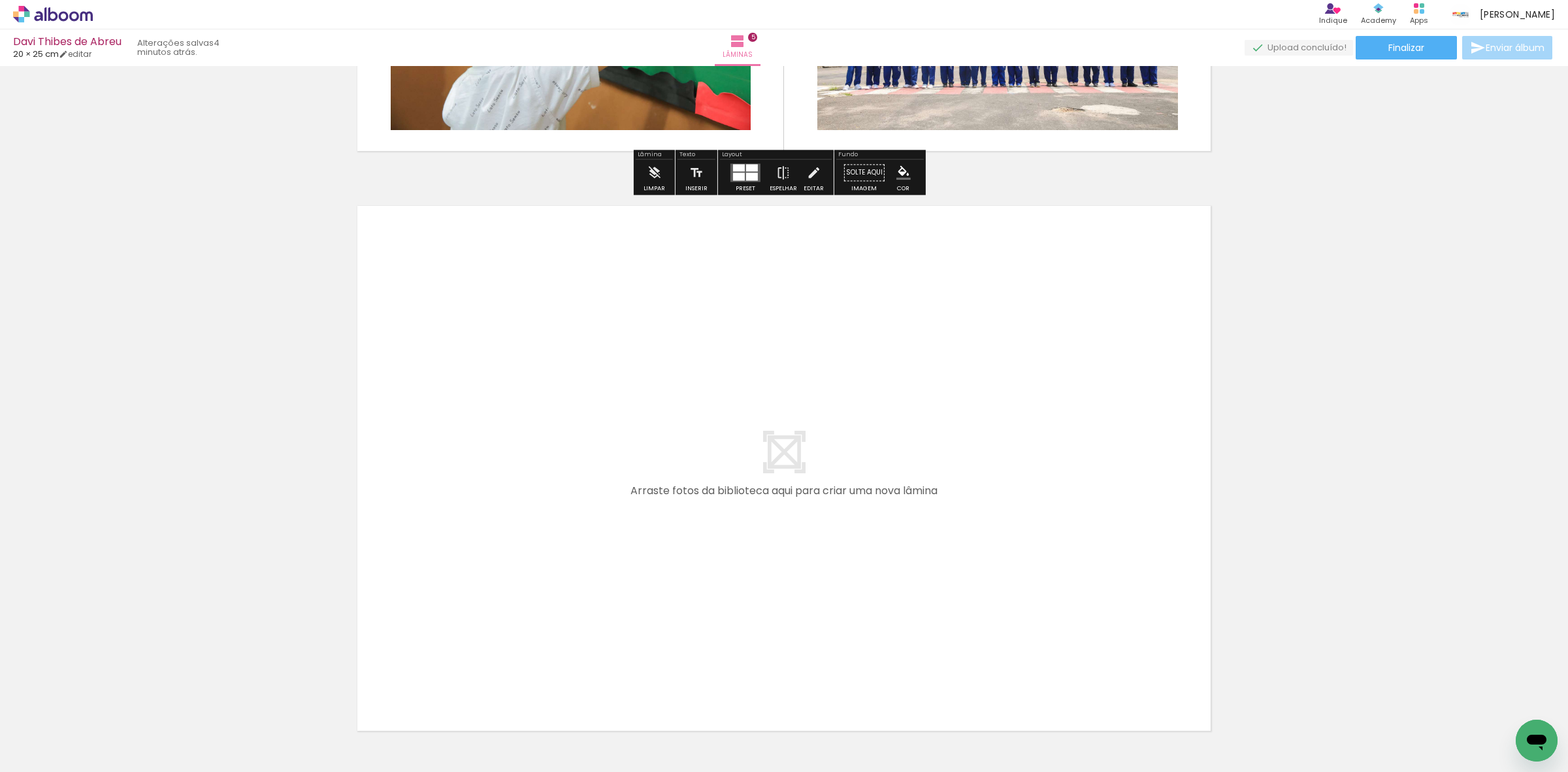
drag, startPoint x: 161, startPoint y: 723, endPoint x: 516, endPoint y: 499, distance: 419.8
click at [516, 499] on quentale-workspace at bounding box center [784, 386] width 1568 height 772
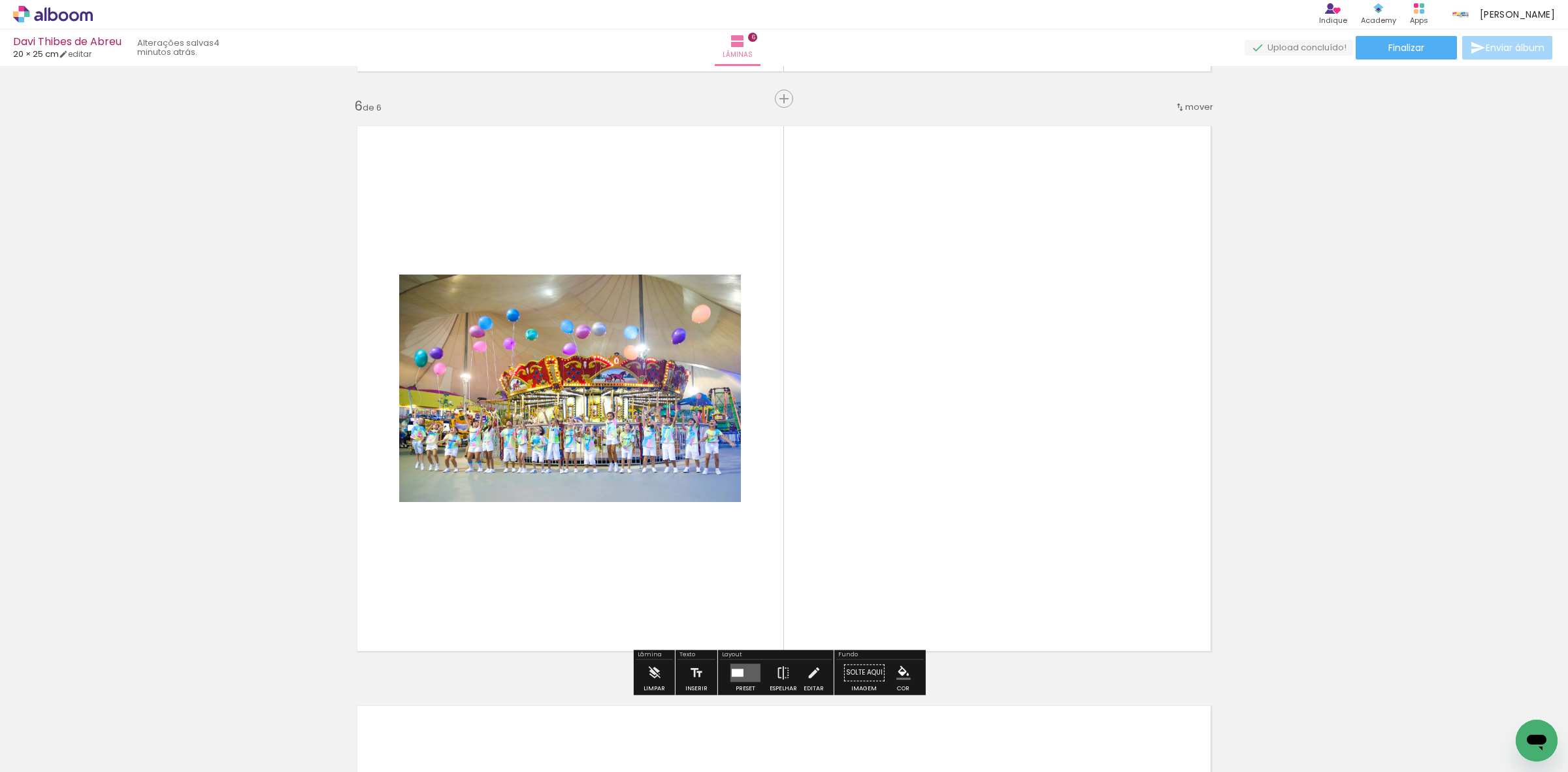
scroll to position [2897, 0]
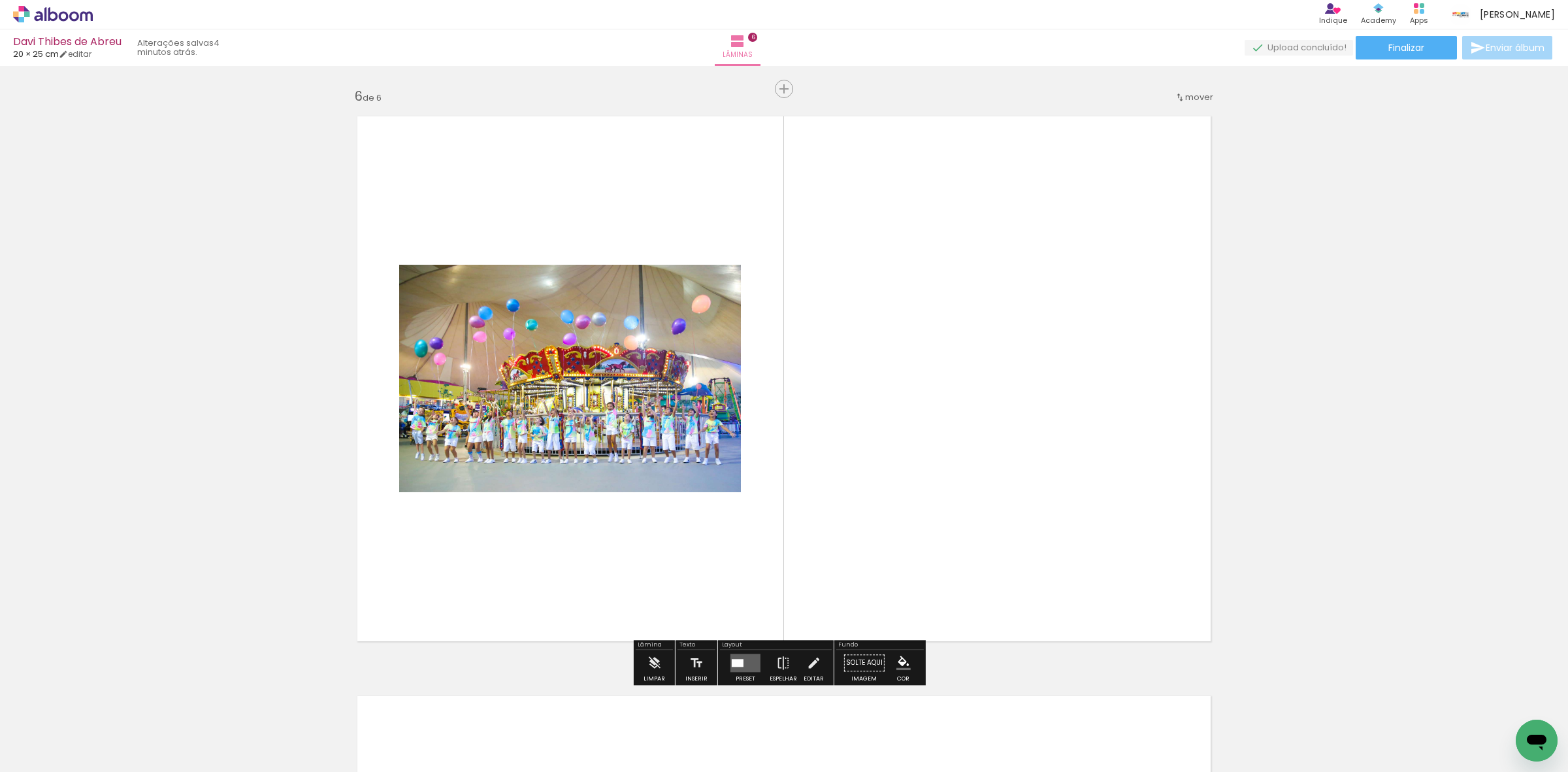
drag, startPoint x: 138, startPoint y: 724, endPoint x: 446, endPoint y: 484, distance: 390.5
click at [446, 484] on quentale-workspace at bounding box center [784, 386] width 1568 height 772
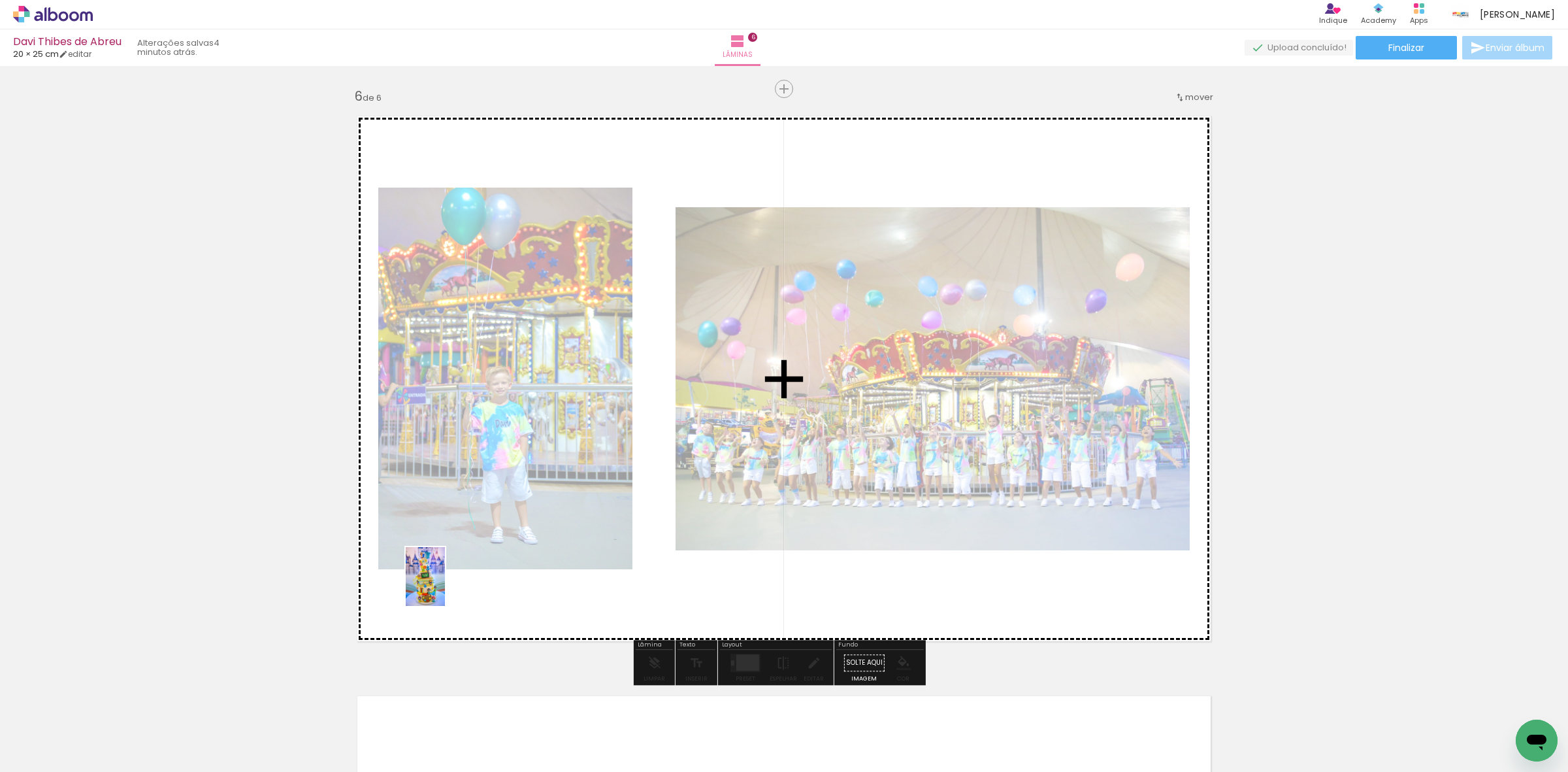
drag, startPoint x: 126, startPoint y: 743, endPoint x: 445, endPoint y: 587, distance: 355.1
click at [445, 587] on quentale-workspace at bounding box center [784, 386] width 1568 height 772
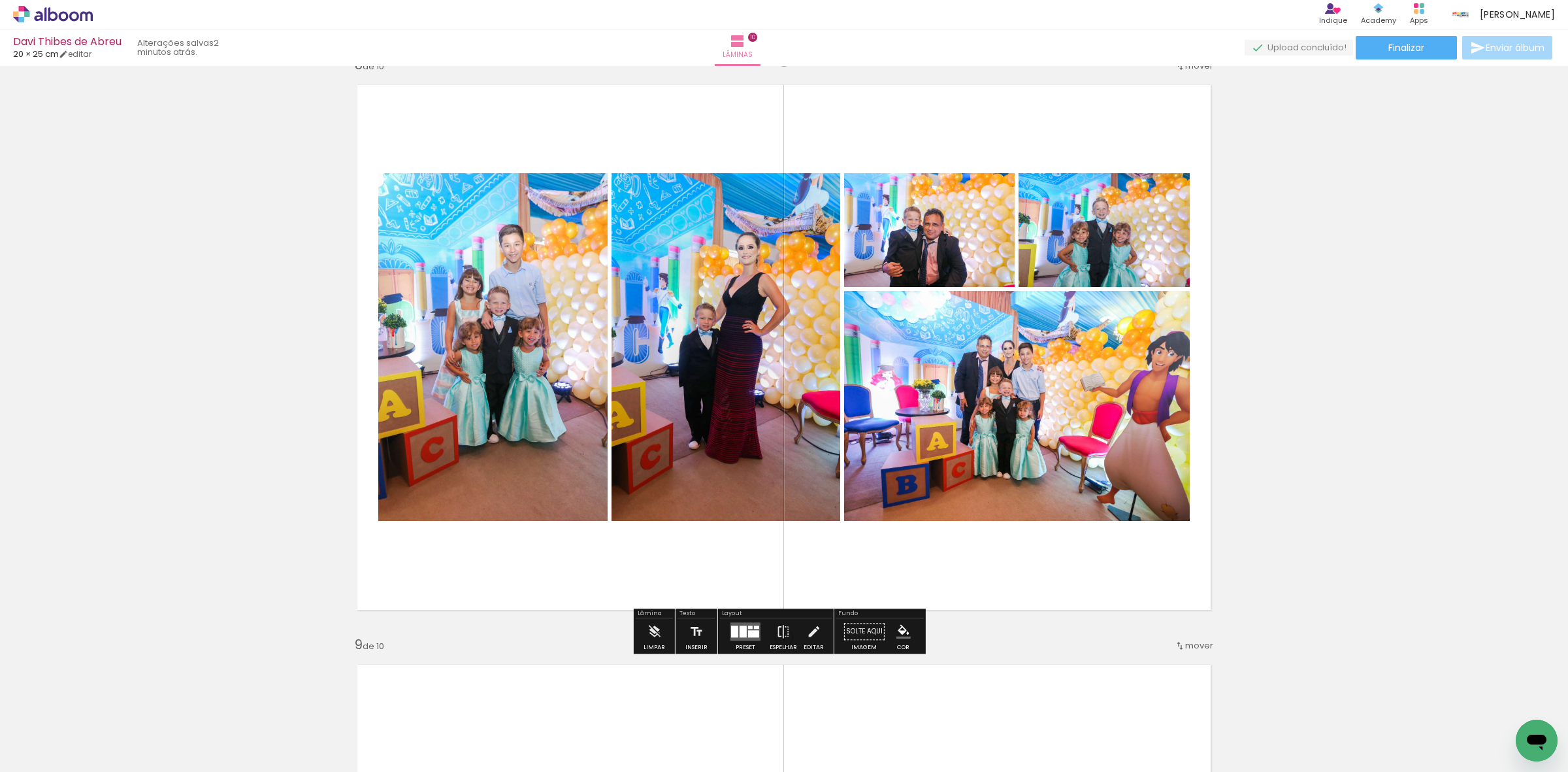
scroll to position [4073, 0]
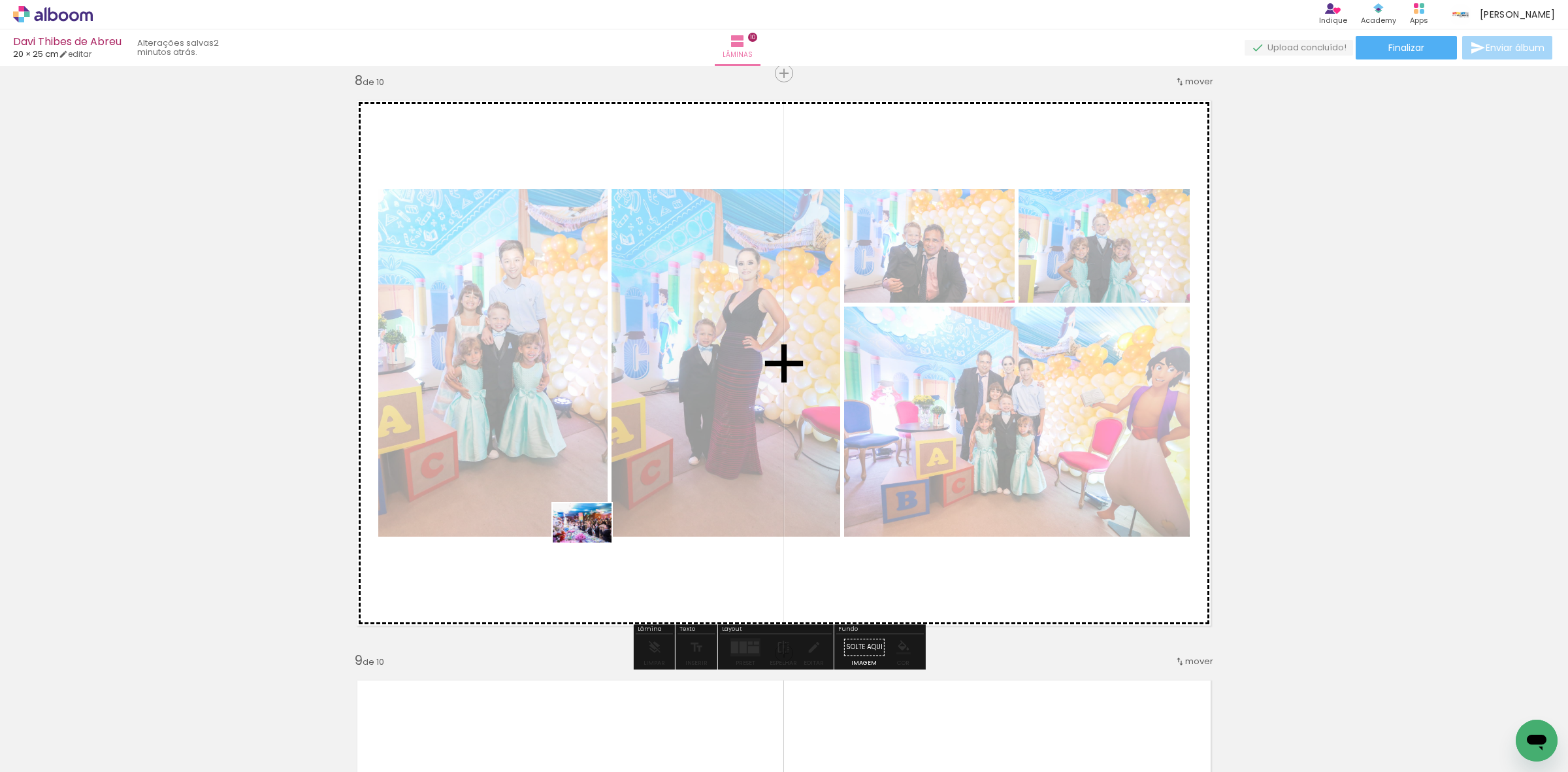
drag, startPoint x: 148, startPoint y: 747, endPoint x: 592, endPoint y: 543, distance: 488.6
click at [592, 543] on quentale-workspace at bounding box center [784, 386] width 1568 height 772
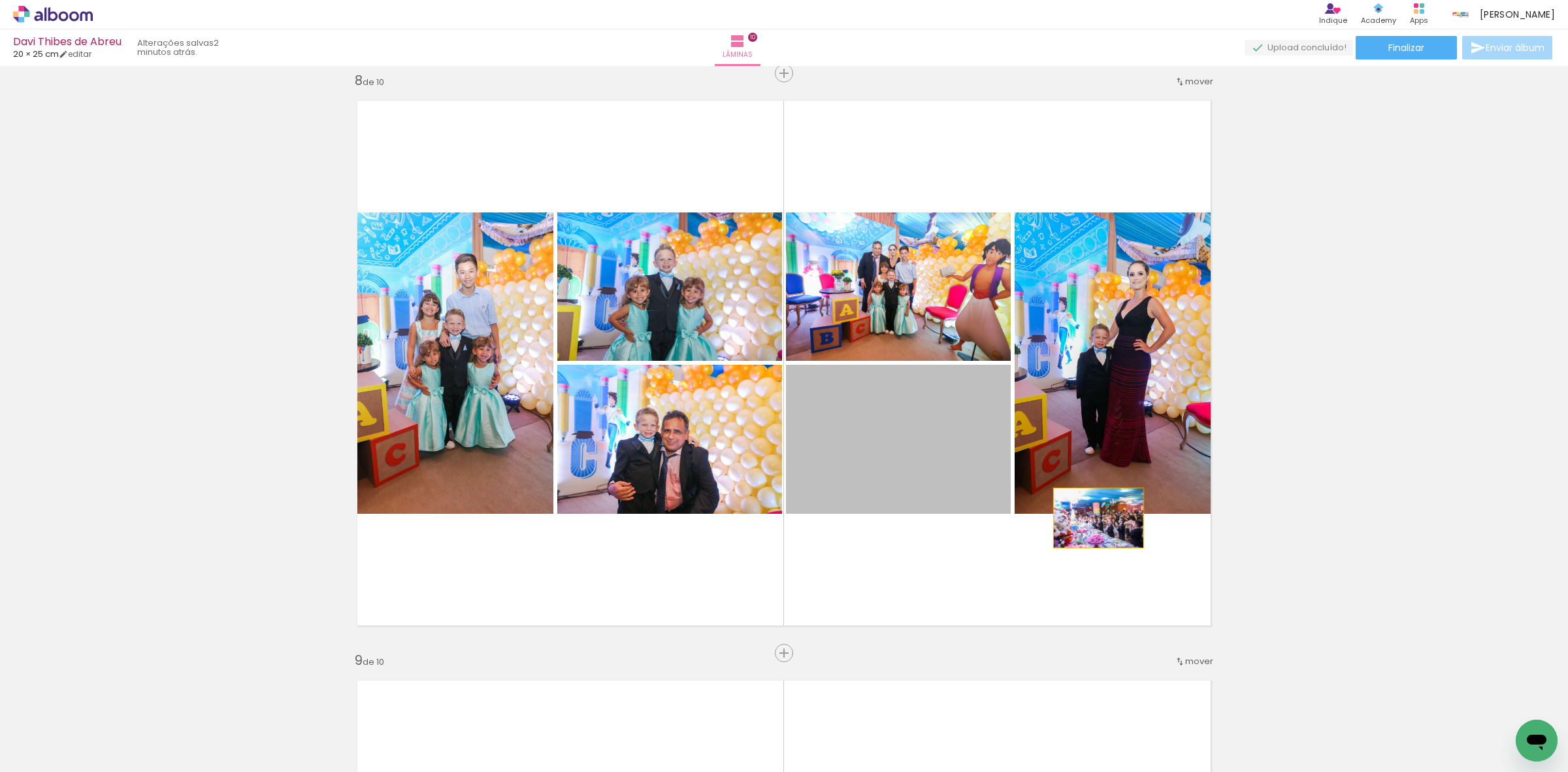
drag, startPoint x: 846, startPoint y: 445, endPoint x: 1478, endPoint y: 449, distance: 632.0
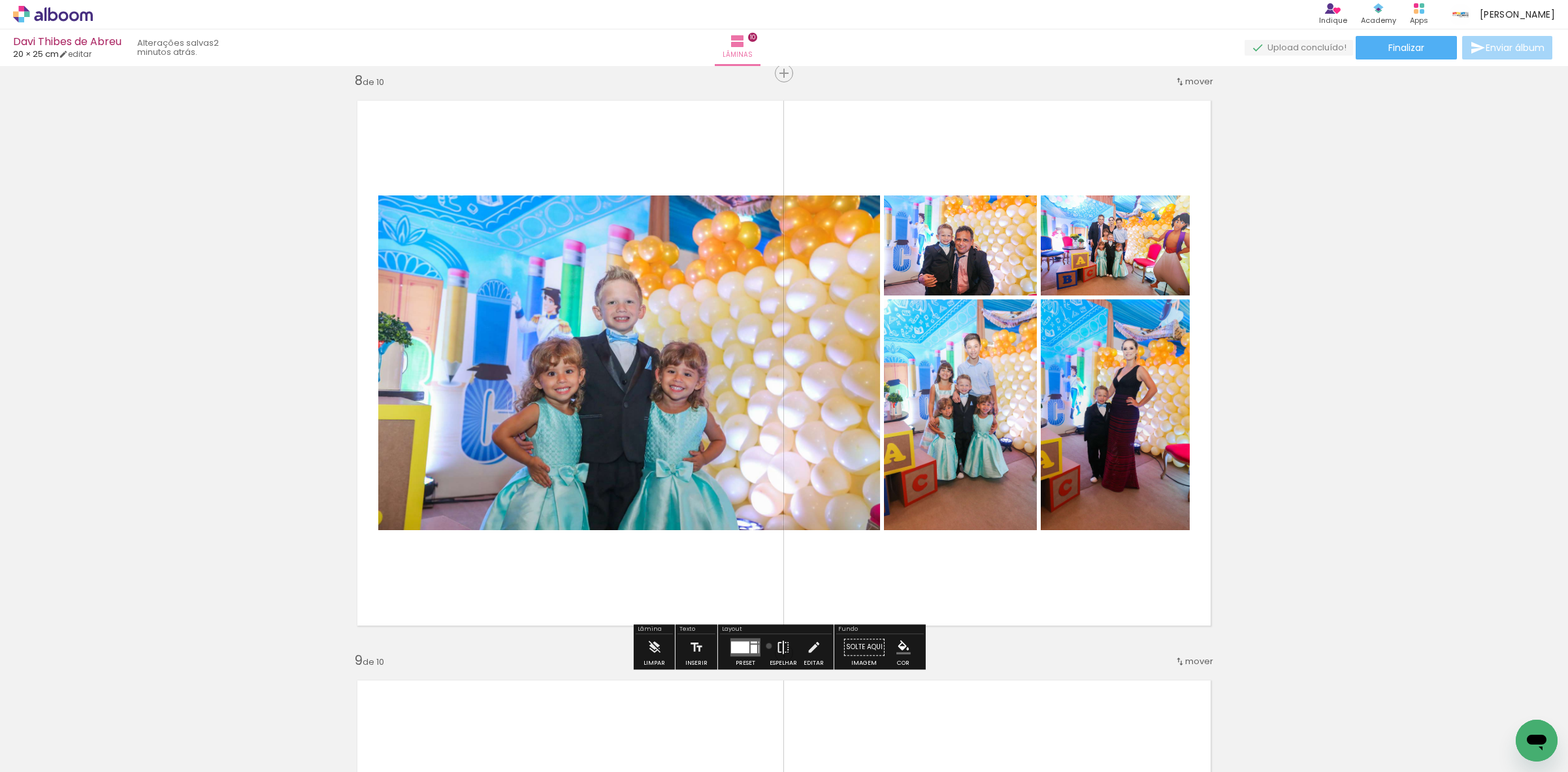
click at [766, 646] on paper-button "Espelhar" at bounding box center [783, 650] width 34 height 34
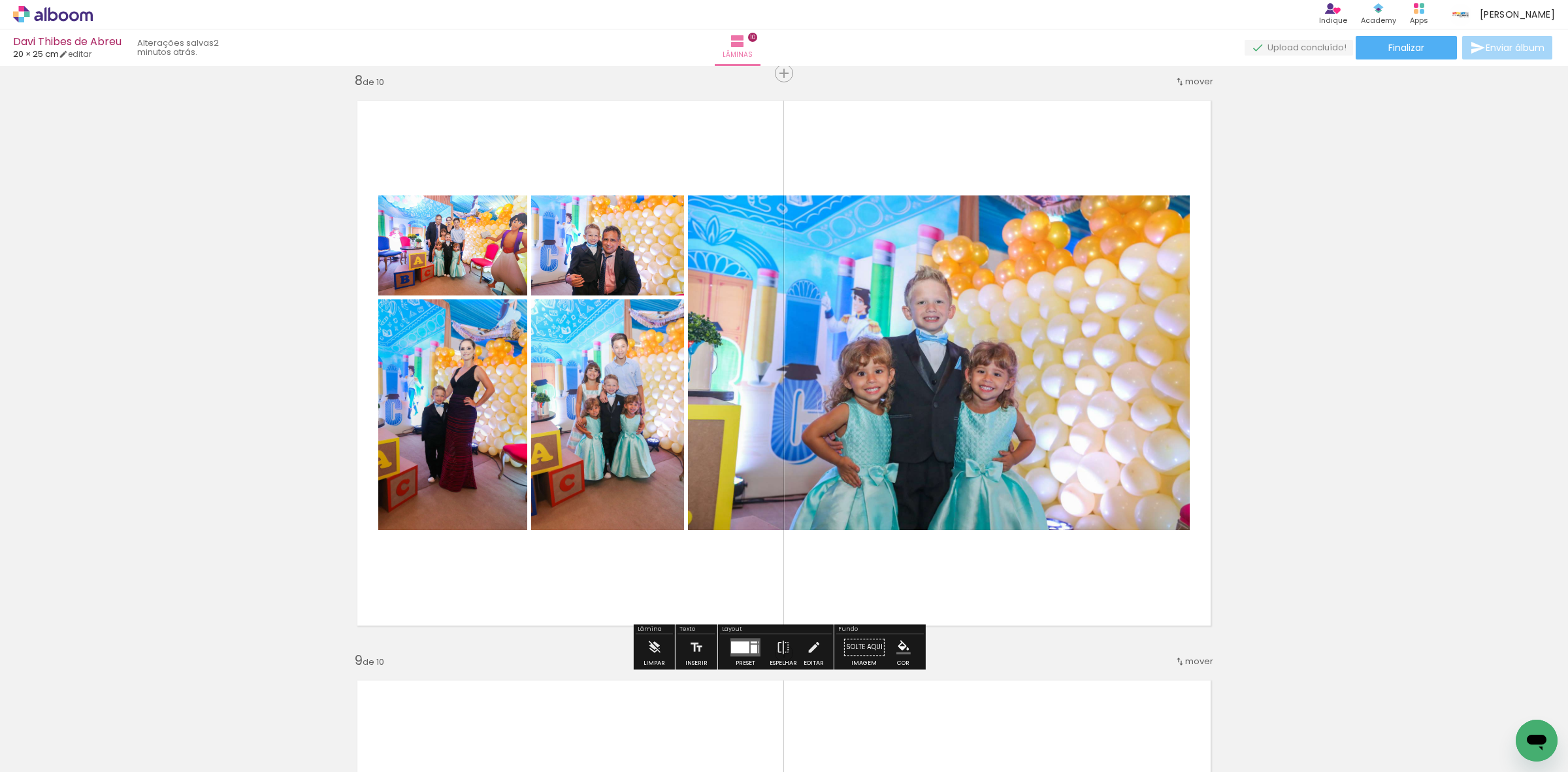
click at [744, 654] on quentale-layouter at bounding box center [746, 647] width 30 height 18
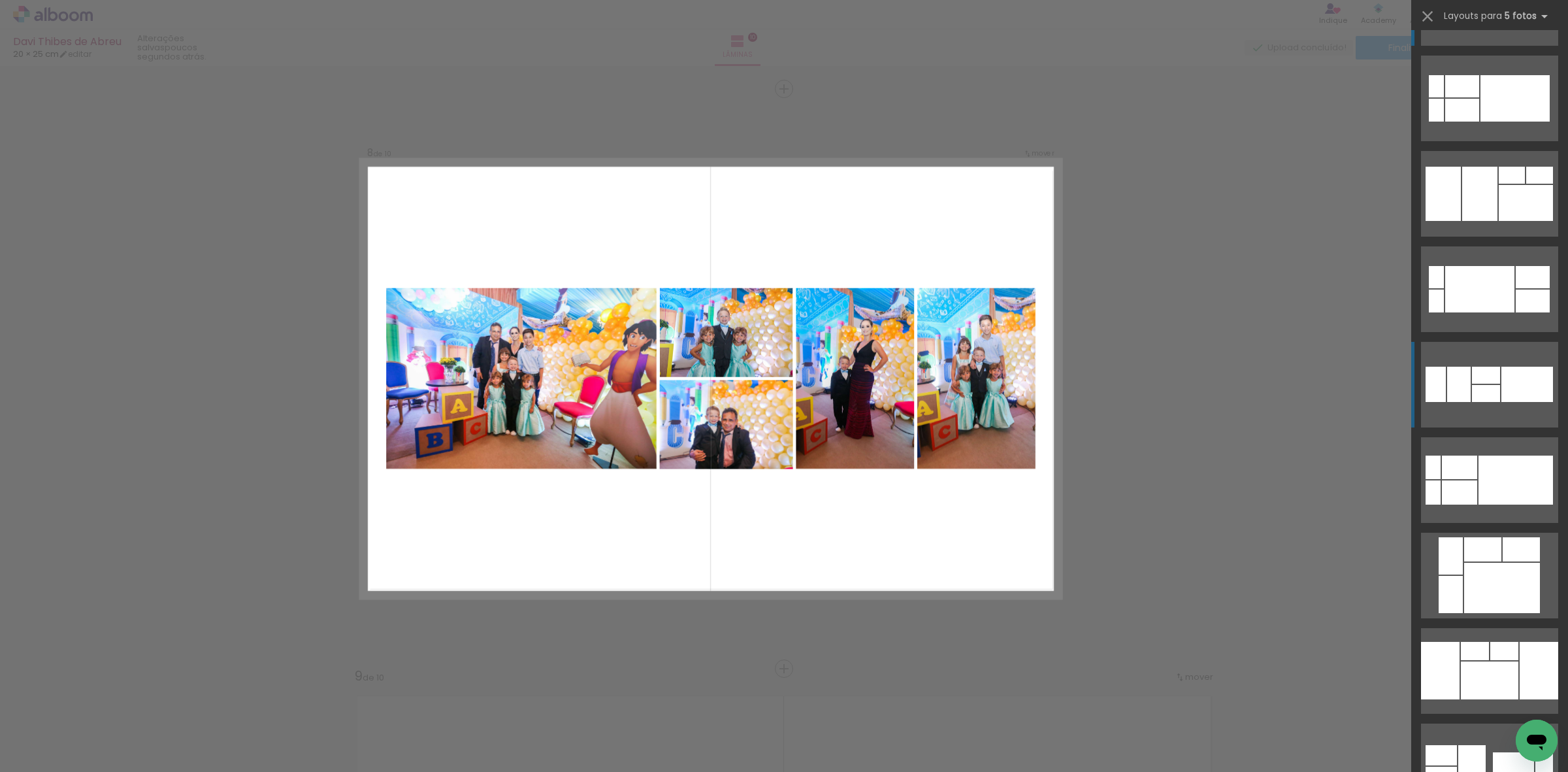
scroll to position [81, 0]
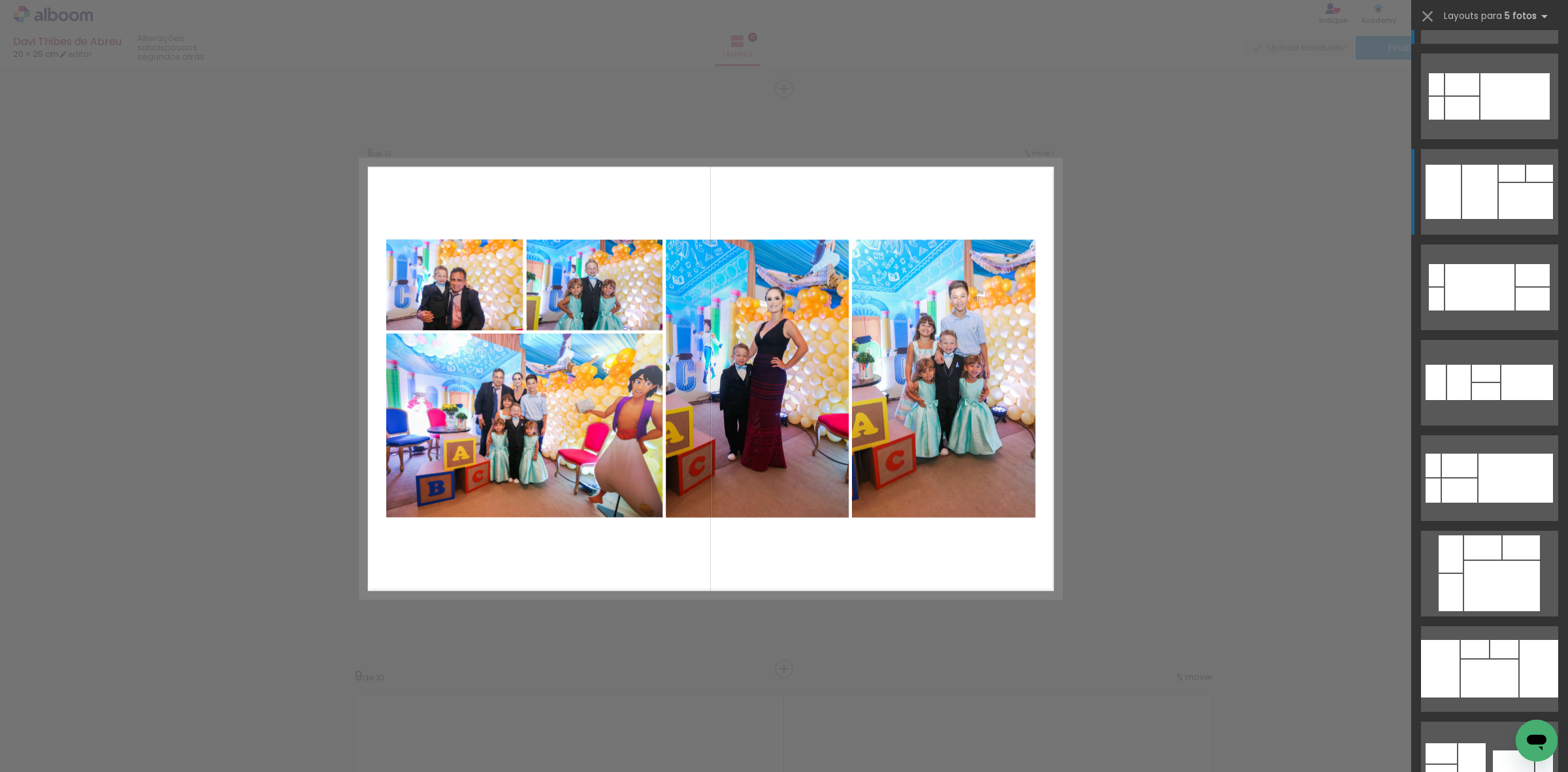
click at [1491, 194] on div at bounding box center [1480, 192] width 36 height 54
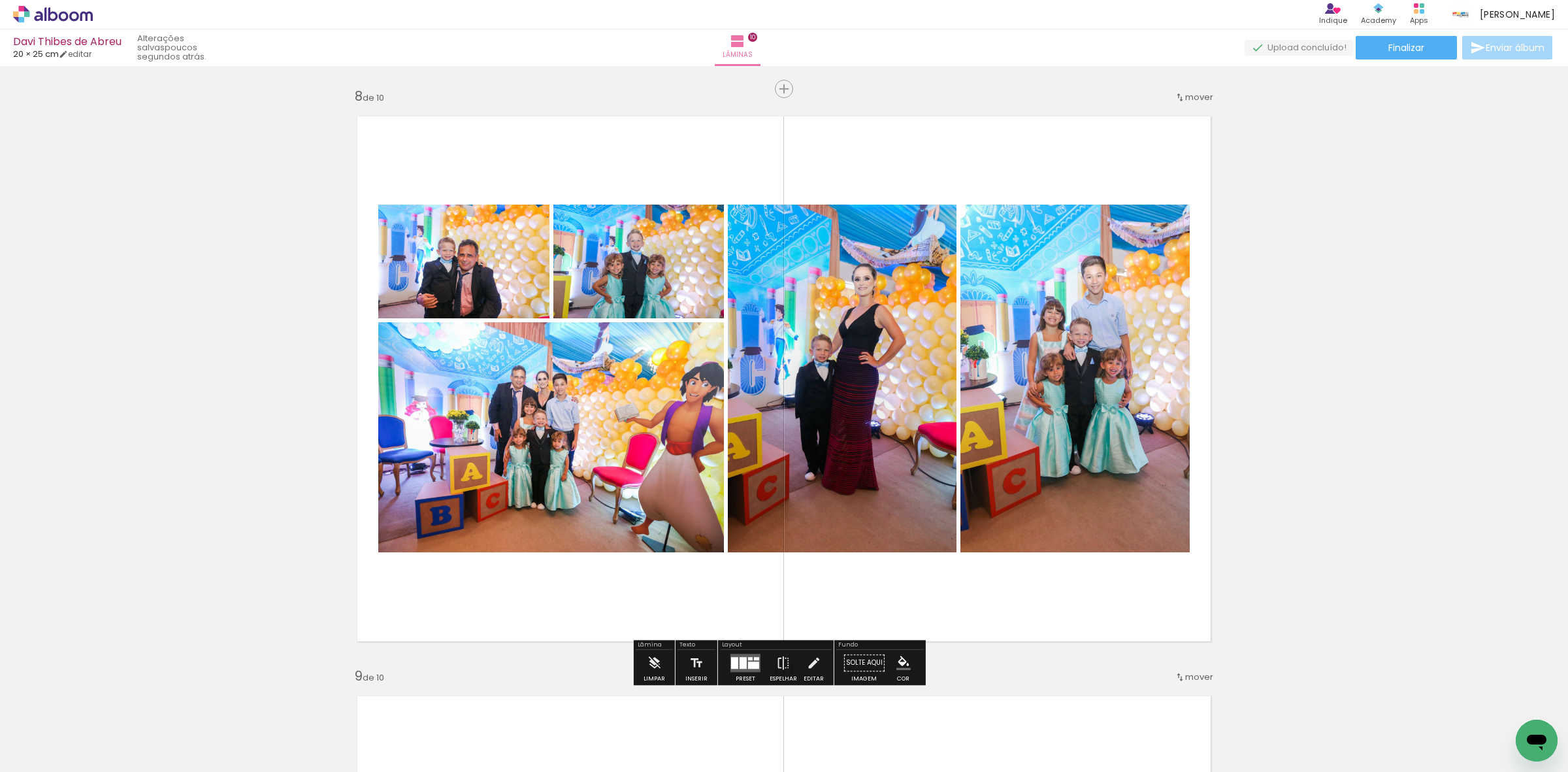
click at [752, 667] on div at bounding box center [753, 665] width 11 height 8
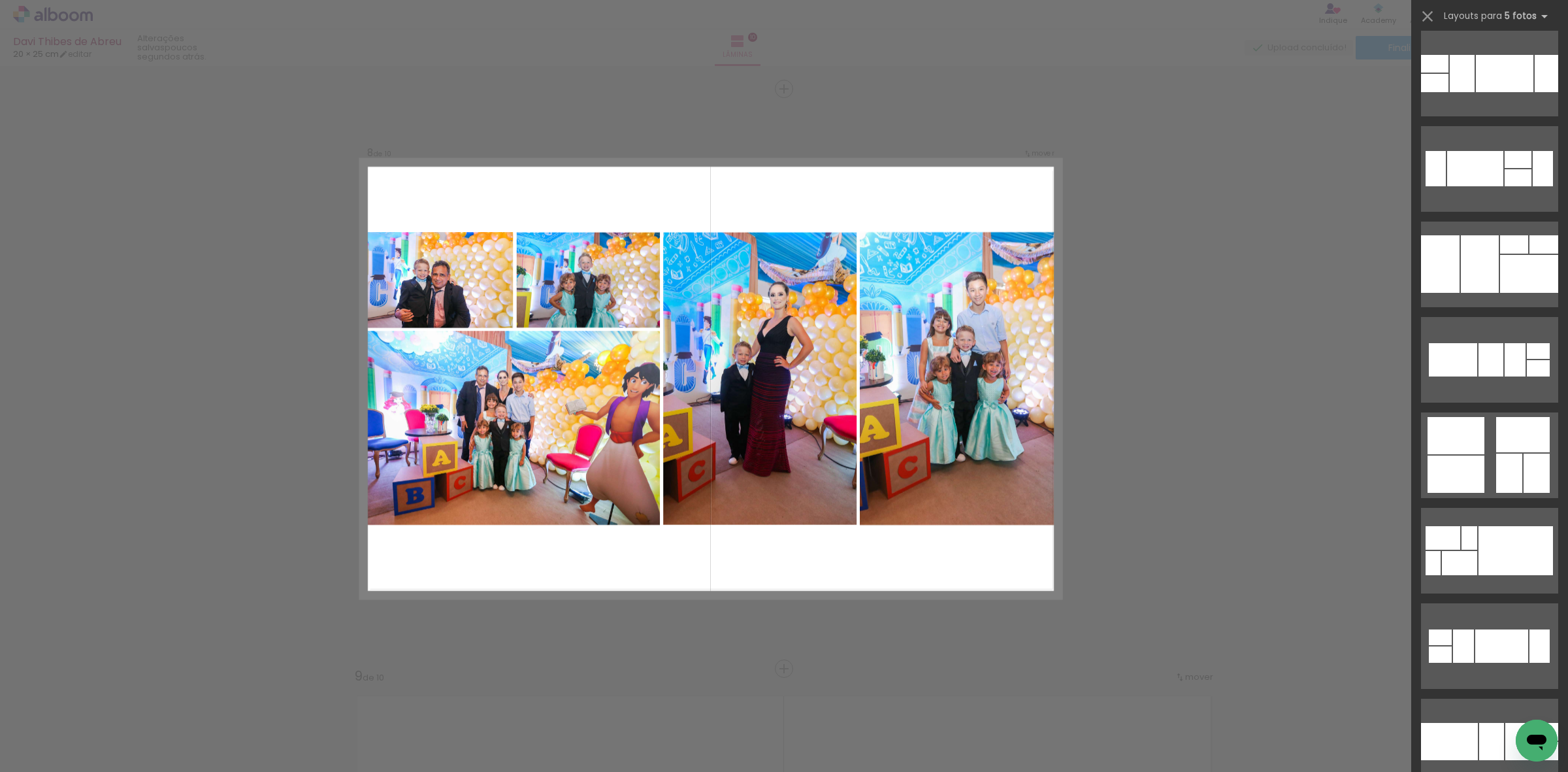
scroll to position [2969, 0]
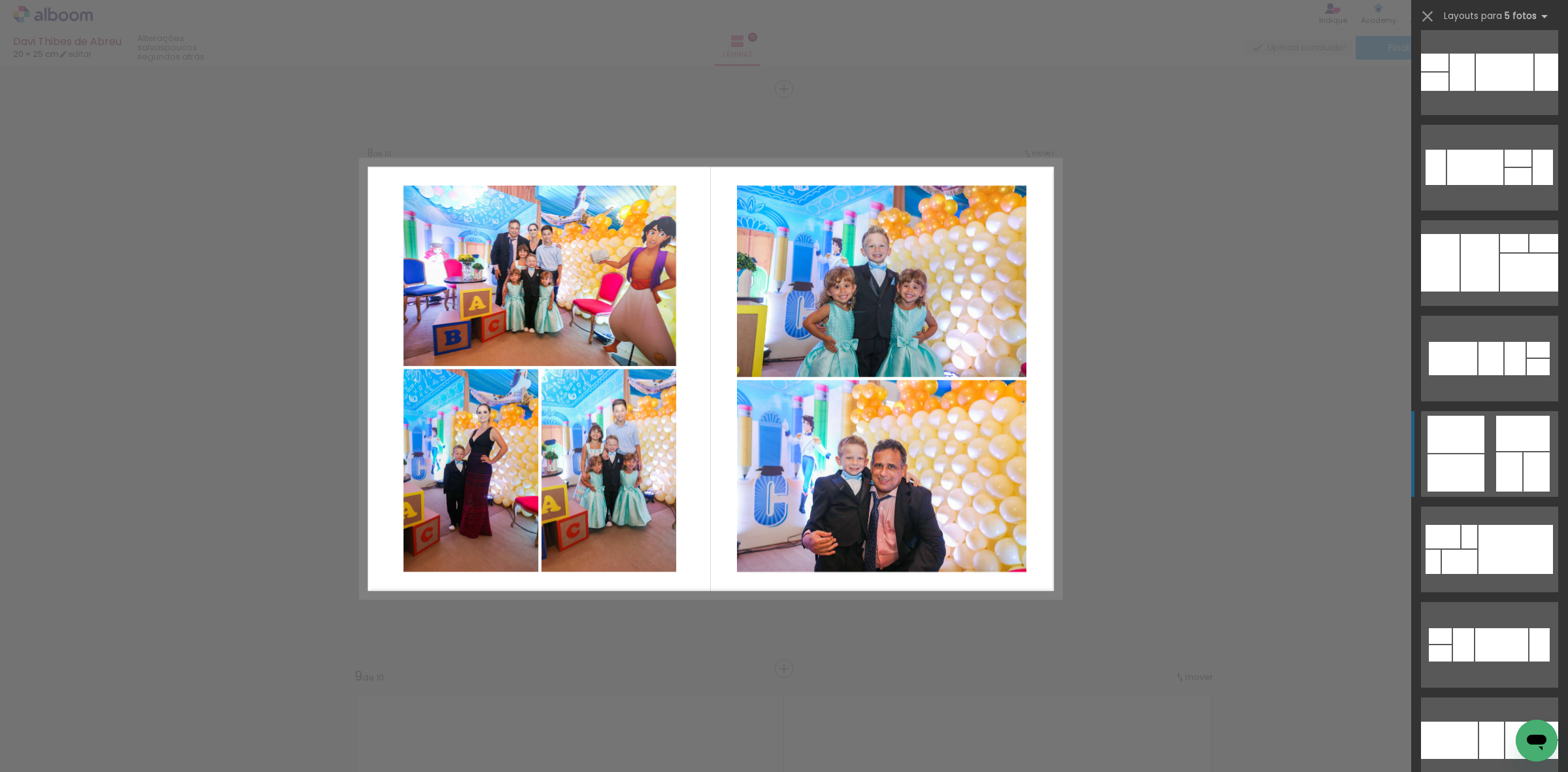
click at [1496, 444] on div at bounding box center [1523, 433] width 53 height 36
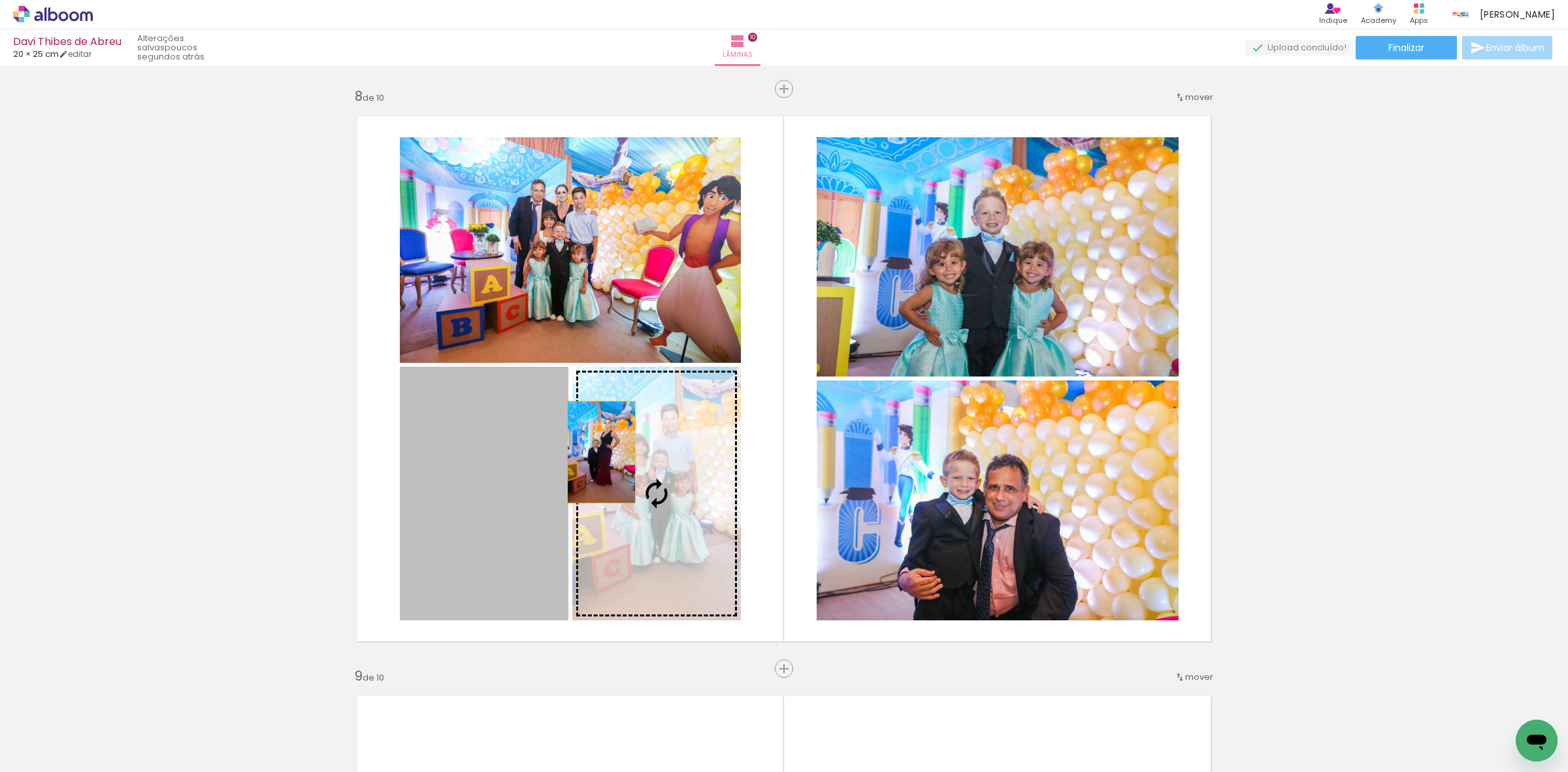
drag, startPoint x: 486, startPoint y: 440, endPoint x: 626, endPoint y: 452, distance: 140.5
click at [0, 0] on slot at bounding box center [0, 0] width 0 height 0
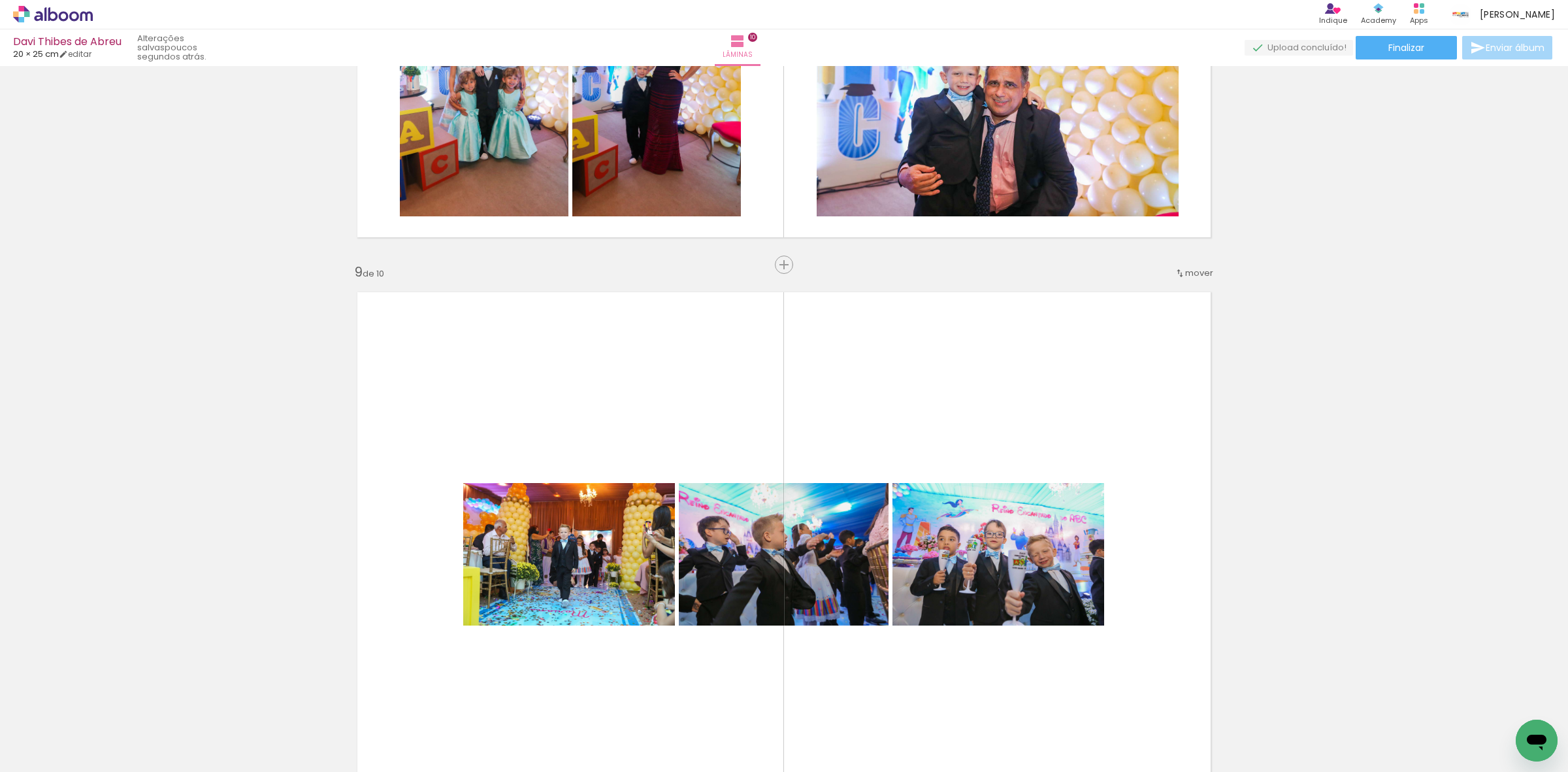
scroll to position [4466, 0]
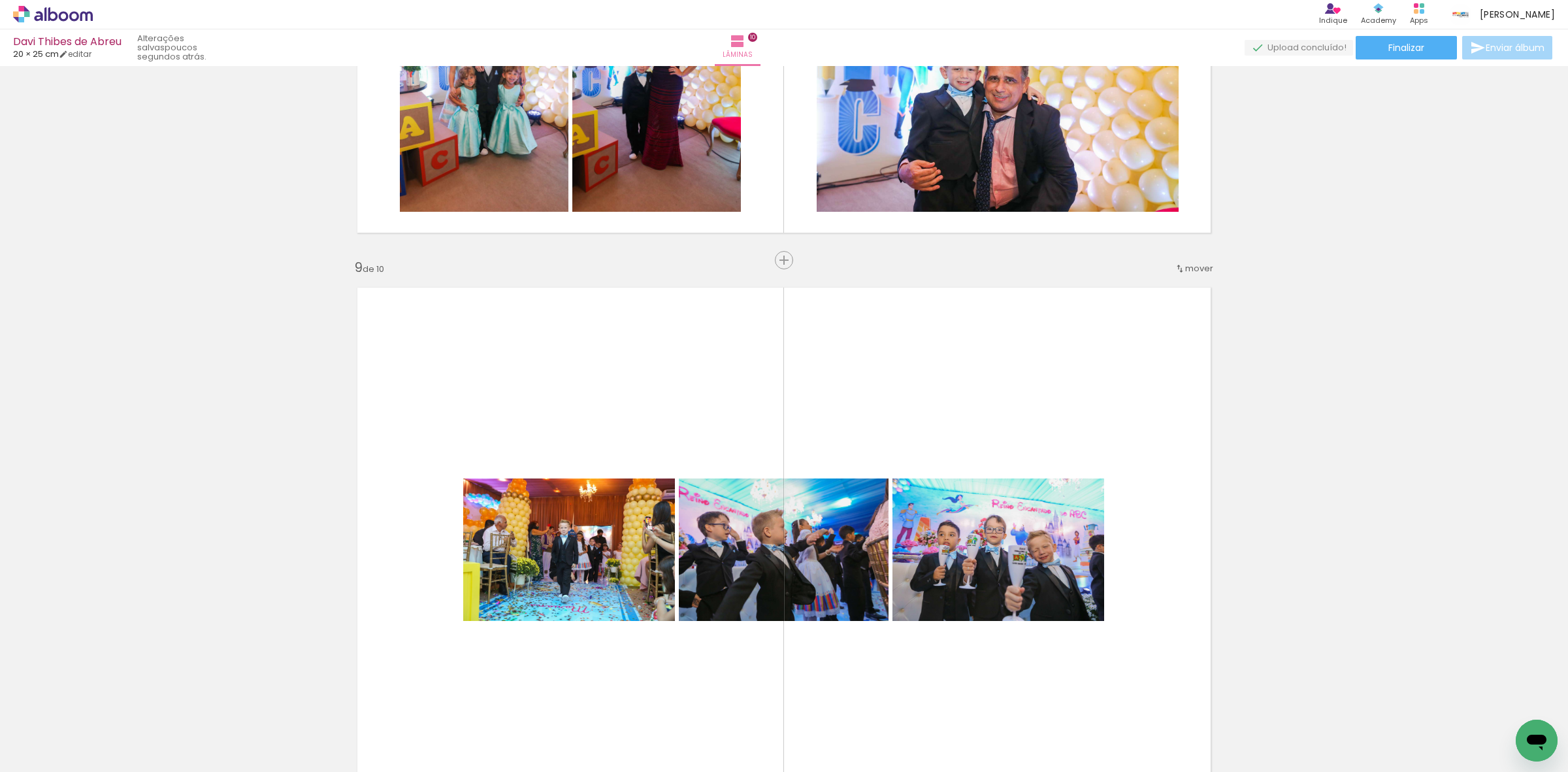
drag, startPoint x: 122, startPoint y: 733, endPoint x: 582, endPoint y: 446, distance: 542.2
click at [562, 459] on quentale-workspace at bounding box center [784, 386] width 1568 height 772
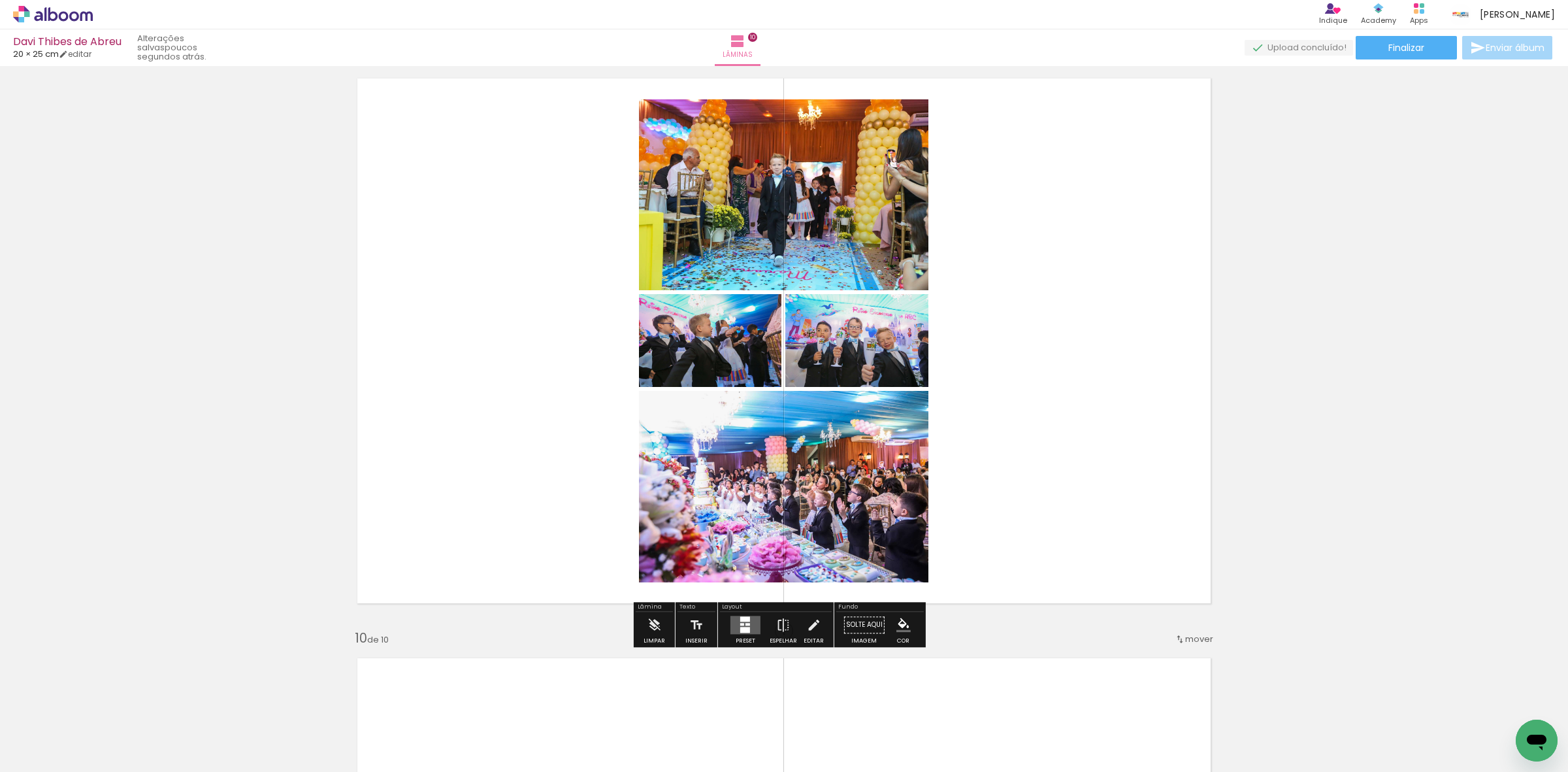
scroll to position [4711, 0]
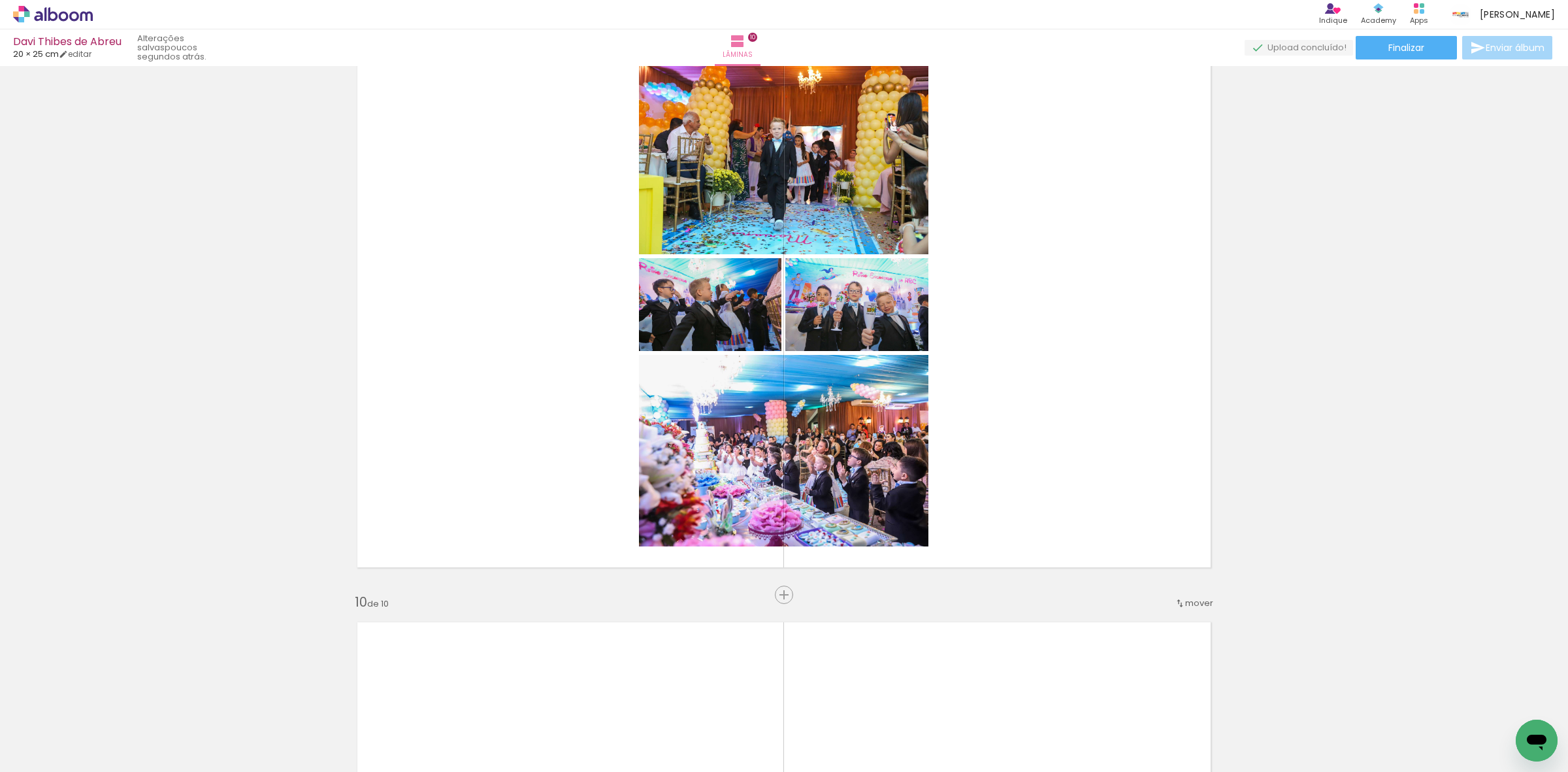
scroll to position [2969, 0]
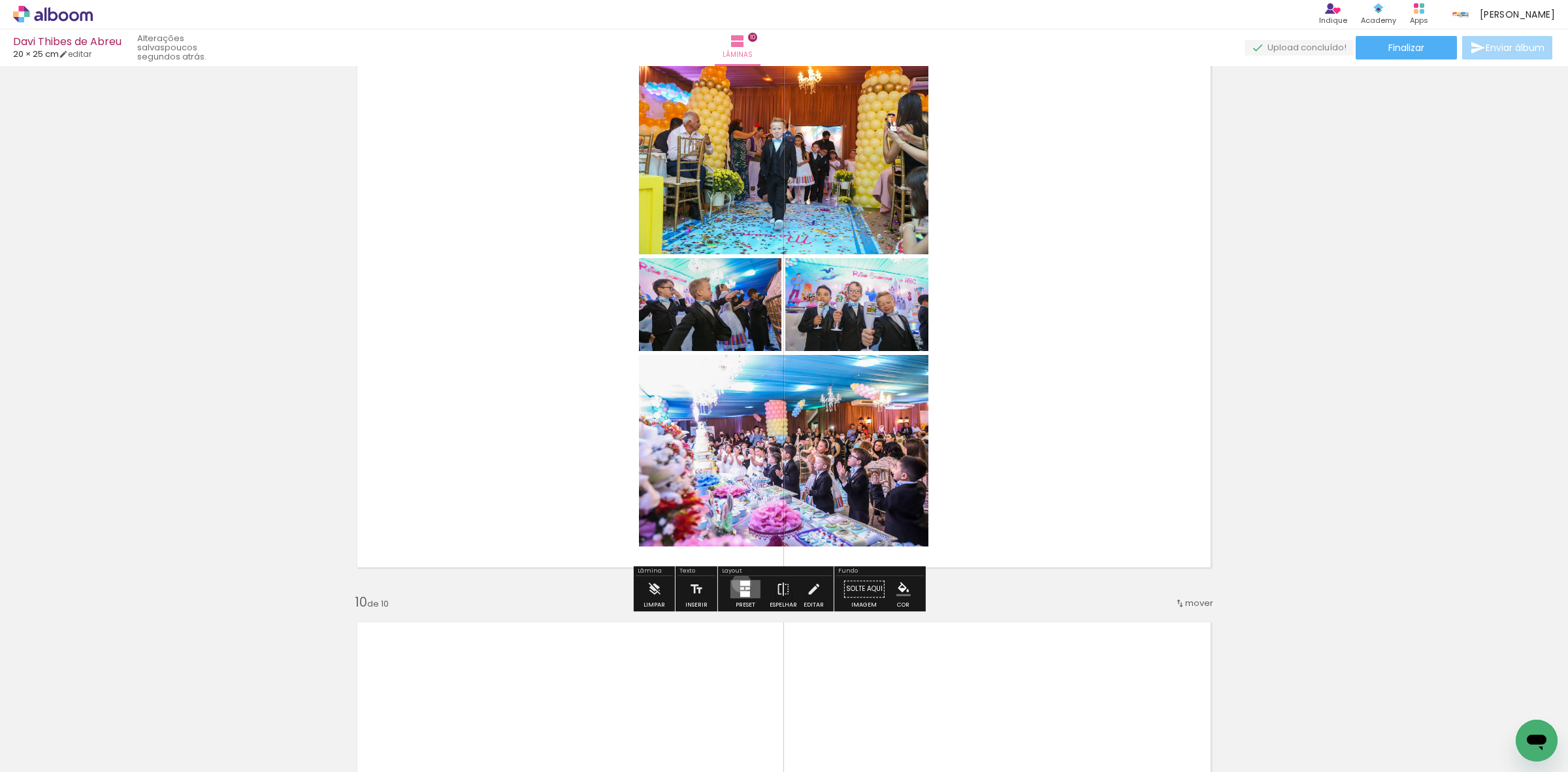
click at [740, 582] on div at bounding box center [745, 583] width 10 height 5
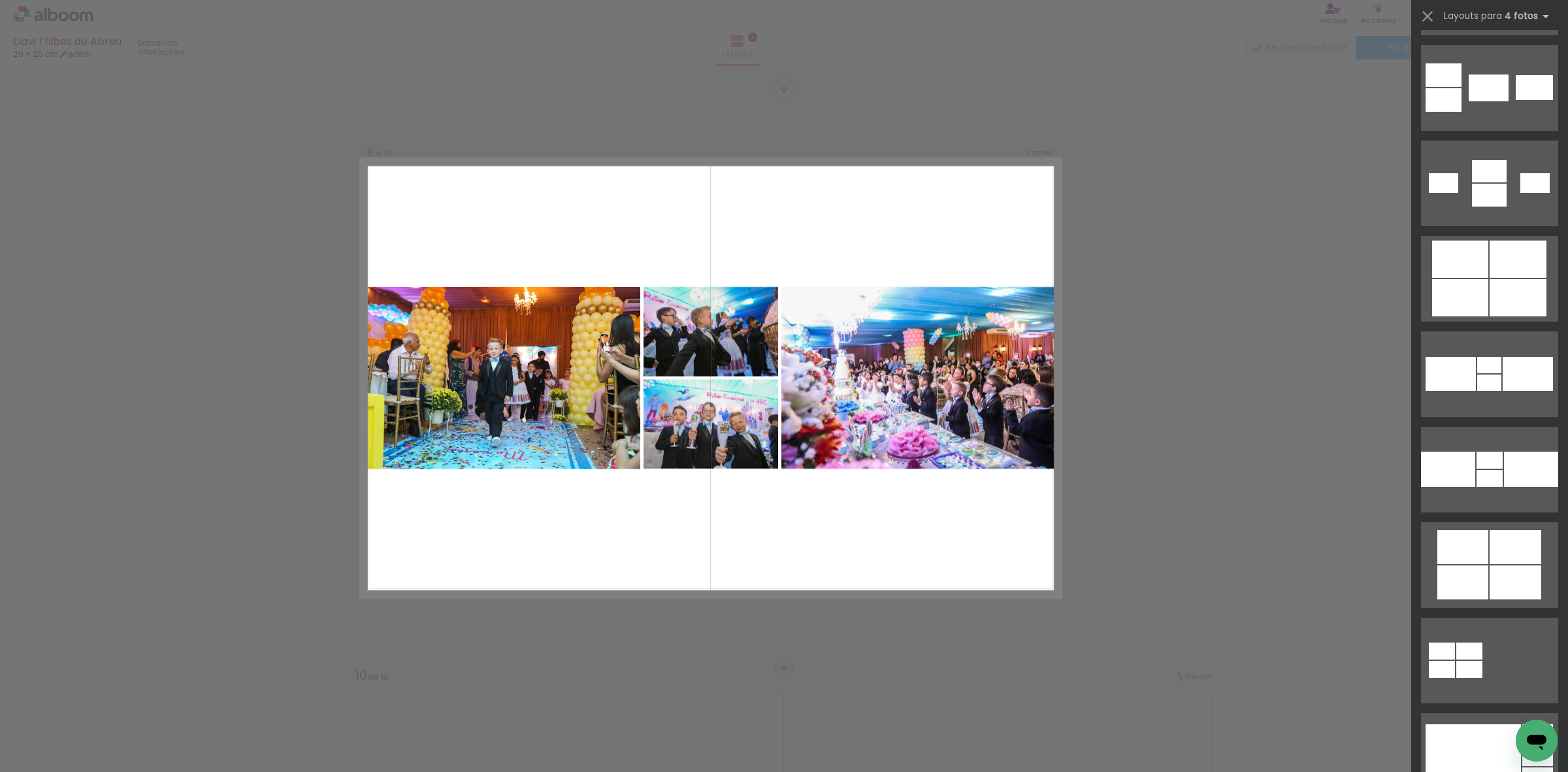
scroll to position [2778, 0]
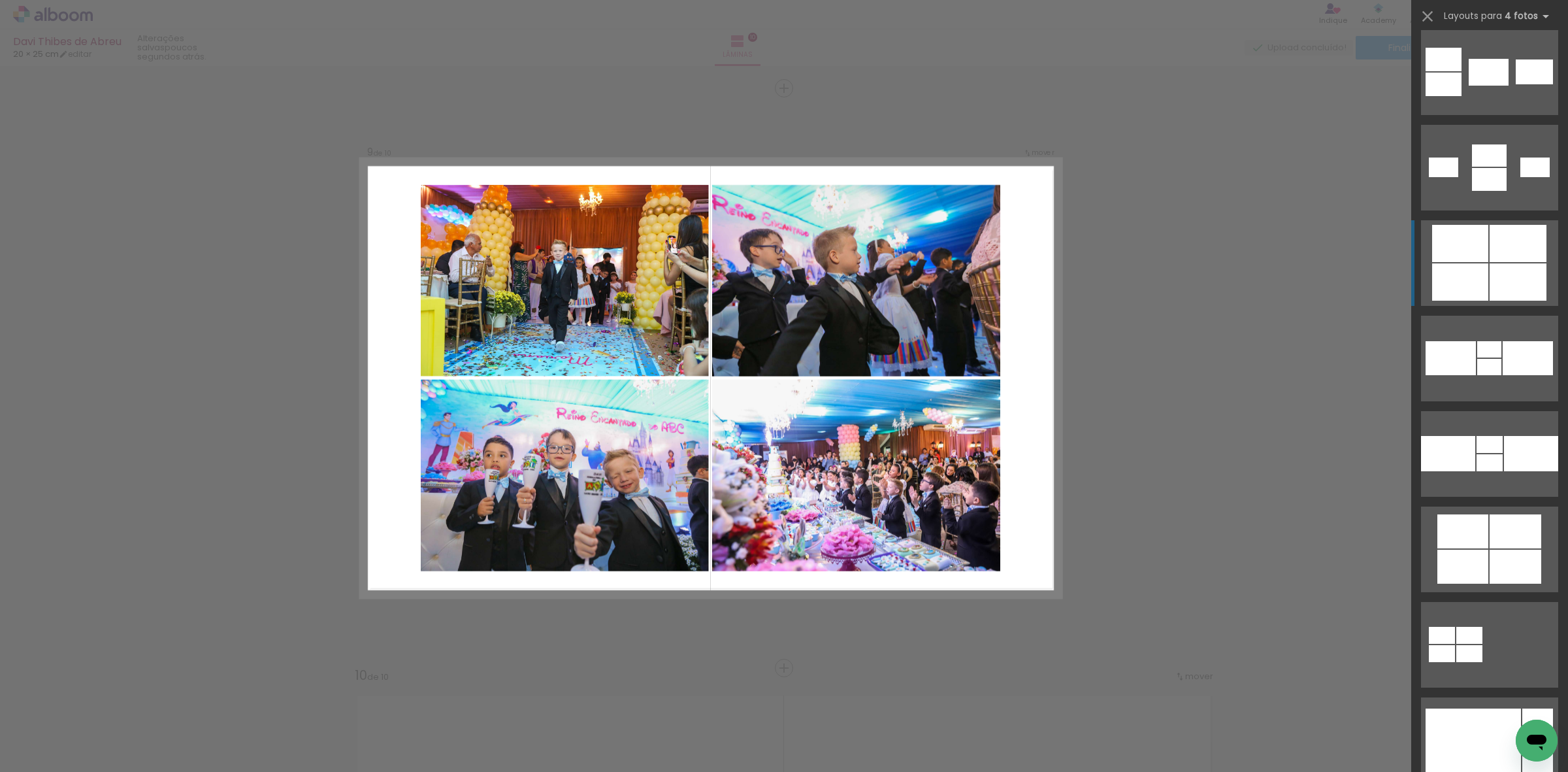
click at [1482, 283] on quentale-layouter at bounding box center [1489, 263] width 138 height 86
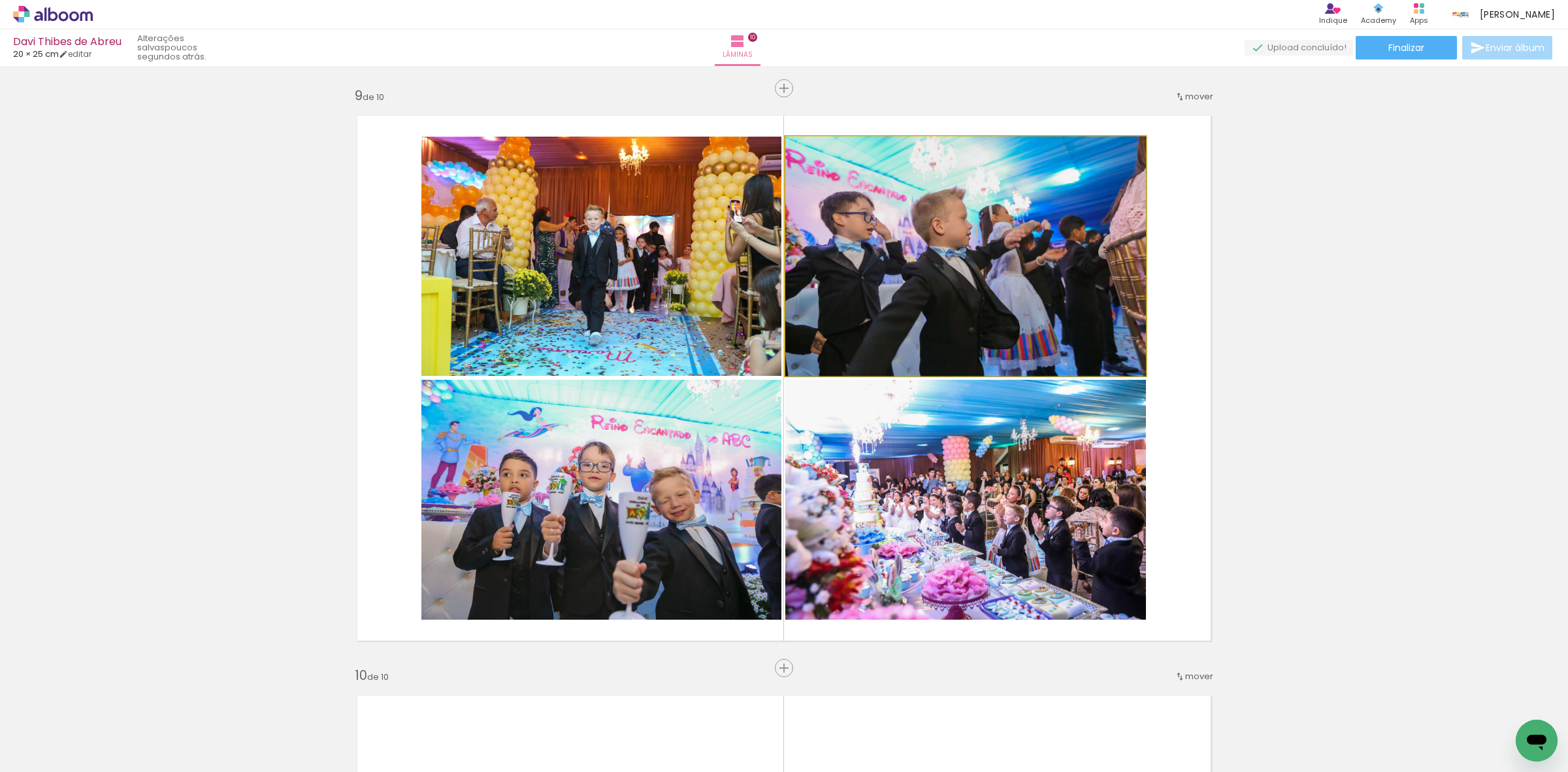
click at [887, 285] on quentale-photo at bounding box center [965, 257] width 361 height 240
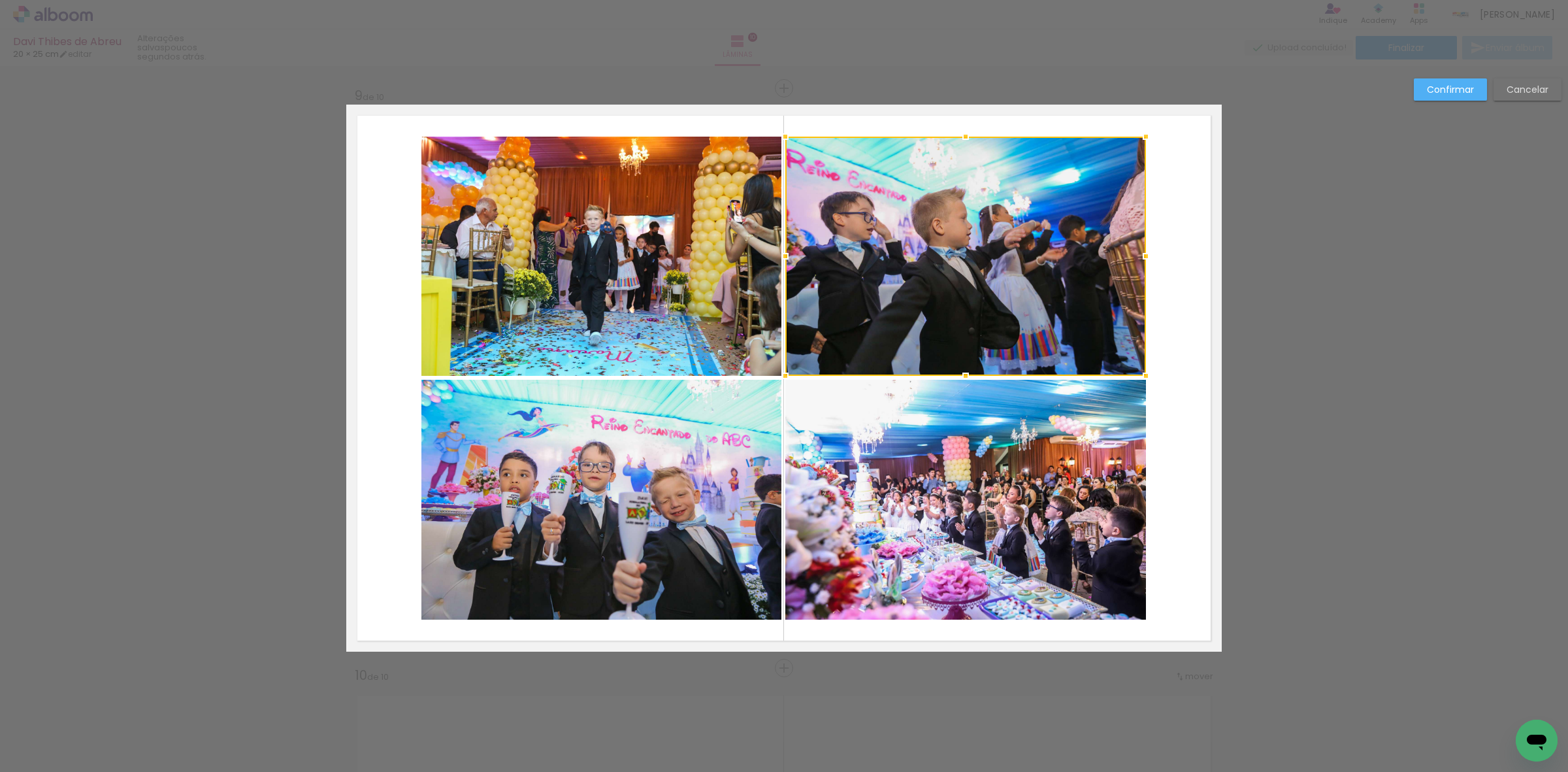
click at [967, 472] on quentale-photo at bounding box center [965, 500] width 361 height 240
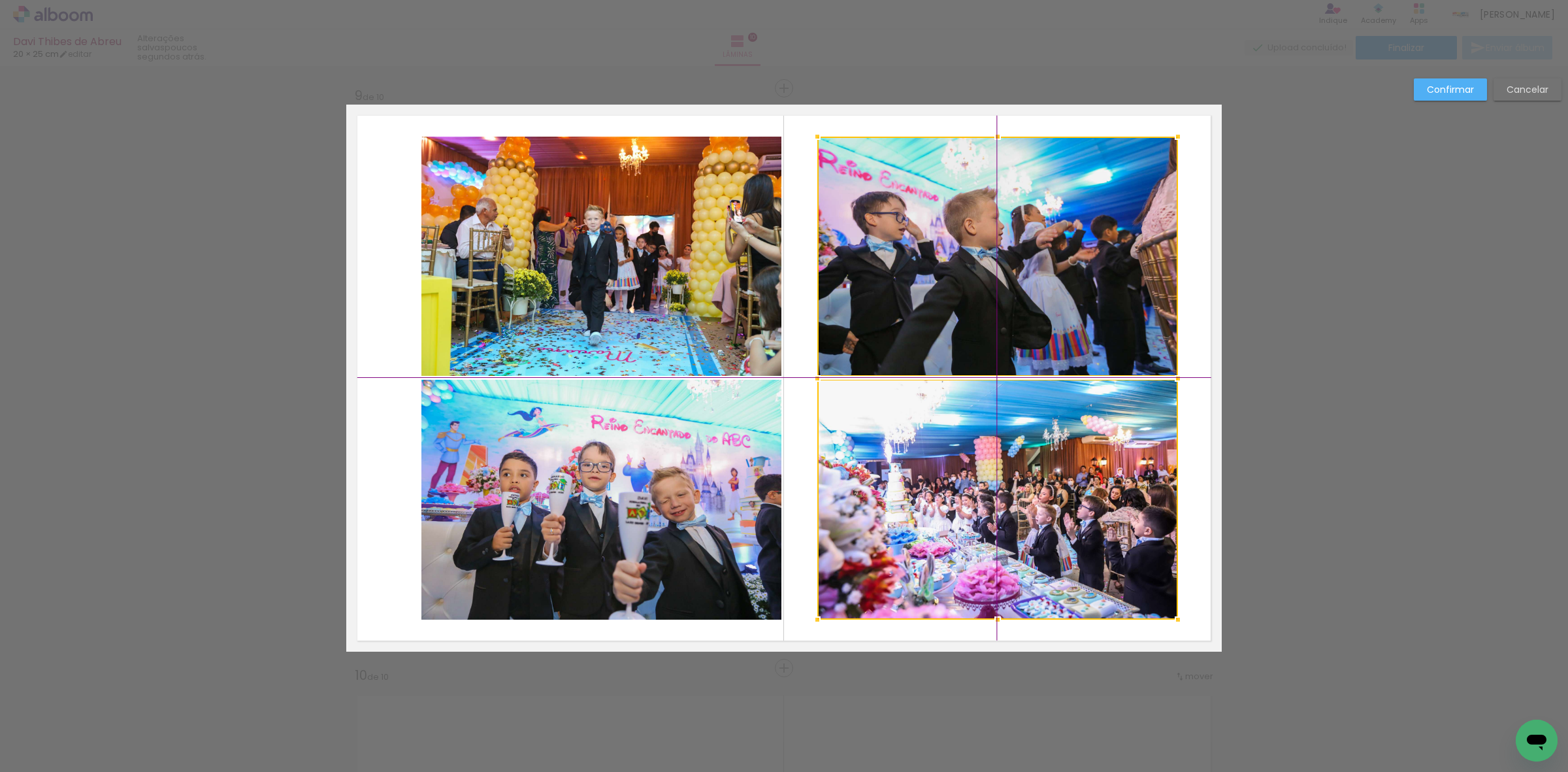
drag, startPoint x: 971, startPoint y: 508, endPoint x: 999, endPoint y: 511, distance: 28.2
click at [999, 511] on div at bounding box center [997, 378] width 361 height 483
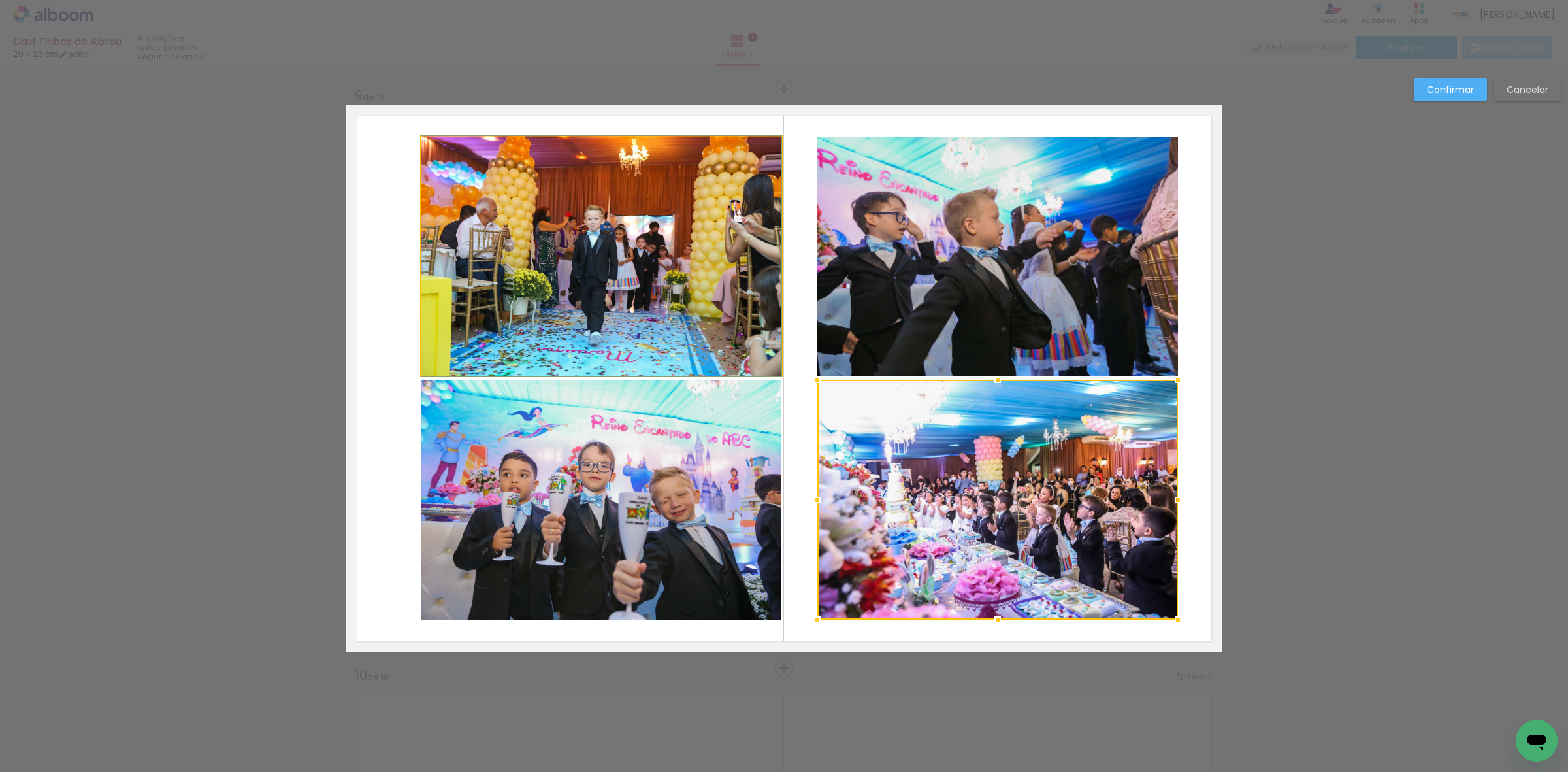
click at [700, 311] on quentale-photo at bounding box center [601, 257] width 360 height 240
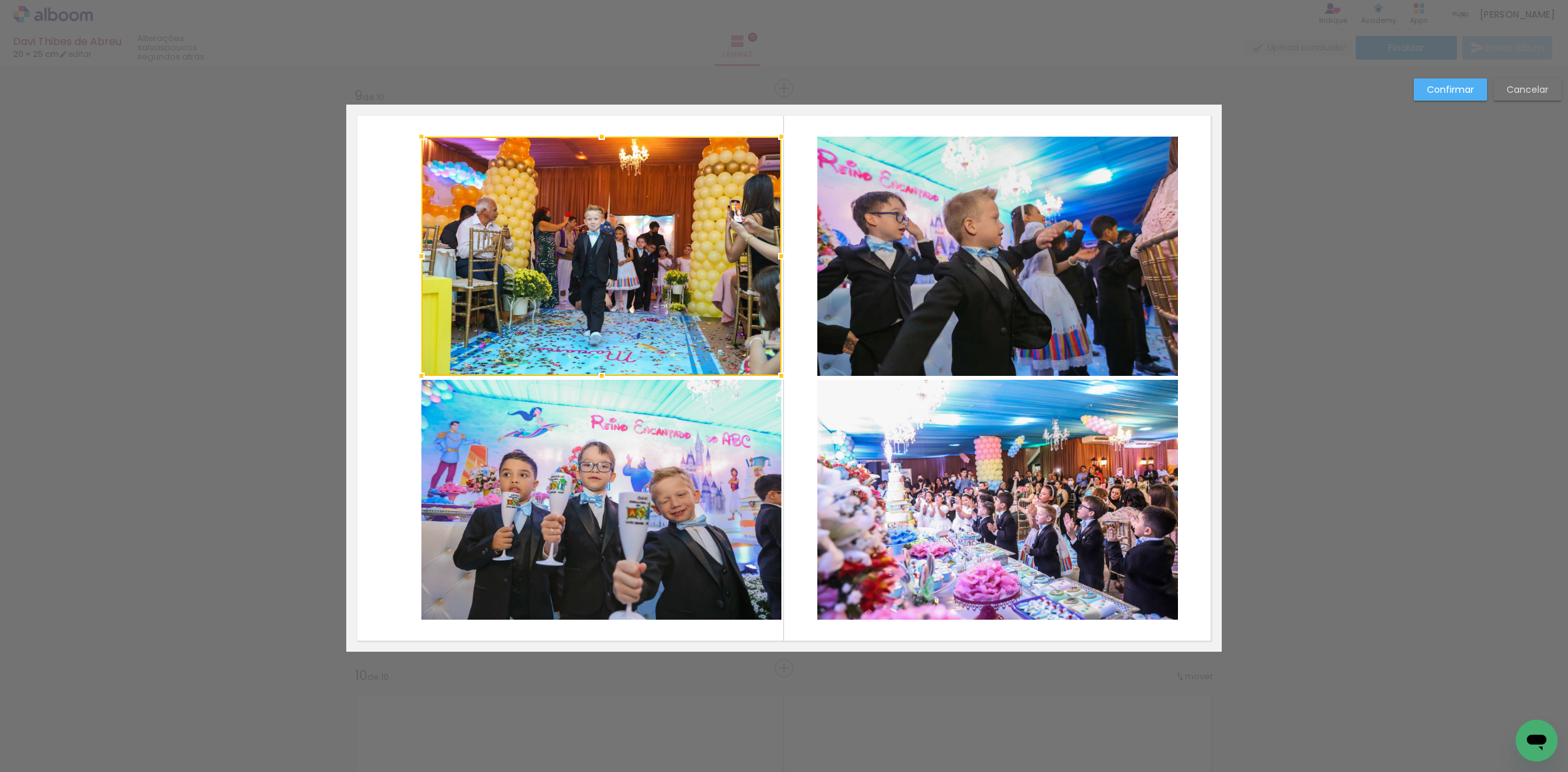
click at [691, 466] on quentale-photo at bounding box center [601, 500] width 360 height 240
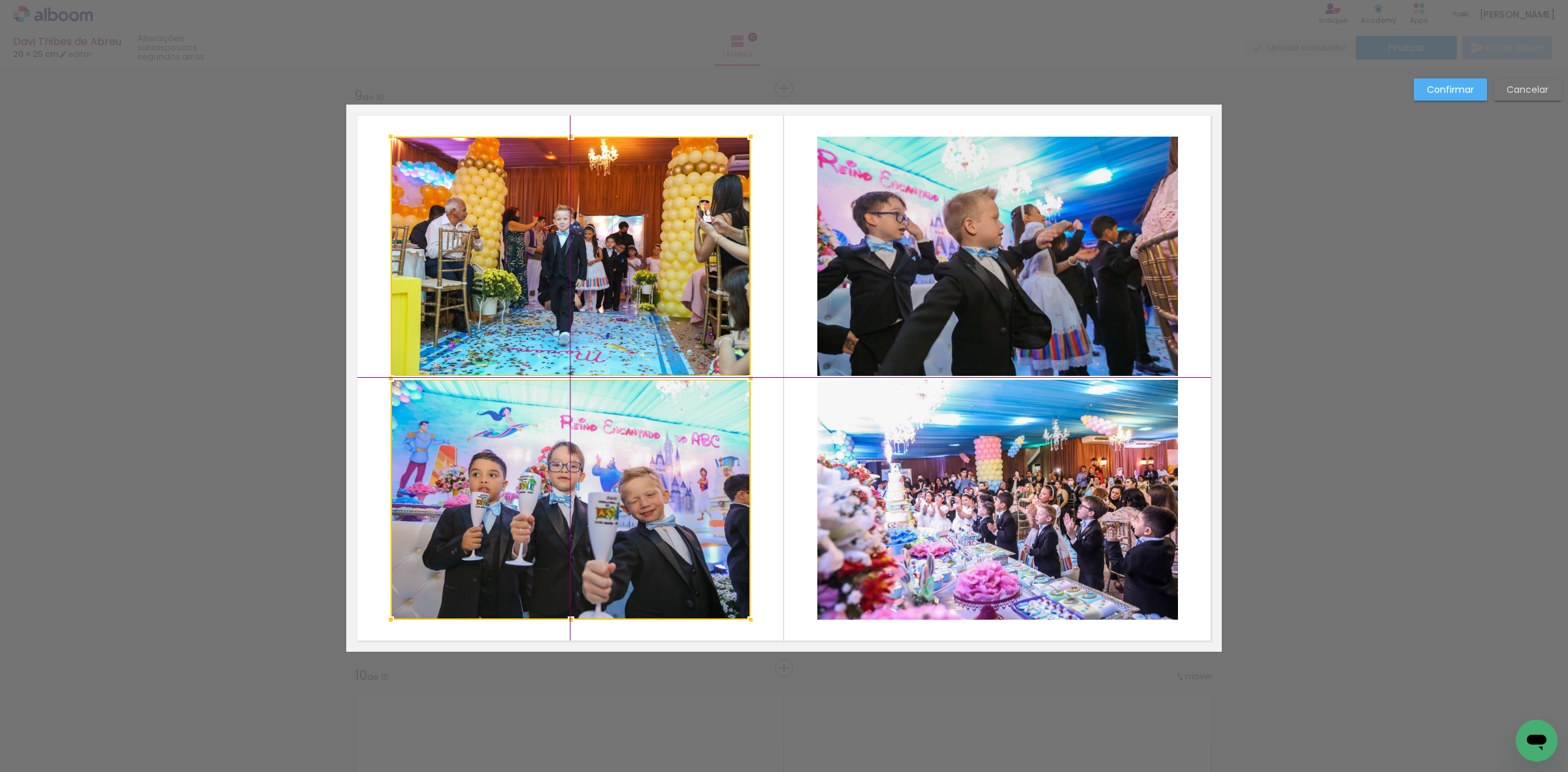
drag, startPoint x: 675, startPoint y: 467, endPoint x: 640, endPoint y: 461, distance: 35.5
click at [640, 461] on div at bounding box center [571, 378] width 360 height 483
click at [0, 0] on slot "Confirmar" at bounding box center [0, 0] width 0 height 0
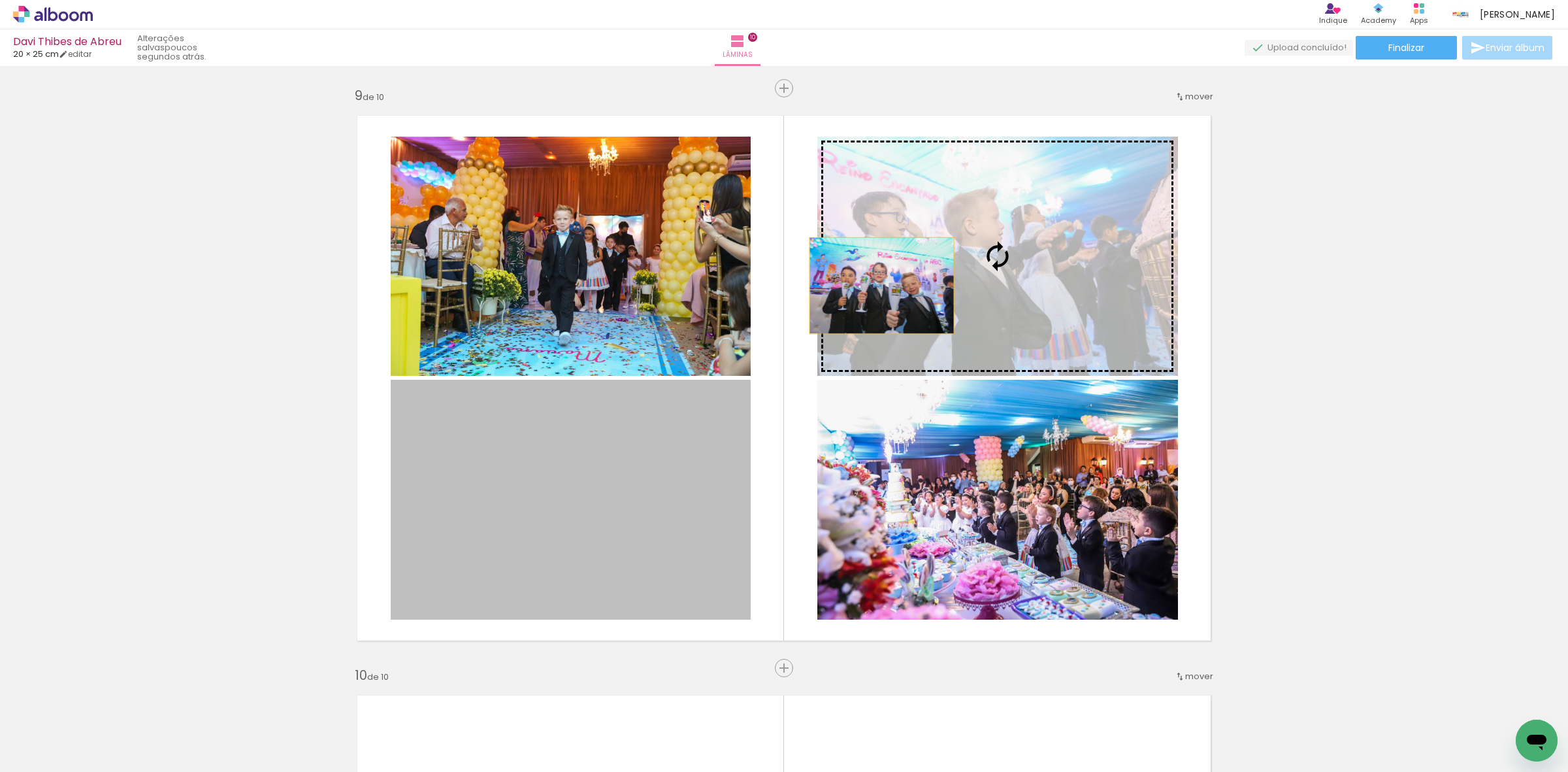
drag, startPoint x: 642, startPoint y: 481, endPoint x: 893, endPoint y: 279, distance: 322.2
click at [0, 0] on slot at bounding box center [0, 0] width 0 height 0
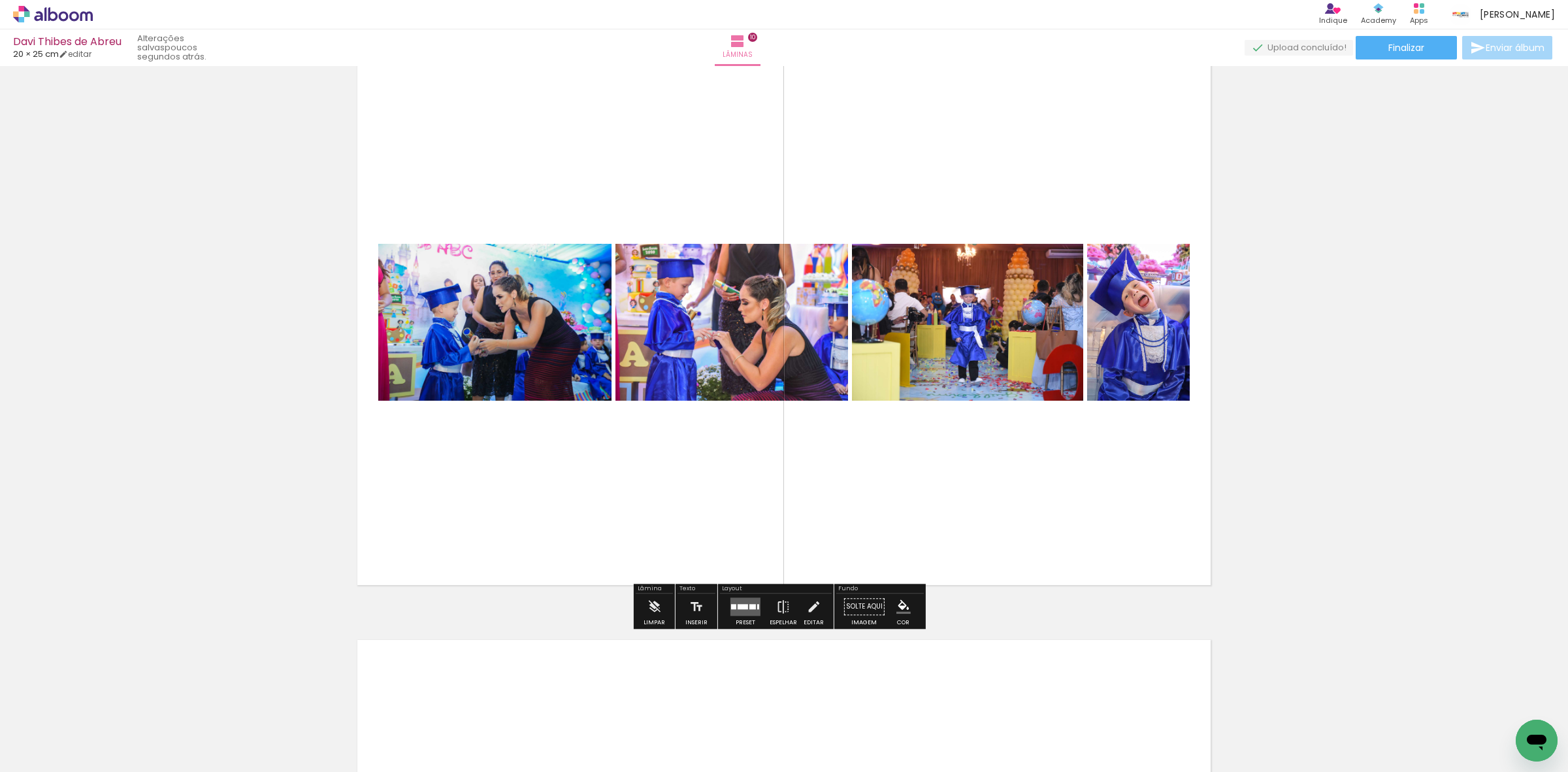
scroll to position [5291, 0]
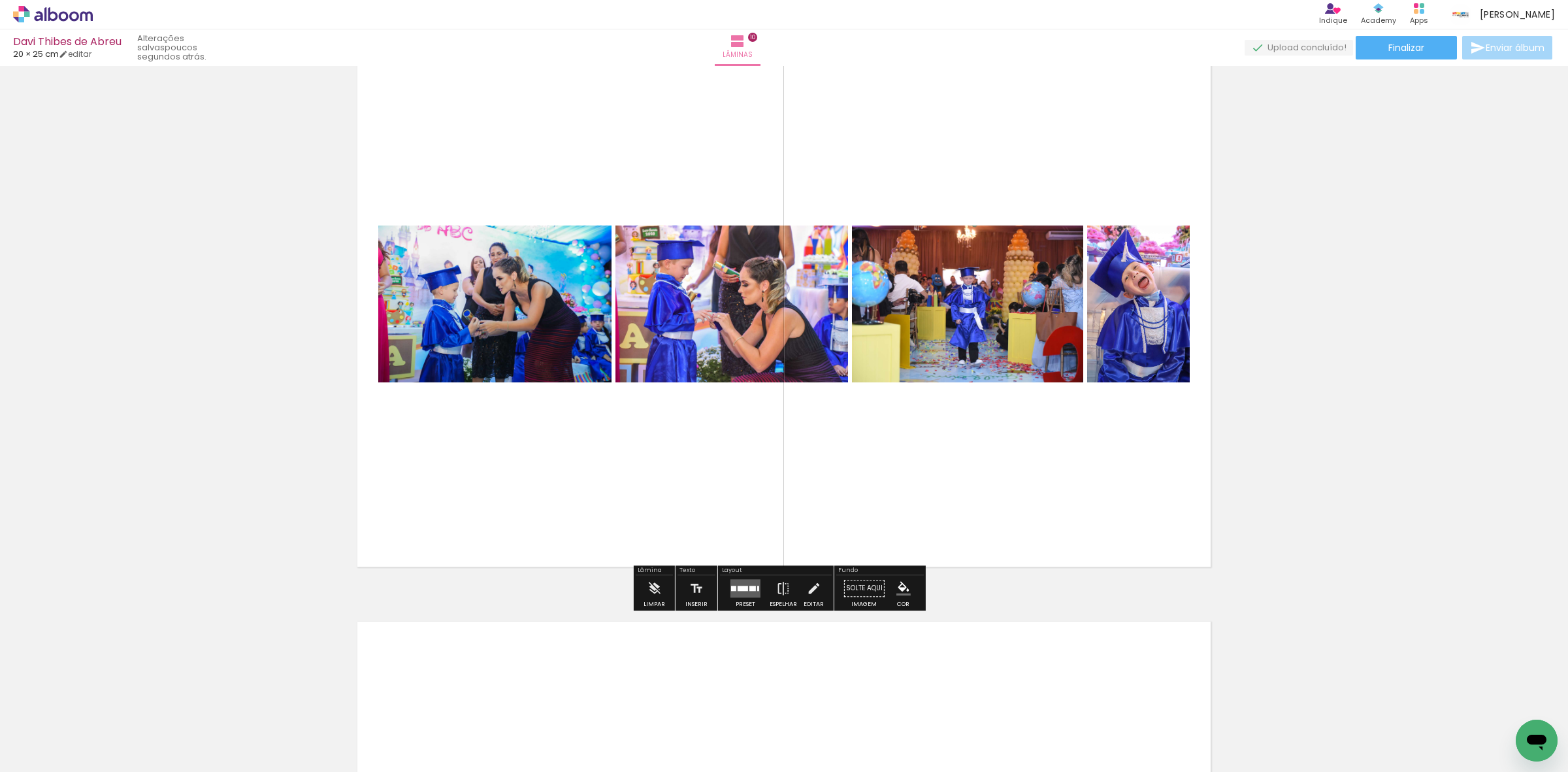
click at [738, 595] on quentale-layouter at bounding box center [746, 588] width 30 height 18
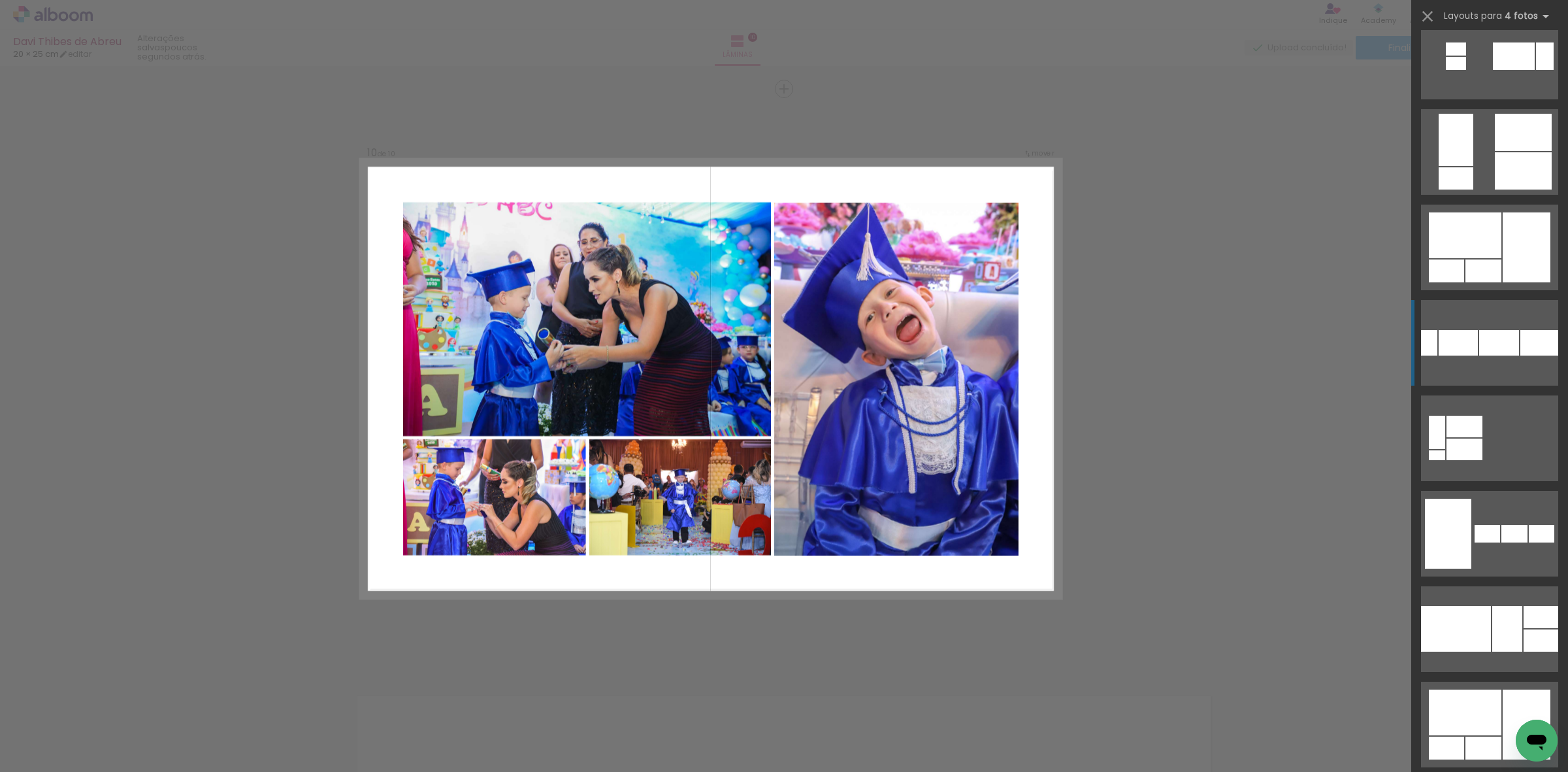
scroll to position [1307, 0]
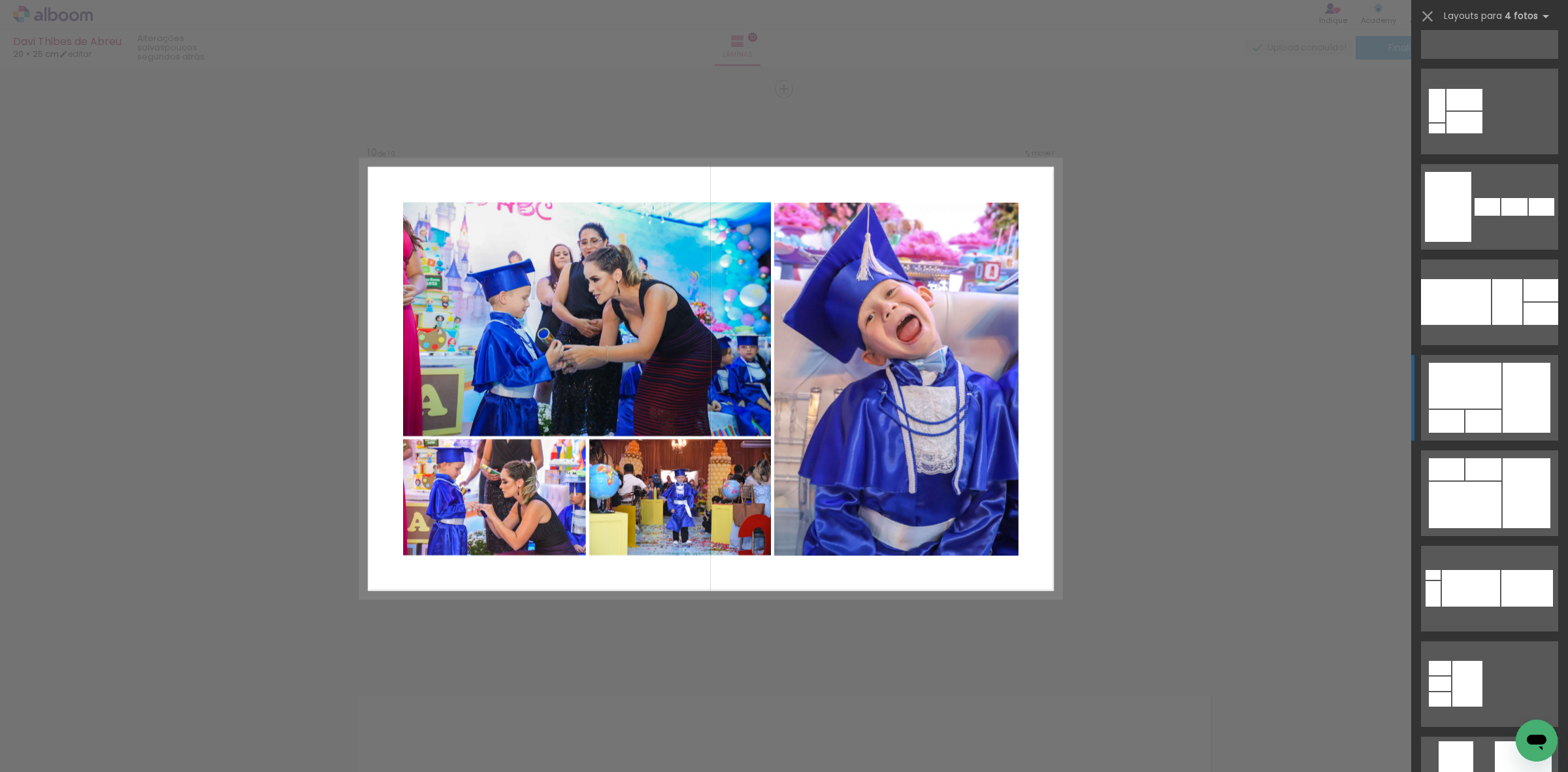
click at [1494, 402] on div at bounding box center [1465, 385] width 73 height 46
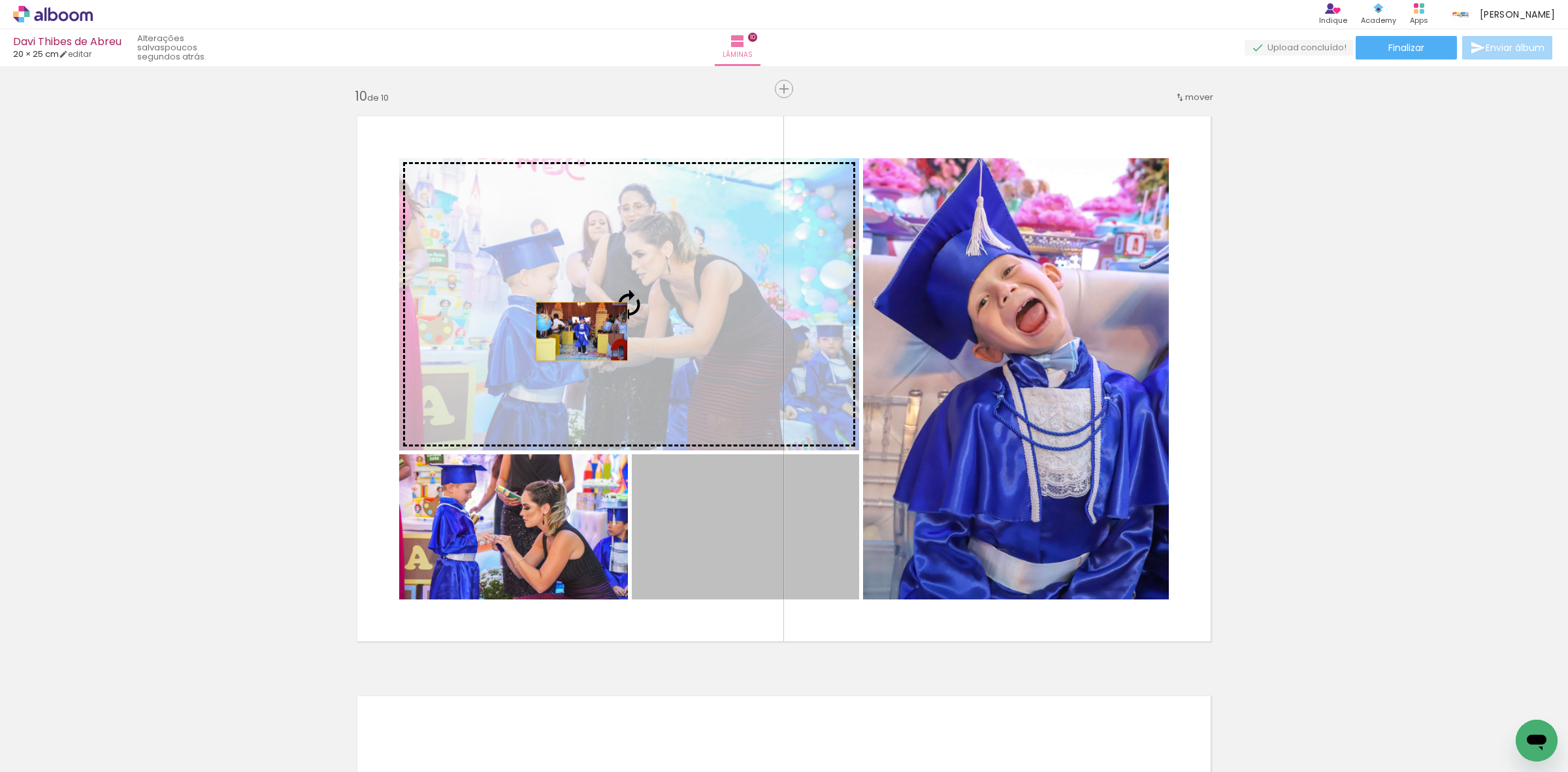
drag, startPoint x: 676, startPoint y: 539, endPoint x: 558, endPoint y: 302, distance: 264.8
click at [0, 0] on slot at bounding box center [0, 0] width 0 height 0
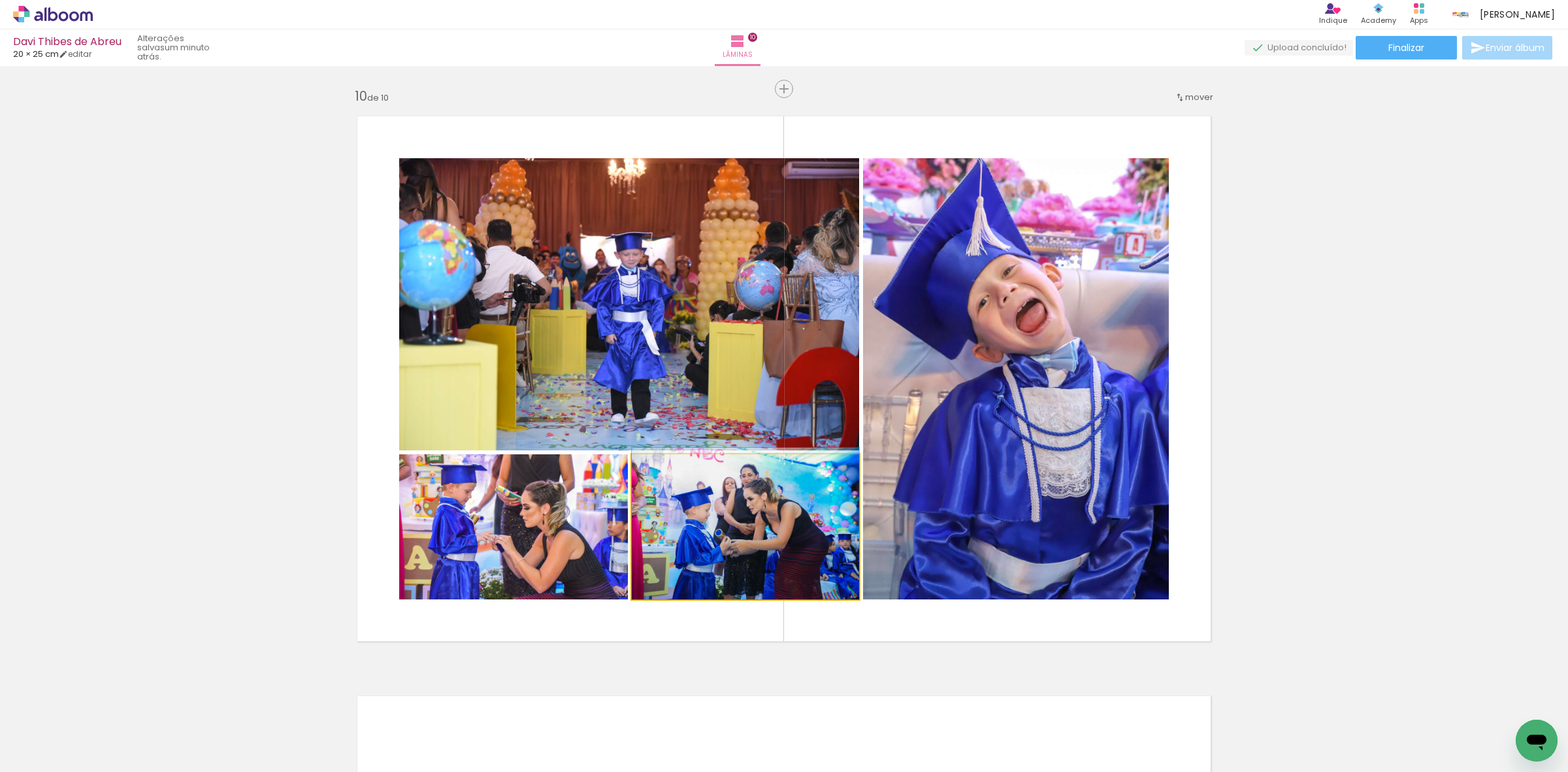
drag, startPoint x: 732, startPoint y: 533, endPoint x: 680, endPoint y: 512, distance: 56.1
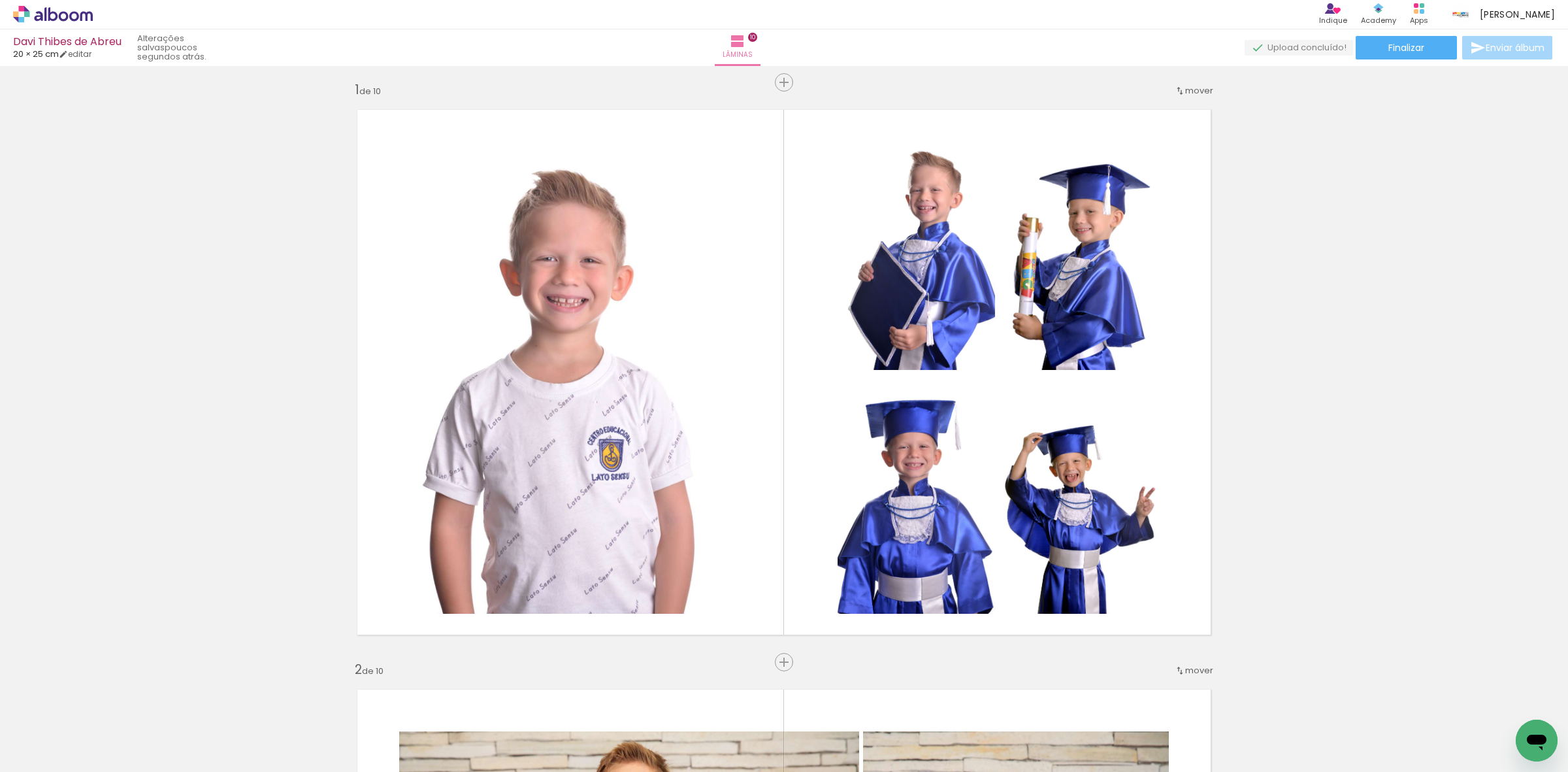
scroll to position [0, 0]
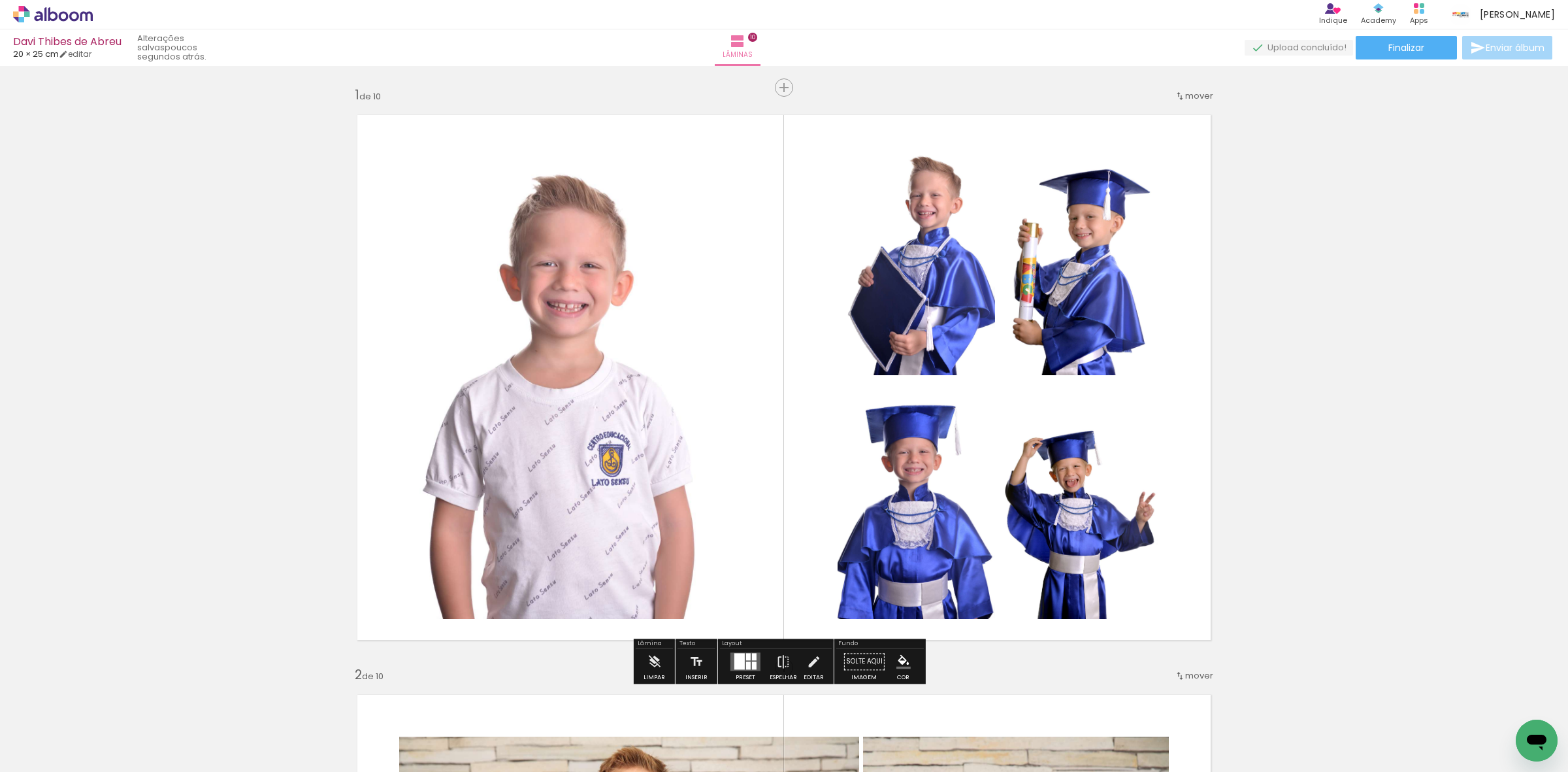
click at [27, 742] on input "Não utilizadas" at bounding box center [36, 743] width 50 height 11
click at [0, 0] on slot "Todas as fotos" at bounding box center [0, 0] width 0 height 0
type input "Todas as fotos"
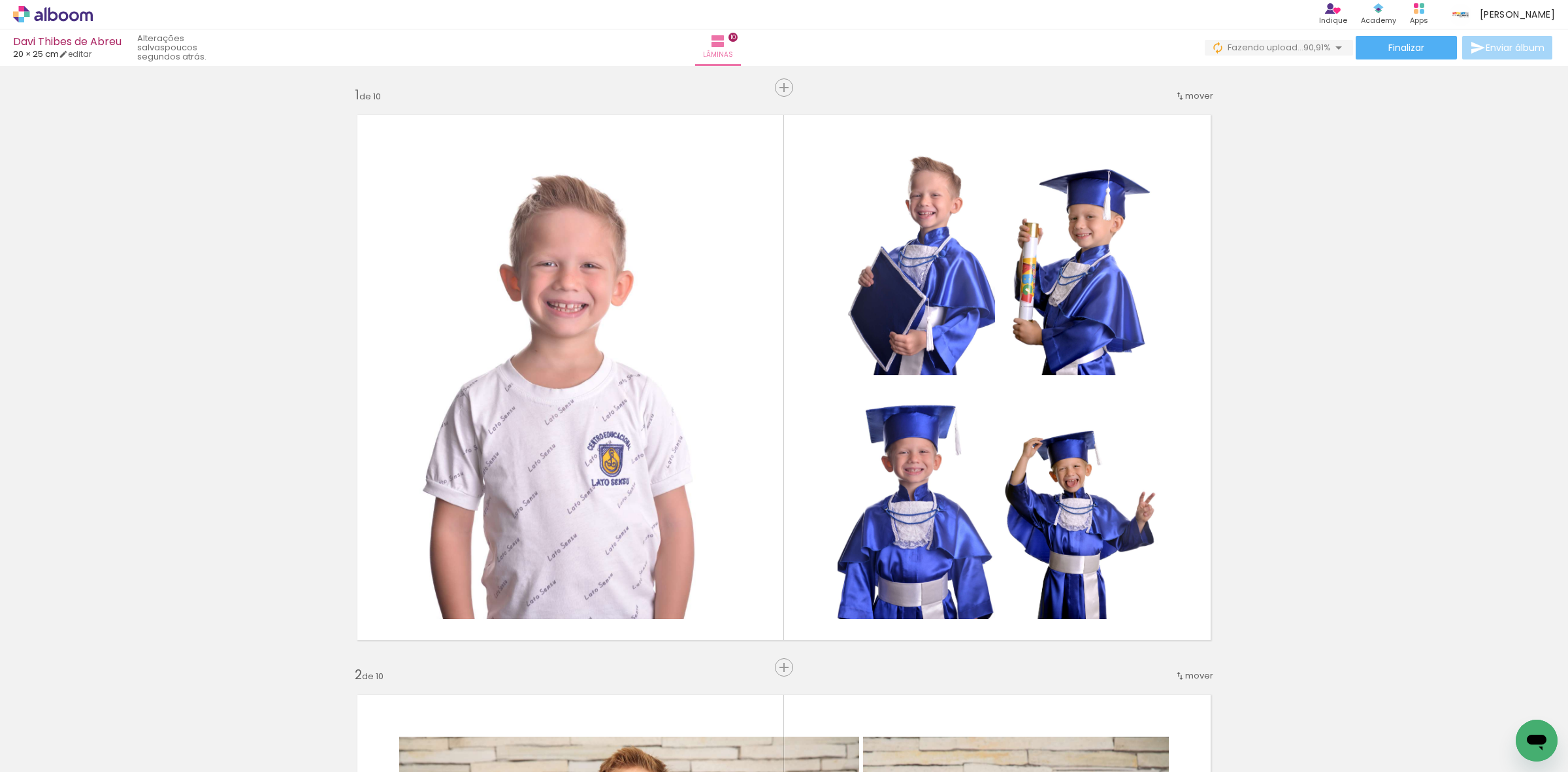
scroll to position [0, 1762]
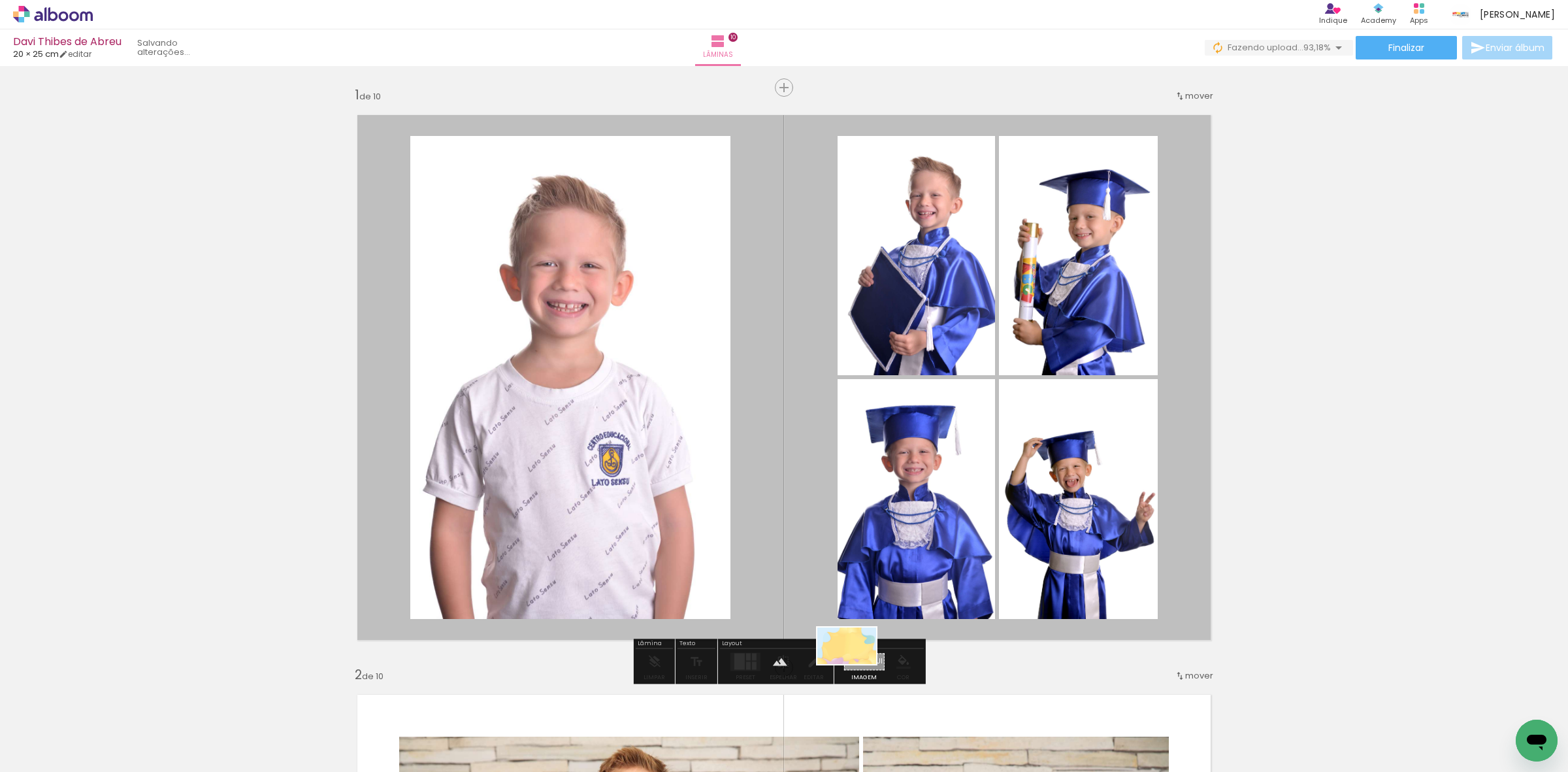
drag, startPoint x: 1308, startPoint y: 723, endPoint x: 857, endPoint y: 667, distance: 454.5
click at [857, 667] on quentale-workspace at bounding box center [784, 386] width 1568 height 772
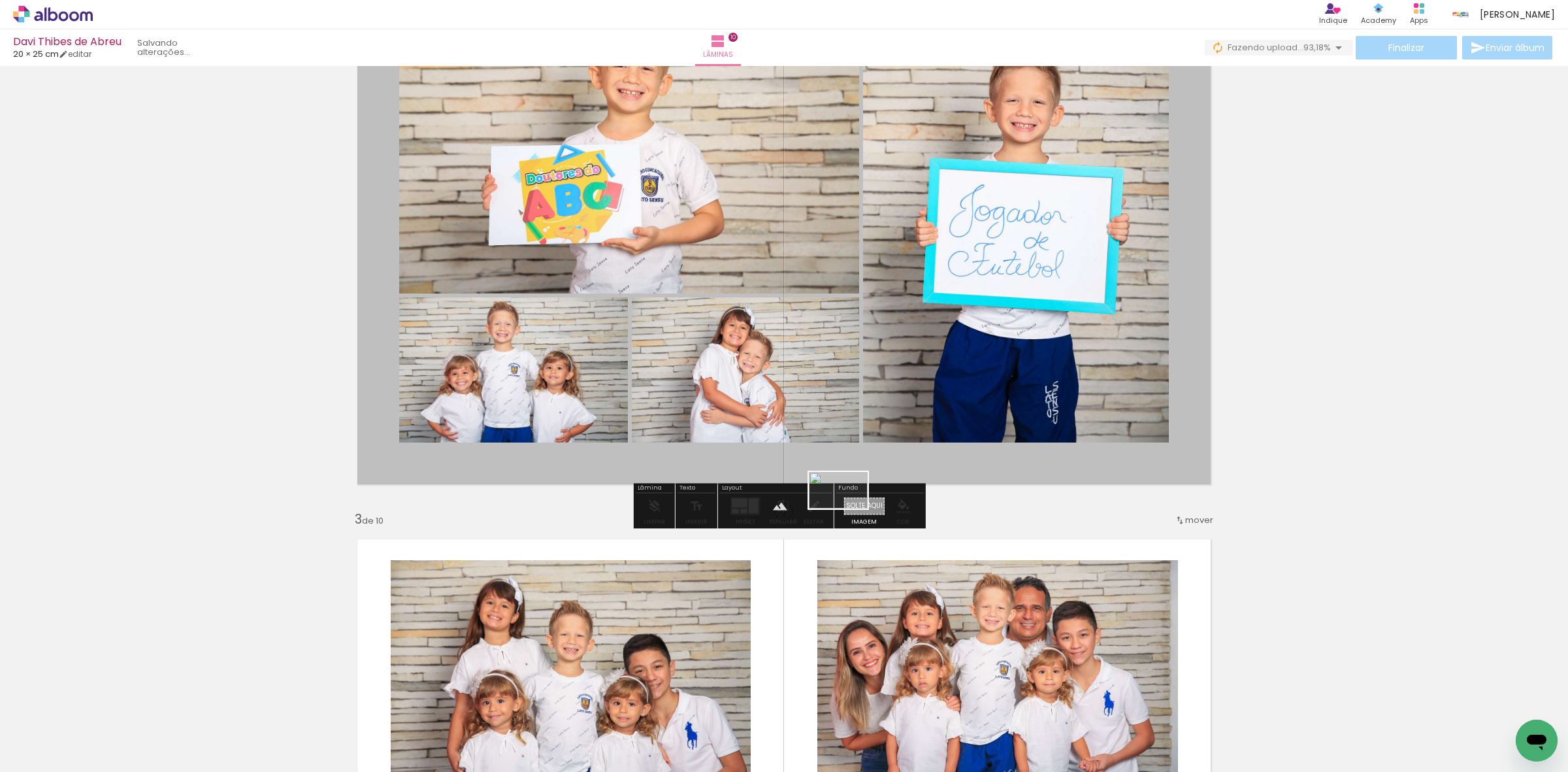
drag, startPoint x: 1383, startPoint y: 730, endPoint x: 848, endPoint y: 511, distance: 578.1
click at [848, 511] on quentale-workspace at bounding box center [784, 386] width 1568 height 772
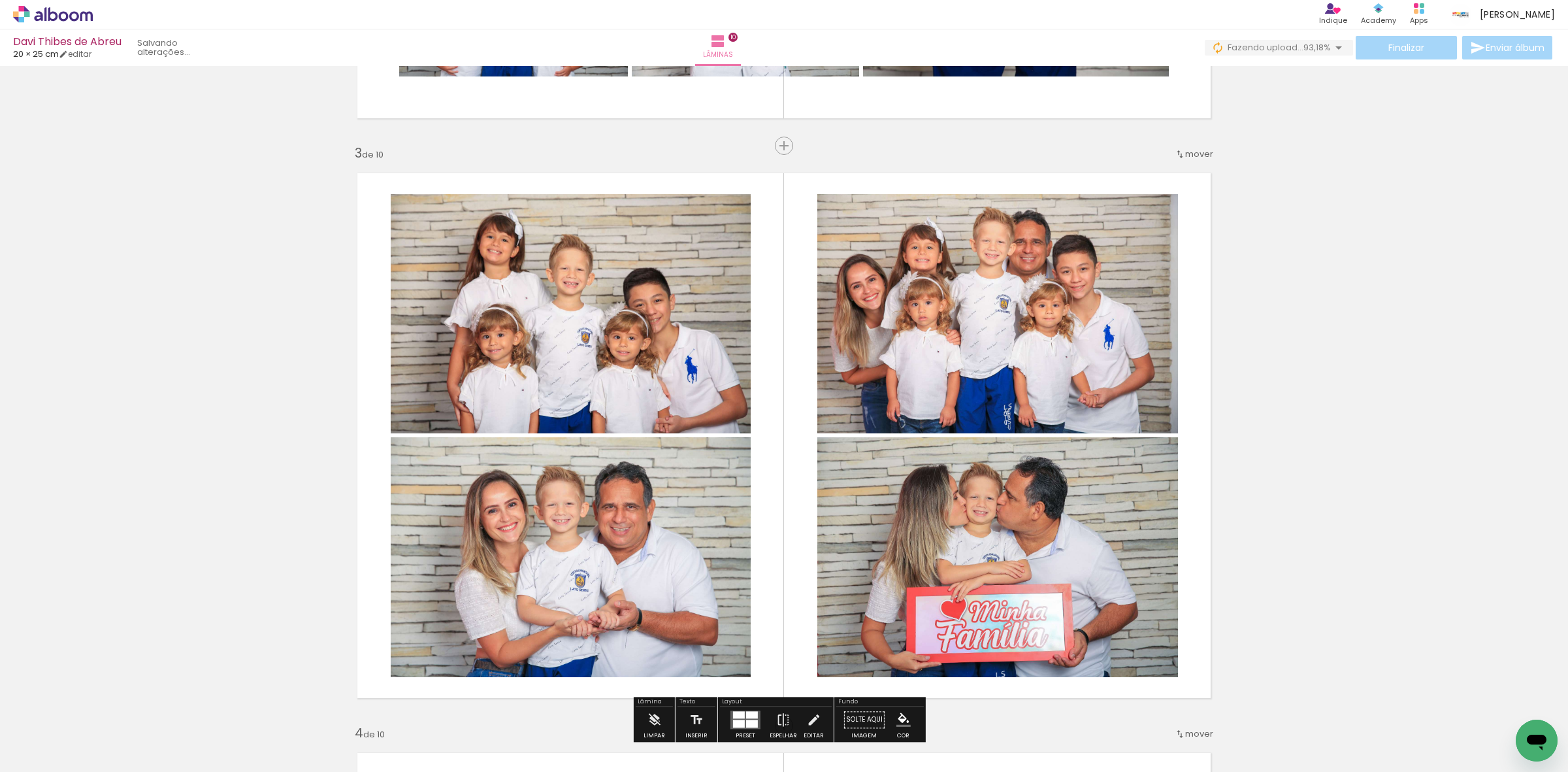
scroll to position [1226, 0]
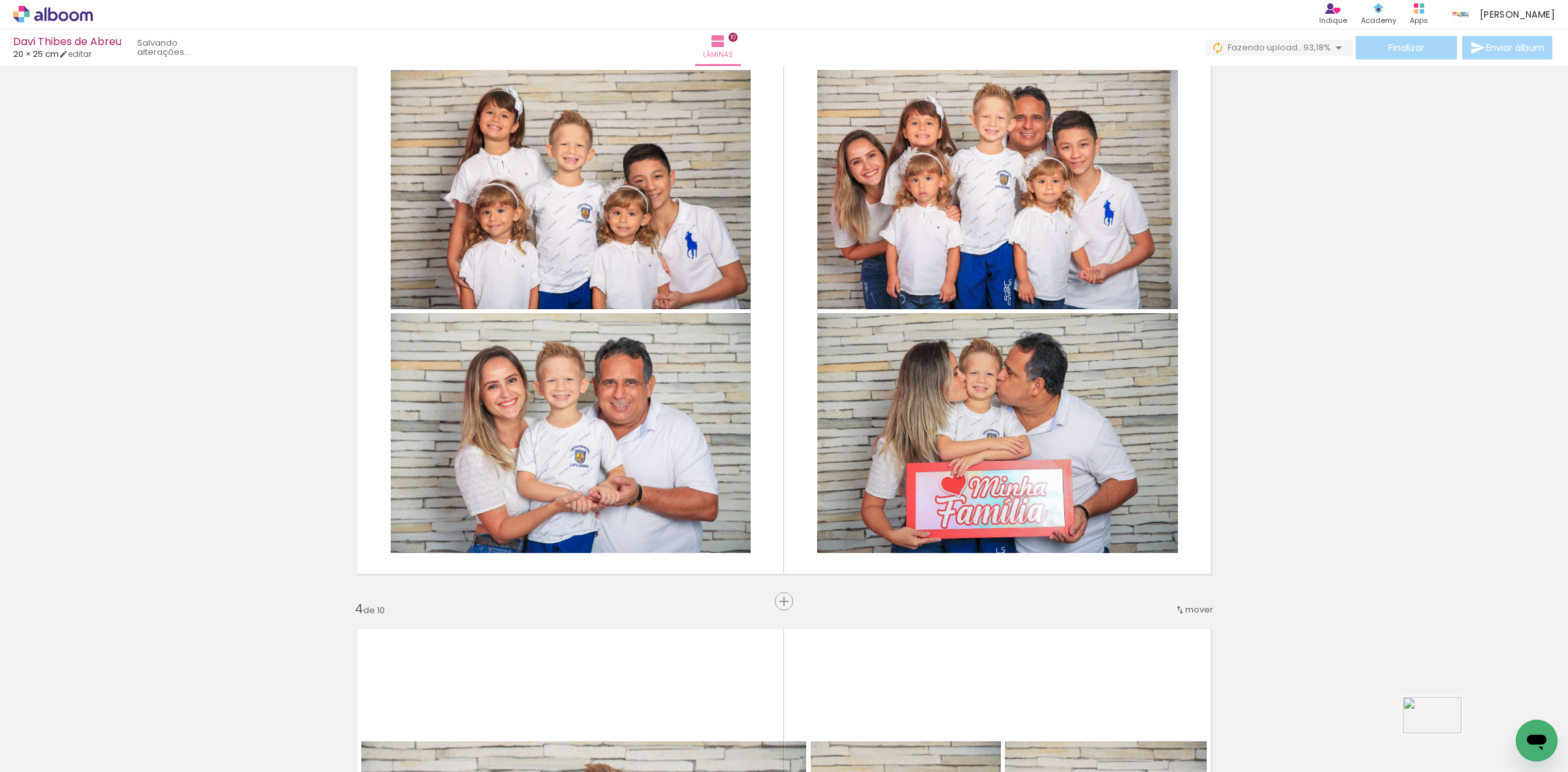
drag, startPoint x: 1449, startPoint y: 729, endPoint x: 1442, endPoint y: 736, distance: 9.9
click at [1442, 736] on div at bounding box center [1442, 728] width 65 height 40
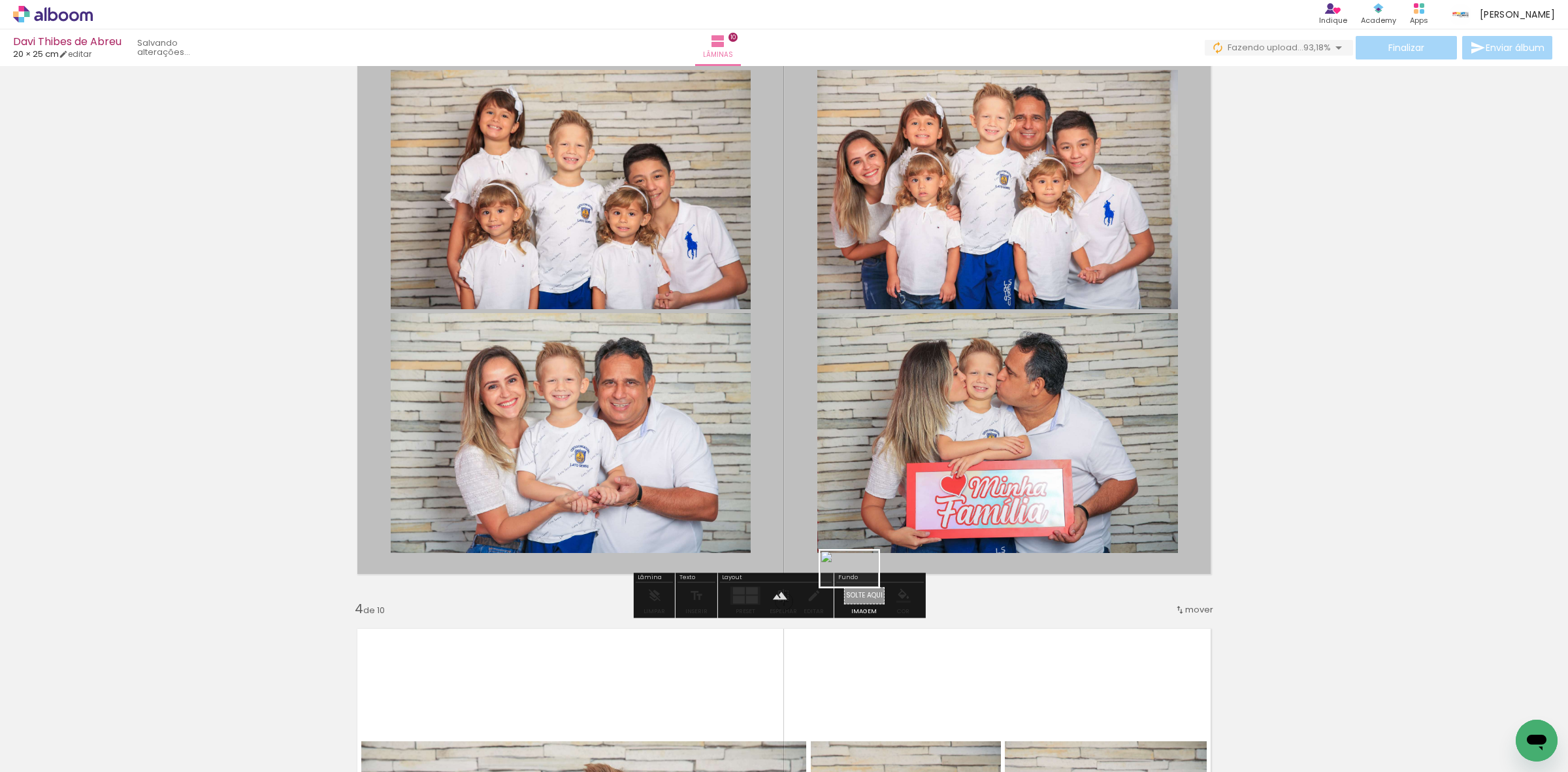
drag, startPoint x: 1508, startPoint y: 721, endPoint x: 864, endPoint y: 592, distance: 656.8
click at [860, 591] on quentale-workspace at bounding box center [784, 386] width 1568 height 772
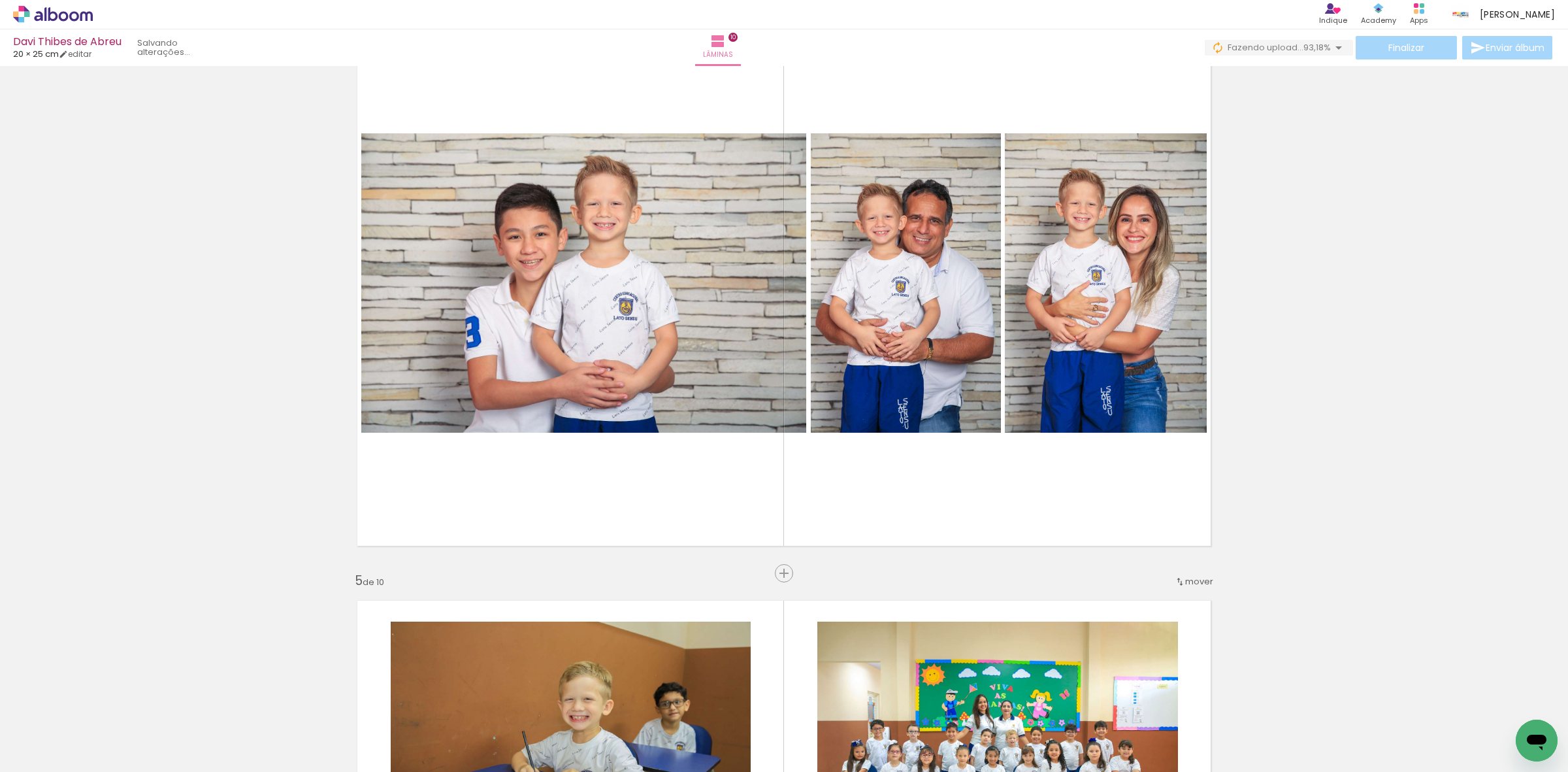
scroll to position [1879, 0]
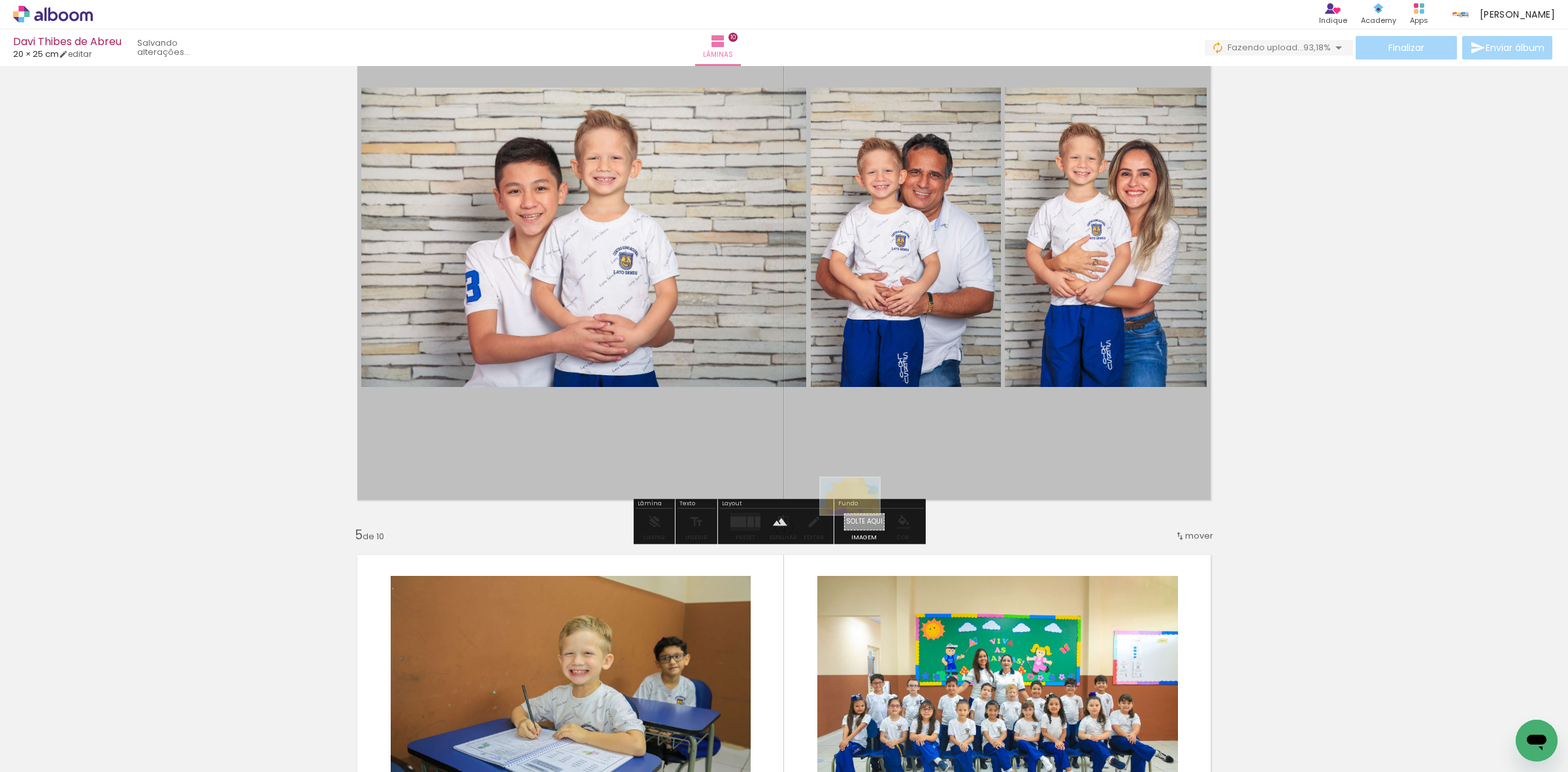
drag, startPoint x: 1294, startPoint y: 742, endPoint x: 860, endPoint y: 517, distance: 488.9
click at [860, 517] on quentale-workspace at bounding box center [784, 386] width 1568 height 772
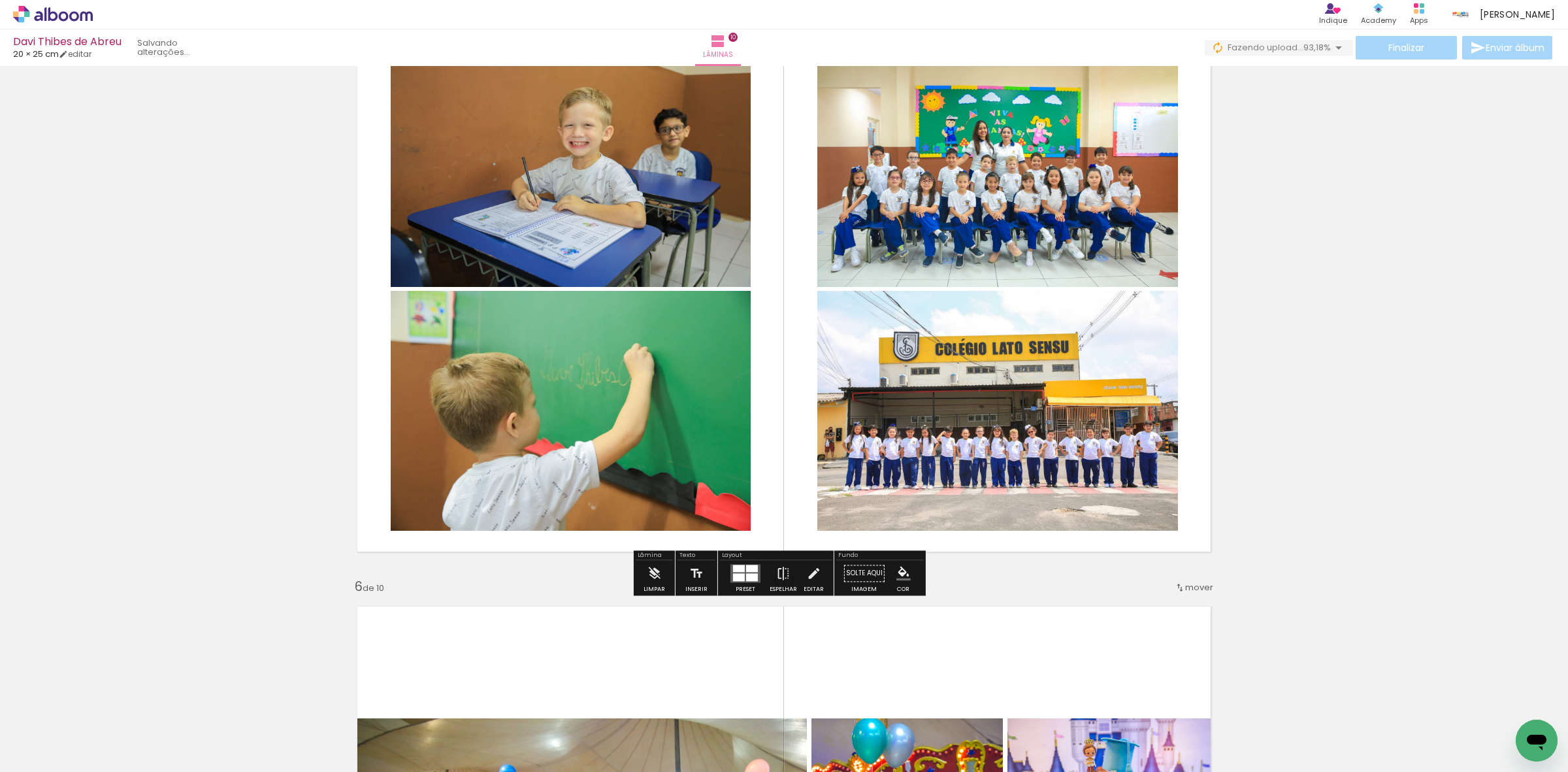
scroll to position [2451, 0]
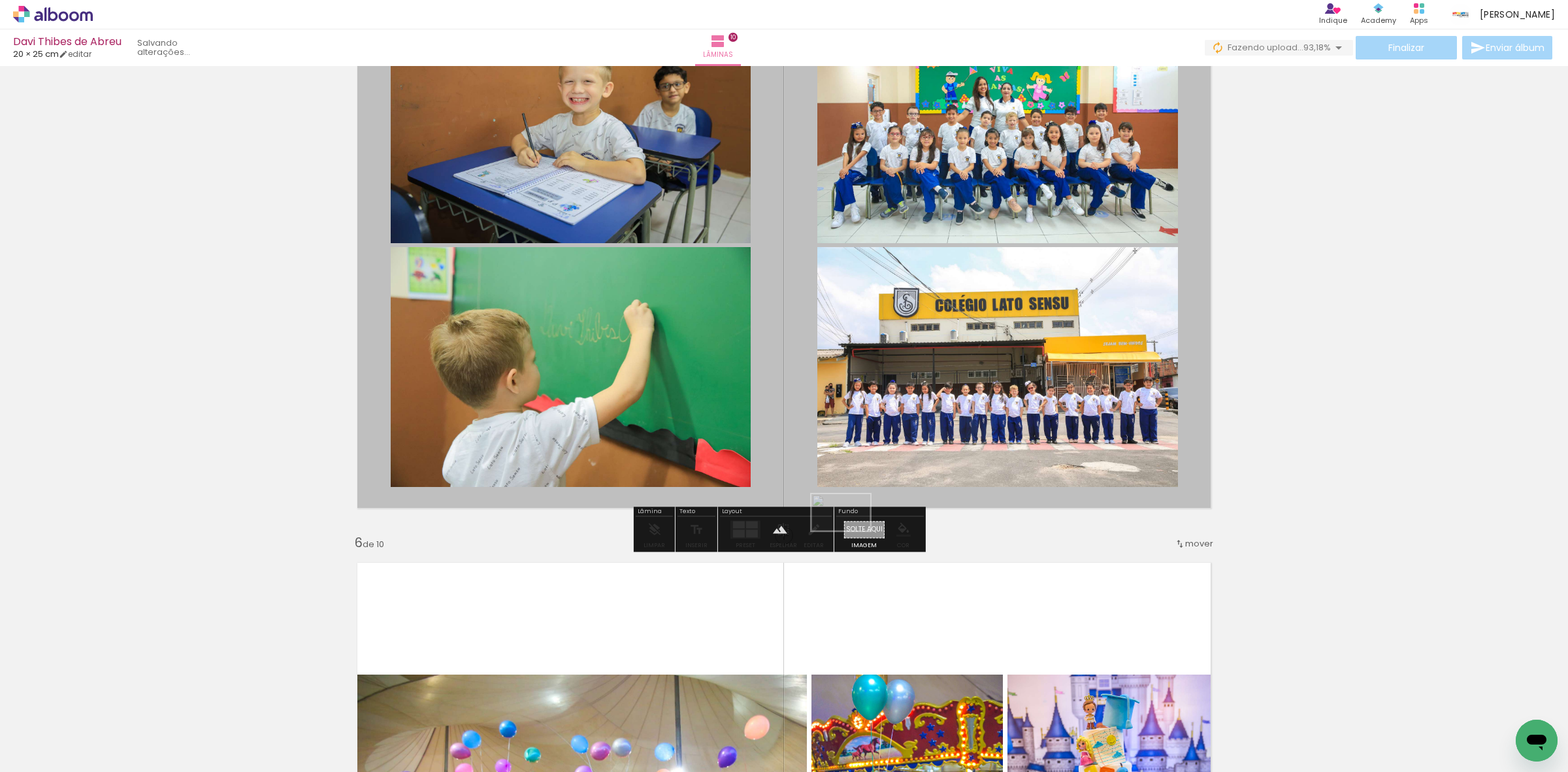
drag, startPoint x: 1395, startPoint y: 736, endPoint x: 850, endPoint y: 533, distance: 581.6
click at [850, 533] on quentale-workspace at bounding box center [784, 386] width 1568 height 772
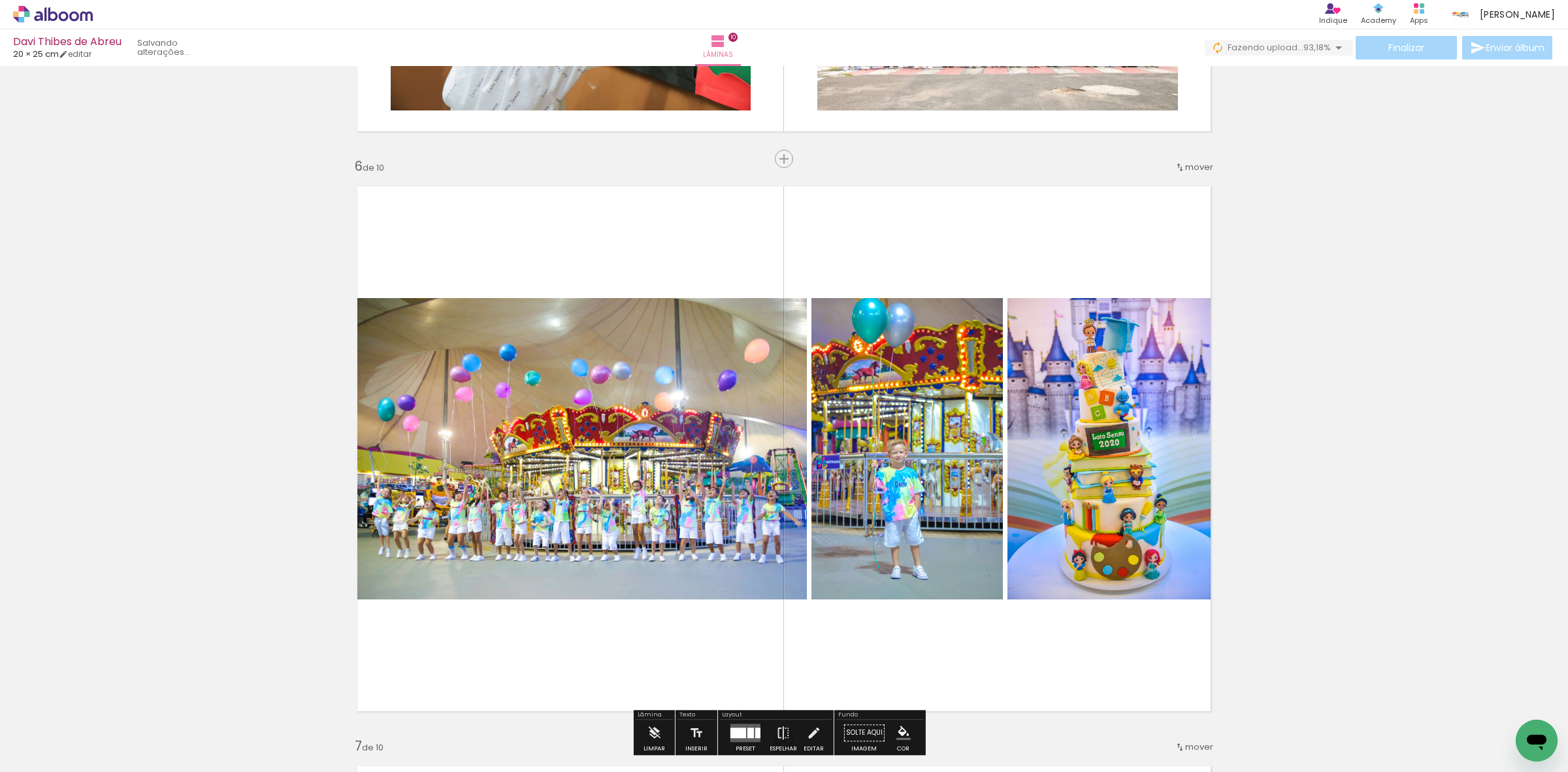
scroll to position [2941, 0]
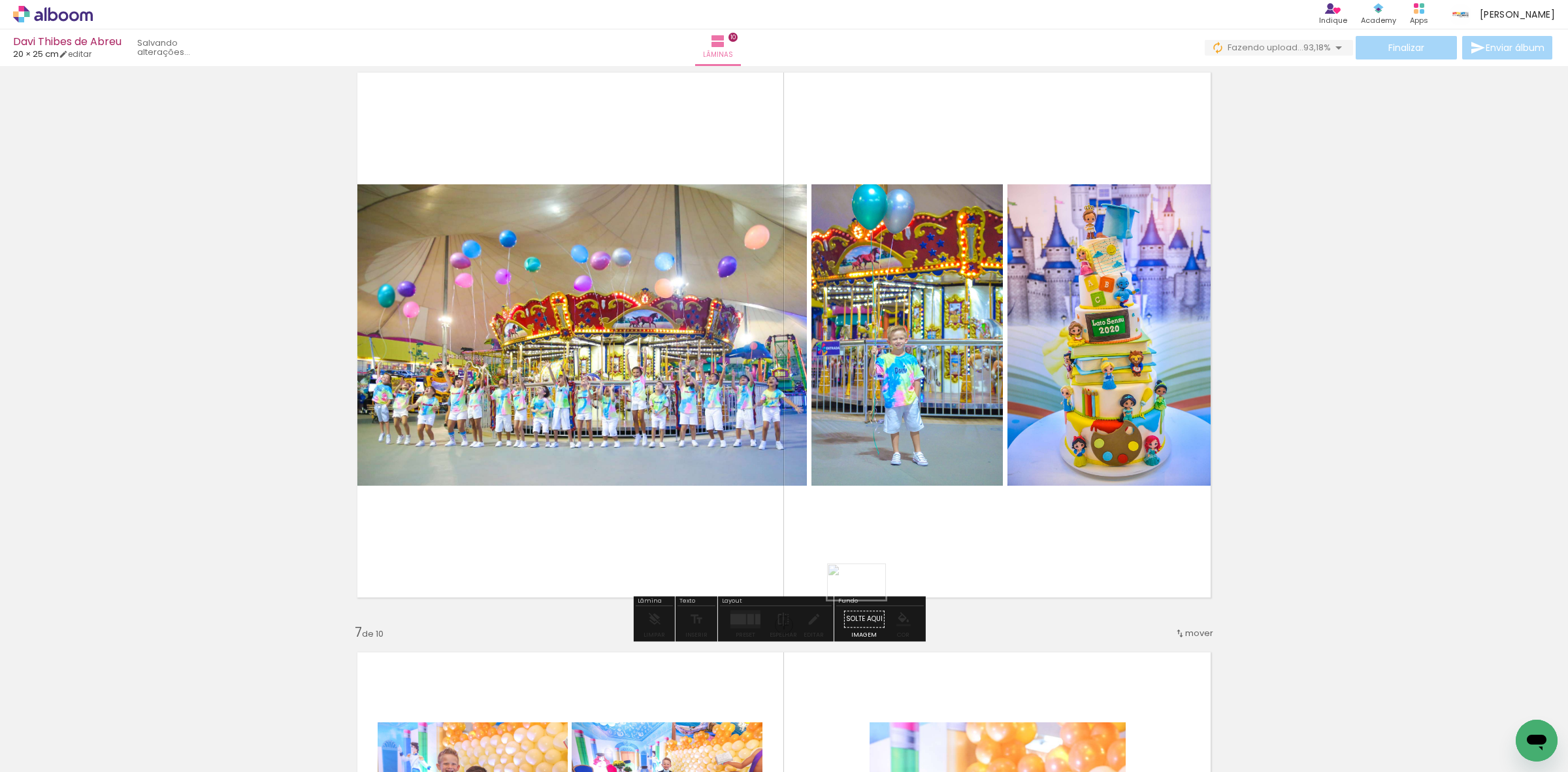
drag, startPoint x: 1494, startPoint y: 718, endPoint x: 865, endPoint y: 602, distance: 639.6
click at [865, 602] on quentale-workspace at bounding box center [784, 386] width 1568 height 772
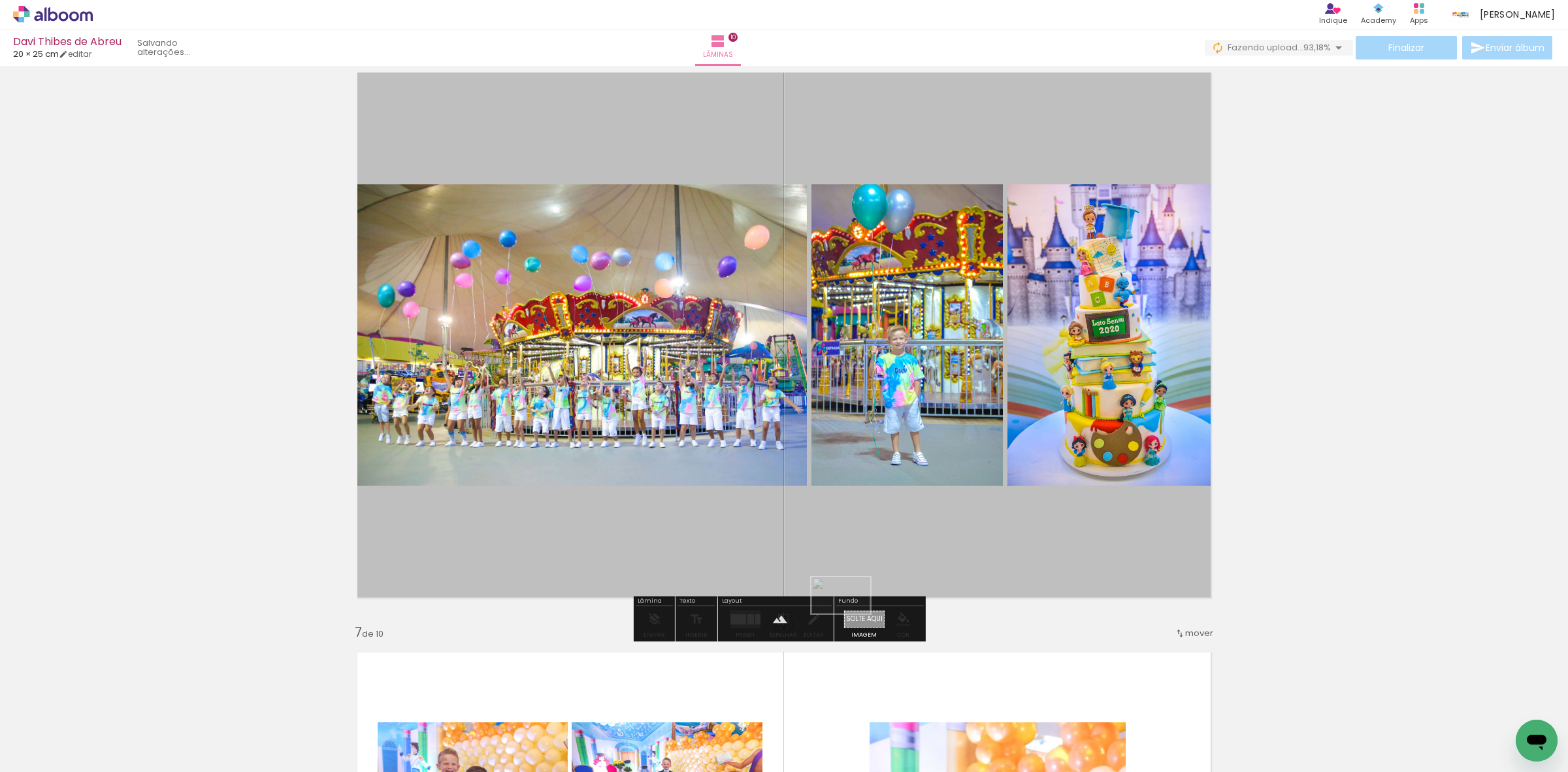
drag, startPoint x: 1493, startPoint y: 730, endPoint x: 850, endPoint y: 617, distance: 652.9
click at [850, 617] on quentale-workspace at bounding box center [784, 386] width 1568 height 772
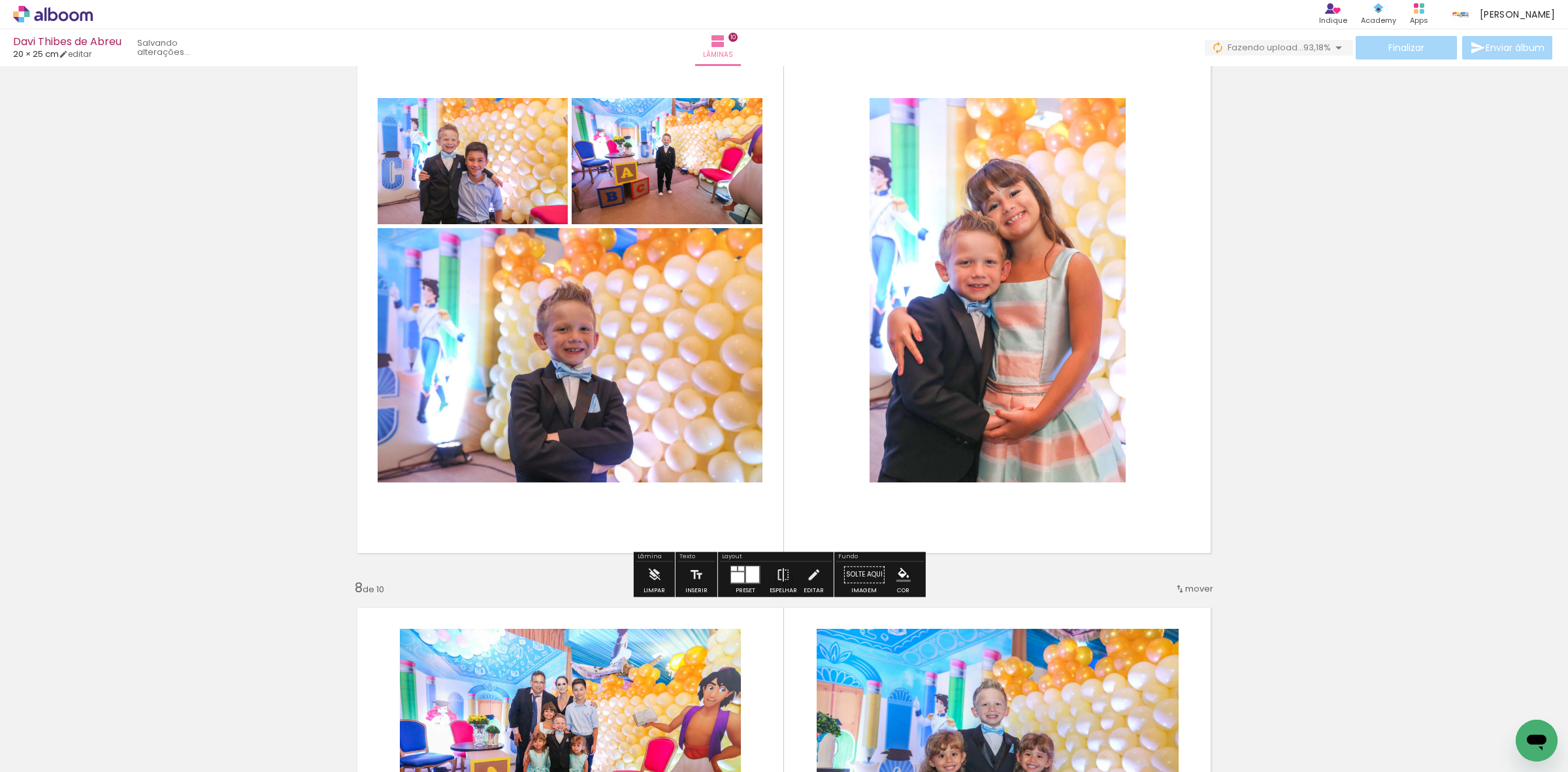
scroll to position [3594, 0]
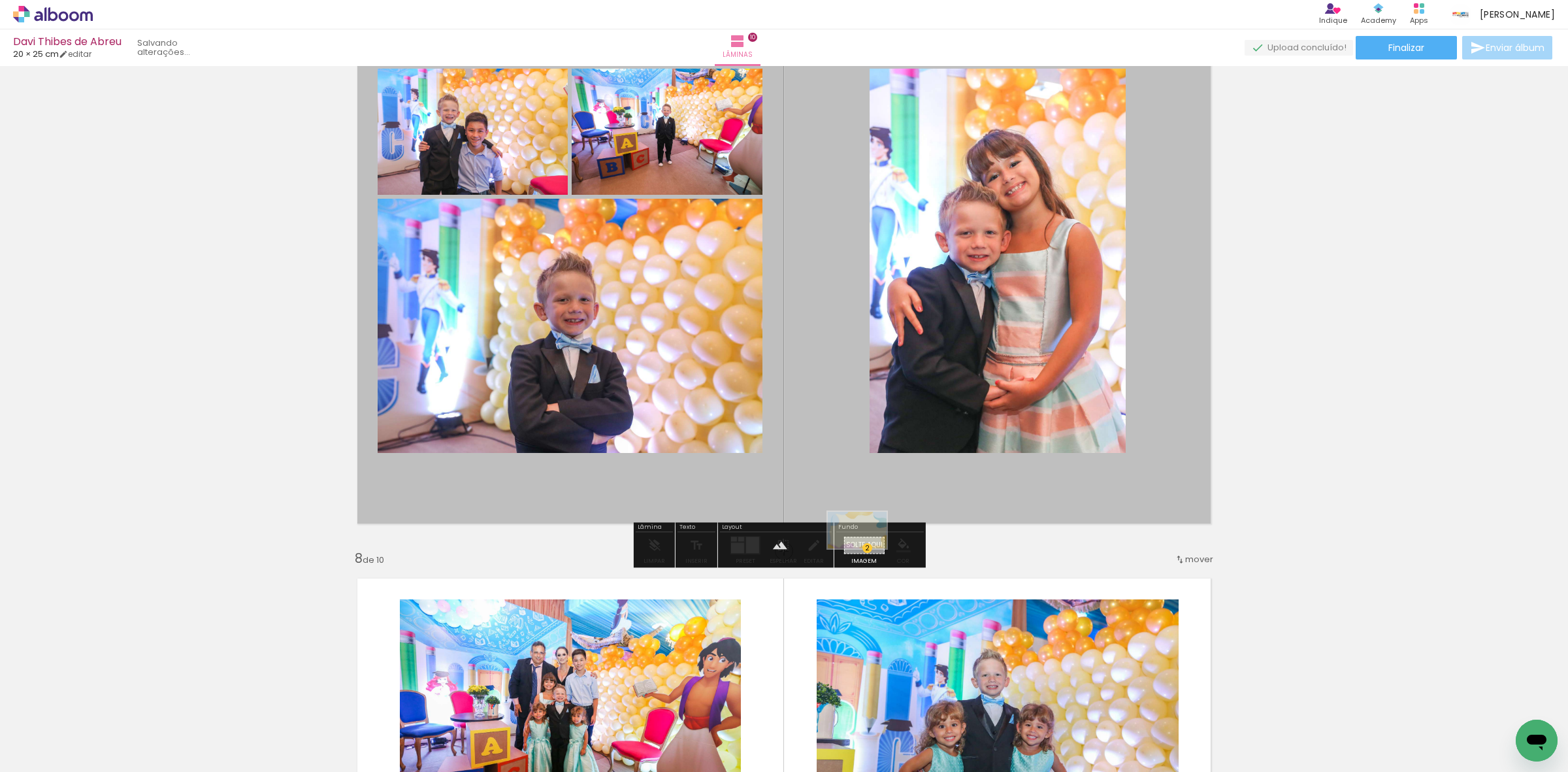
drag, startPoint x: 1350, startPoint y: 730, endPoint x: 867, endPoint y: 551, distance: 515.1
click at [867, 551] on quentale-workspace at bounding box center [784, 386] width 1568 height 772
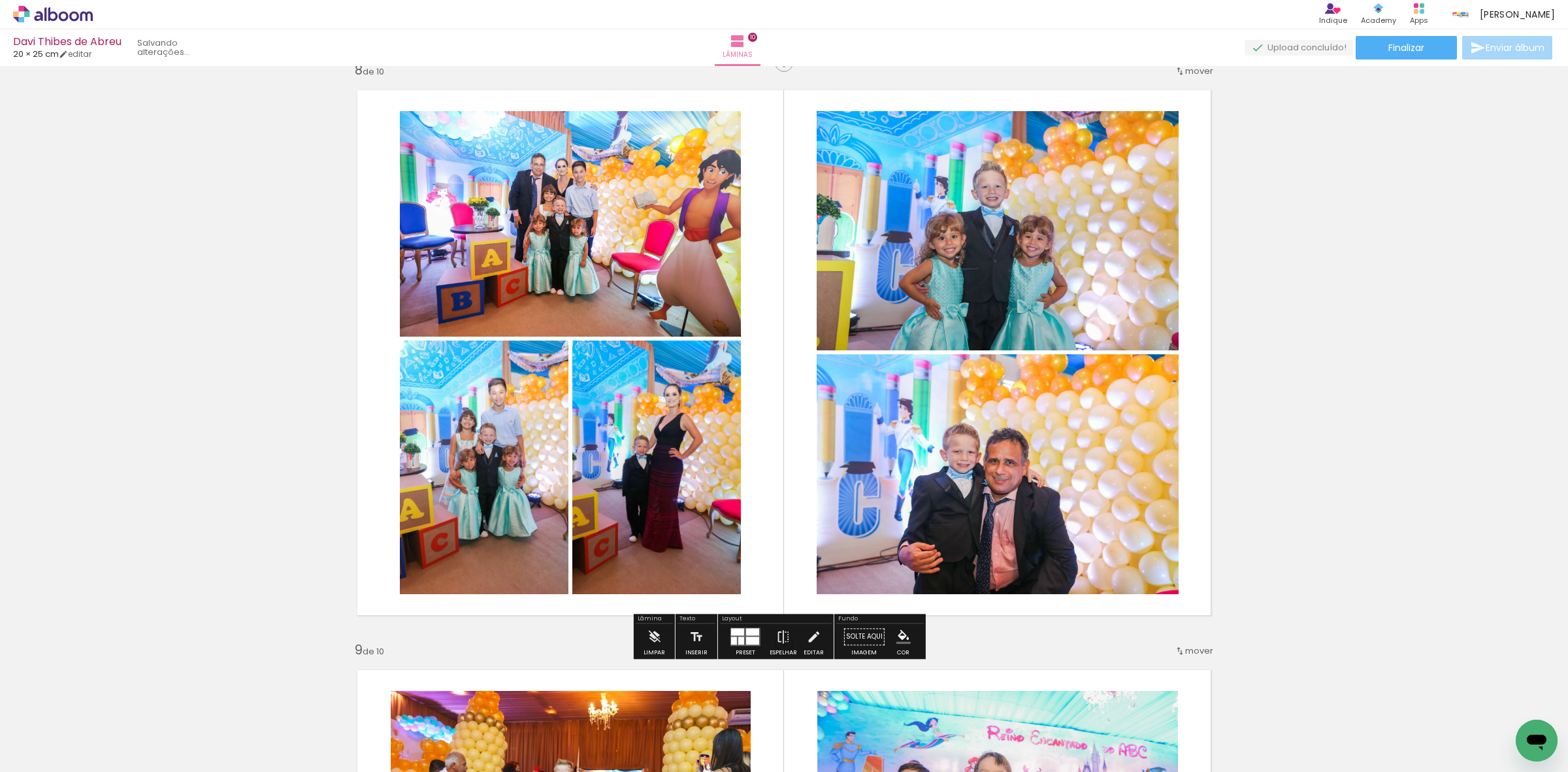
scroll to position [4085, 0]
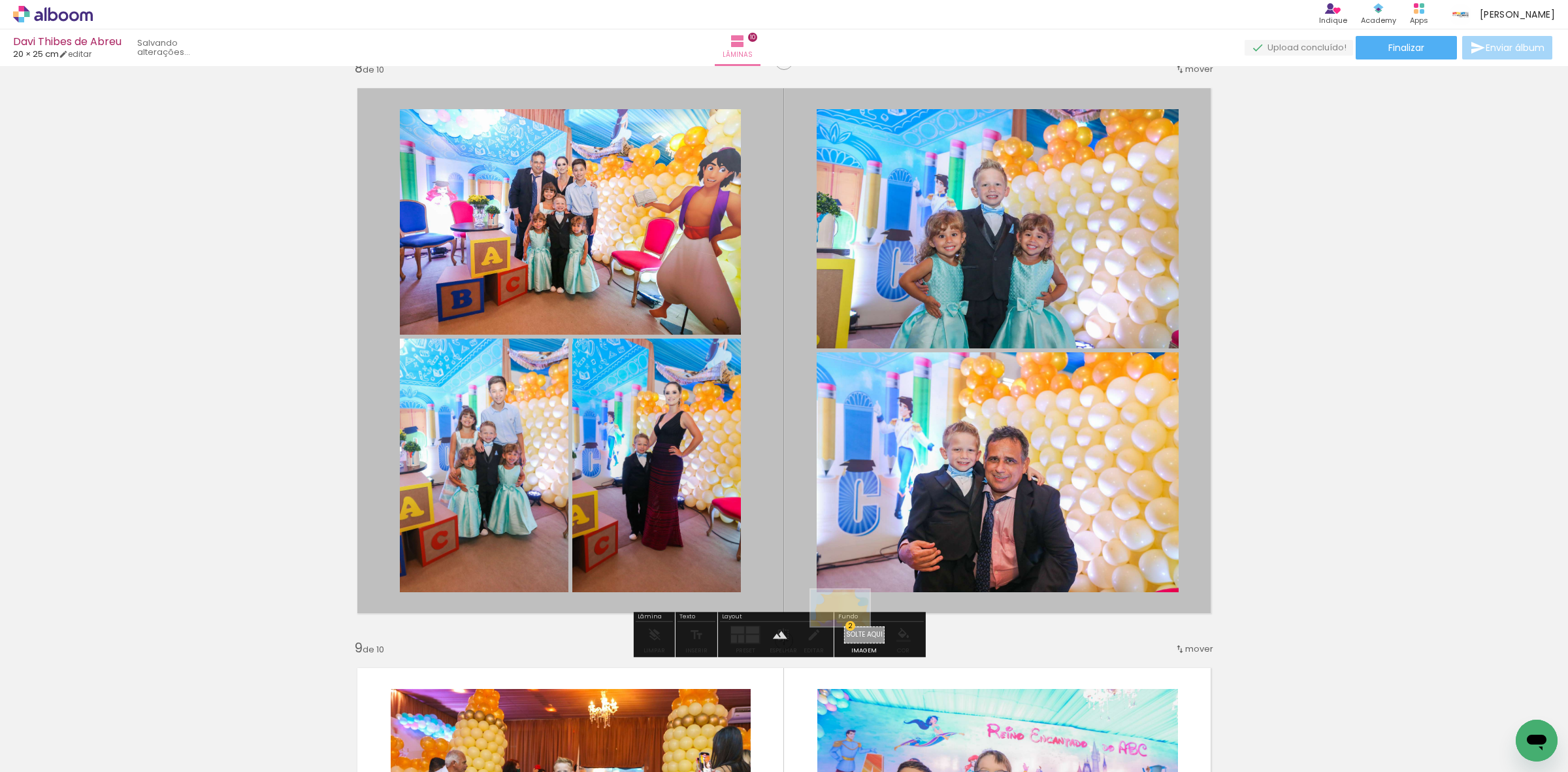
drag, startPoint x: 1187, startPoint y: 684, endPoint x: 850, endPoint y: 629, distance: 341.5
click at [850, 629] on quentale-workspace at bounding box center [784, 386] width 1568 height 772
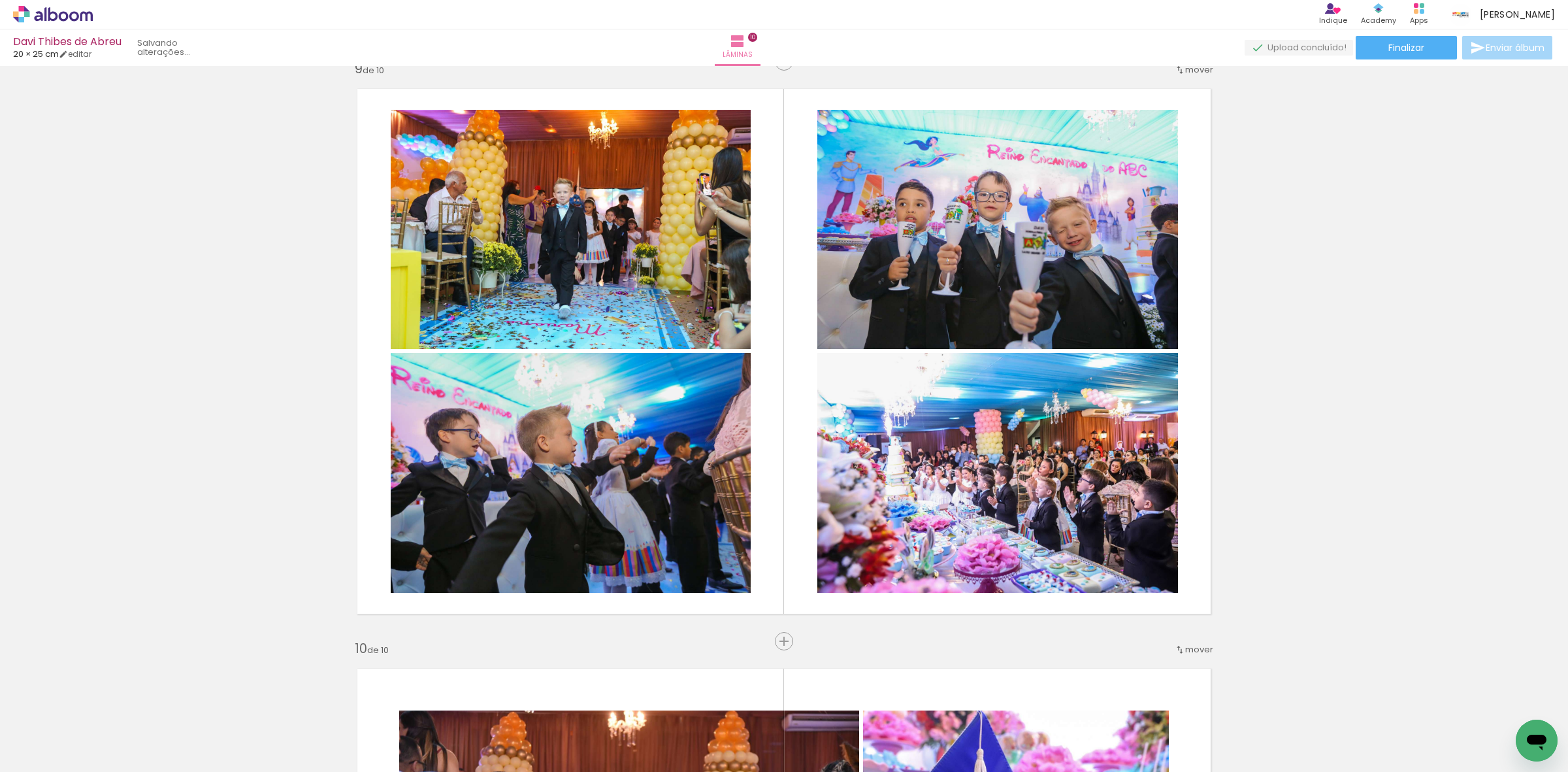
scroll to position [4657, 0]
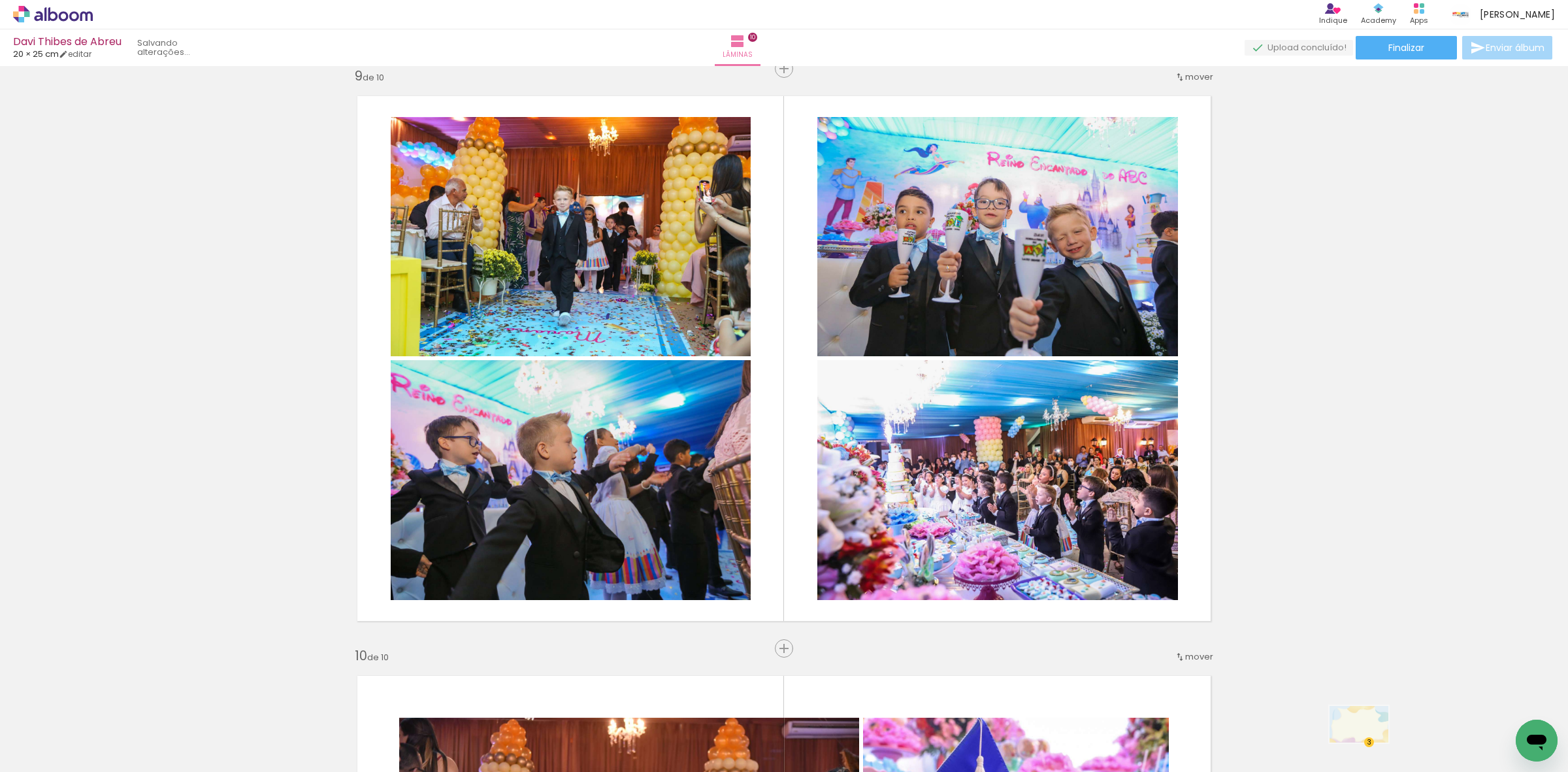
drag, startPoint x: 1357, startPoint y: 724, endPoint x: 1370, endPoint y: 745, distance: 24.7
click at [1370, 745] on div at bounding box center [1369, 728] width 65 height 40
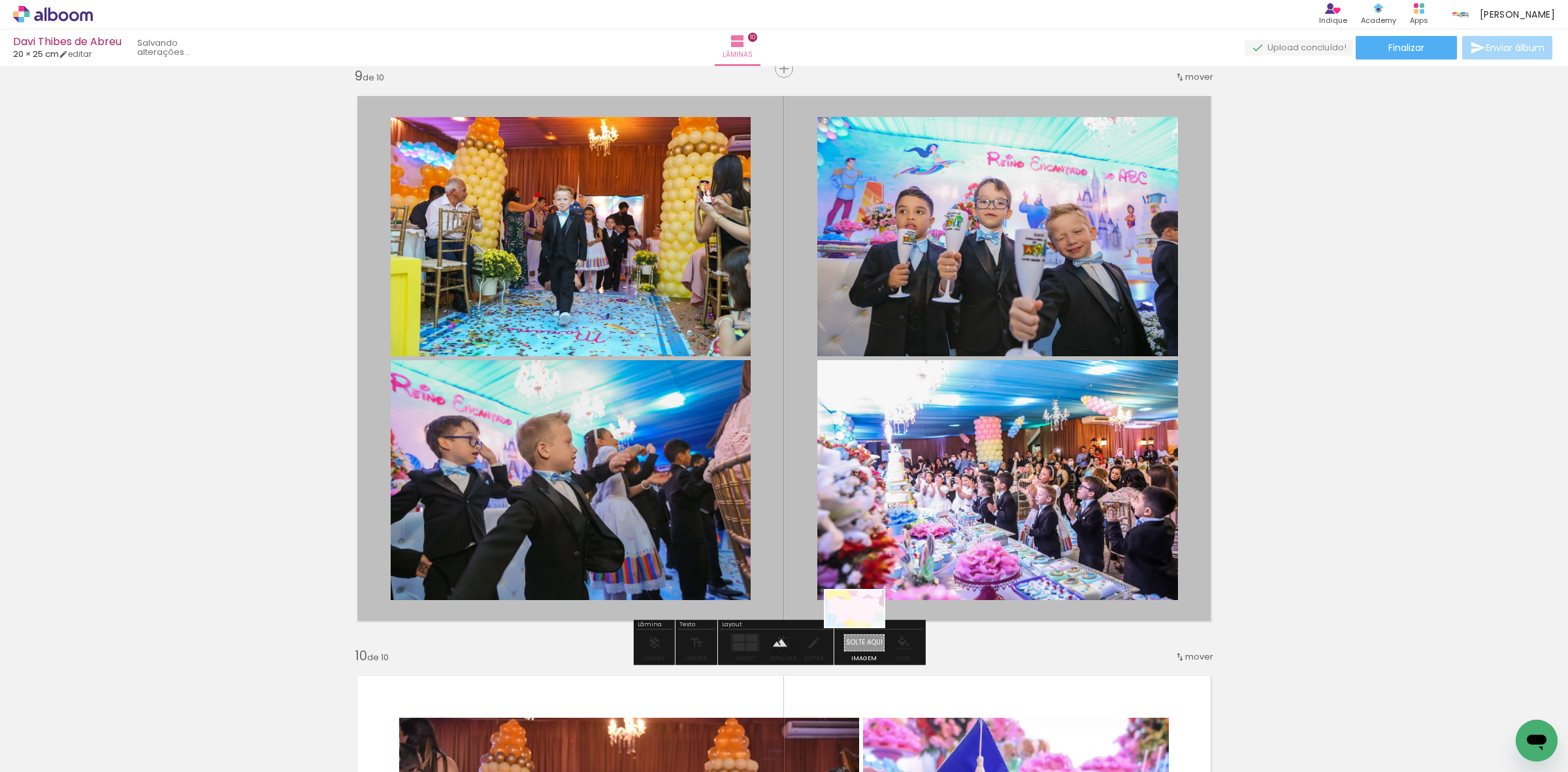
drag, startPoint x: 1449, startPoint y: 732, endPoint x: 861, endPoint y: 635, distance: 595.9
click at [861, 635] on quentale-workspace at bounding box center [784, 386] width 1568 height 772
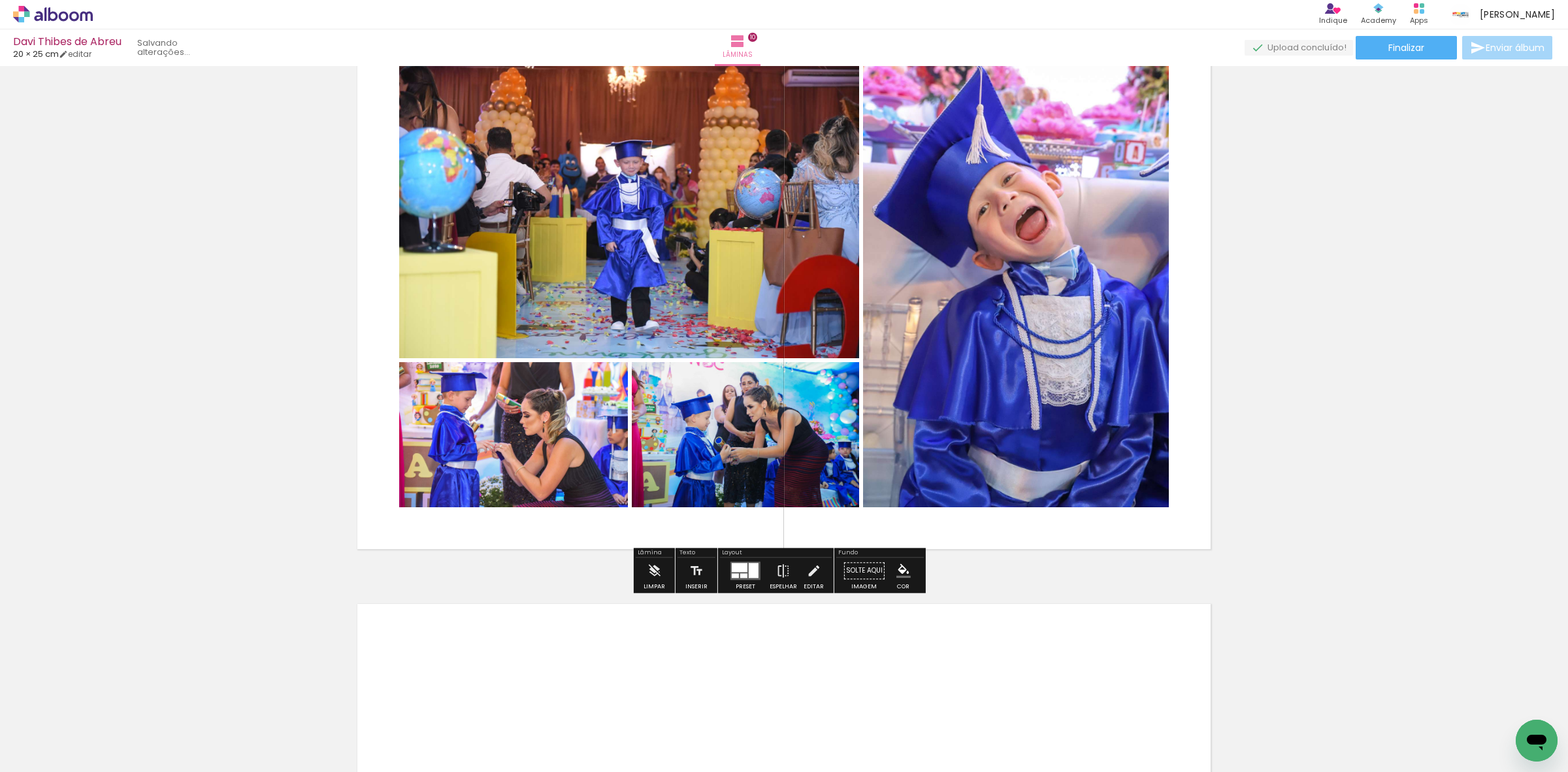
scroll to position [5310, 0]
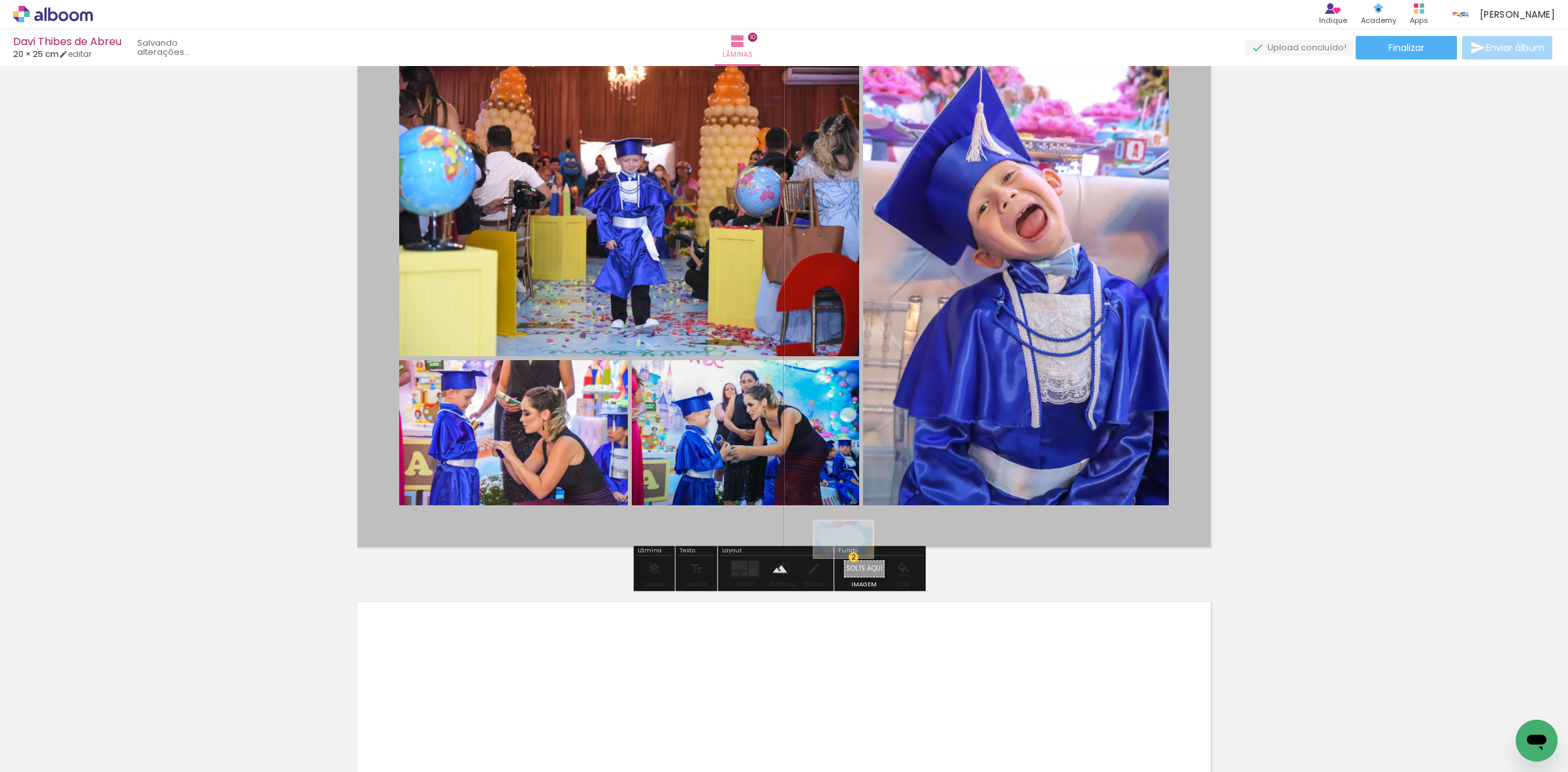
drag, startPoint x: 1494, startPoint y: 729, endPoint x: 853, endPoint y: 565, distance: 661.6
click at [853, 565] on quentale-workspace at bounding box center [784, 386] width 1568 height 772
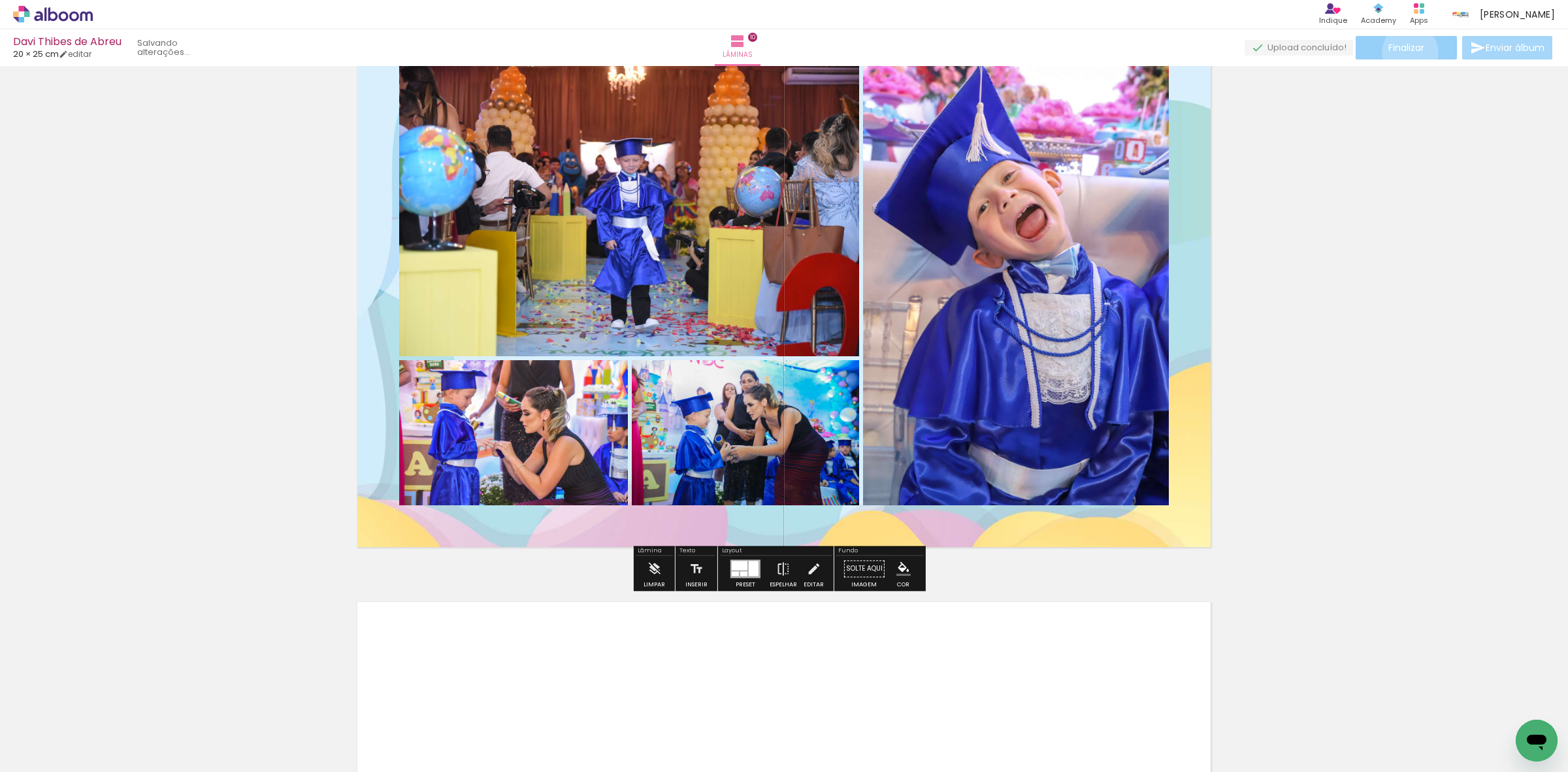
click at [1405, 52] on span "Finalizar" at bounding box center [1406, 47] width 36 height 9
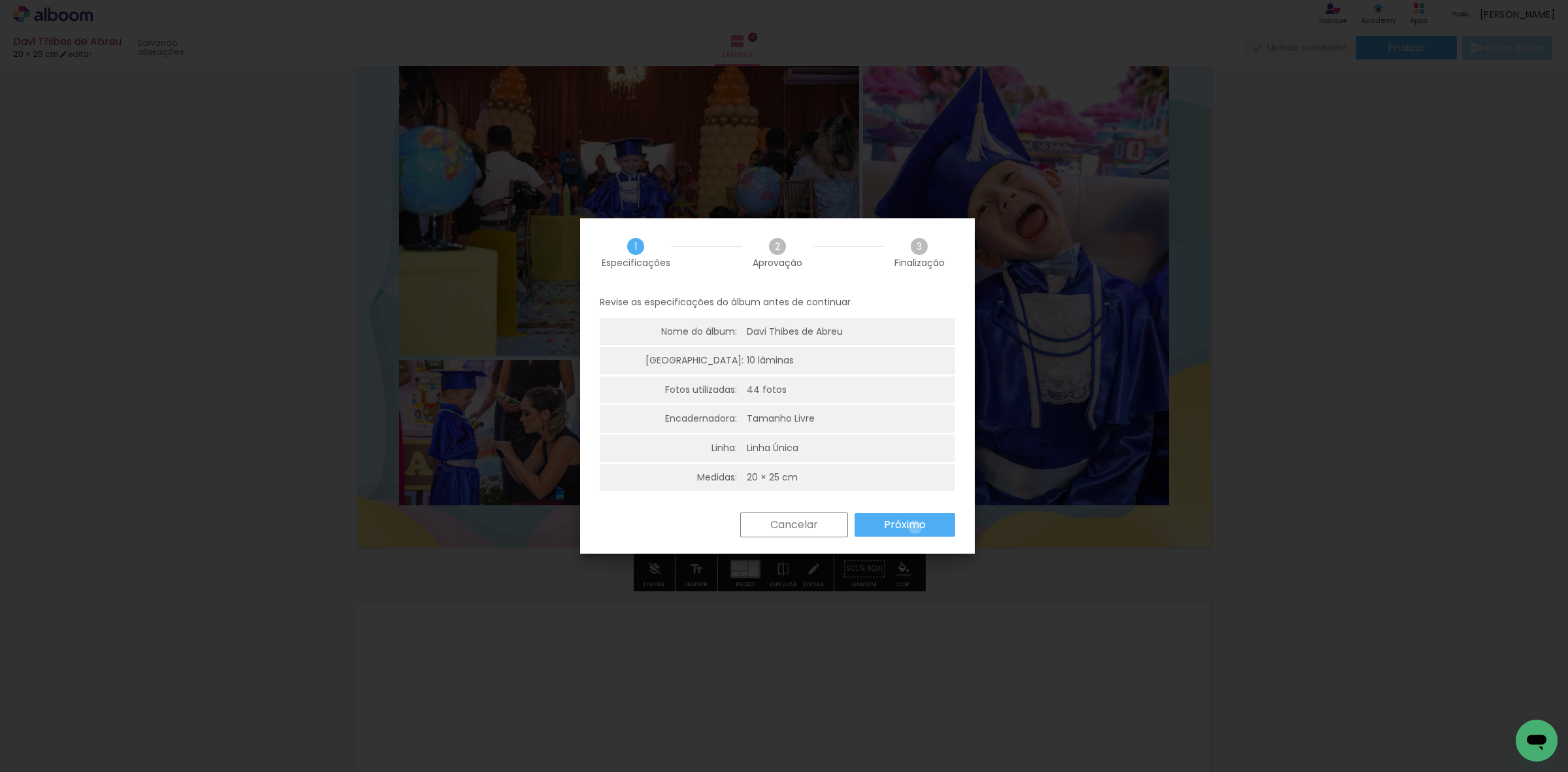
click at [0, 0] on slot "Próximo" at bounding box center [0, 0] width 0 height 0
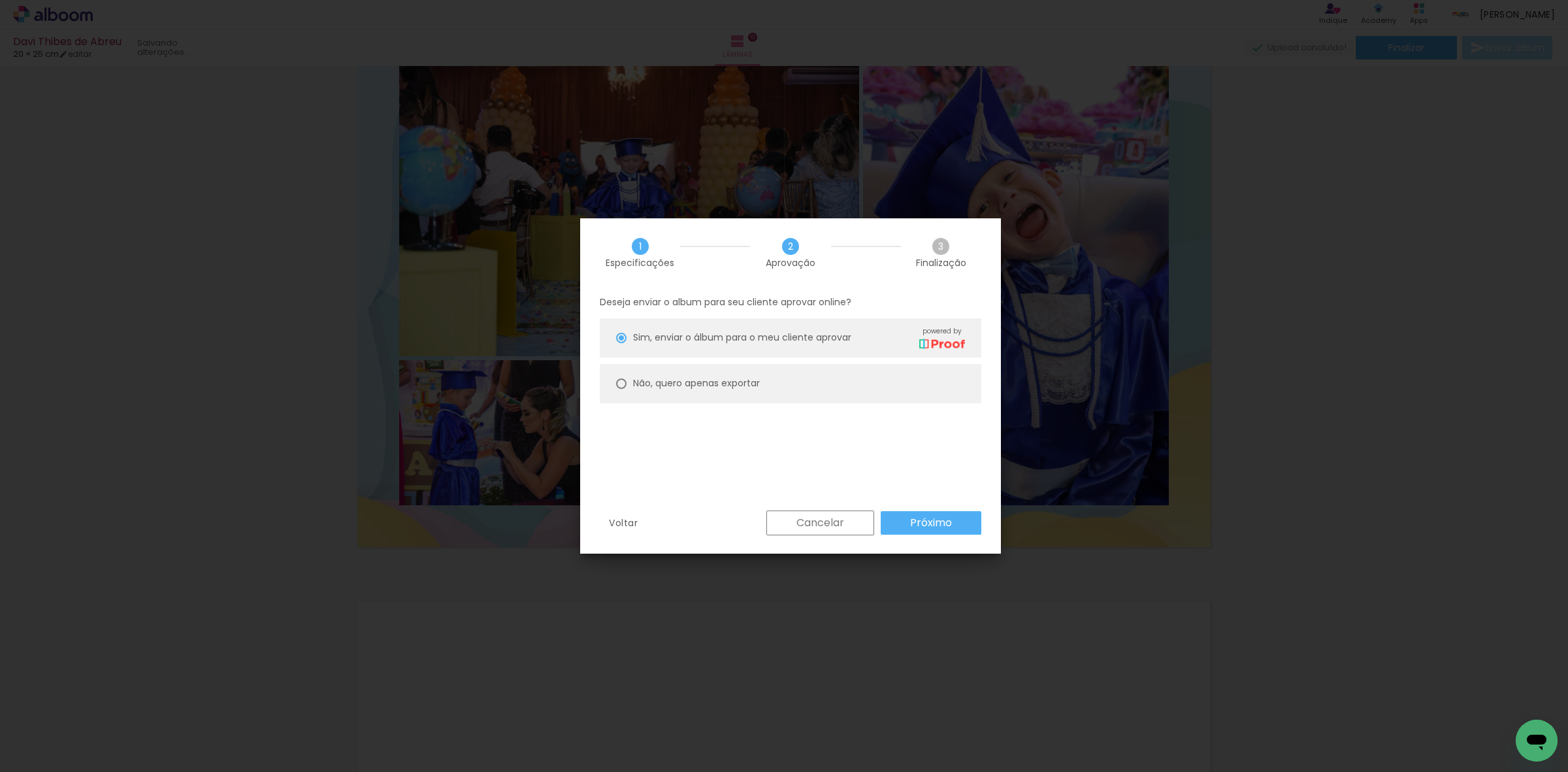
click at [763, 380] on paper-radio-button "Não, quero apenas exportar" at bounding box center [791, 383] width 382 height 39
type paper-radio-button "on"
click at [0, 0] on slot "Próximo" at bounding box center [0, 0] width 0 height 0
type input "Alta, 300 DPI"
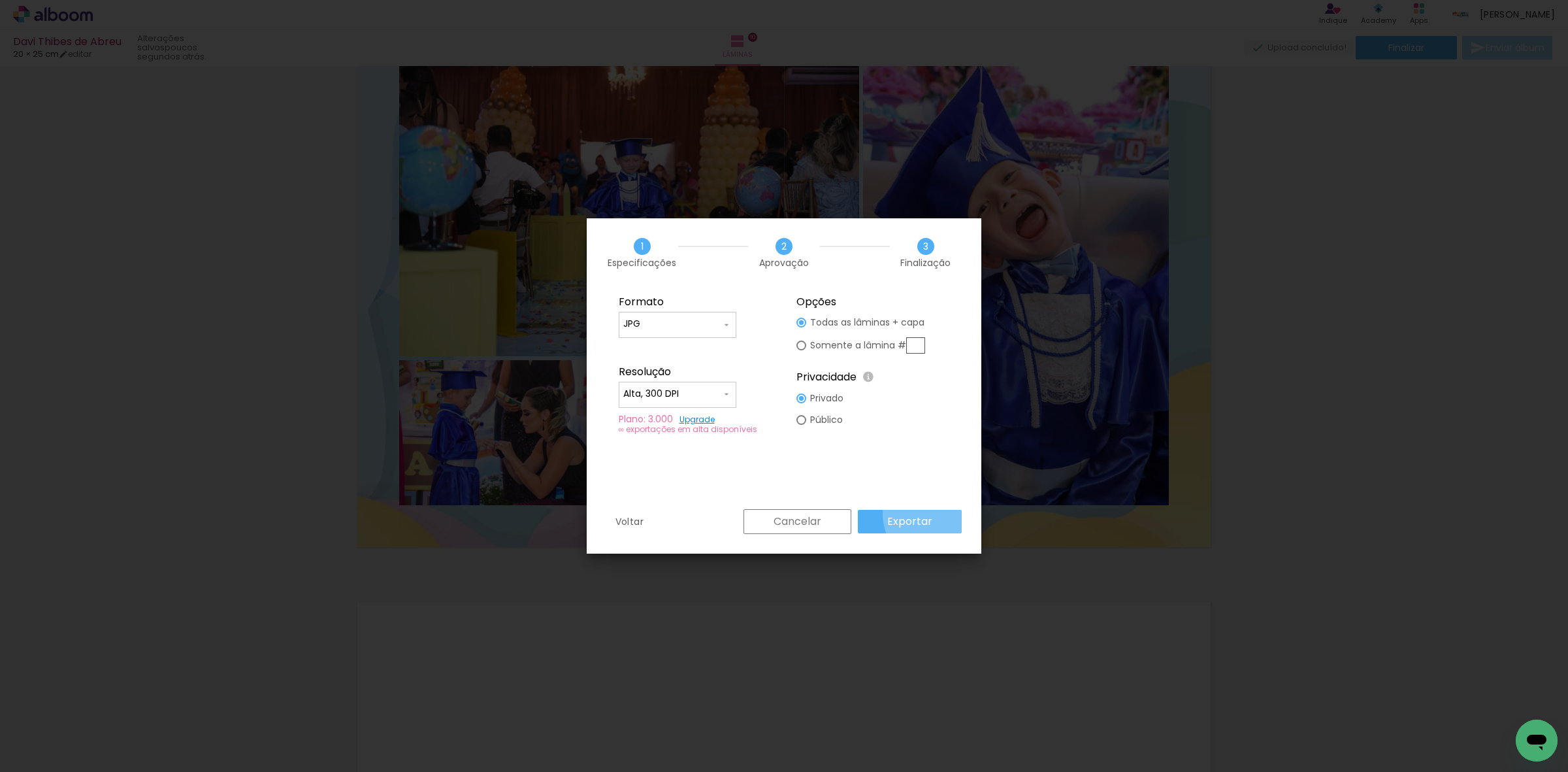
click at [939, 515] on paper-button "Exportar" at bounding box center [910, 522] width 104 height 23
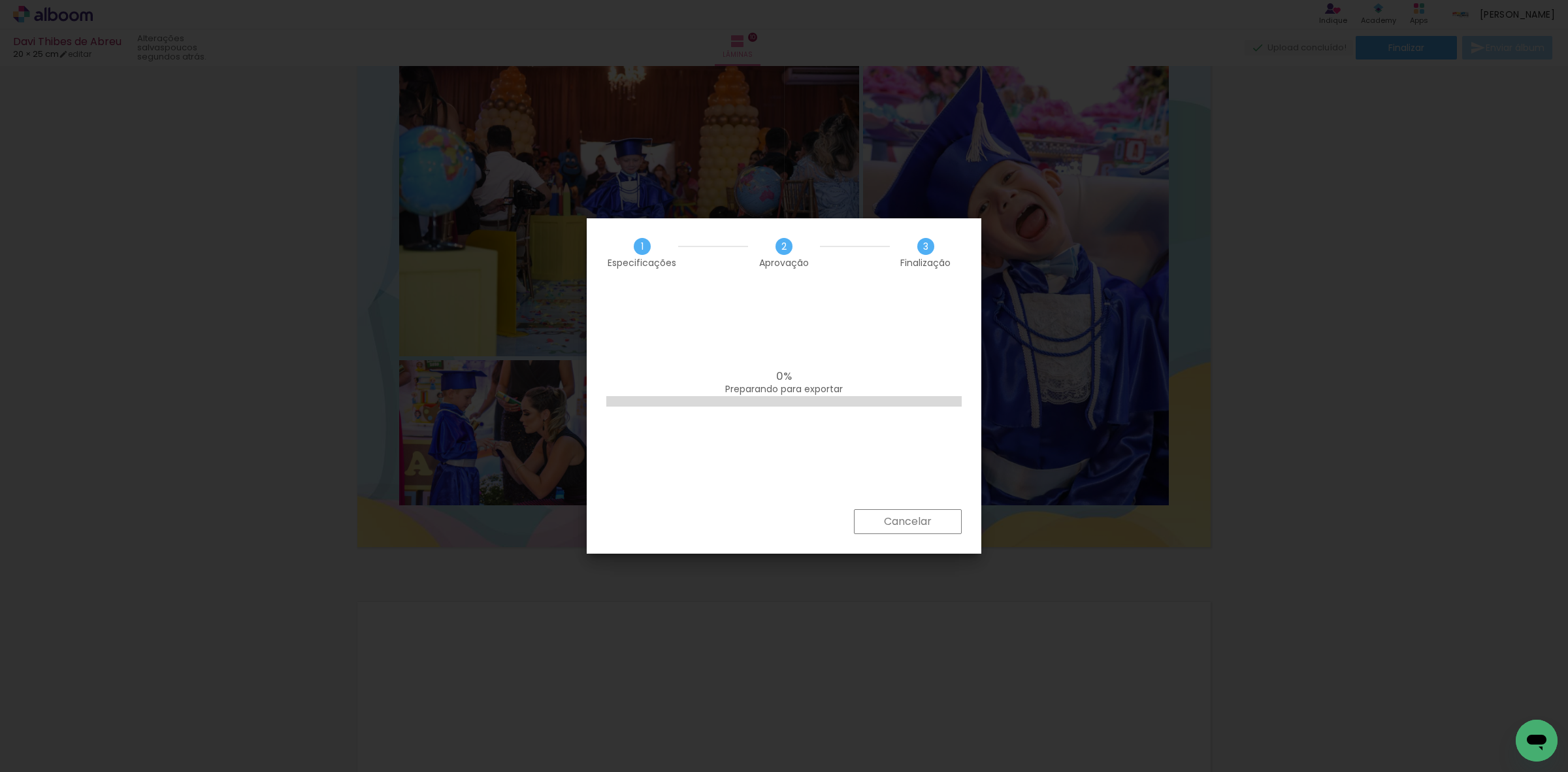
click at [699, 321] on div "0% Preparando para exportar" at bounding box center [784, 398] width 395 height 222
click at [830, 311] on div "Fazendo download... 10.6 MB de 78.2 MB" at bounding box center [784, 420] width 395 height 267
